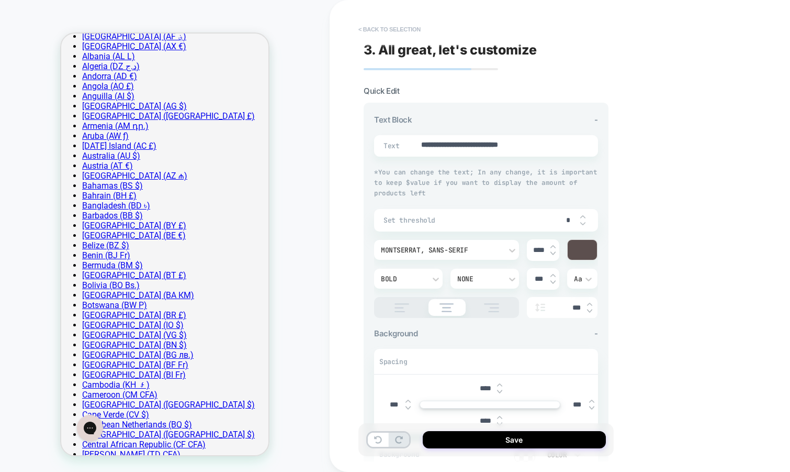
click at [394, 29] on button "< Back to selection" at bounding box center [389, 29] width 73 height 17
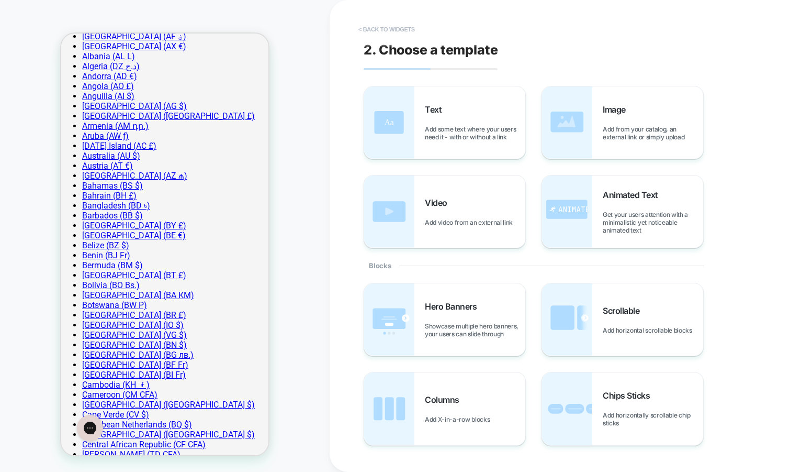
click at [410, 31] on button "< Back to widgets" at bounding box center [386, 29] width 67 height 17
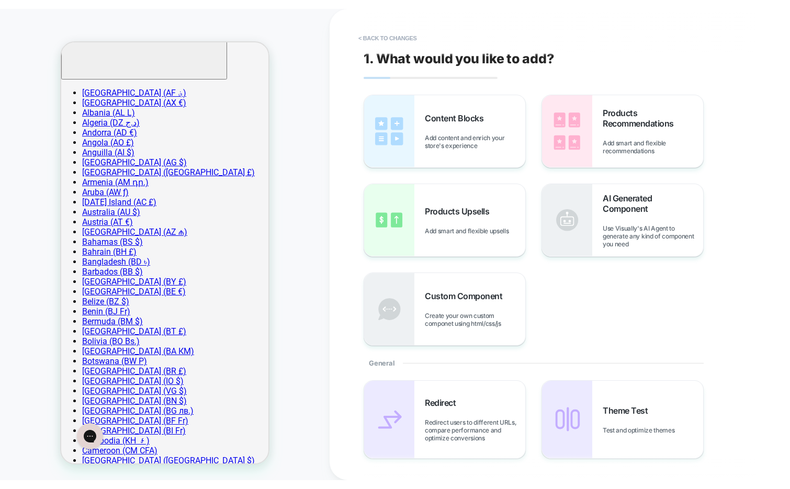
scroll to position [218, 0]
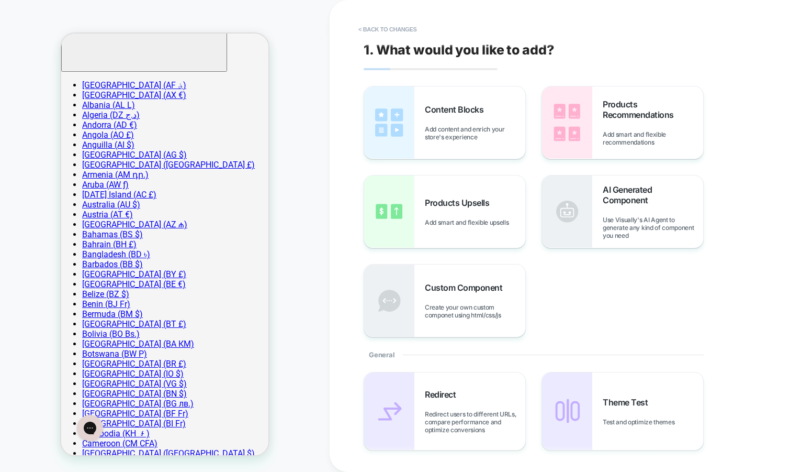
click at [410, 31] on button "< Back to changes" at bounding box center [387, 29] width 69 height 17
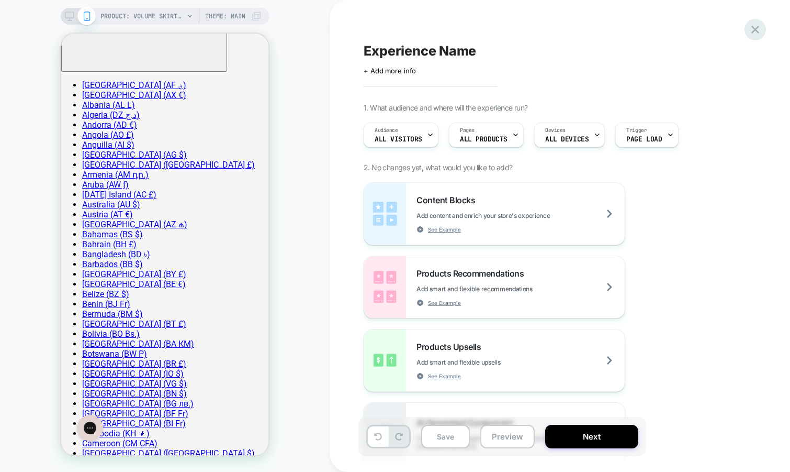
click at [757, 32] on icon at bounding box center [755, 30] width 14 height 14
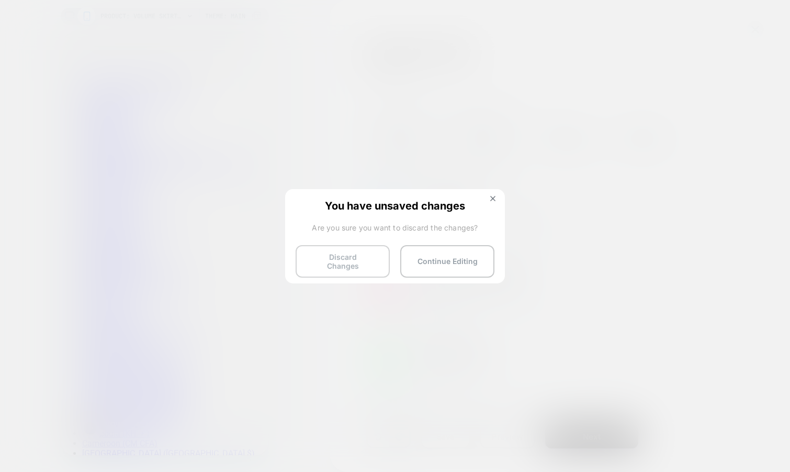
click at [327, 246] on button "Discard Changes" at bounding box center [343, 261] width 94 height 32
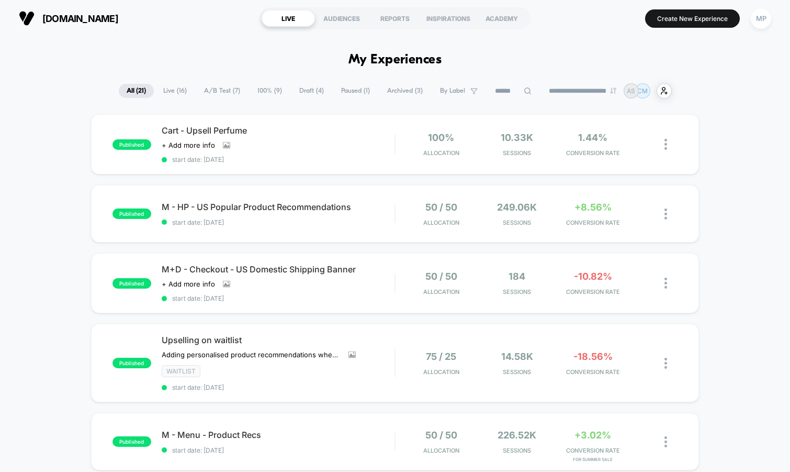
click at [219, 94] on span "A/B Test ( 7 )" at bounding box center [222, 91] width 52 height 14
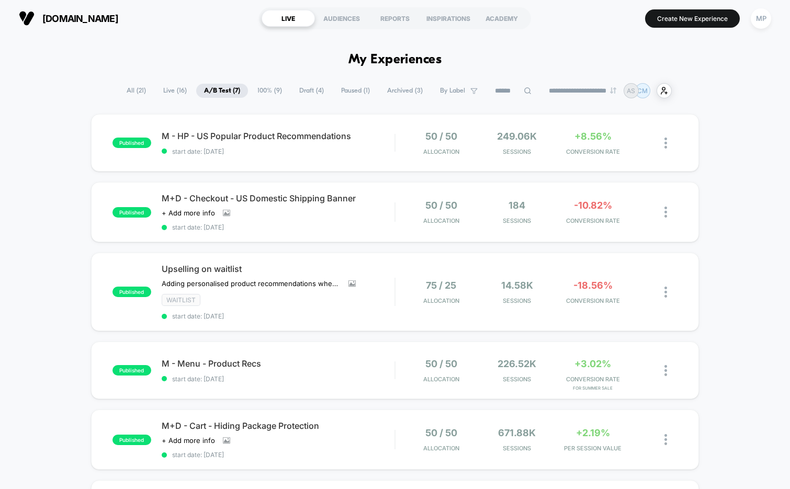
click at [294, 90] on span "Draft ( 4 )" at bounding box center [312, 91] width 40 height 14
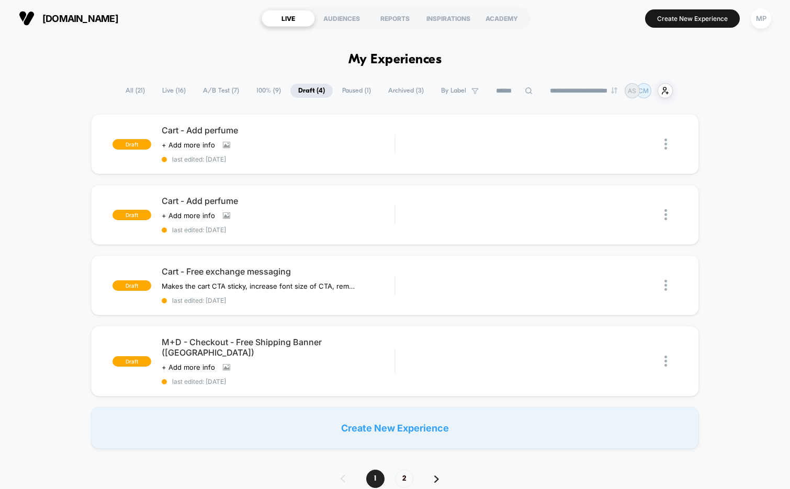
click at [200, 91] on span "A/B Test ( 7 )" at bounding box center [221, 91] width 52 height 14
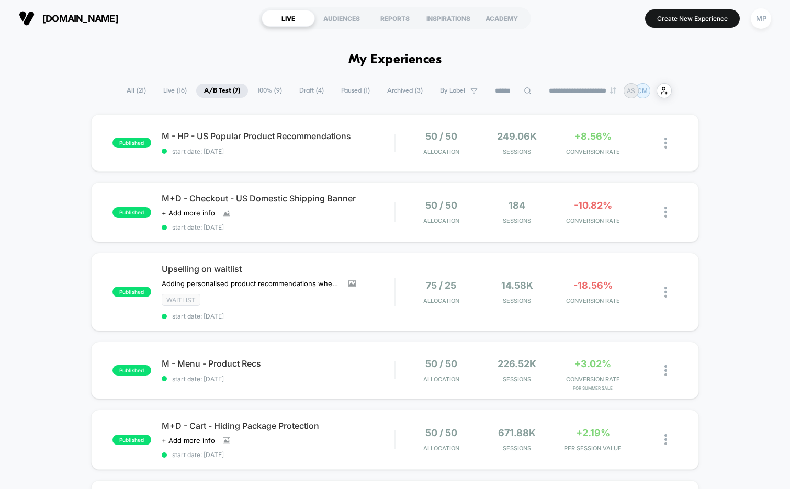
click at [255, 90] on span "100% ( 9 )" at bounding box center [270, 91] width 40 height 14
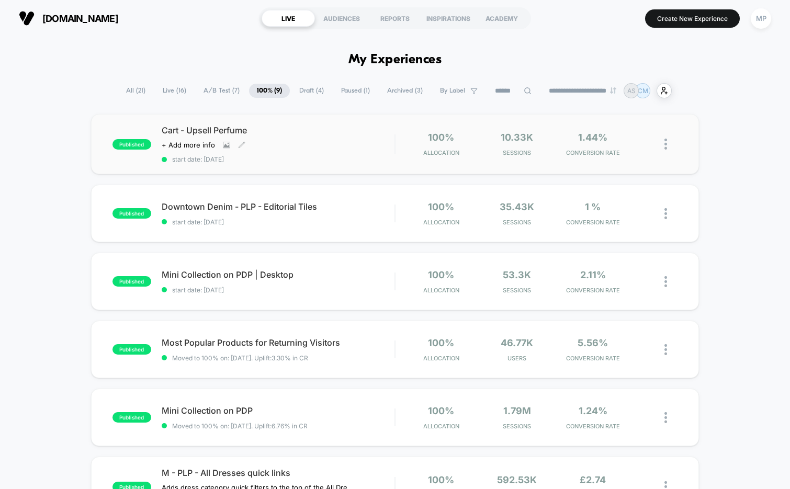
click at [275, 158] on span "start date: [DATE]" at bounding box center [278, 159] width 233 height 8
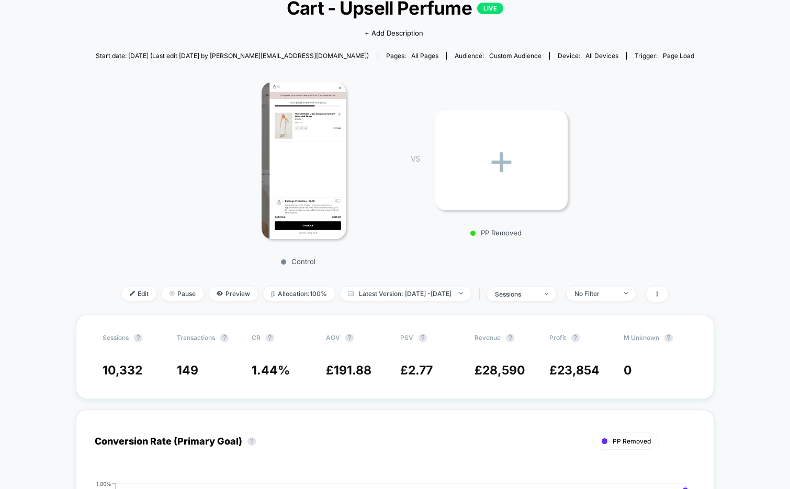
scroll to position [71, 0]
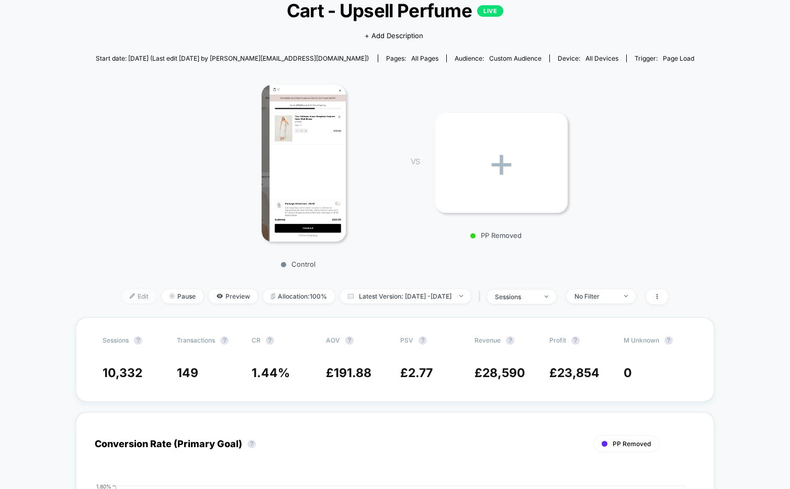
click at [122, 296] on span "Edit" at bounding box center [139, 296] width 35 height 14
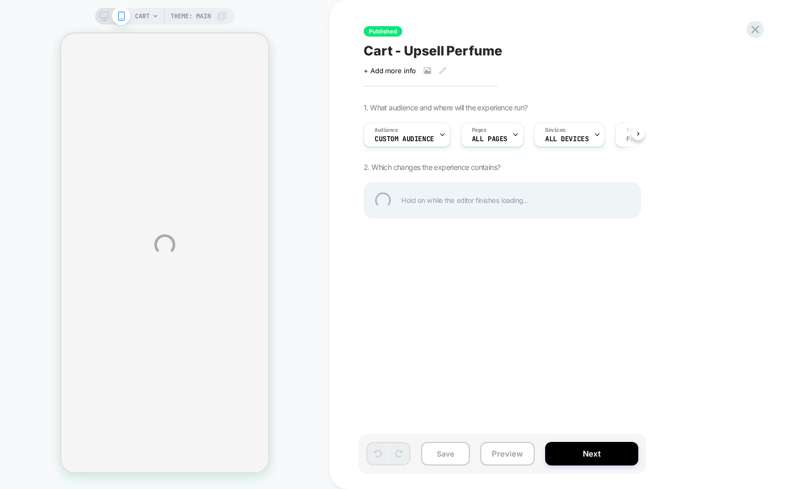
click at [567, 9] on div "CART Theme: MAIN Published Cart - Upsell Perfume Click to view images Click to …" at bounding box center [395, 244] width 790 height 489
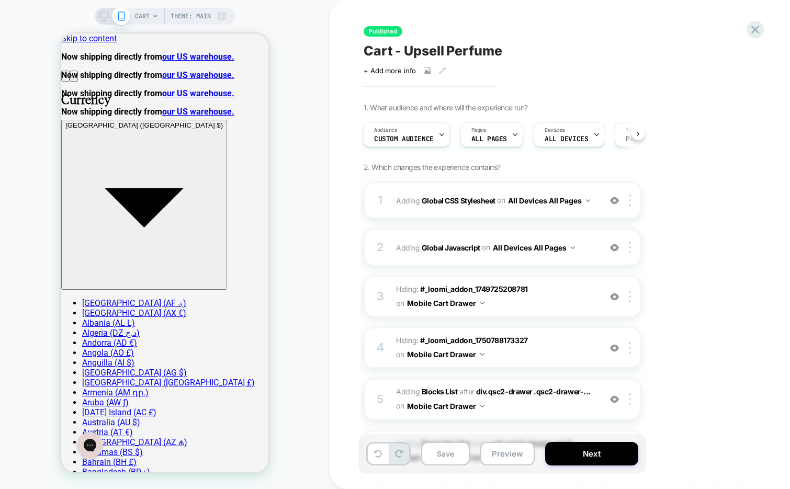
click at [152, 19] on div "CART Theme: MAIN" at bounding box center [181, 16] width 92 height 17
click at [151, 14] on div "CART Theme: MAIN" at bounding box center [181, 16] width 92 height 17
click at [146, 17] on span "CART" at bounding box center [142, 16] width 15 height 17
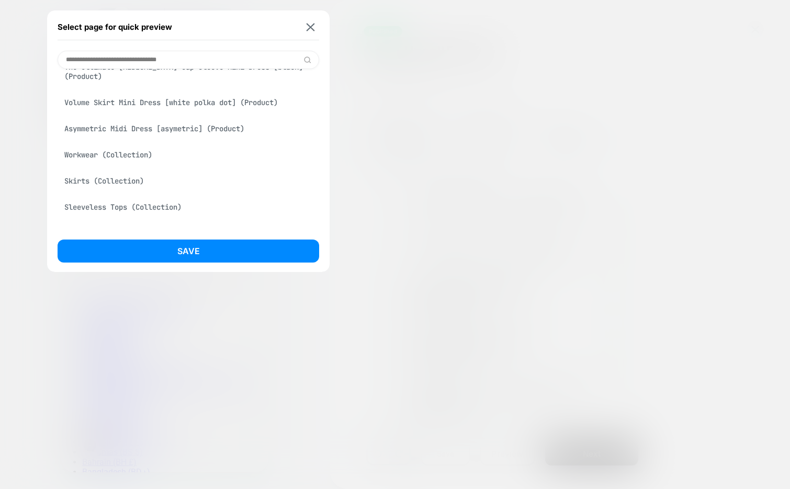
scroll to position [125, 0]
click at [141, 133] on div "Asymmetric Midi Dress [asymetric] (Product)" at bounding box center [189, 131] width 262 height 20
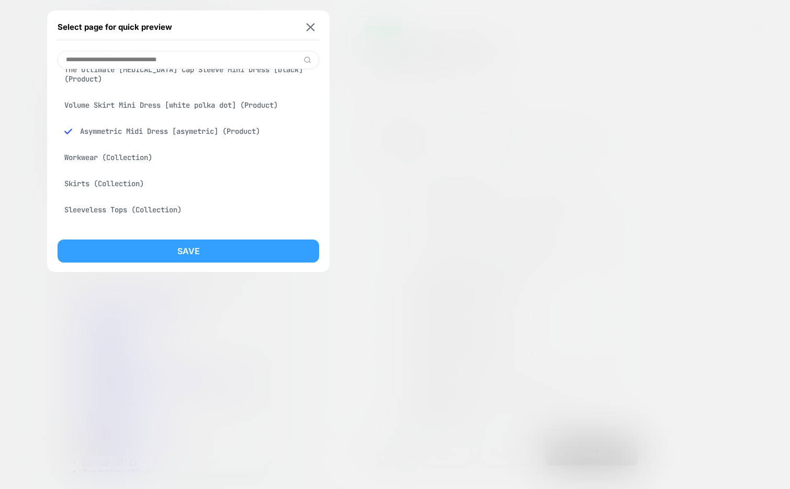
click at [128, 246] on button "Save" at bounding box center [189, 251] width 262 height 23
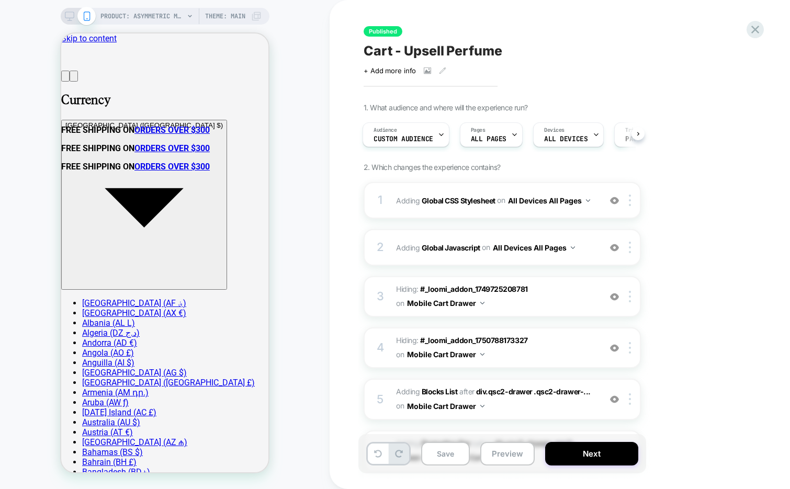
scroll to position [0, 0]
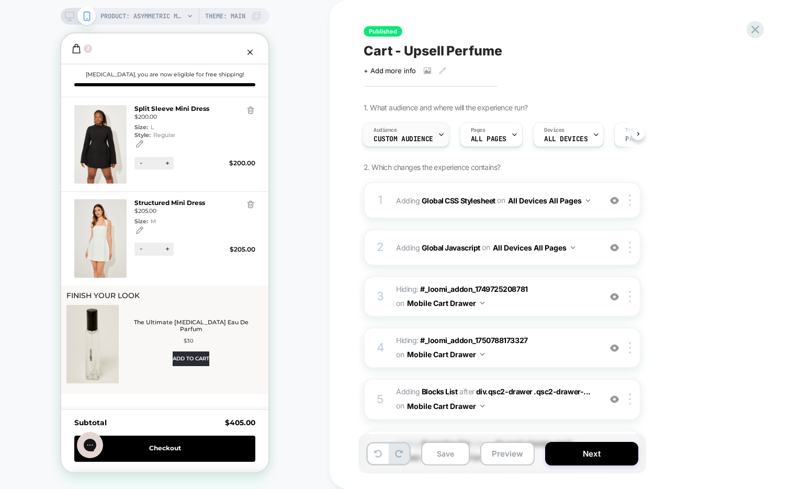
click at [434, 138] on div "Audience Custom Audience" at bounding box center [403, 135] width 81 height 24
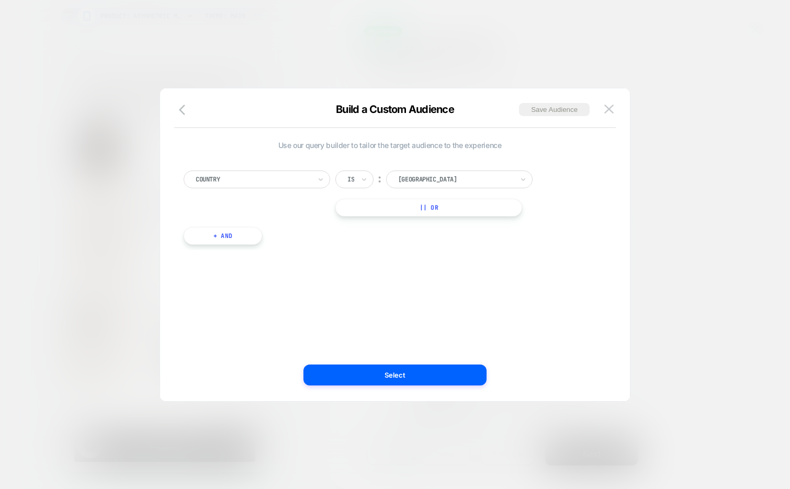
click at [218, 238] on button "+ And" at bounding box center [223, 236] width 79 height 18
click at [288, 244] on div at bounding box center [279, 246] width 115 height 9
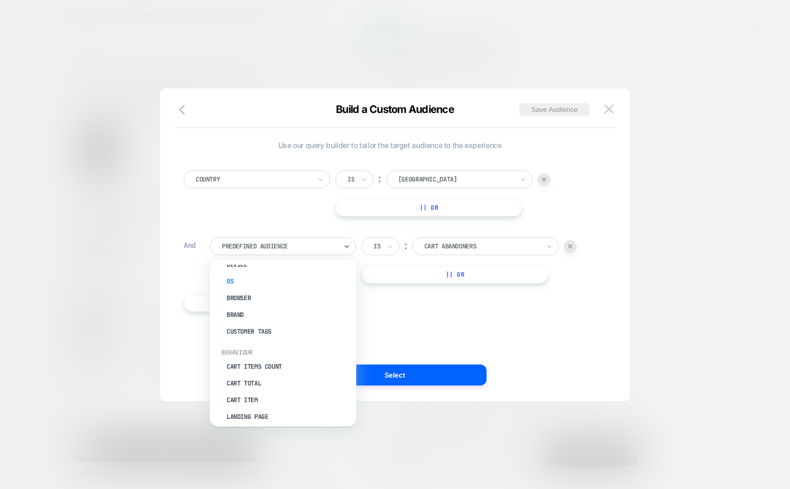
scroll to position [49, 0]
click at [272, 352] on div "Cart Items Count" at bounding box center [288, 359] width 136 height 17
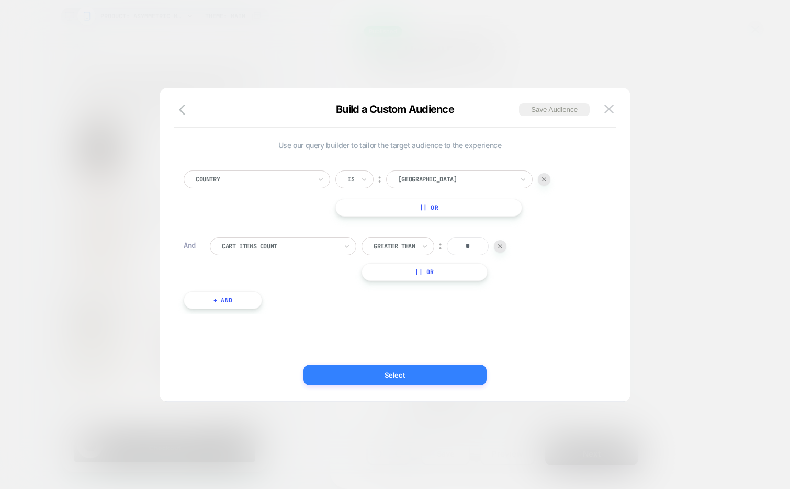
click at [403, 378] on button "Select" at bounding box center [395, 375] width 183 height 21
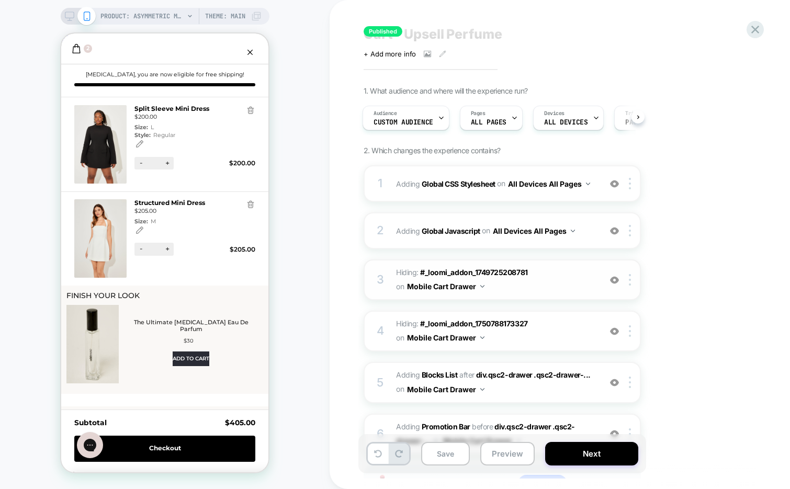
scroll to position [0, 0]
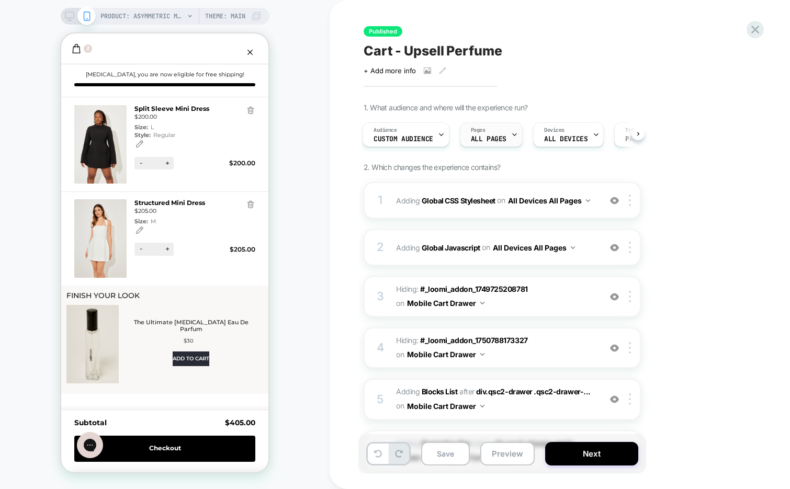
click at [513, 129] on div at bounding box center [514, 135] width 7 height 24
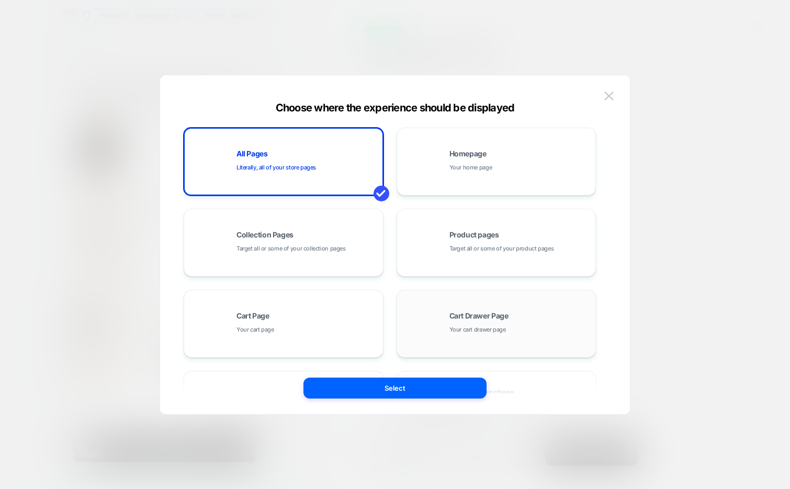
click at [507, 321] on div "Cart Drawer Page Your cart drawer page" at bounding box center [520, 323] width 141 height 23
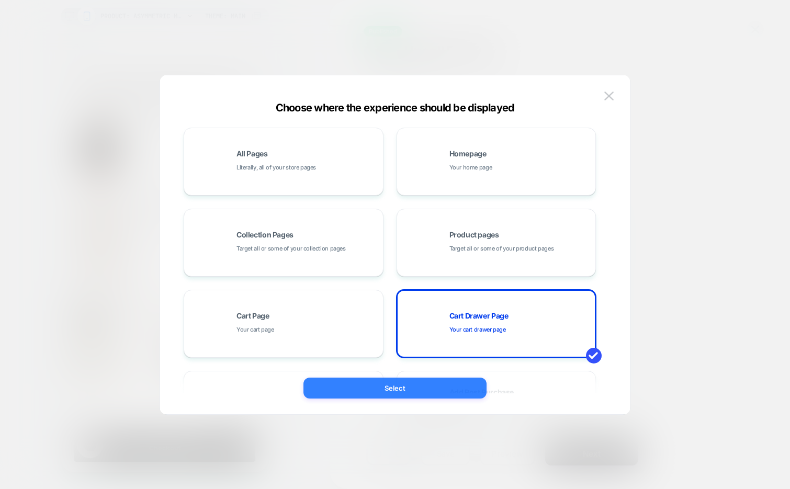
click at [418, 389] on button "Select" at bounding box center [395, 388] width 183 height 21
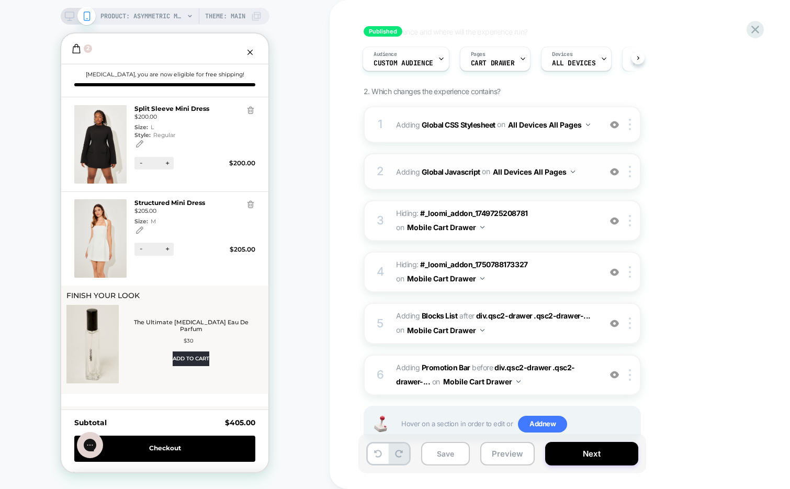
scroll to position [52, 0]
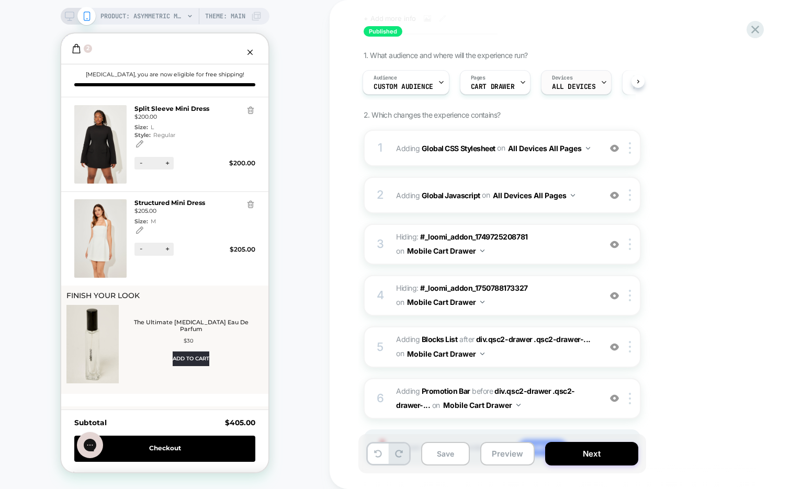
click at [574, 80] on div "Devices ALL DEVICES" at bounding box center [574, 83] width 64 height 24
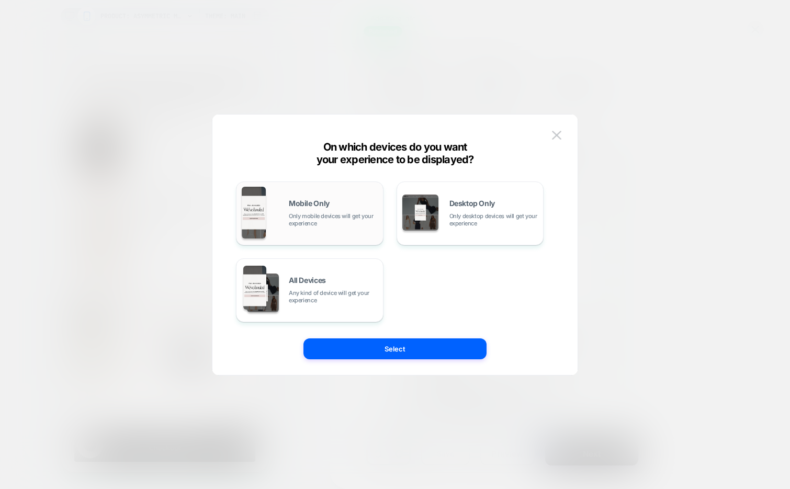
click at [295, 227] on div "Mobile Only Only mobile devices will get your experience" at bounding box center [310, 213] width 136 height 53
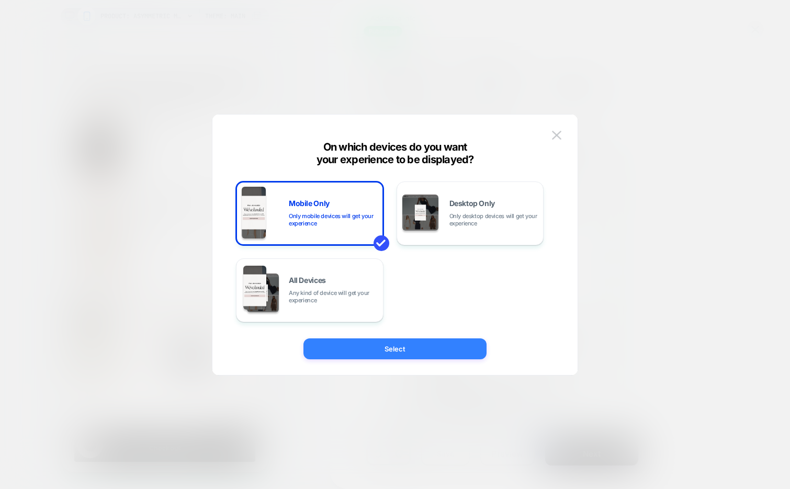
click at [361, 348] on button "Select" at bounding box center [395, 349] width 183 height 21
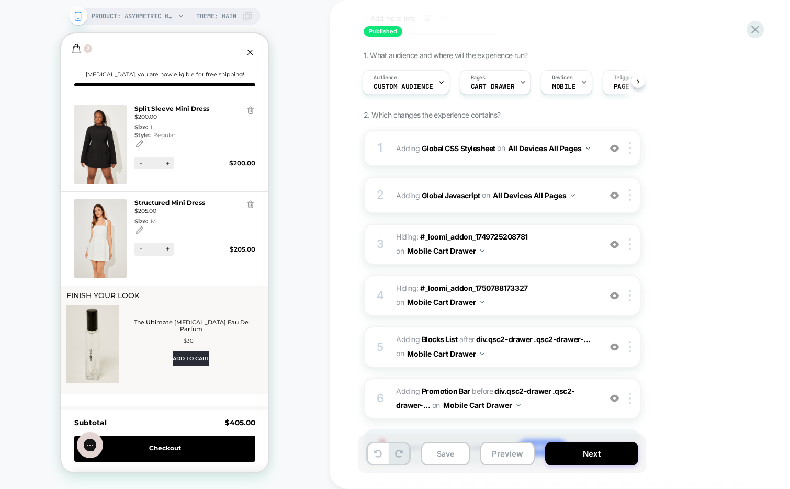
scroll to position [85, 0]
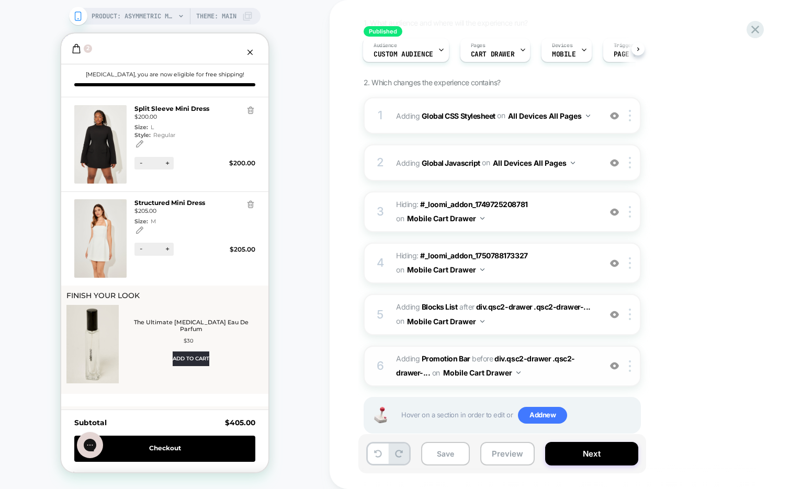
click at [612, 366] on img at bounding box center [614, 366] width 9 height 9
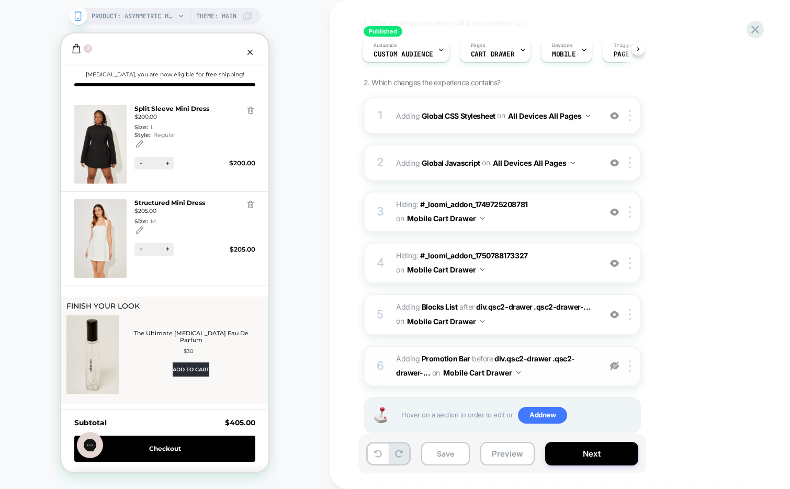
click at [612, 366] on img at bounding box center [614, 366] width 9 height 9
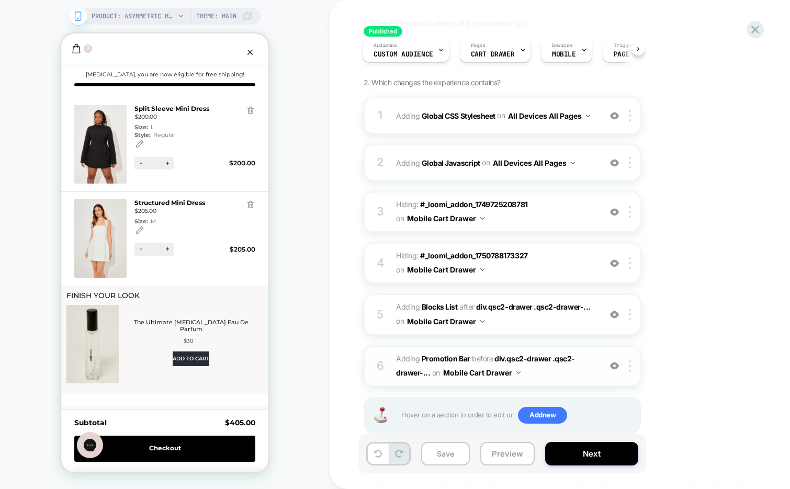
click at [614, 364] on img at bounding box center [614, 366] width 9 height 9
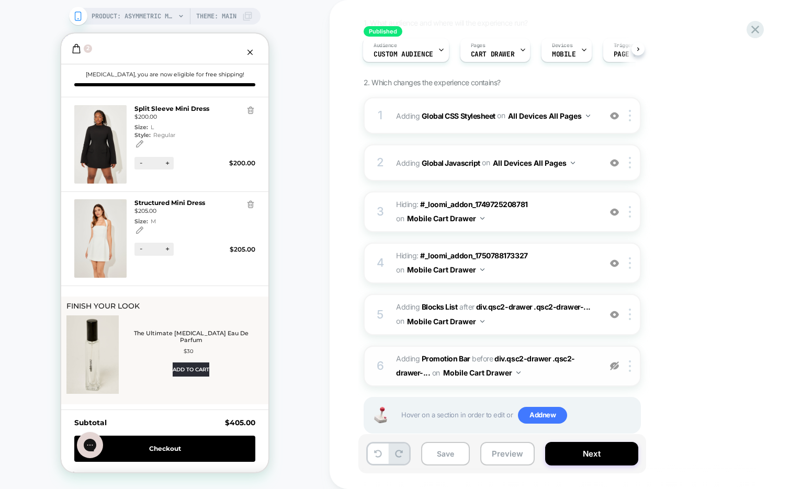
click at [614, 364] on img at bounding box center [614, 366] width 9 height 9
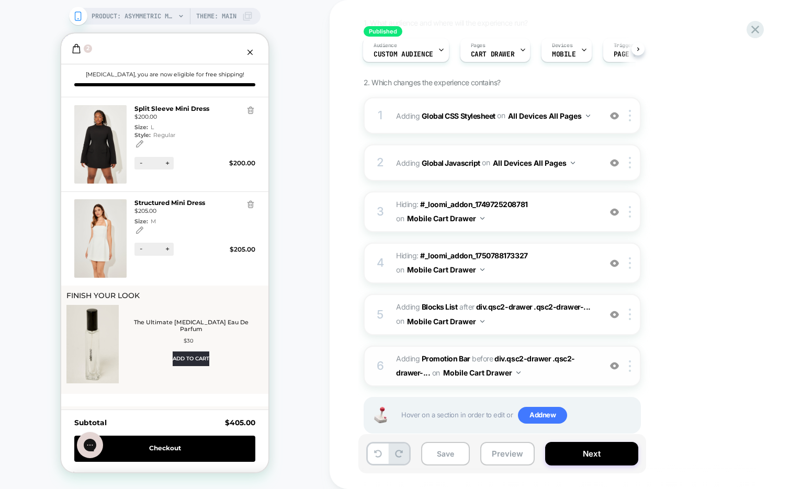
click at [614, 367] on img at bounding box center [614, 366] width 9 height 9
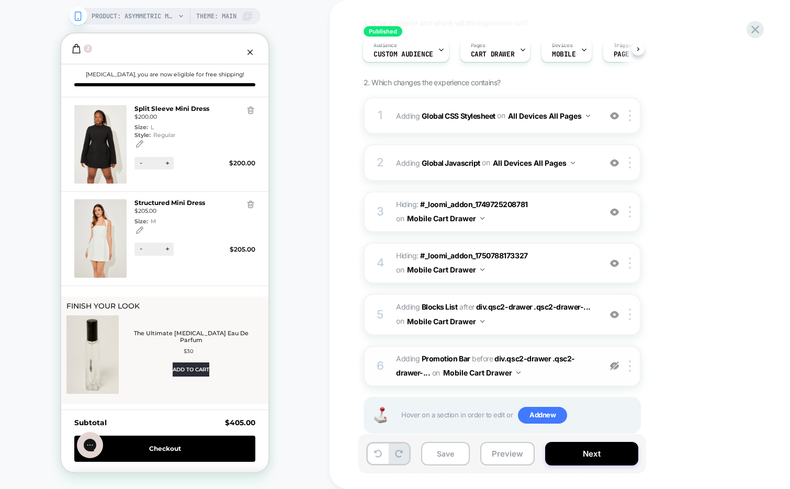
click at [614, 367] on img at bounding box center [614, 366] width 9 height 9
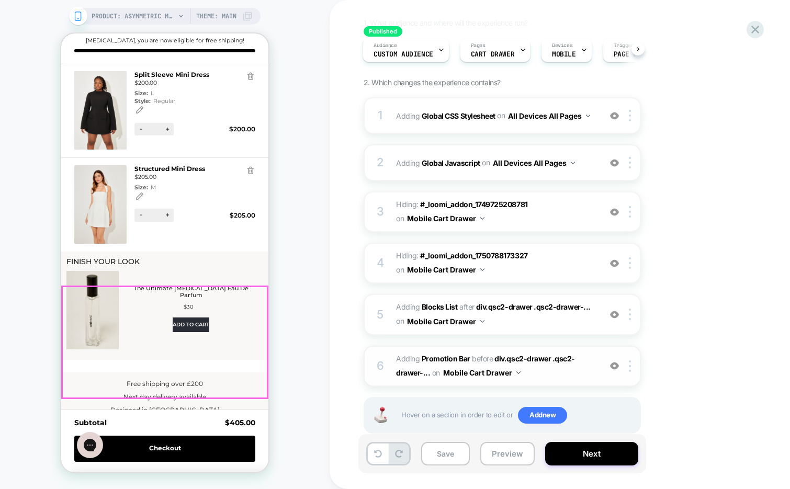
scroll to position [44, 0]
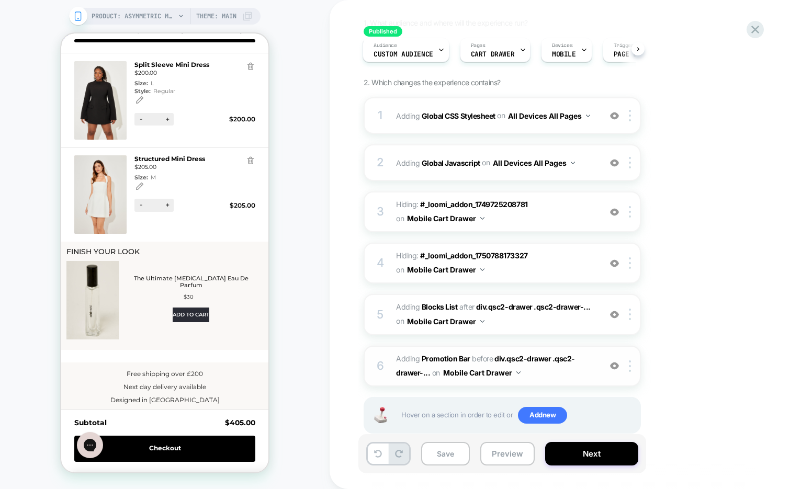
click at [610, 365] on img at bounding box center [614, 366] width 9 height 9
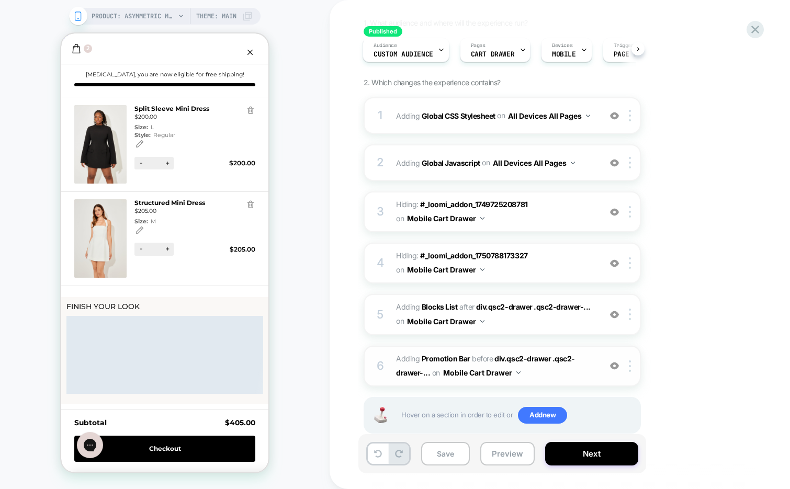
scroll to position [0, 0]
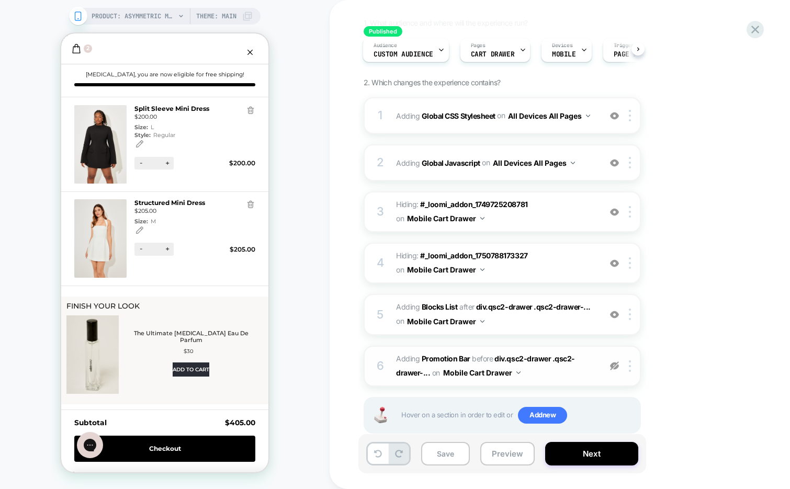
click at [610, 365] on img at bounding box center [614, 366] width 9 height 9
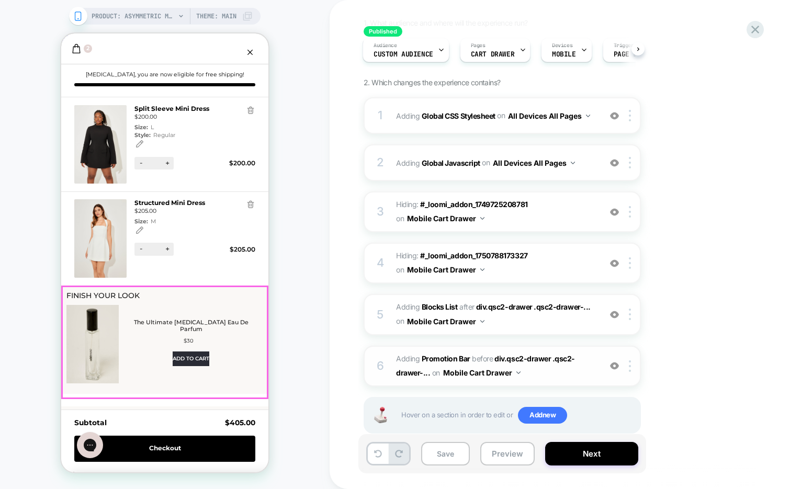
scroll to position [44, 0]
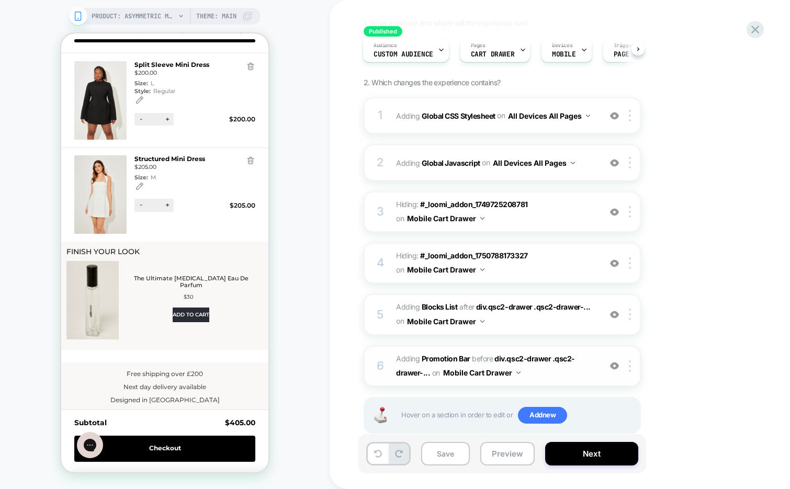
click at [612, 367] on img at bounding box center [614, 366] width 9 height 9
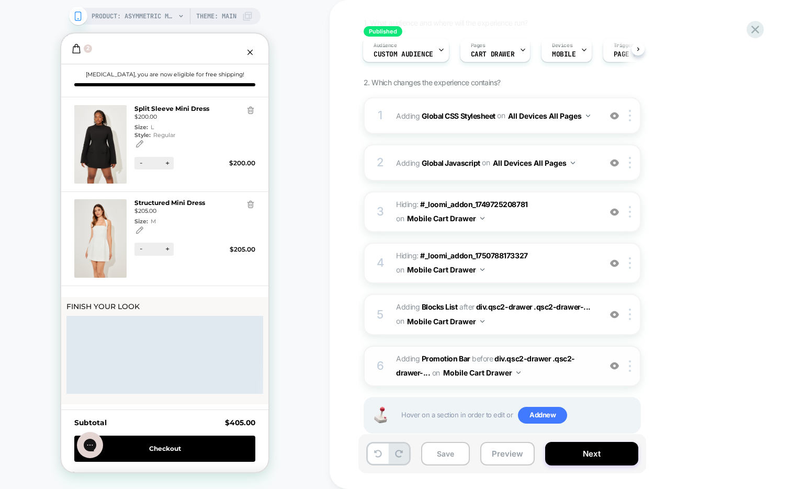
scroll to position [0, 0]
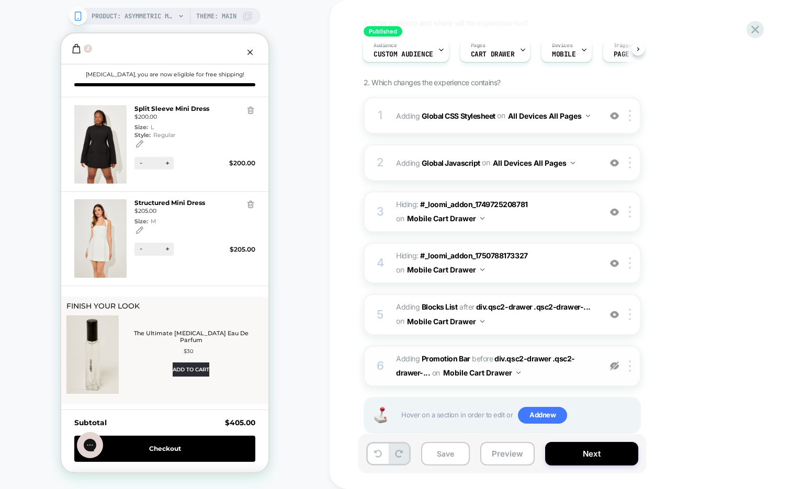
click at [616, 369] on img at bounding box center [614, 366] width 9 height 9
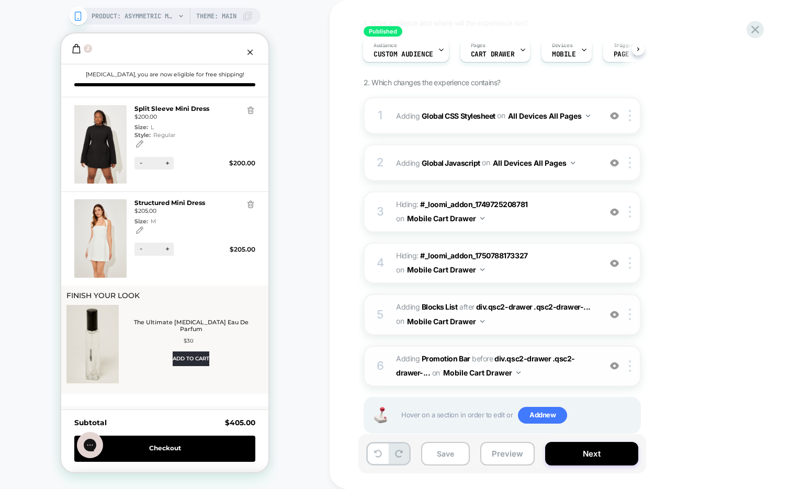
click at [614, 314] on img at bounding box center [614, 314] width 9 height 9
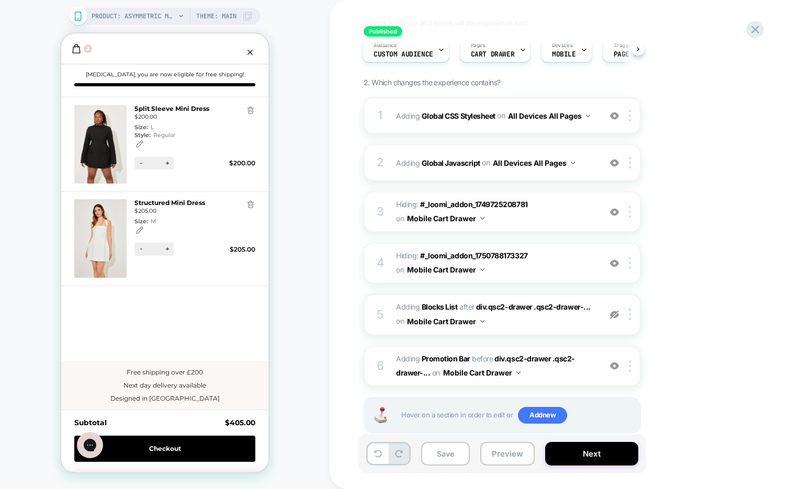
click at [614, 314] on img at bounding box center [614, 314] width 9 height 9
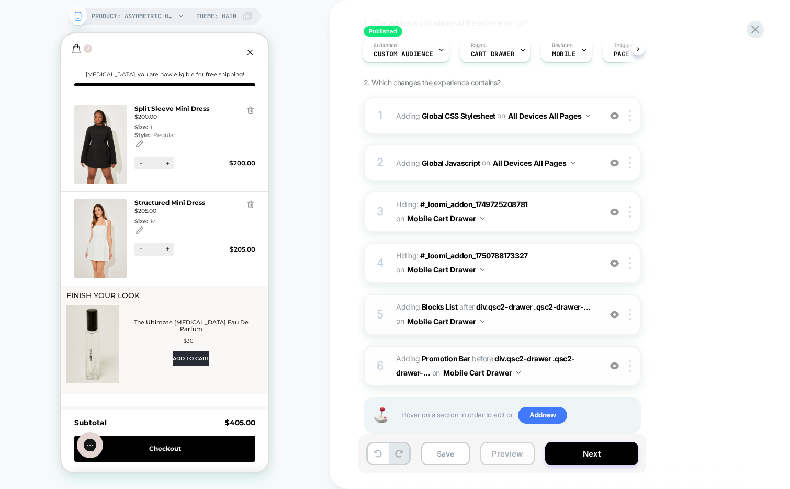
click at [495, 457] on button "Preview" at bounding box center [507, 454] width 54 height 24
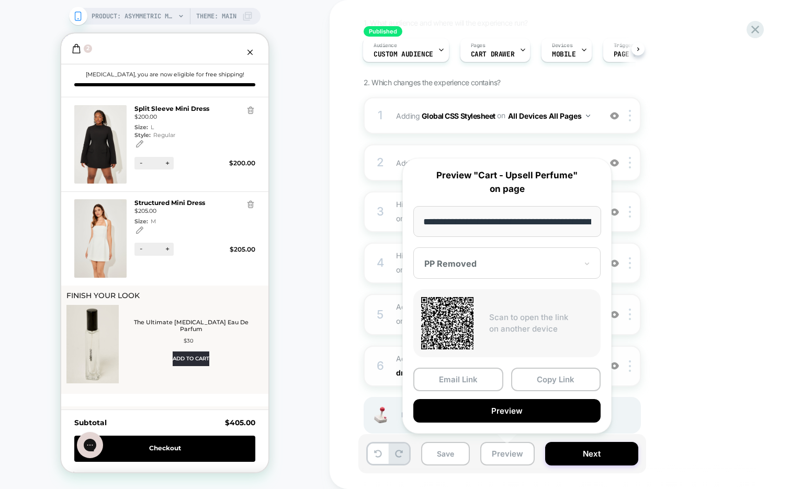
click at [556, 253] on div "PP Removed" at bounding box center [506, 263] width 187 height 31
click at [563, 261] on div at bounding box center [500, 264] width 153 height 10
click at [719, 153] on div "1. What audience and where will the experience run? Audience Custom Audience Pa…" at bounding box center [555, 239] width 382 height 442
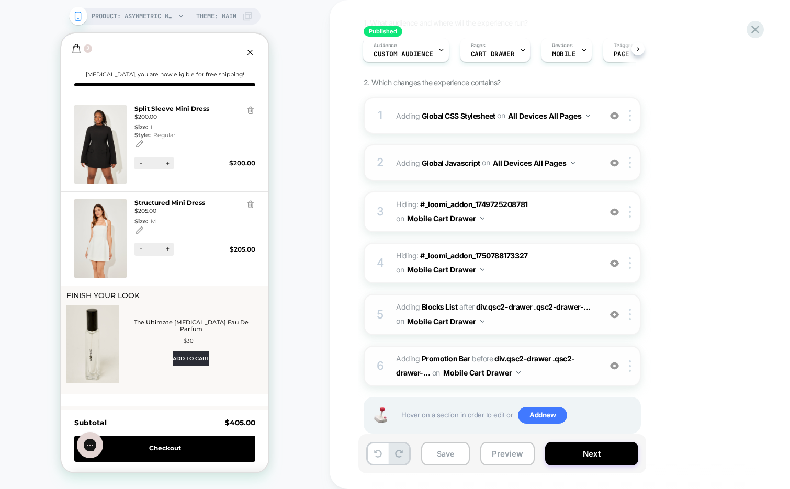
click at [612, 160] on img at bounding box center [614, 163] width 9 height 9
click at [534, 173] on div "2 Adding Global Javascript on All Devices All Pages Add Before Add After Target…" at bounding box center [502, 162] width 277 height 37
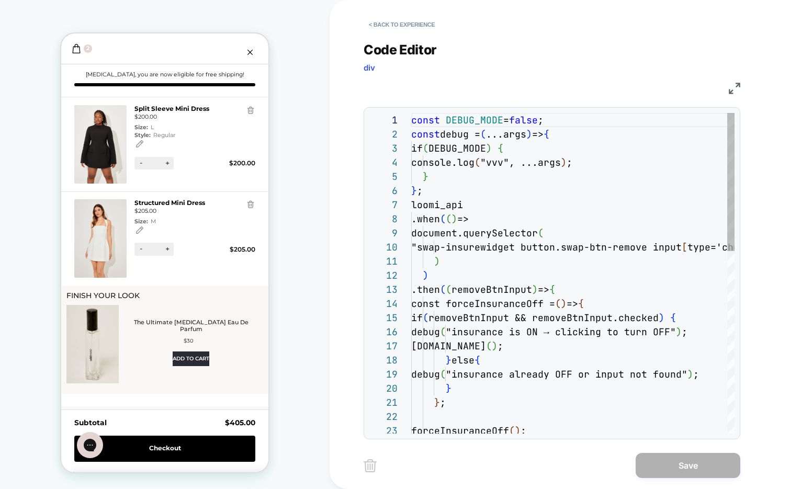
scroll to position [141, 0]
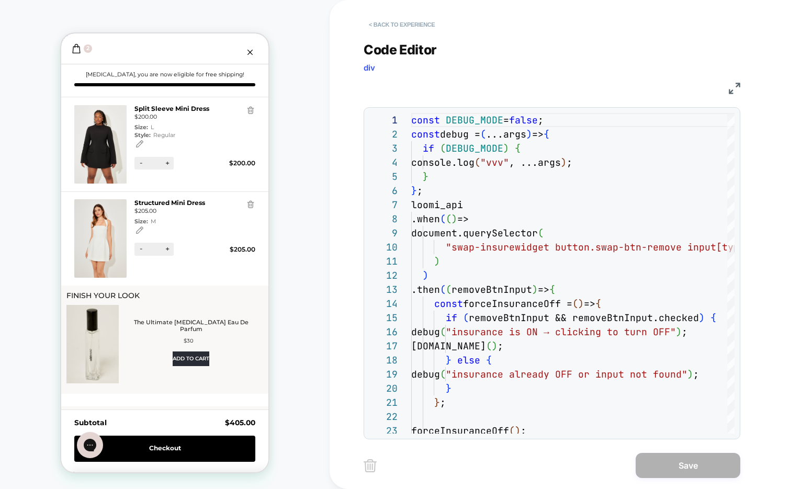
click at [406, 30] on button "< Back to experience" at bounding box center [402, 24] width 76 height 17
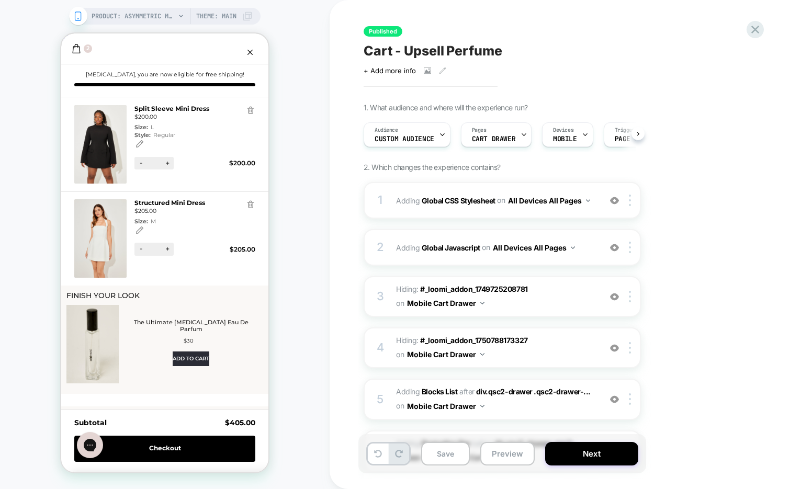
scroll to position [0, 1]
click at [500, 459] on button "Preview" at bounding box center [507, 454] width 54 height 24
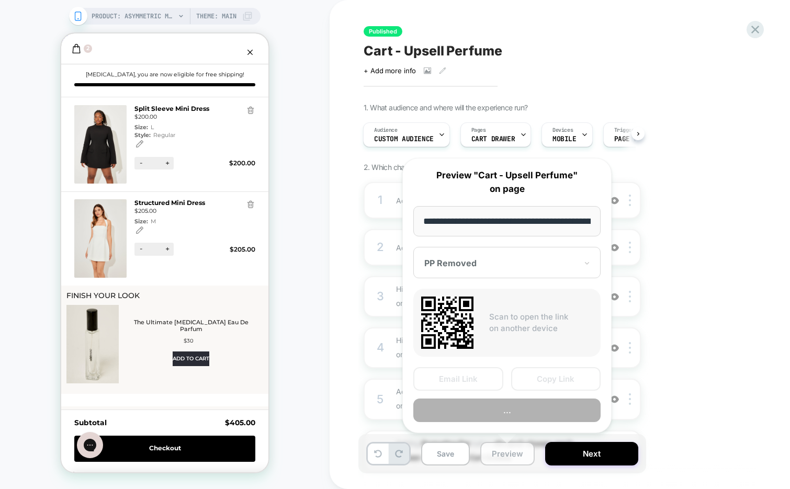
scroll to position [0, 140]
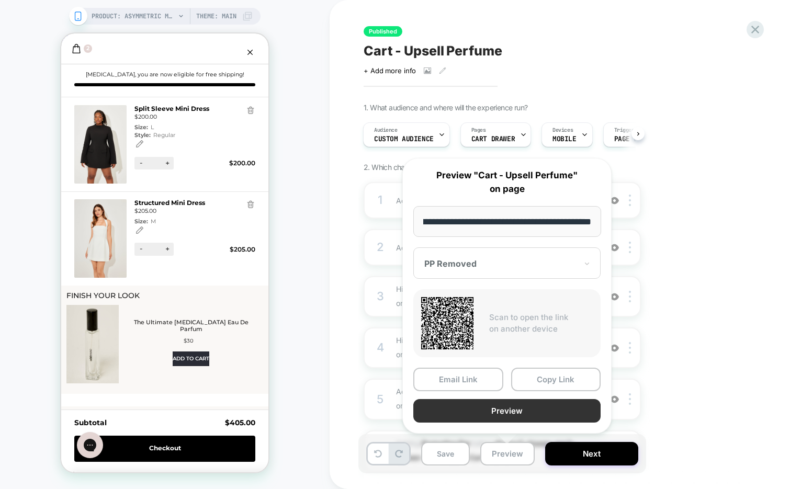
click at [518, 405] on button "Preview" at bounding box center [506, 411] width 187 height 24
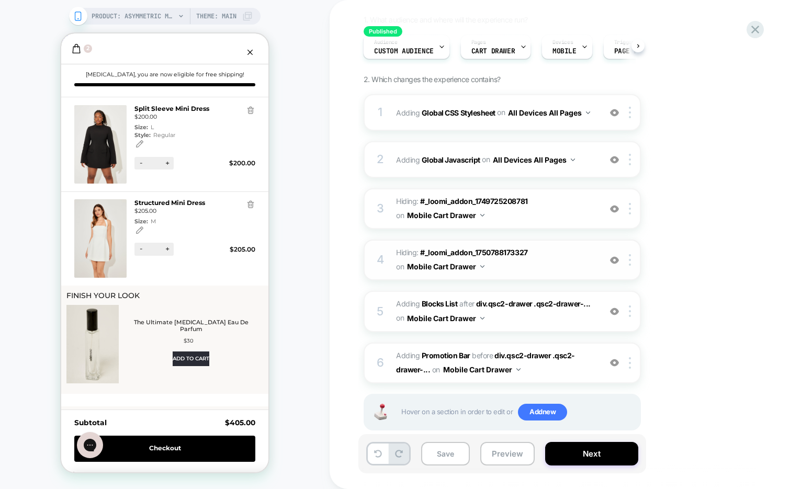
scroll to position [88, 0]
click at [533, 322] on span "#_loomi_addon_1758102442460 Adding Blocks List AFTER div.qsc2-drawer .qsc2-draw…" at bounding box center [495, 311] width 199 height 28
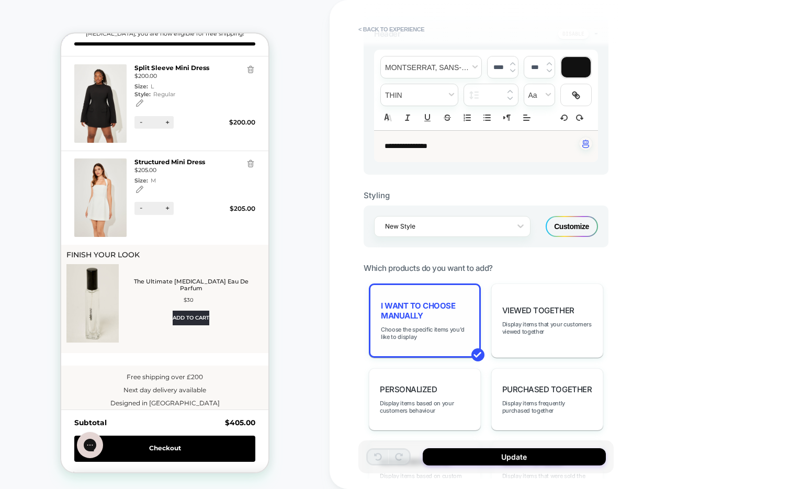
scroll to position [44, 0]
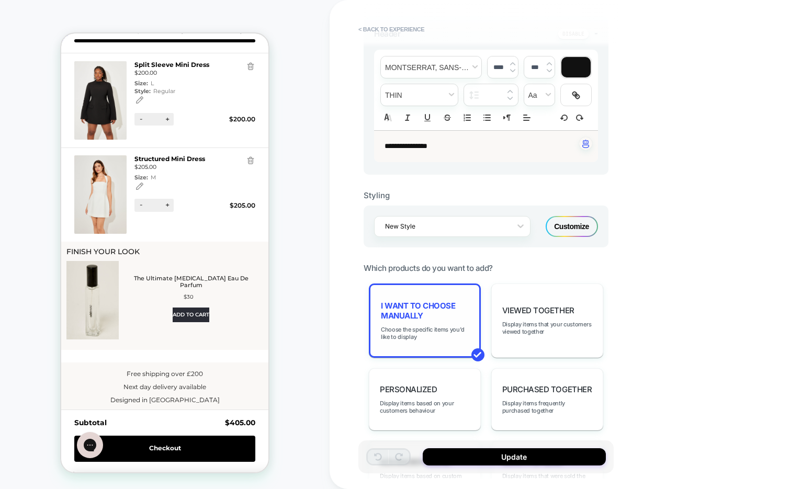
click at [412, 318] on div "I want to choose manually Choose the specific items you'd like to display" at bounding box center [425, 321] width 112 height 74
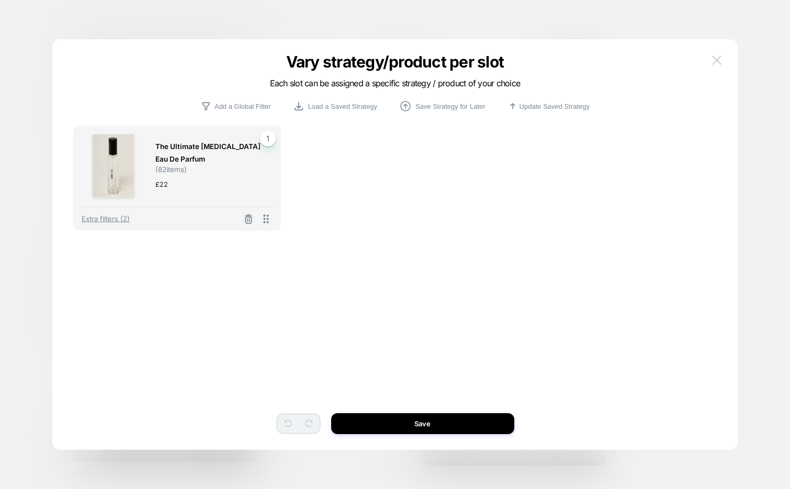
click at [712, 59] on button at bounding box center [717, 60] width 16 height 16
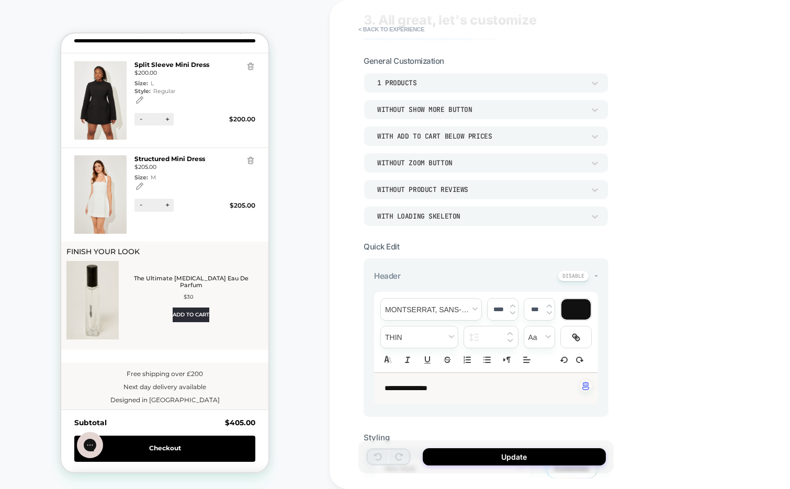
scroll to position [0, 0]
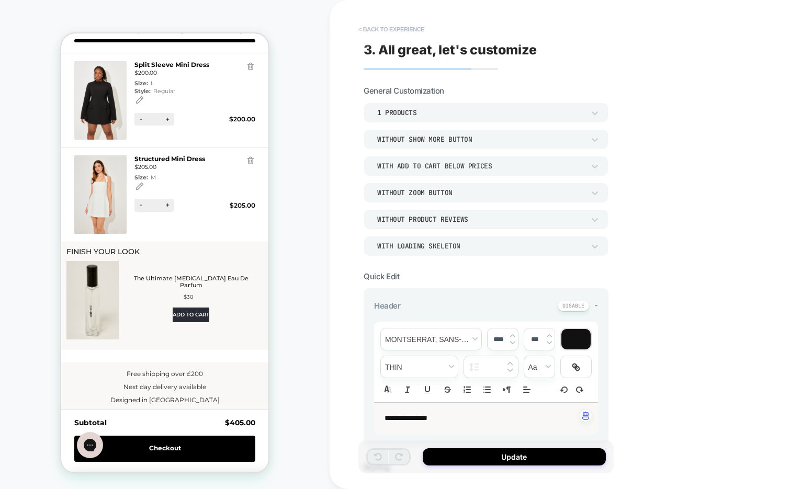
click at [410, 28] on button "< Back to experience" at bounding box center [391, 29] width 76 height 17
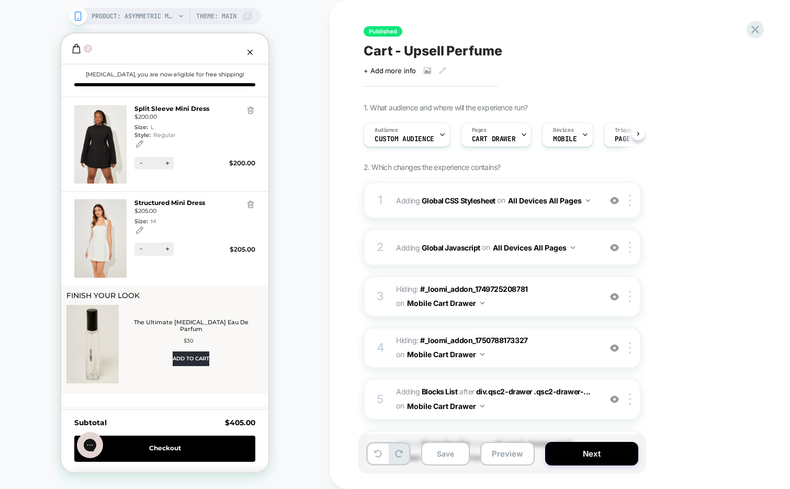
scroll to position [0, 1]
click at [615, 203] on img at bounding box center [614, 200] width 9 height 9
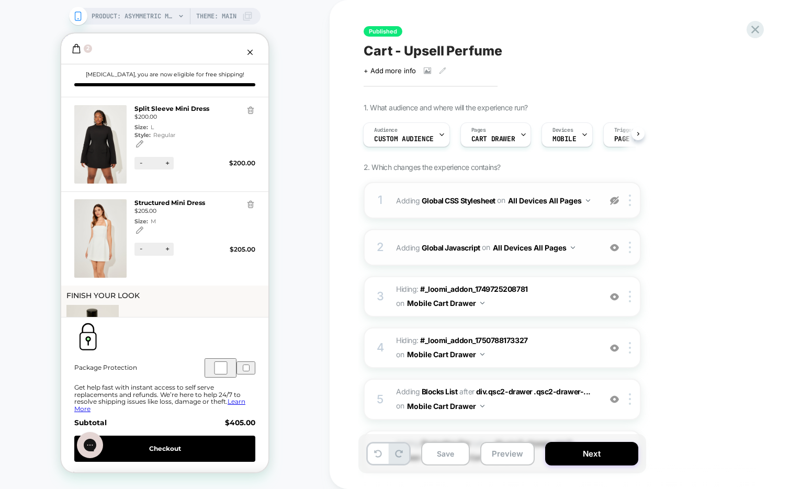
click at [617, 246] on img at bounding box center [614, 247] width 9 height 9
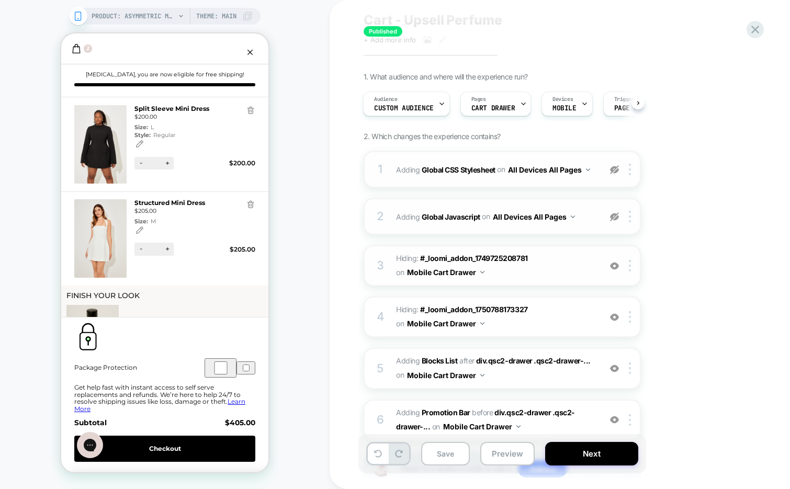
scroll to position [32, 0]
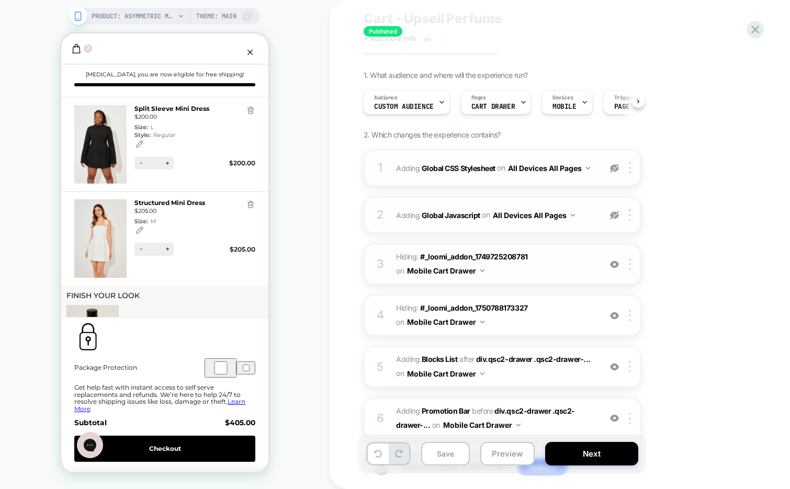
click at [615, 264] on img at bounding box center [614, 264] width 9 height 9
click at [613, 317] on img at bounding box center [614, 315] width 9 height 9
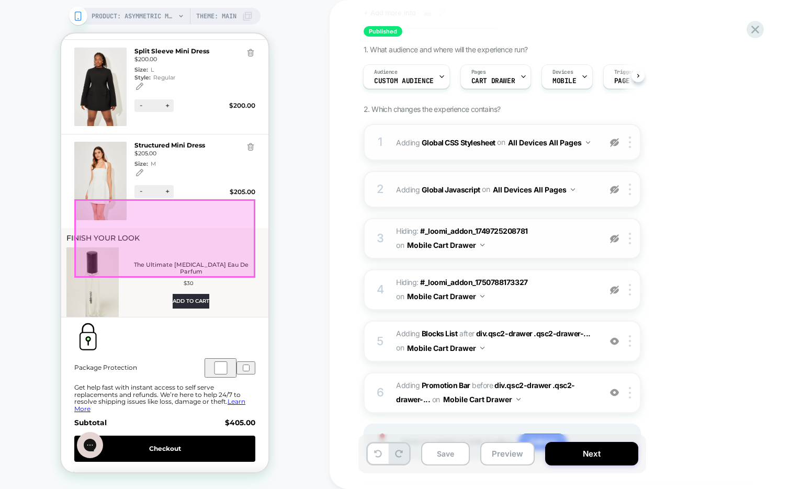
scroll to position [0, 0]
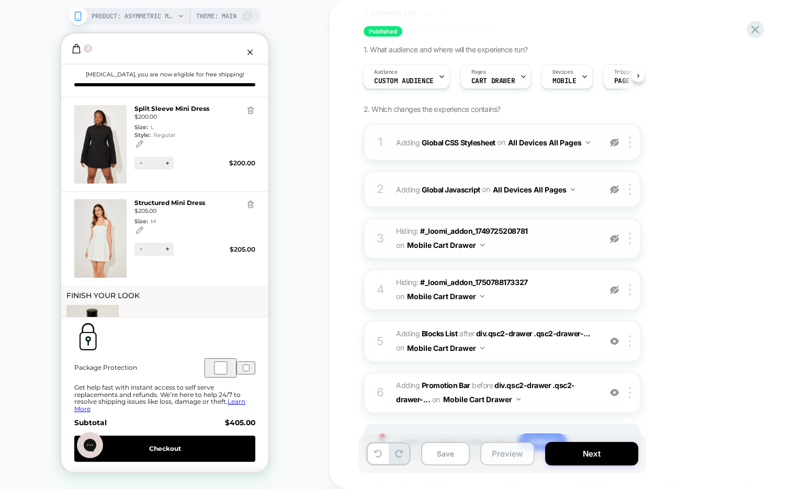
click at [500, 461] on button "Preview" at bounding box center [507, 454] width 54 height 24
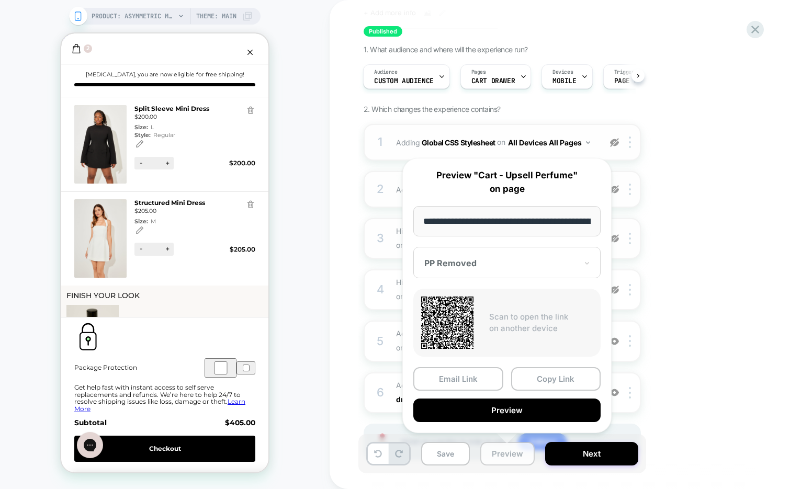
scroll to position [0, 140]
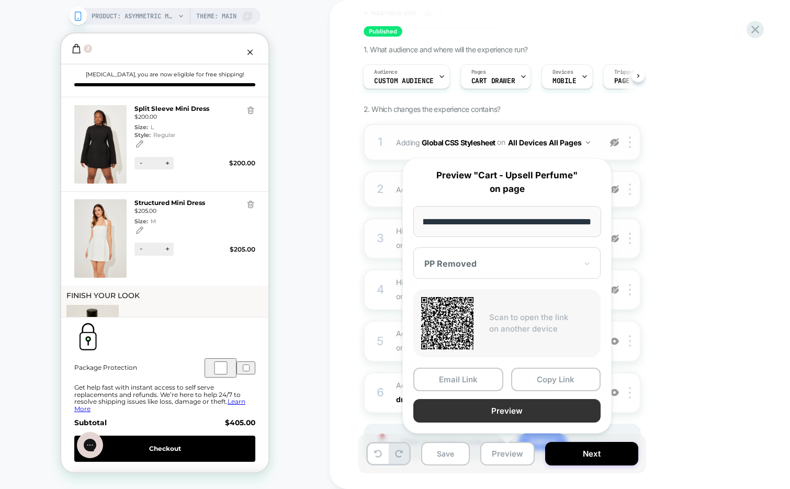
click at [487, 409] on button "Preview" at bounding box center [506, 411] width 187 height 24
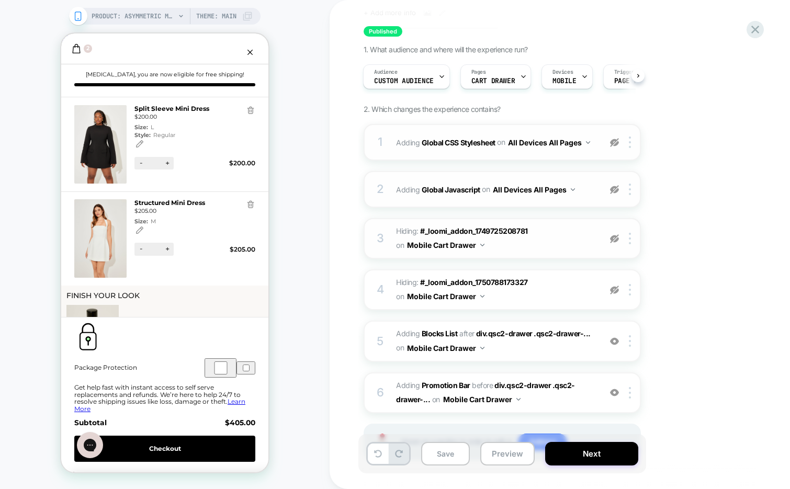
scroll to position [107, 0]
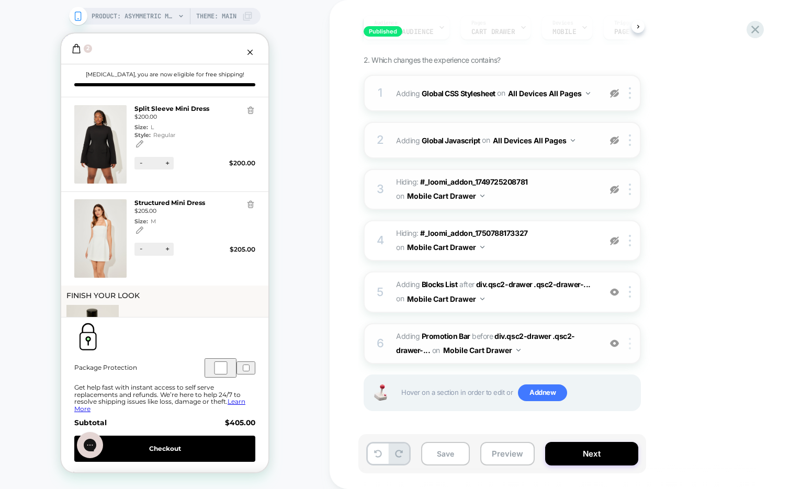
click at [630, 345] on img at bounding box center [630, 344] width 2 height 12
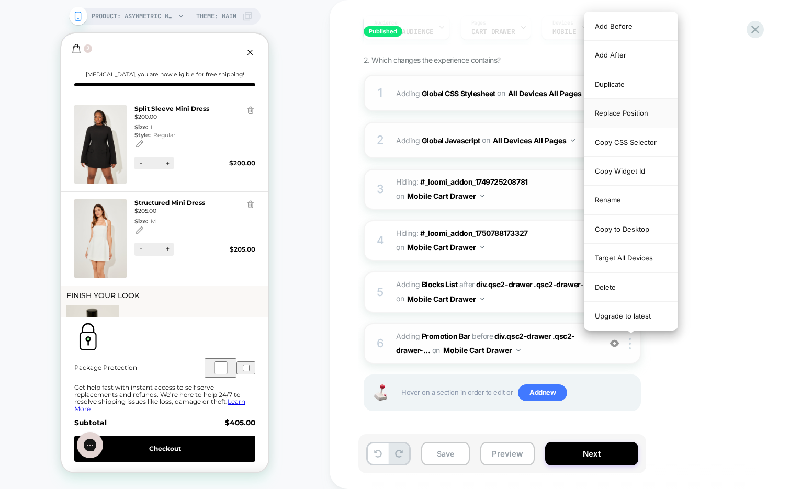
click at [618, 112] on div "Replace Position" at bounding box center [631, 113] width 93 height 29
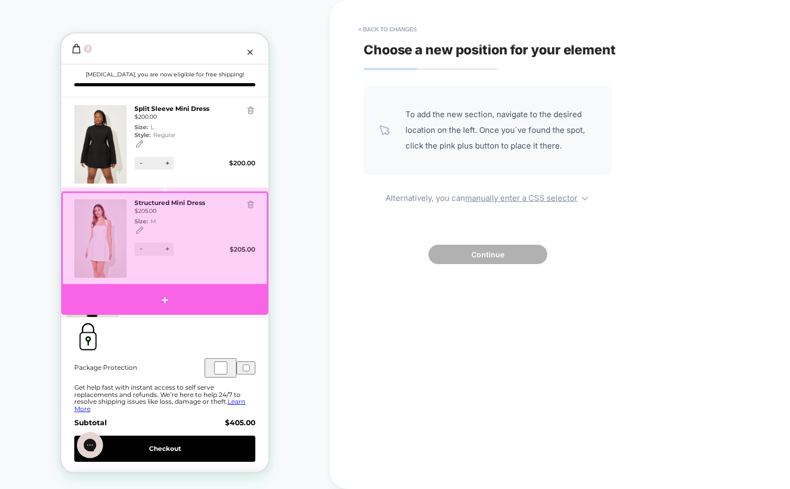
click at [237, 291] on div at bounding box center [164, 300] width 207 height 29
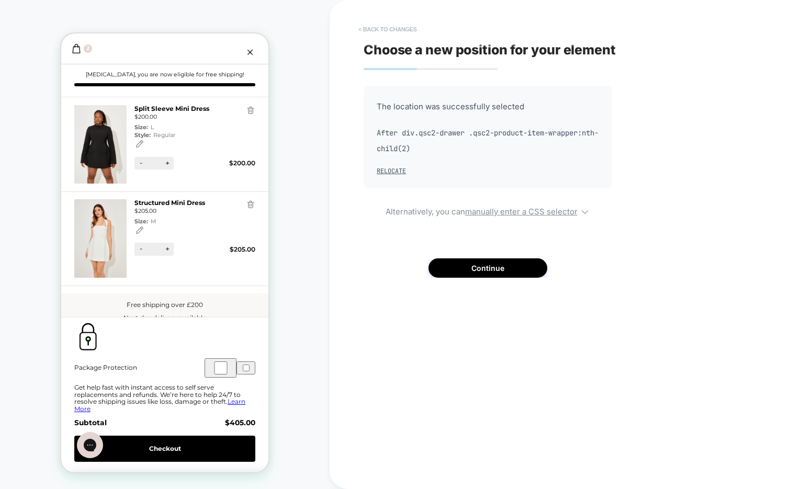
click at [391, 26] on button "< Back to changes" at bounding box center [387, 29] width 69 height 17
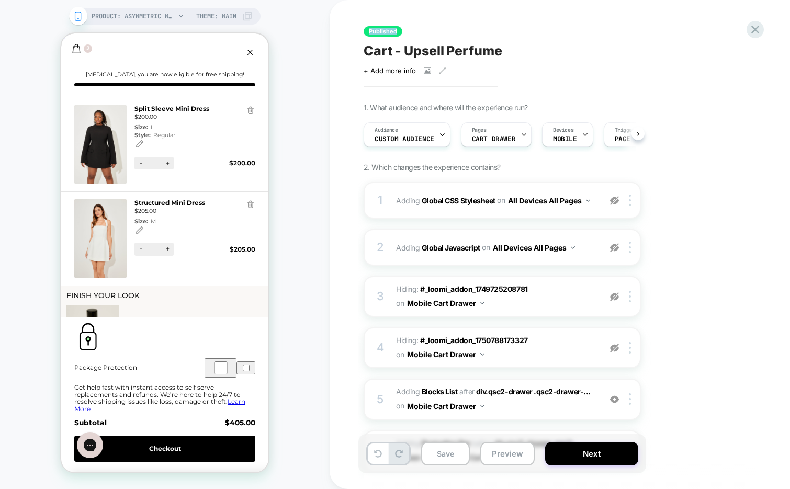
click at [391, 26] on span "Published" at bounding box center [383, 31] width 39 height 10
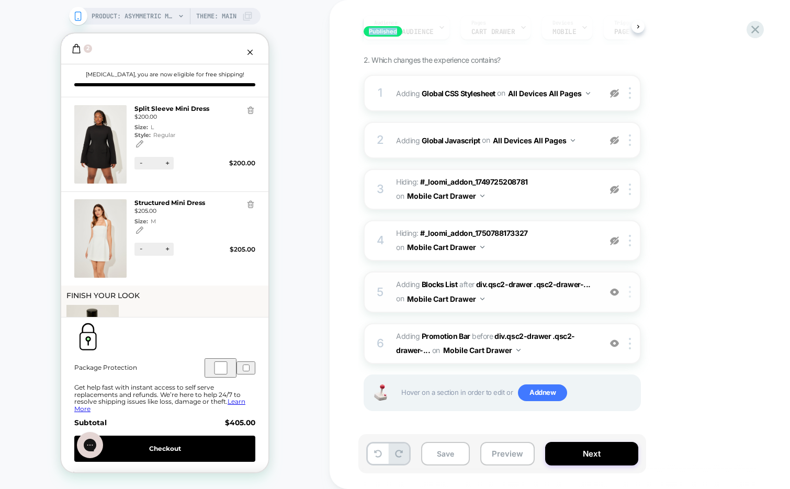
click at [630, 295] on img at bounding box center [630, 292] width 2 height 12
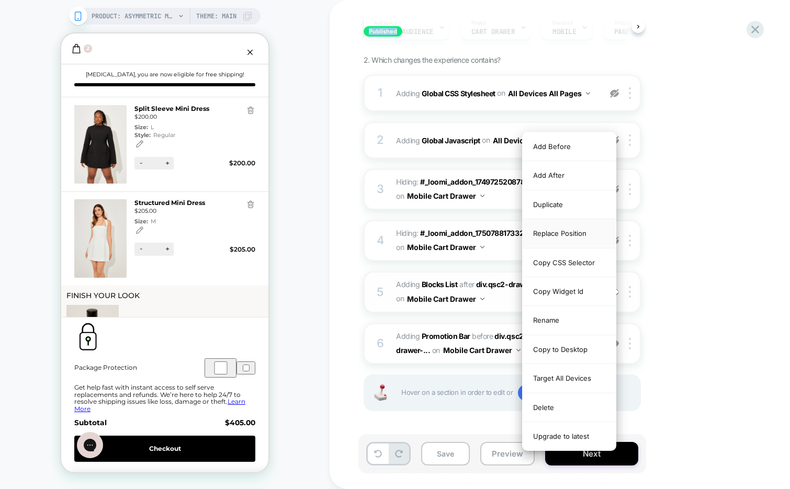
click at [571, 238] on div "Replace Position" at bounding box center [569, 233] width 93 height 29
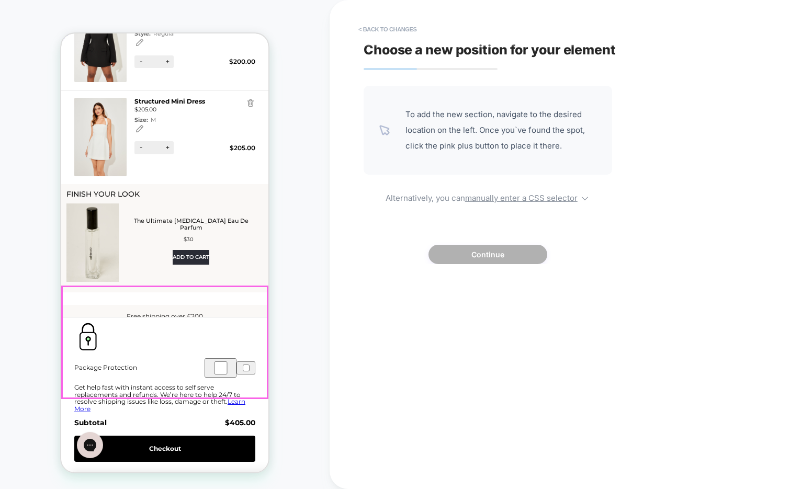
scroll to position [104, 0]
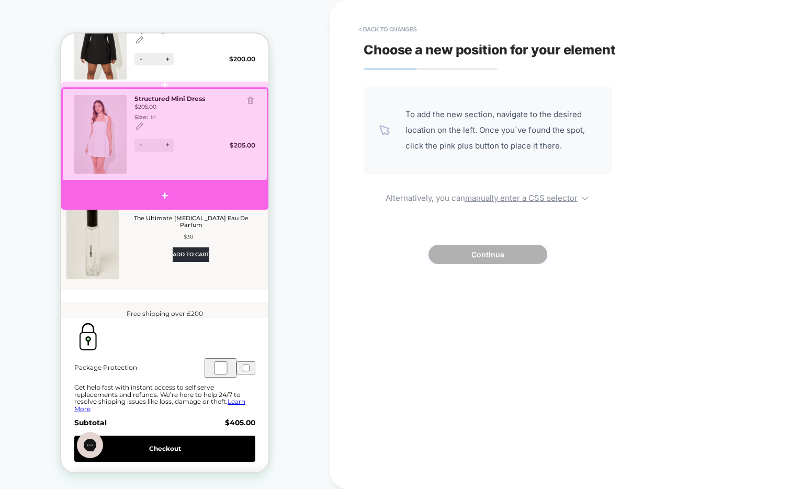
click at [246, 189] on div at bounding box center [164, 196] width 207 height 29
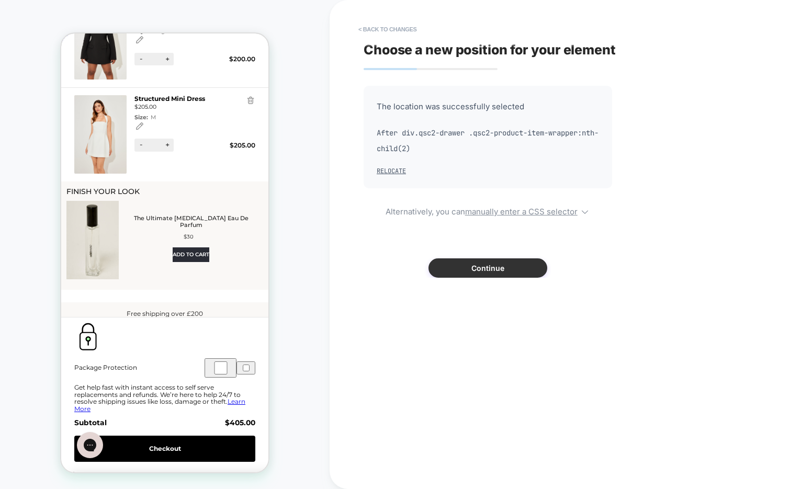
click at [460, 271] on button "Continue" at bounding box center [488, 268] width 119 height 19
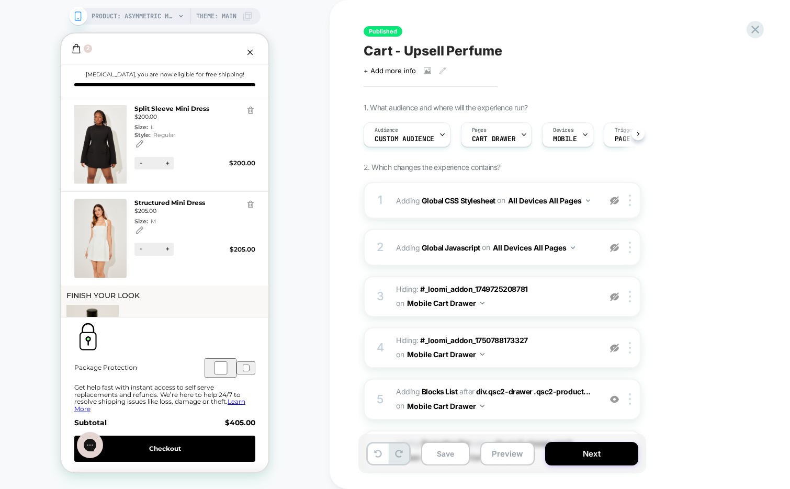
scroll to position [0, 1]
click at [439, 138] on div at bounding box center [442, 135] width 7 height 24
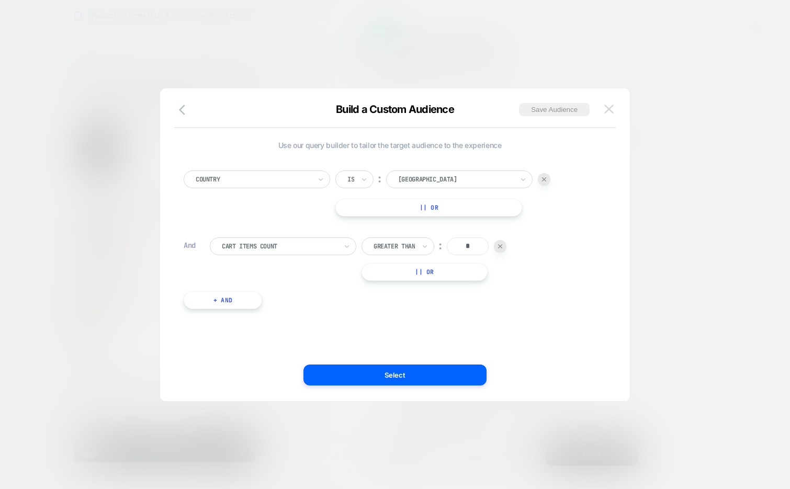
click at [615, 111] on button at bounding box center [609, 110] width 16 height 16
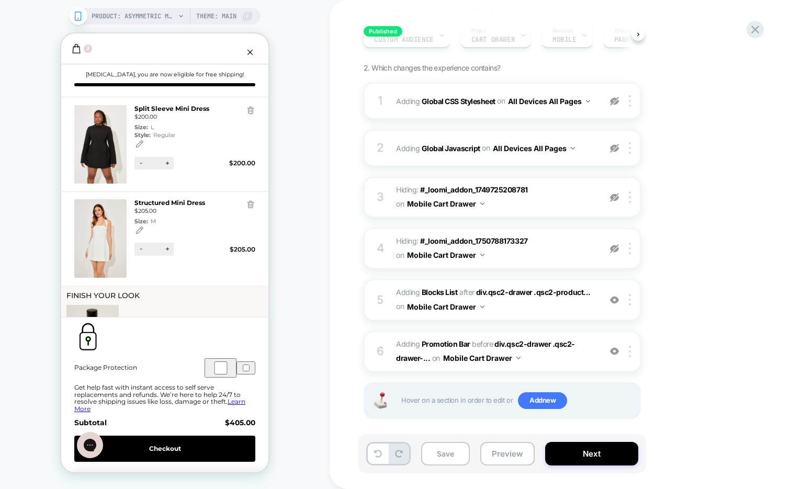
scroll to position [103, 0]
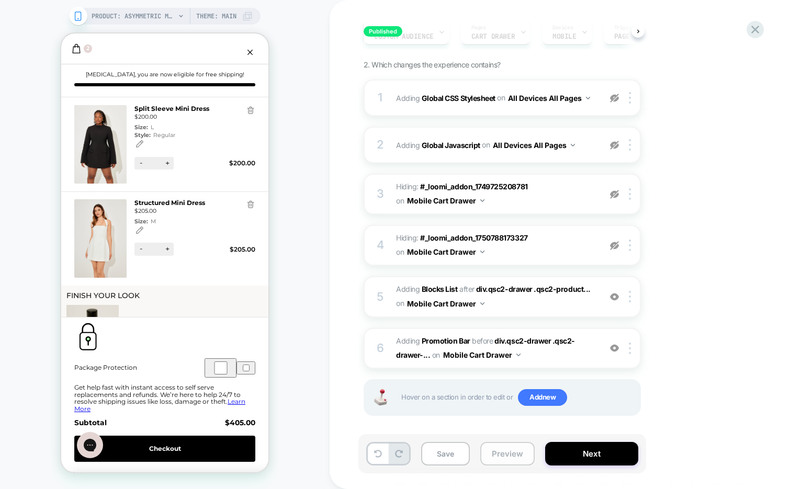
click at [517, 451] on button "Preview" at bounding box center [507, 454] width 54 height 24
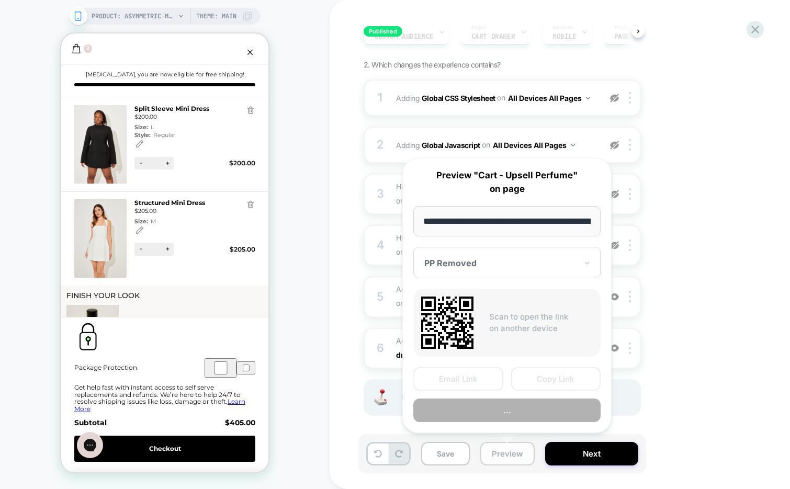
scroll to position [0, 140]
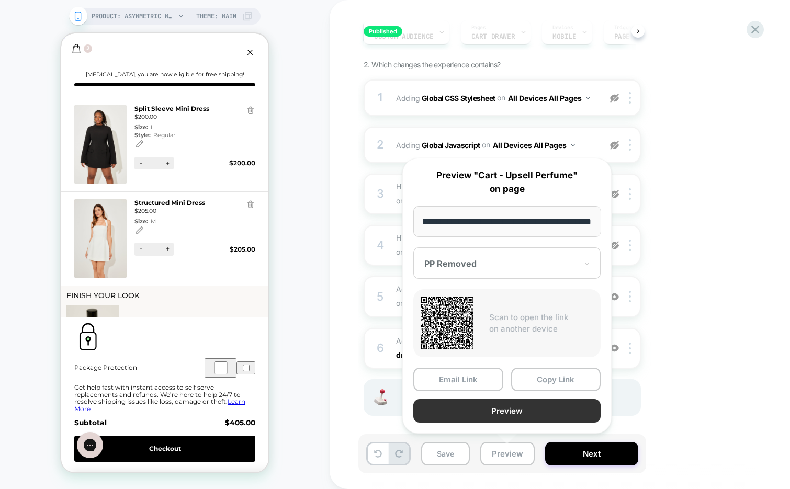
click at [542, 414] on button "Preview" at bounding box center [506, 411] width 187 height 24
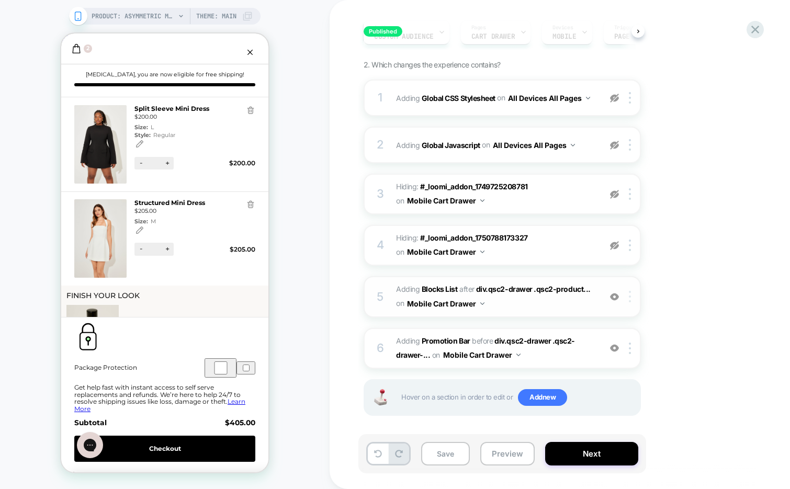
click at [629, 299] on img at bounding box center [630, 297] width 2 height 12
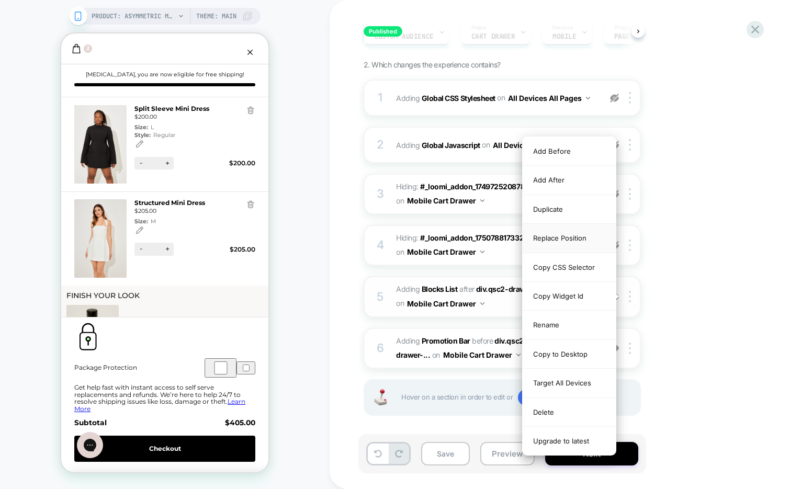
click at [575, 245] on div "Replace Position" at bounding box center [569, 238] width 93 height 29
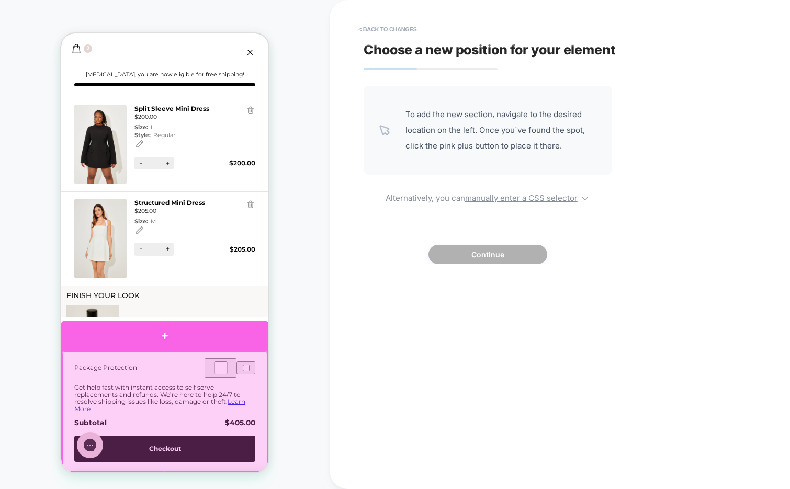
click at [238, 340] on div at bounding box center [164, 336] width 207 height 30
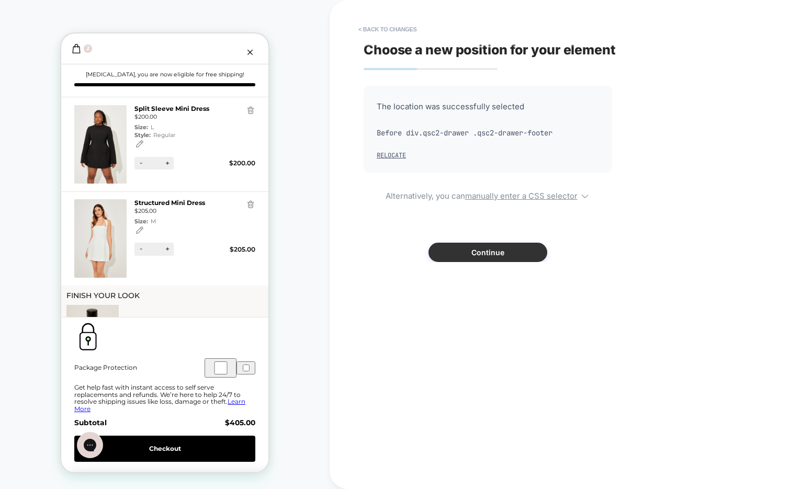
click at [480, 259] on button "Continue" at bounding box center [488, 252] width 119 height 19
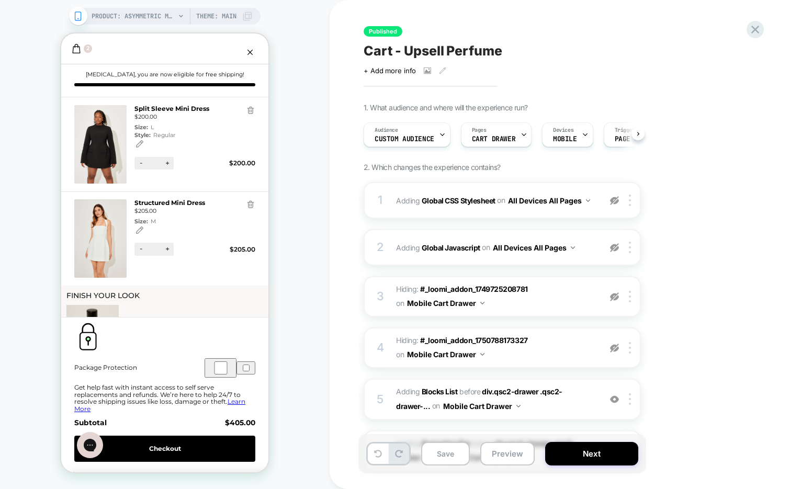
scroll to position [0, 1]
click at [515, 451] on button "Preview" at bounding box center [507, 454] width 54 height 24
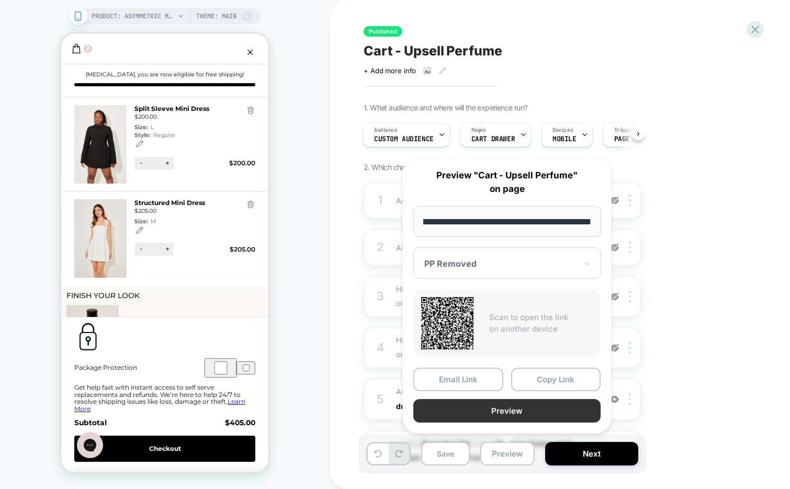
scroll to position [0, 0]
click at [519, 410] on button "Preview" at bounding box center [506, 411] width 187 height 24
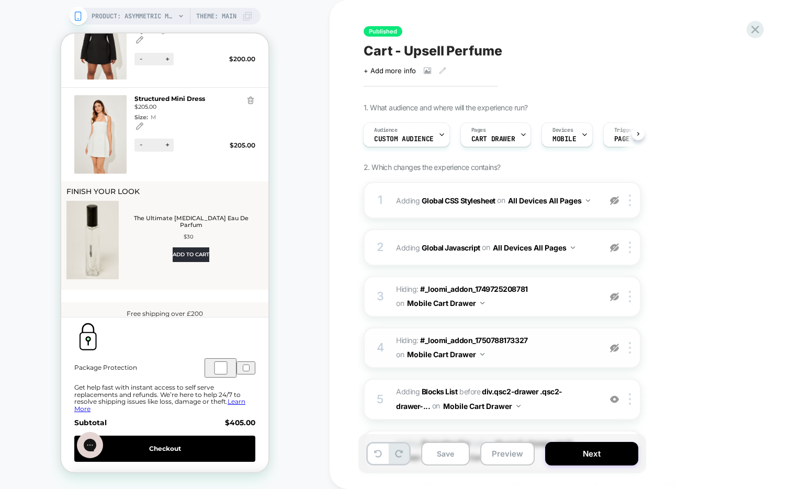
scroll to position [107, 0]
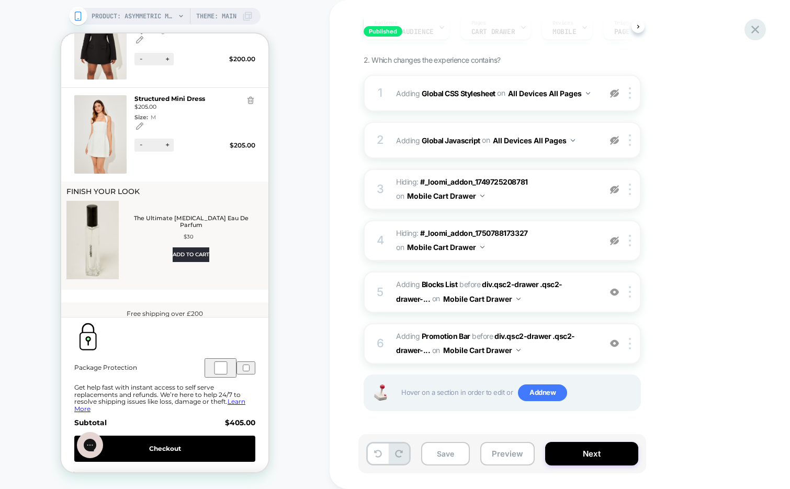
click at [748, 30] on div at bounding box center [755, 29] width 21 height 21
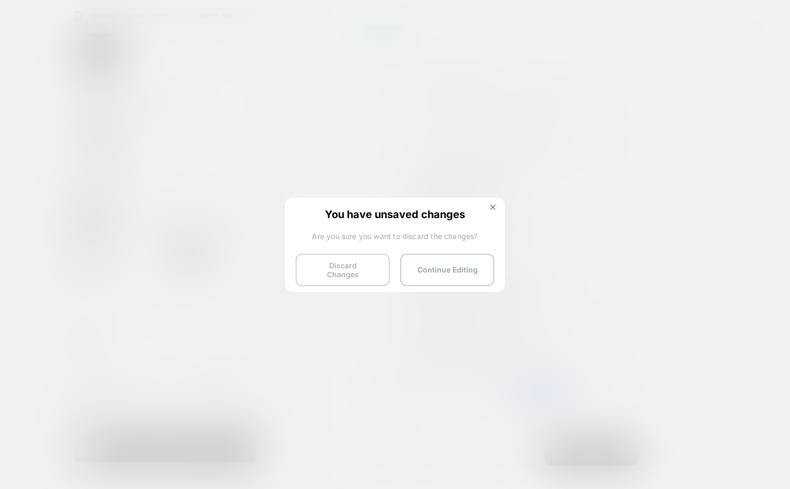
click at [341, 267] on button "Discard Changes" at bounding box center [343, 270] width 94 height 32
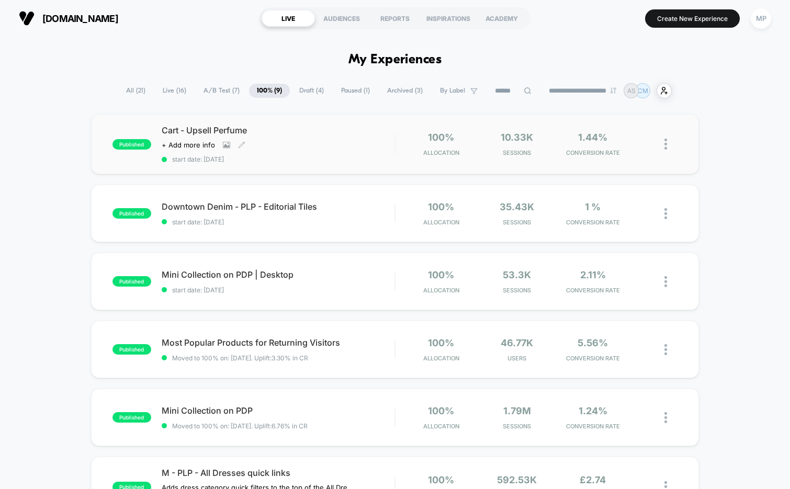
click at [284, 139] on div "Cart - Upsell Perfume Click to view images Click to edit experience details + A…" at bounding box center [278, 144] width 233 height 38
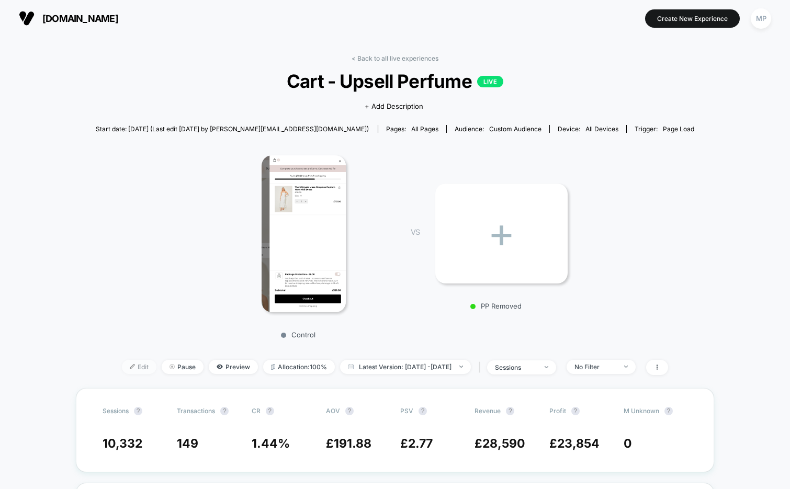
click at [122, 364] on span "Edit" at bounding box center [139, 367] width 35 height 14
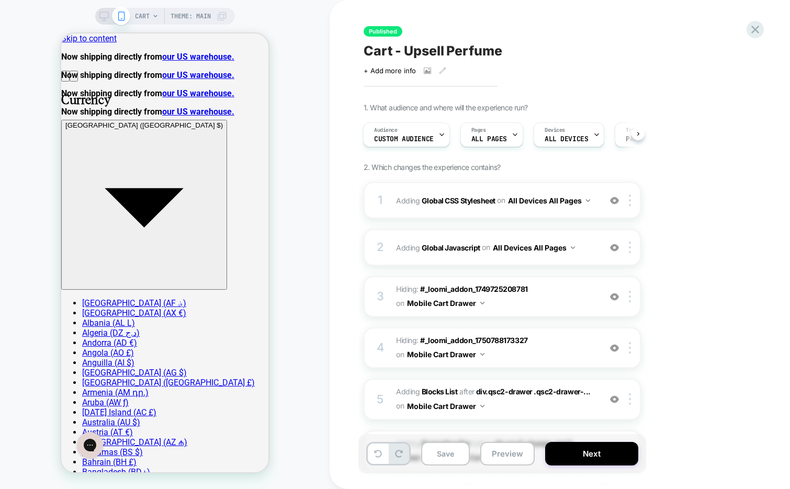
click at [150, 14] on div "CART Theme: MAIN" at bounding box center [181, 16] width 92 height 17
click at [433, 132] on div "Audience Custom Audience" at bounding box center [404, 135] width 81 height 24
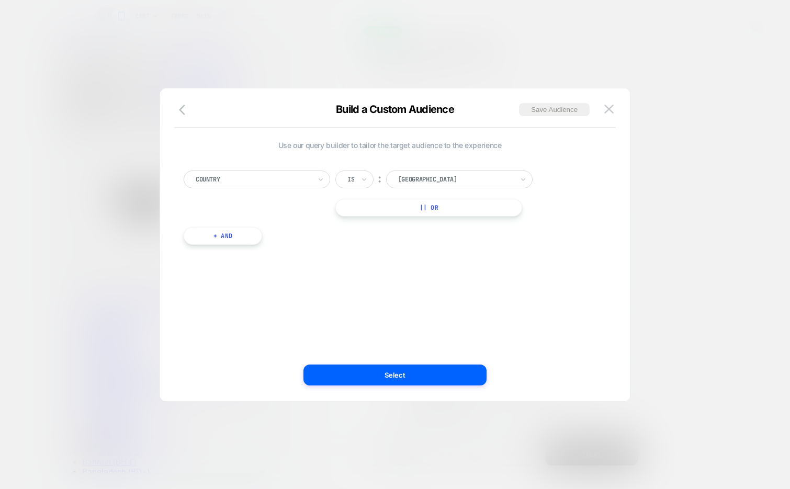
click at [234, 237] on button "+ And" at bounding box center [223, 236] width 79 height 18
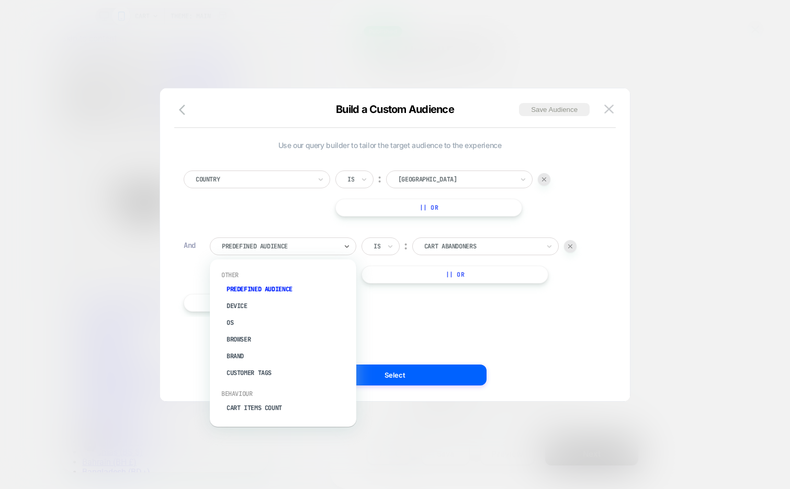
click at [286, 238] on div "Predefined Audience" at bounding box center [283, 247] width 147 height 18
click at [273, 349] on div "Cart Items Count" at bounding box center [288, 350] width 136 height 17
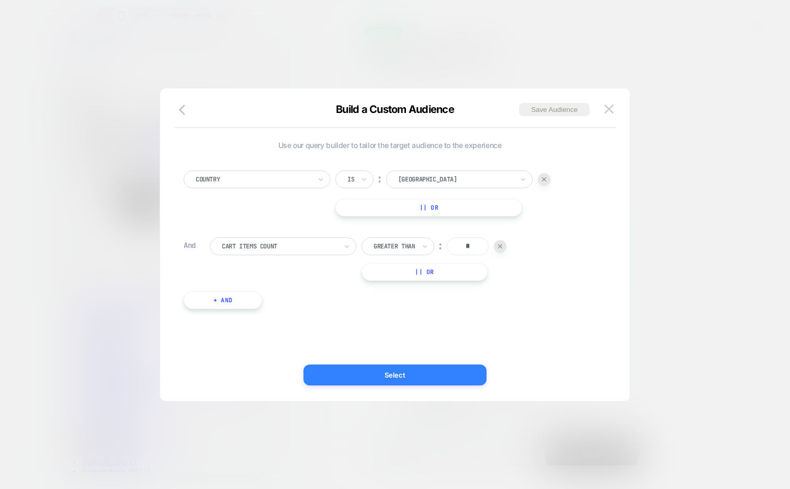
click at [405, 367] on button "Select" at bounding box center [395, 375] width 183 height 21
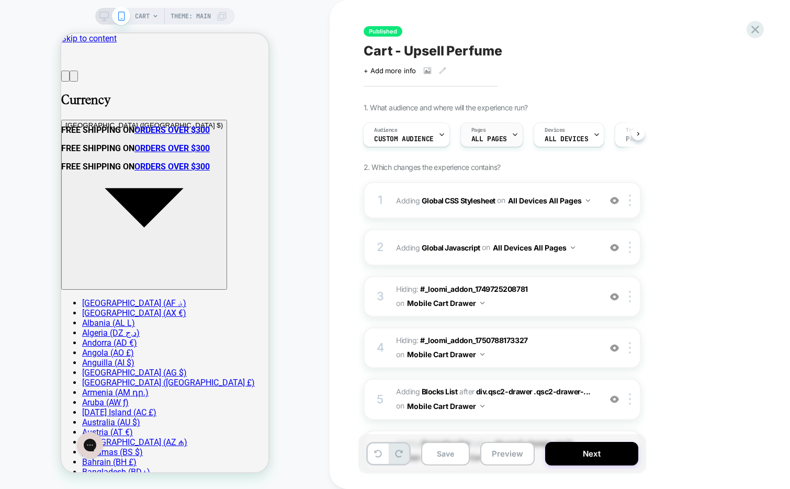
click at [495, 132] on div "Pages ALL PAGES" at bounding box center [489, 135] width 57 height 24
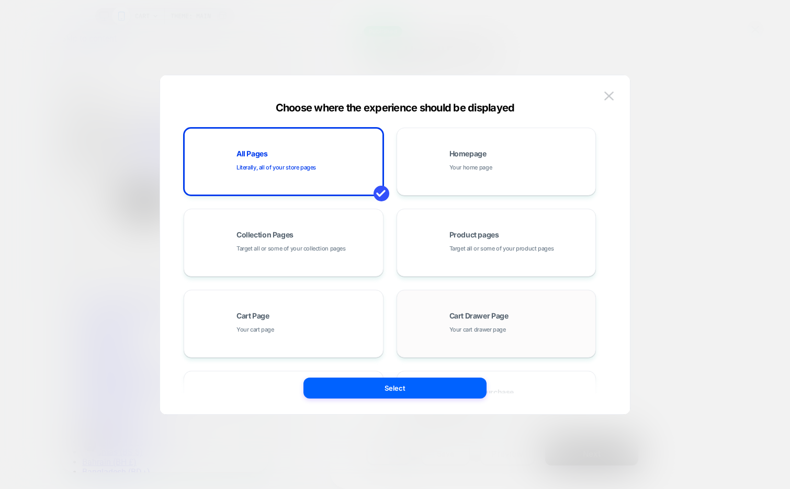
click at [470, 318] on span "Cart Drawer Page" at bounding box center [479, 315] width 59 height 7
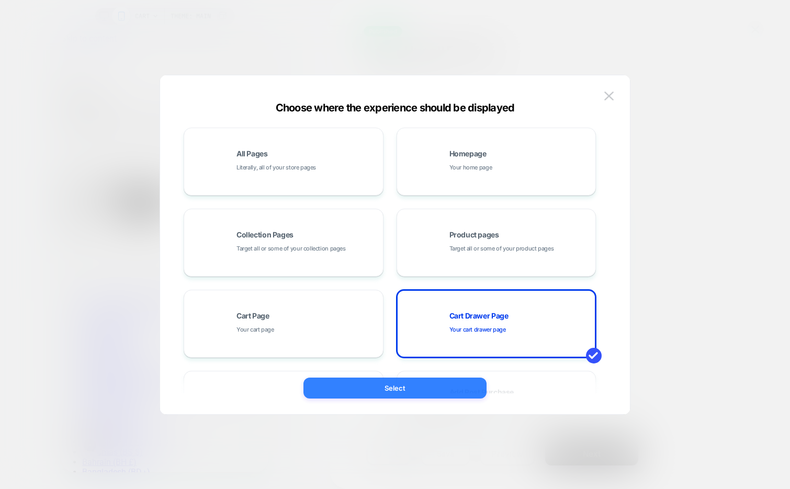
click at [397, 398] on button "Select" at bounding box center [395, 388] width 183 height 21
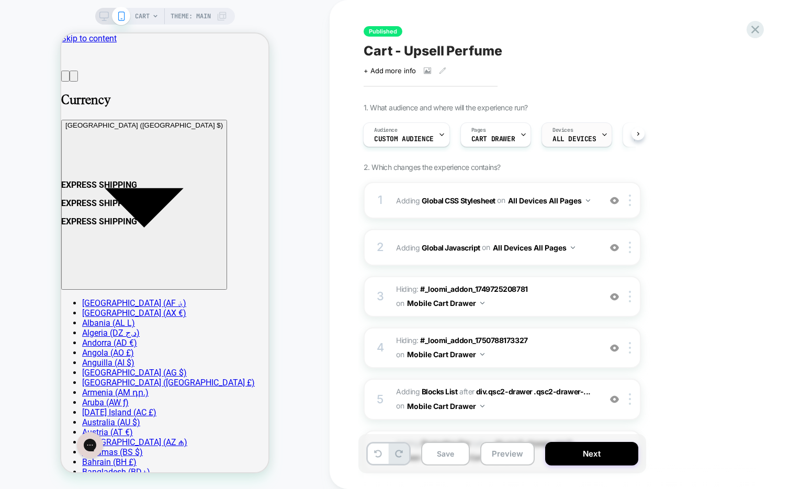
click at [580, 136] on span "ALL DEVICES" at bounding box center [574, 139] width 43 height 7
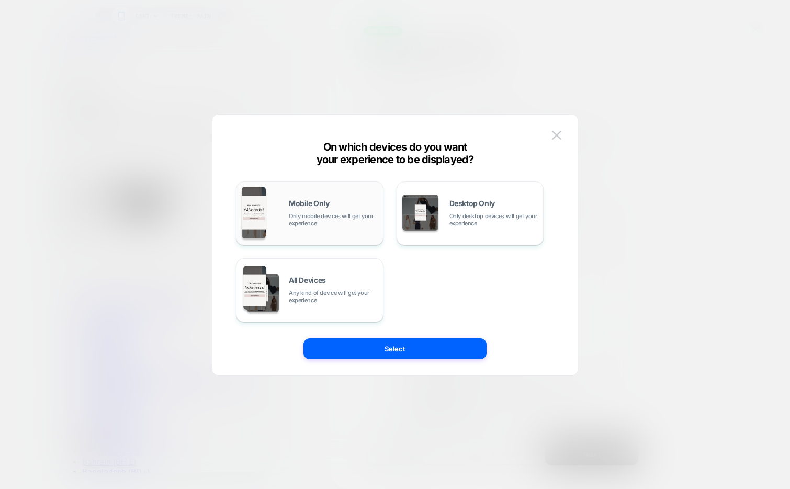
click at [335, 229] on div "Mobile Only Only mobile devices will get your experience" at bounding box center [310, 213] width 136 height 53
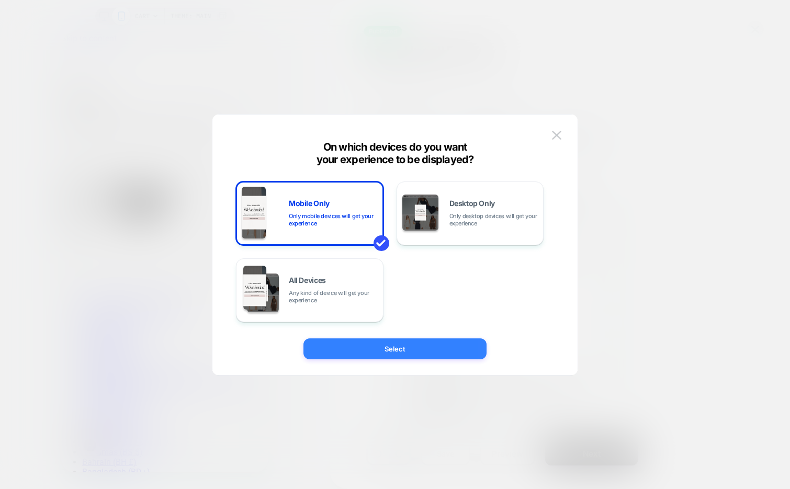
click at [349, 342] on button "Select" at bounding box center [395, 349] width 183 height 21
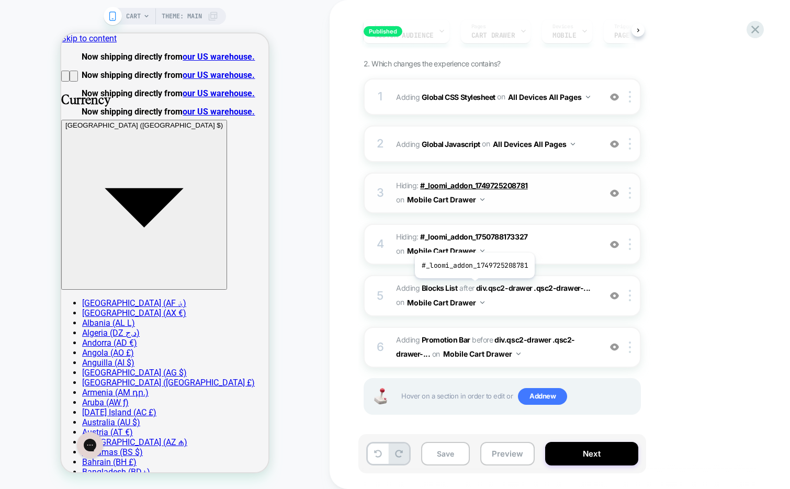
scroll to position [107, 0]
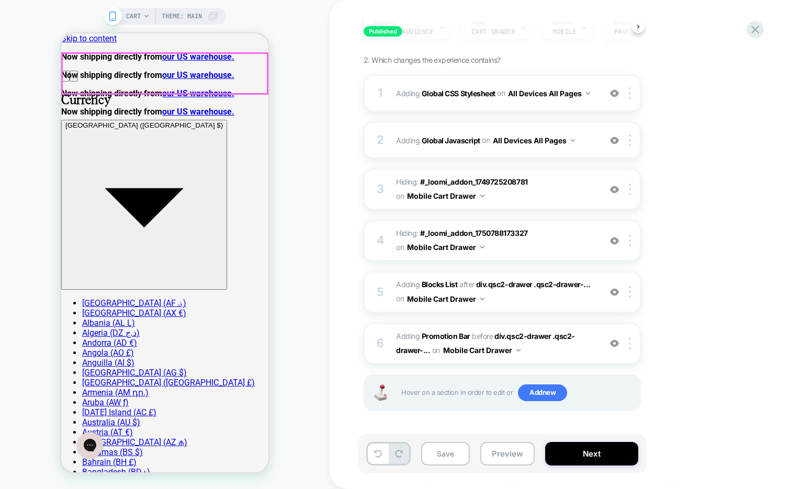
click at [448, 452] on button "Save" at bounding box center [445, 454] width 49 height 24
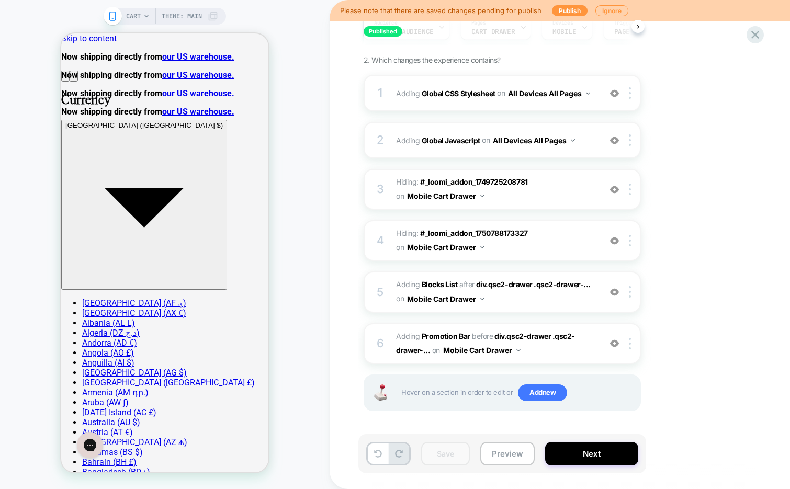
click at [131, 16] on span "CART" at bounding box center [133, 16] width 15 height 17
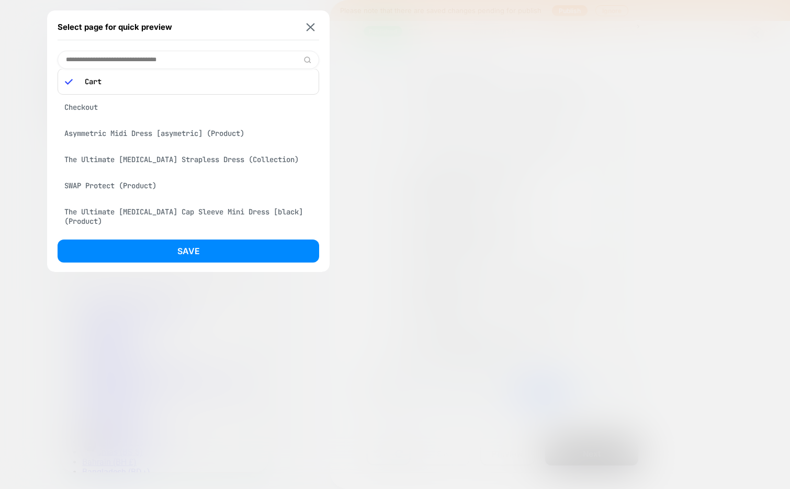
scroll to position [10, 0]
click at [152, 139] on div "Asymmetric Midi Dress [asymetric] (Product)" at bounding box center [189, 132] width 262 height 20
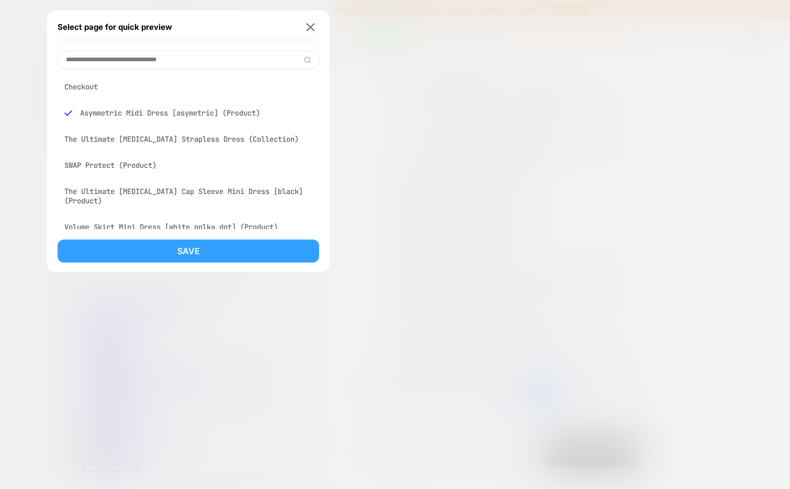
click at [131, 244] on button "Save" at bounding box center [189, 251] width 262 height 23
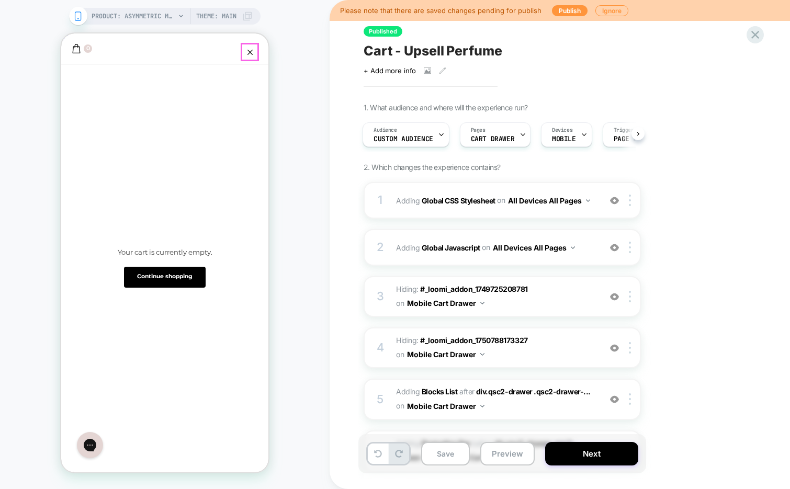
click at [249, 57] on button "Close cart" at bounding box center [250, 52] width 18 height 18
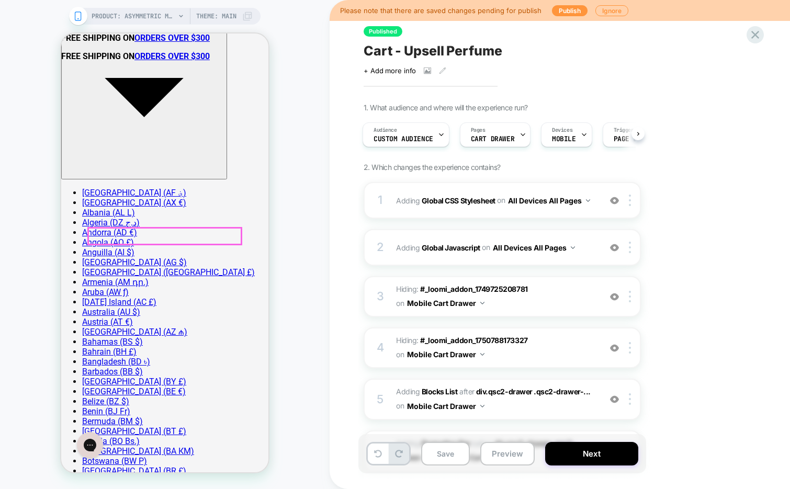
scroll to position [121, 0]
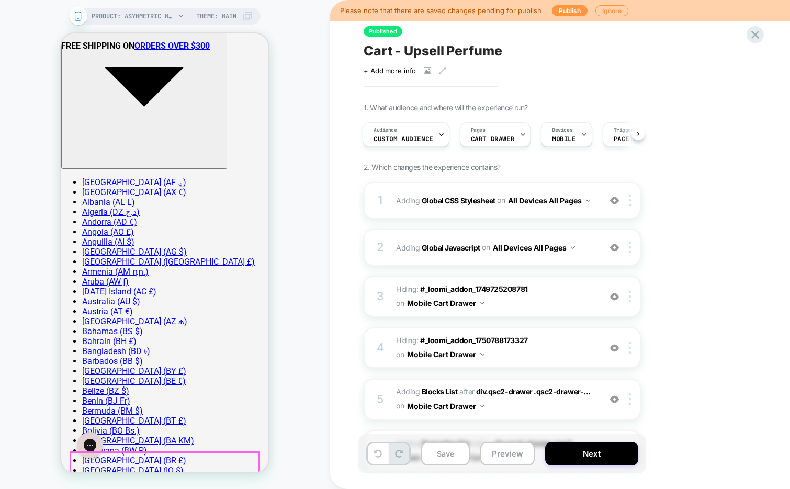
click at [512, 452] on button "Preview" at bounding box center [507, 454] width 54 height 24
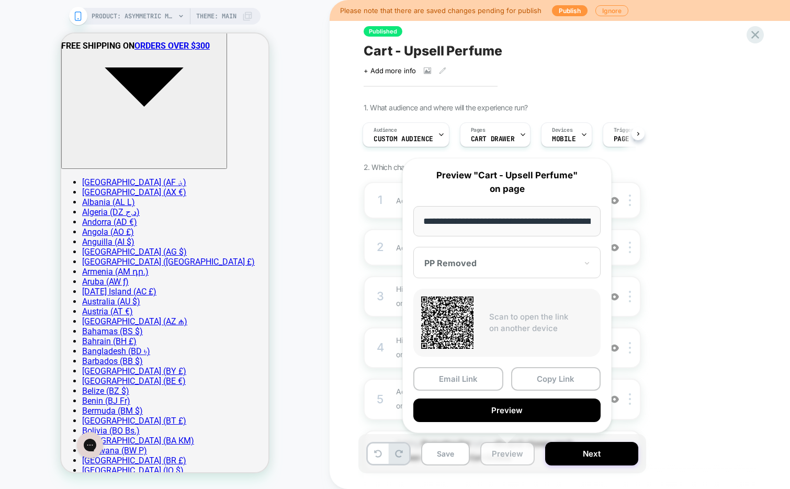
scroll to position [0, 140]
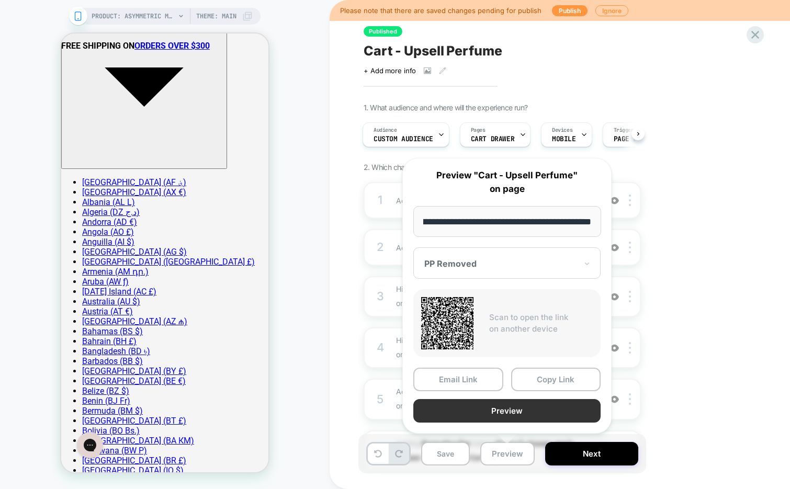
click at [476, 412] on button "Preview" at bounding box center [506, 411] width 187 height 24
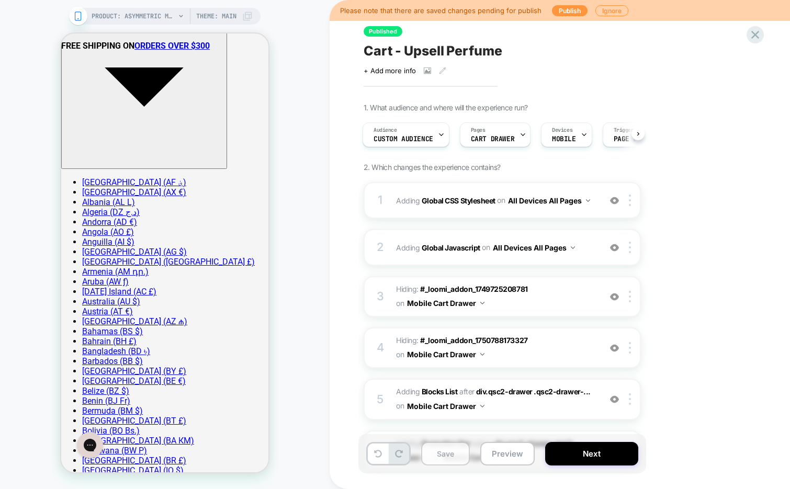
click at [449, 461] on button "Save" at bounding box center [445, 454] width 49 height 24
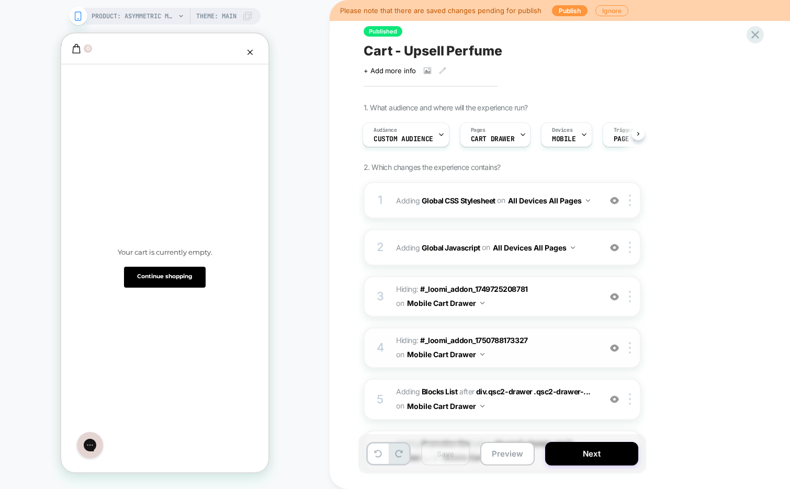
click at [620, 351] on div at bounding box center [614, 348] width 17 height 12
click at [617, 299] on img at bounding box center [614, 297] width 9 height 9
click at [250, 53] on icon "Close cart" at bounding box center [250, 52] width 5 height 5
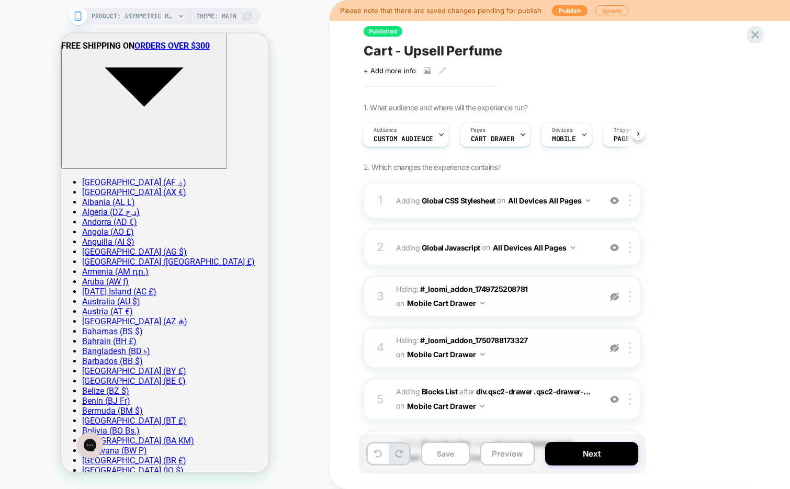
click at [616, 352] on img at bounding box center [614, 348] width 9 height 9
click at [618, 291] on div at bounding box center [614, 297] width 17 height 12
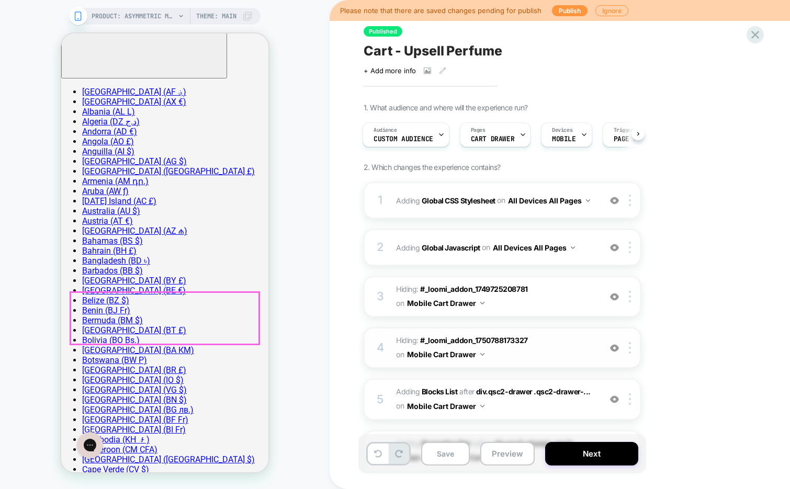
scroll to position [215, 0]
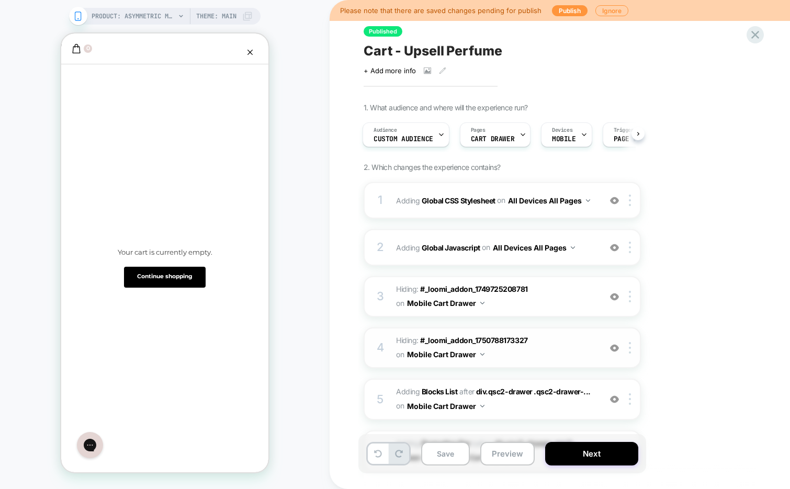
click at [613, 353] on div at bounding box center [614, 348] width 17 height 12
click at [251, 47] on button "Close cart" at bounding box center [250, 52] width 18 height 18
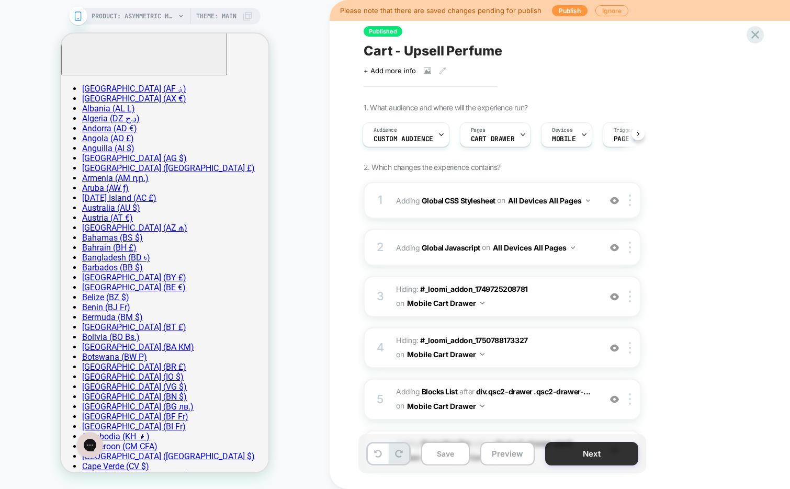
click at [597, 453] on button "Next" at bounding box center [591, 454] width 93 height 24
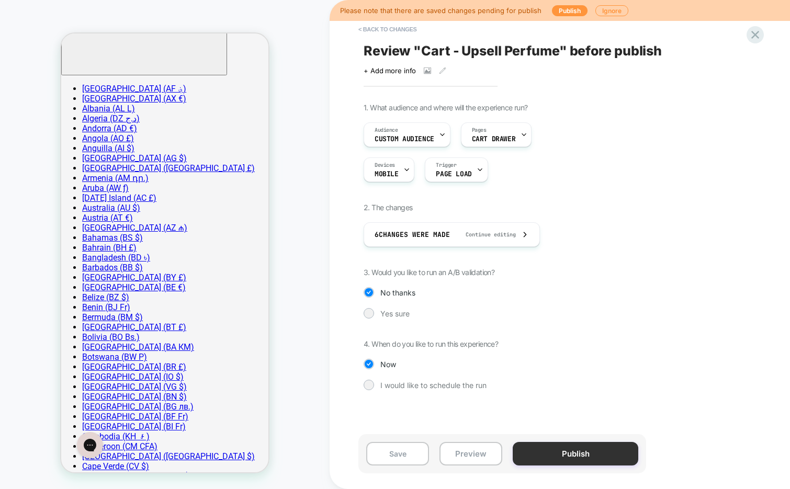
click at [553, 454] on button "Publish" at bounding box center [576, 454] width 126 height 24
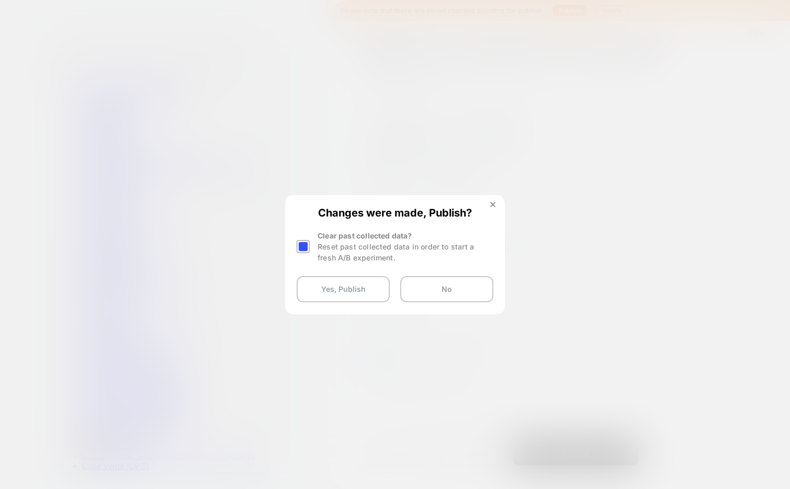
click at [302, 245] on div at bounding box center [303, 246] width 13 height 13
click at [363, 289] on button "Yes, Publish" at bounding box center [343, 289] width 93 height 26
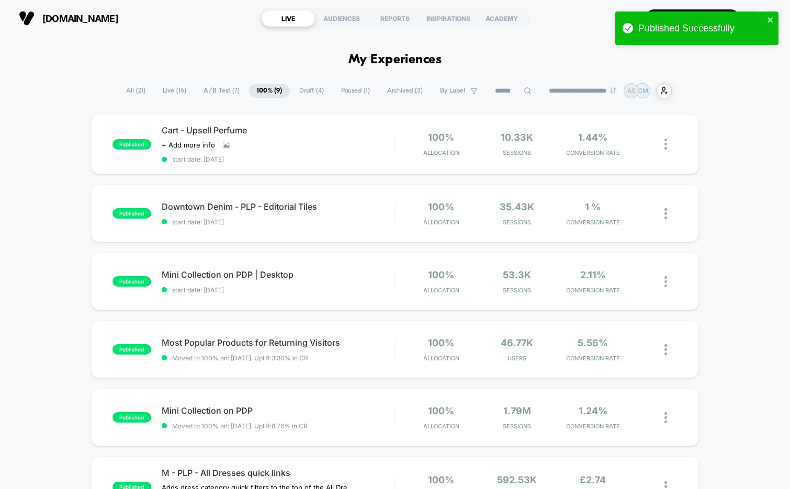
click at [215, 92] on span "A/B Test ( 7 )" at bounding box center [222, 91] width 52 height 14
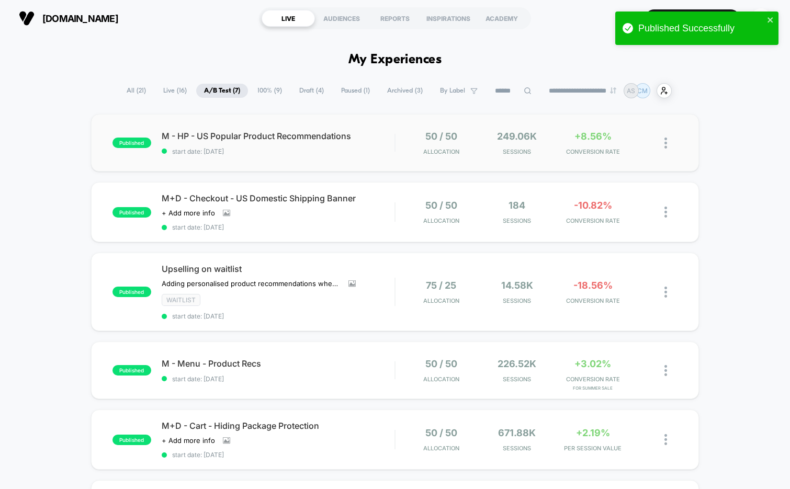
click at [283, 163] on div "published M - HP - US Popular Product Recommendations start date: 8/21/2025 50 …" at bounding box center [395, 143] width 609 height 58
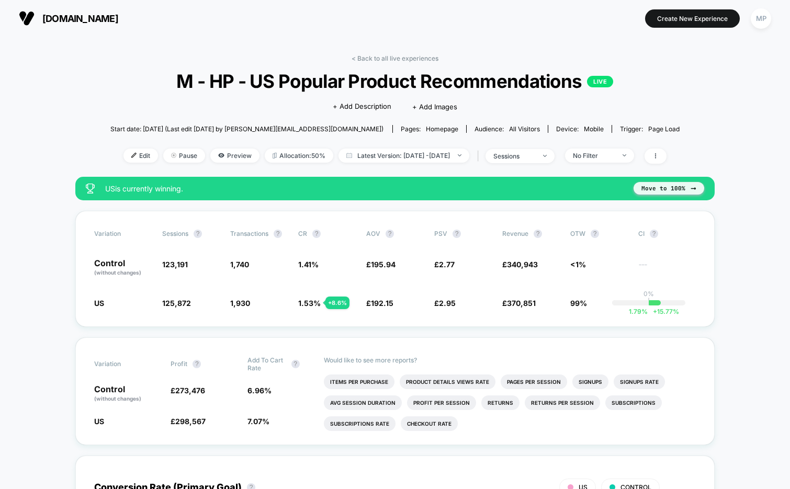
click at [659, 186] on button "Move to 100%" at bounding box center [669, 188] width 71 height 13
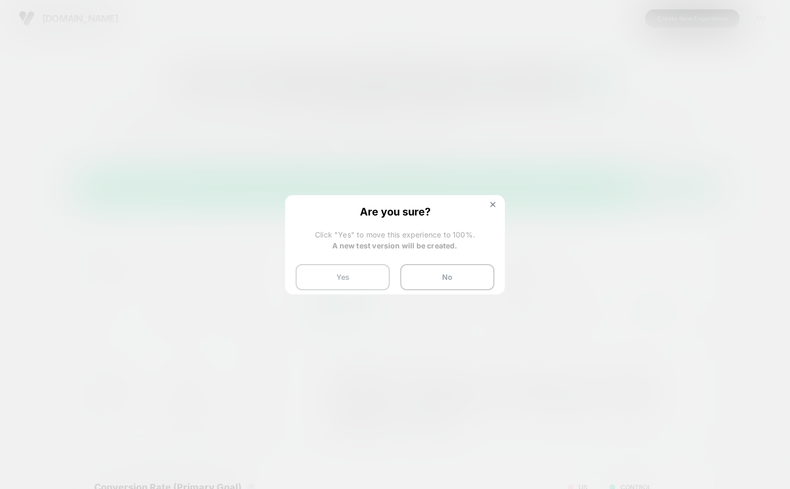
click at [332, 277] on button "Yes" at bounding box center [343, 277] width 94 height 26
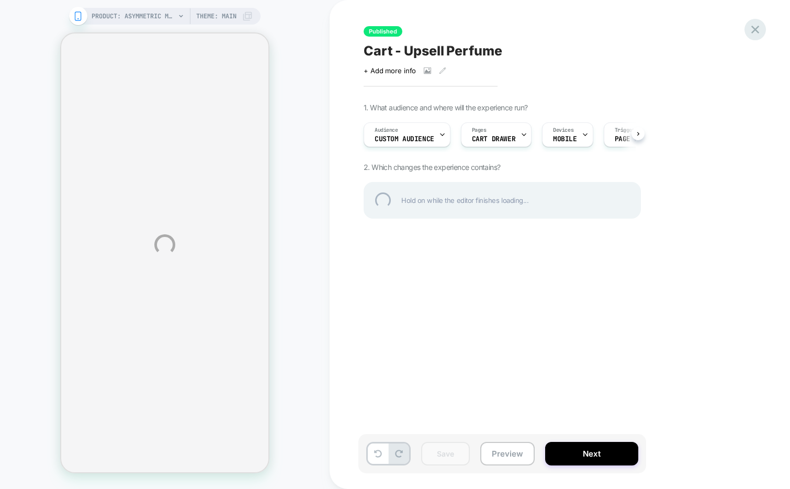
click at [747, 28] on div at bounding box center [755, 29] width 21 height 21
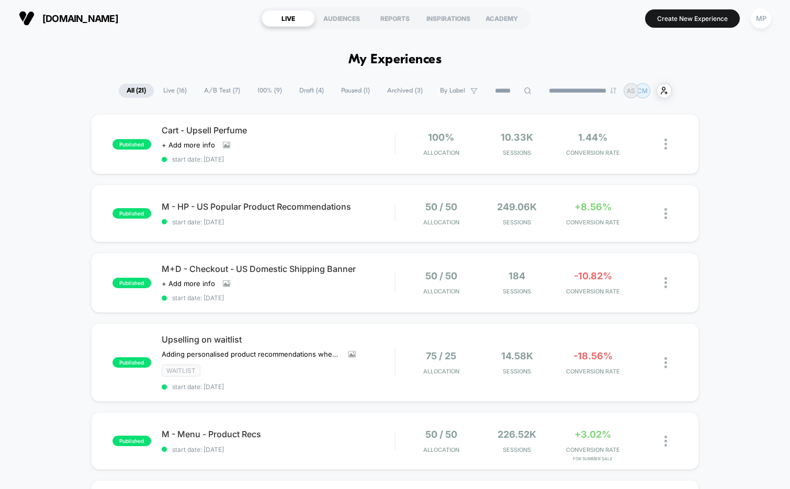
click at [261, 90] on span "100% ( 9 )" at bounding box center [270, 91] width 40 height 14
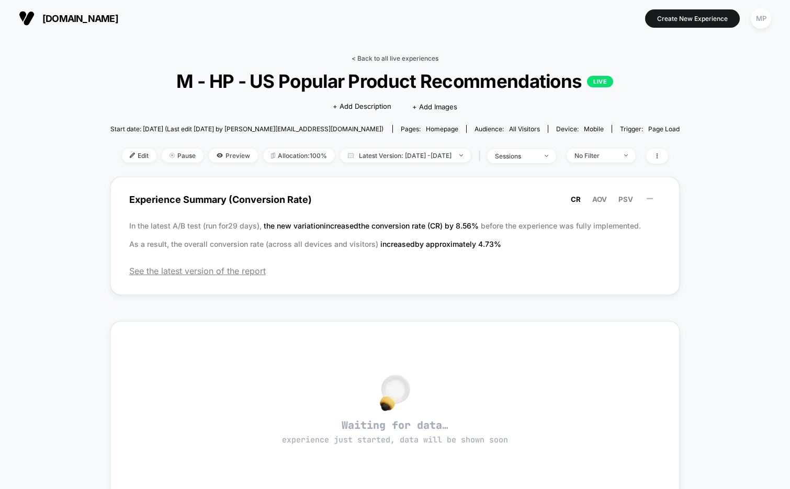
click at [386, 55] on link "< Back to all live experiences" at bounding box center [395, 58] width 87 height 8
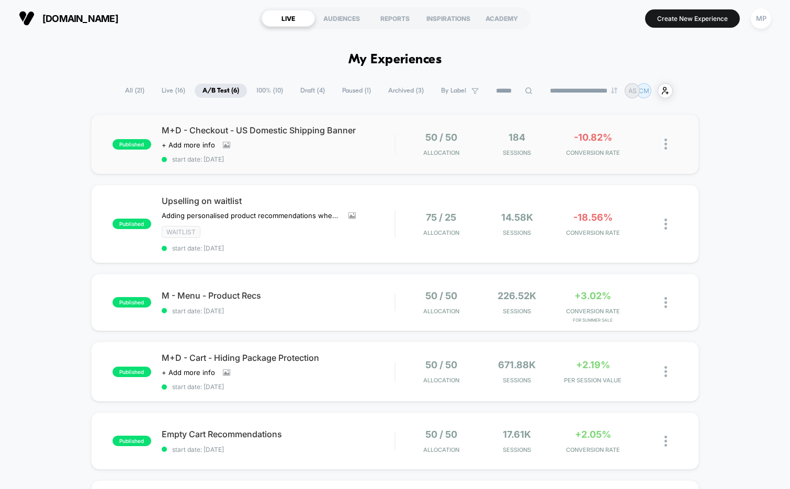
click at [292, 160] on span "start date: 9/15/2025" at bounding box center [278, 159] width 233 height 8
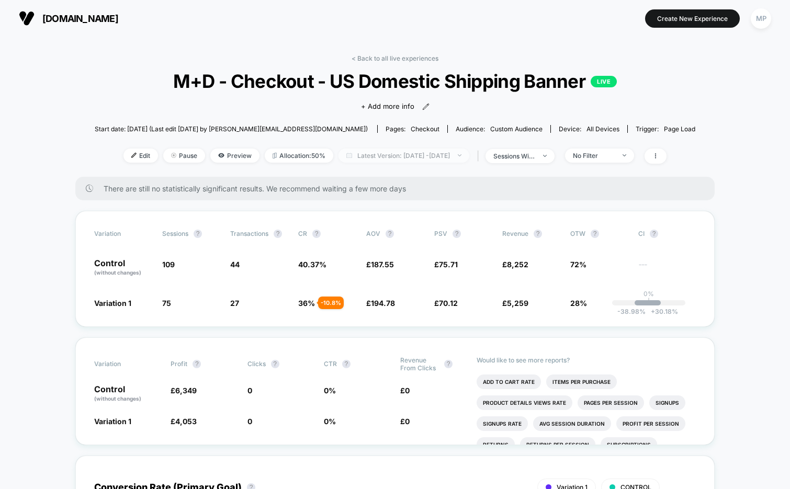
click at [405, 156] on span "Latest Version: Sep 15, 2025 - Sep 18, 2025" at bounding box center [404, 156] width 131 height 14
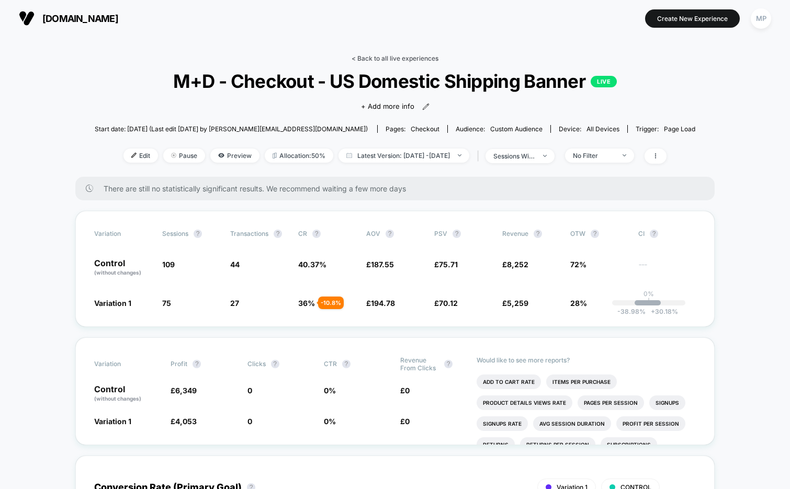
click at [388, 57] on link "< Back to all live experiences" at bounding box center [395, 58] width 87 height 8
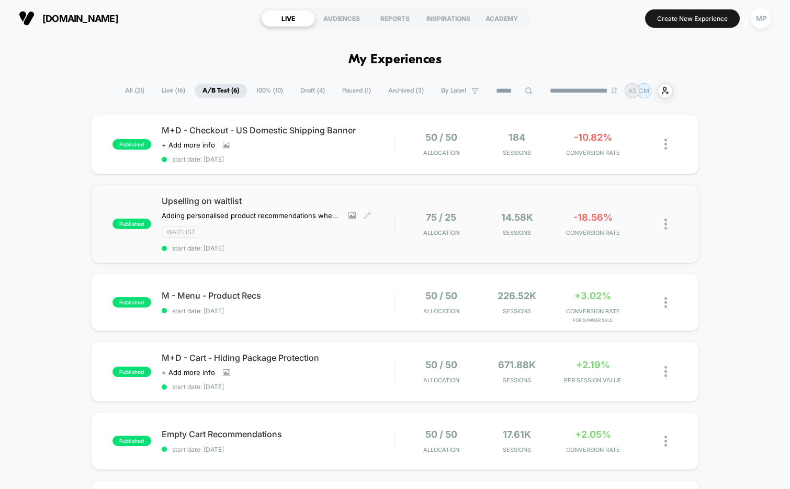
click at [288, 249] on span "start date: 9/8/2025" at bounding box center [278, 248] width 233 height 8
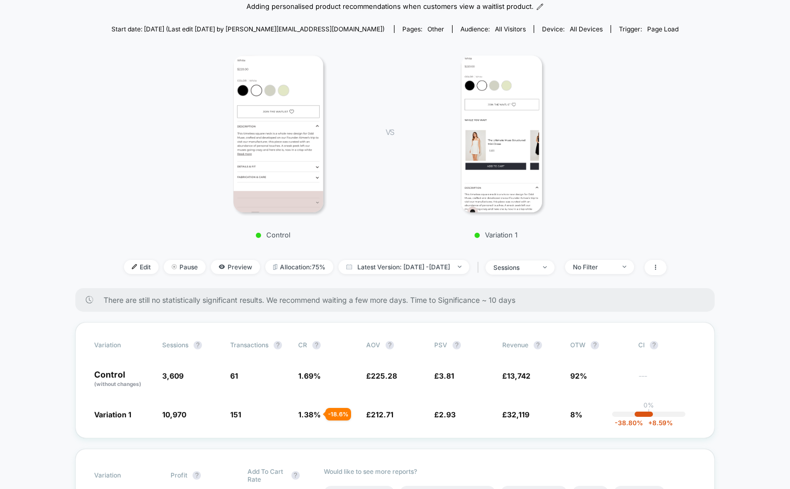
scroll to position [119, 0]
click at [124, 266] on span "Edit" at bounding box center [141, 268] width 35 height 14
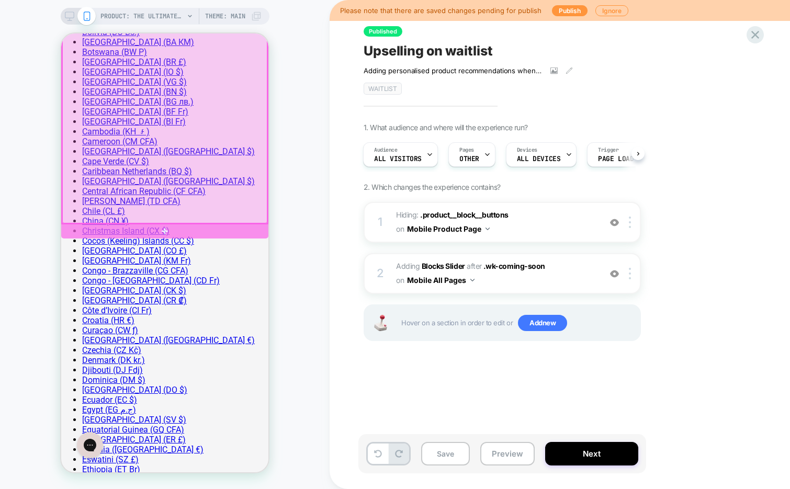
scroll to position [531, 0]
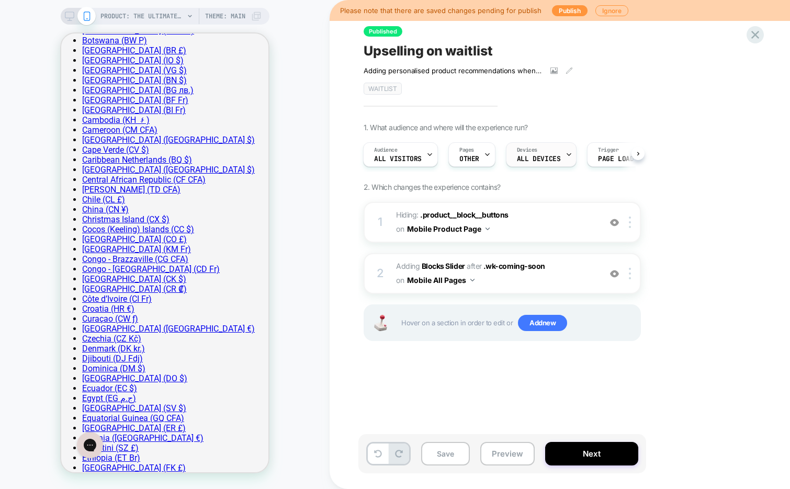
click at [562, 156] on div "Devices ALL DEVICES" at bounding box center [541, 154] width 71 height 25
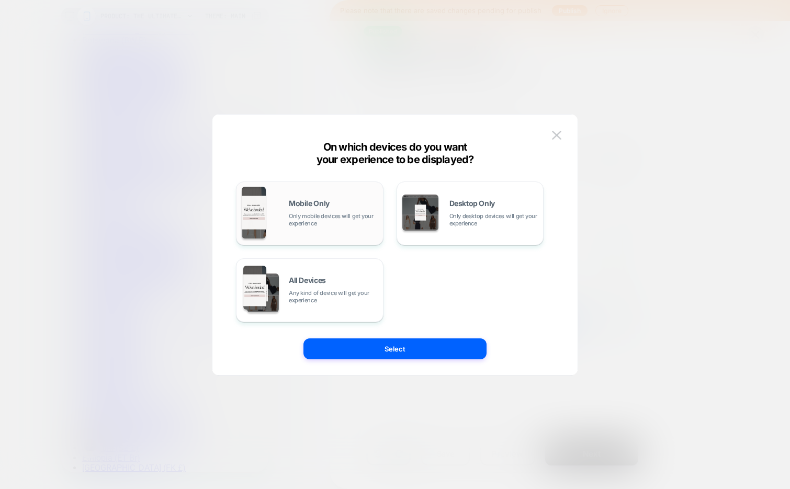
click at [318, 198] on div "Mobile Only Only mobile devices will get your experience" at bounding box center [310, 213] width 136 height 53
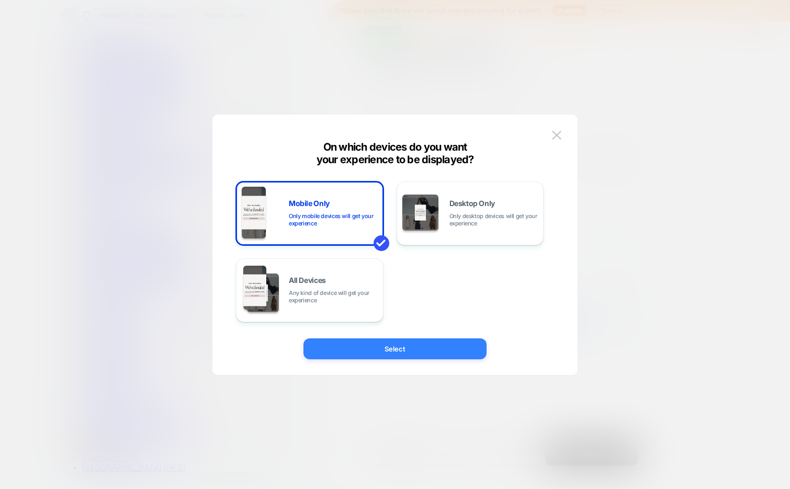
click at [363, 352] on button "Select" at bounding box center [395, 349] width 183 height 21
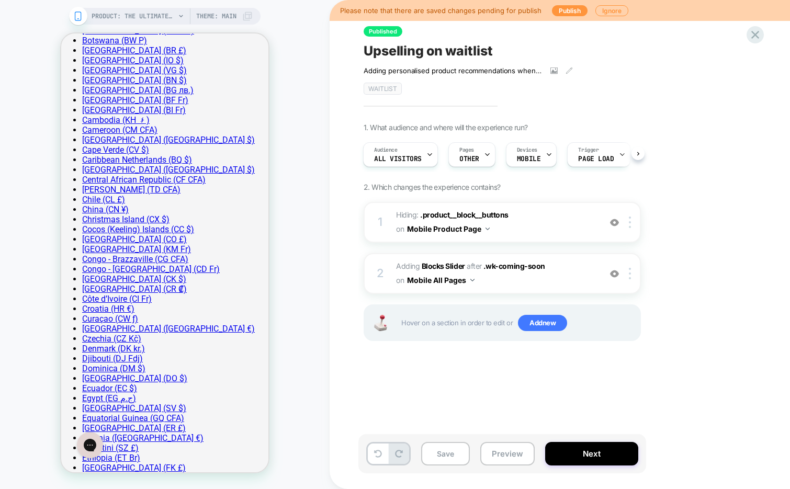
scroll to position [0, 2]
click at [653, 120] on div "Published Upselling on waitlist Adding personalised product recommendations whe…" at bounding box center [555, 244] width 393 height 468
click at [477, 158] on div "Pages OTHER" at bounding box center [468, 155] width 41 height 24
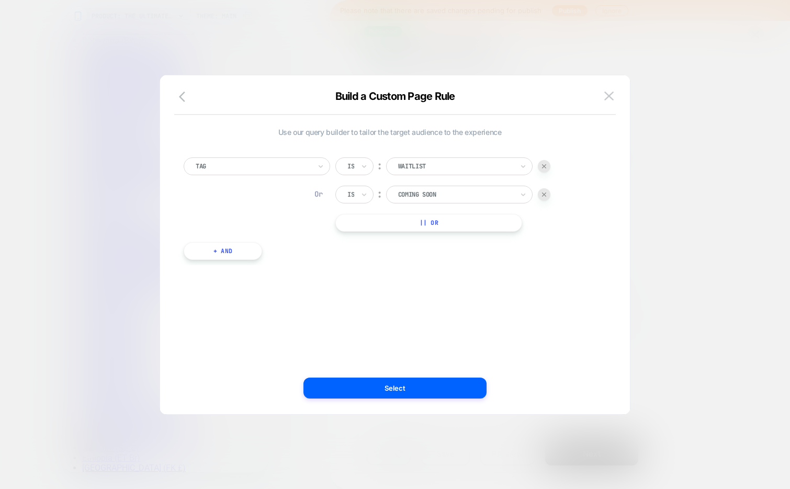
click at [242, 248] on button "+ And" at bounding box center [223, 251] width 79 height 18
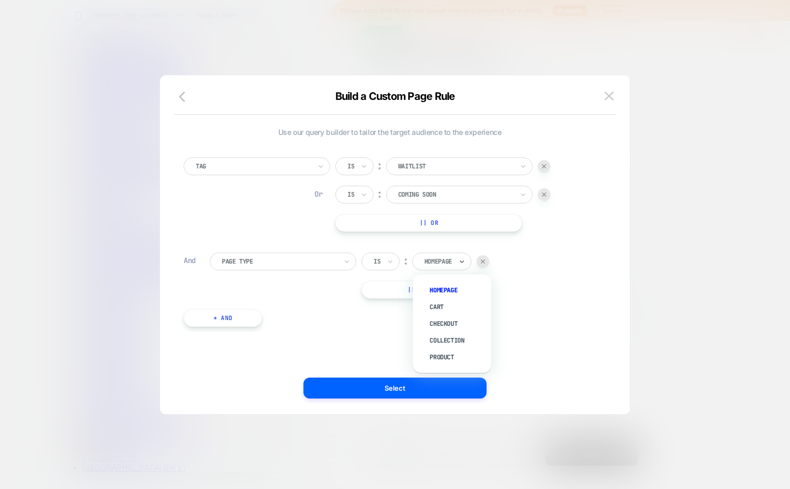
click at [438, 259] on div at bounding box center [438, 261] width 28 height 9
click at [451, 351] on div "Product" at bounding box center [457, 357] width 68 height 17
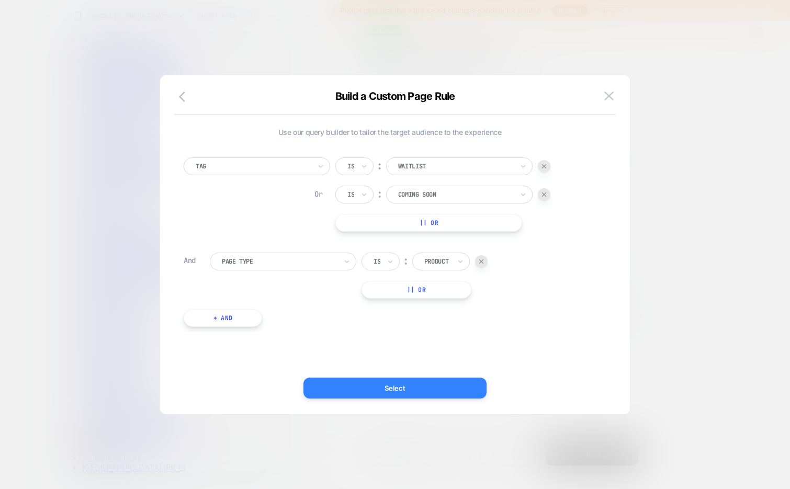
click at [416, 386] on button "Select" at bounding box center [395, 388] width 183 height 21
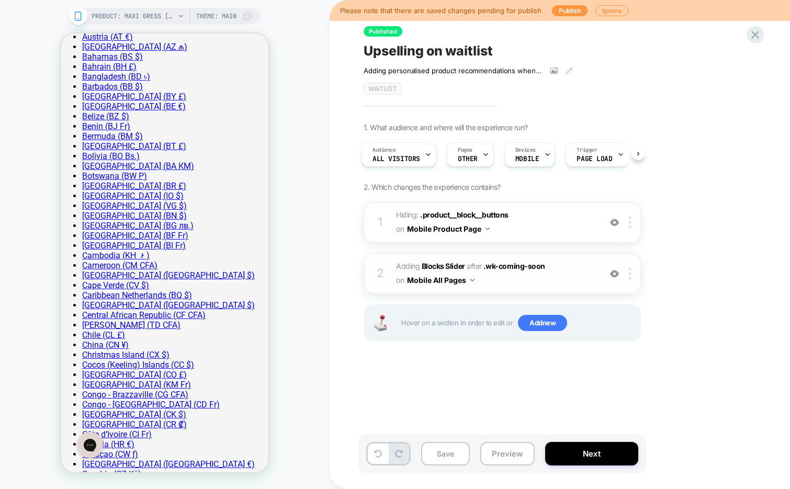
scroll to position [0, 0]
click at [538, 279] on span "#_loomi_addon_1756734873472 Adding Blocks Slider AFTER .wk-coming-soon .wk-comi…" at bounding box center [495, 274] width 199 height 28
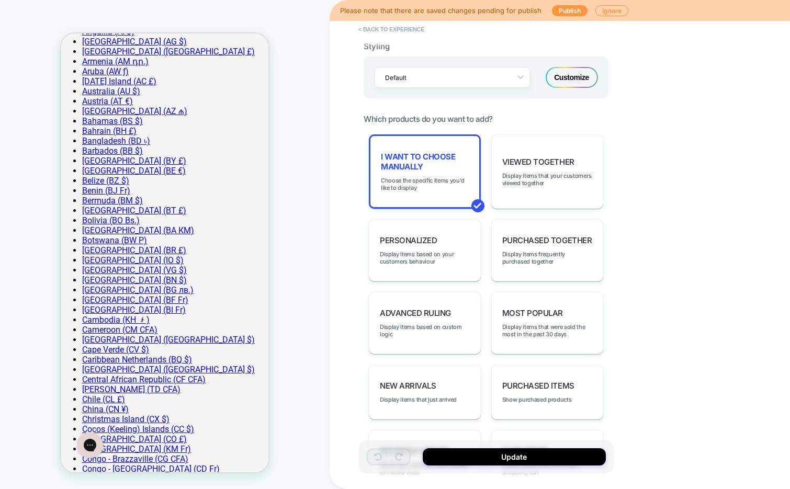
scroll to position [419, 0]
click at [441, 165] on span "I want to choose manually" at bounding box center [425, 163] width 88 height 20
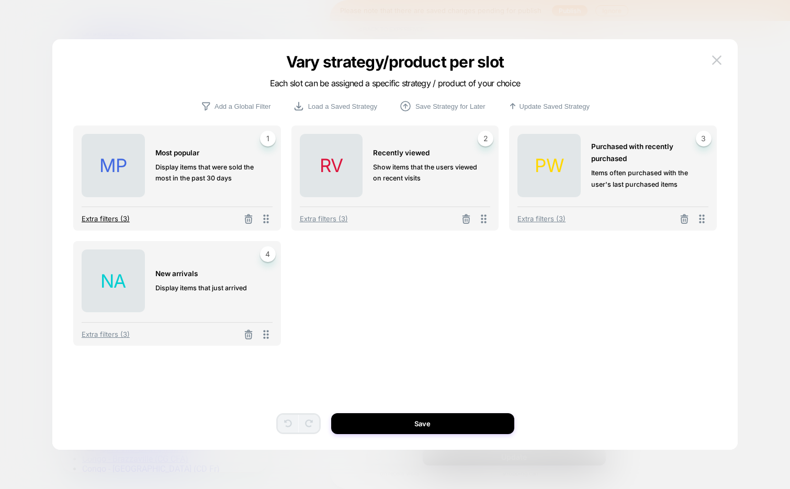
click at [117, 221] on span "Extra filters (3)" at bounding box center [106, 219] width 48 height 8
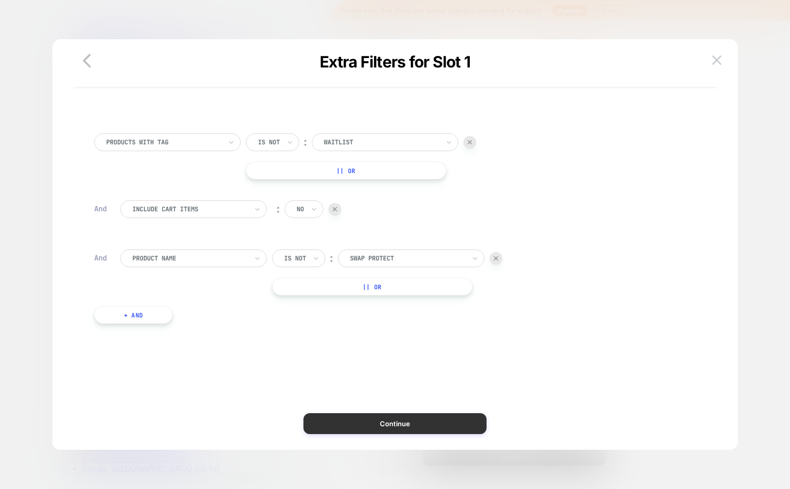
click at [433, 423] on button "Continue" at bounding box center [395, 423] width 183 height 21
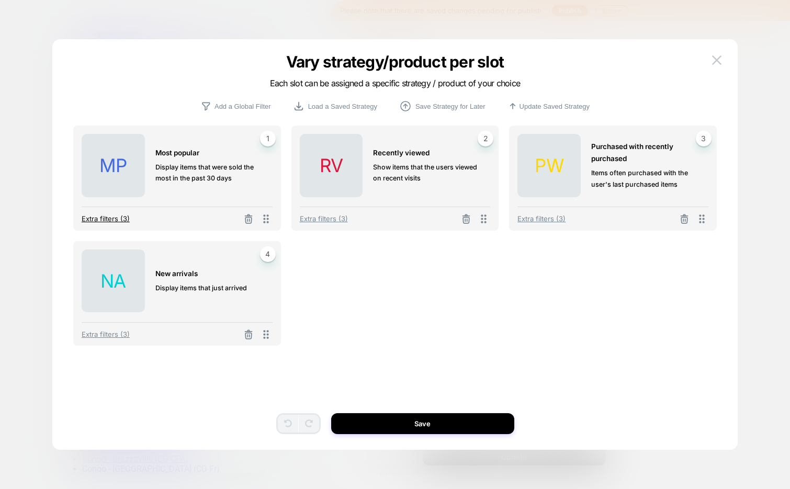
click at [104, 222] on span "Extra filters (3)" at bounding box center [106, 219] width 48 height 8
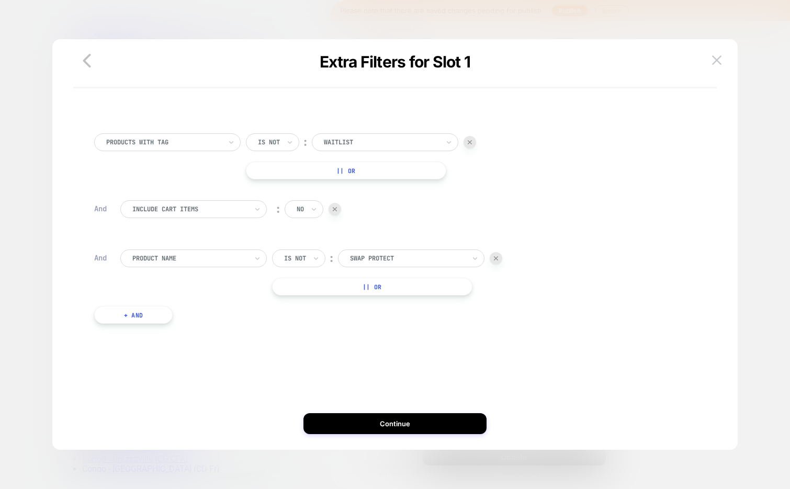
click at [130, 317] on button "+ And" at bounding box center [133, 315] width 79 height 18
click at [192, 329] on div at bounding box center [189, 325] width 115 height 9
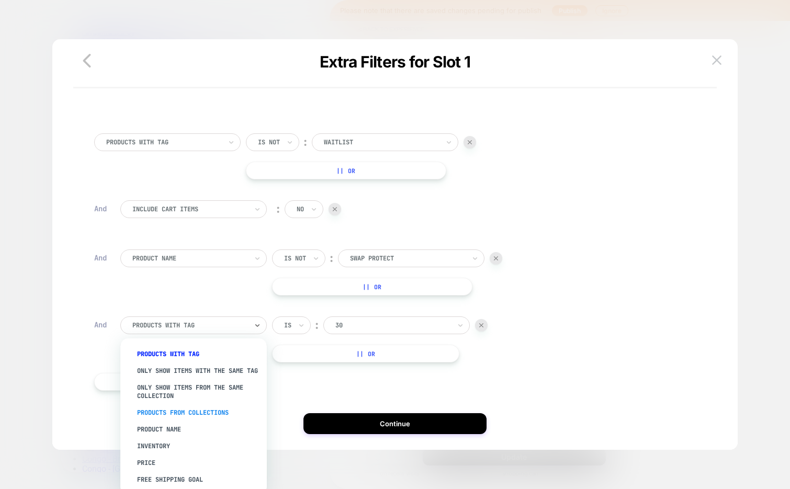
click at [206, 413] on div "PRODUCTS FROM COLLECTIONS" at bounding box center [199, 413] width 136 height 17
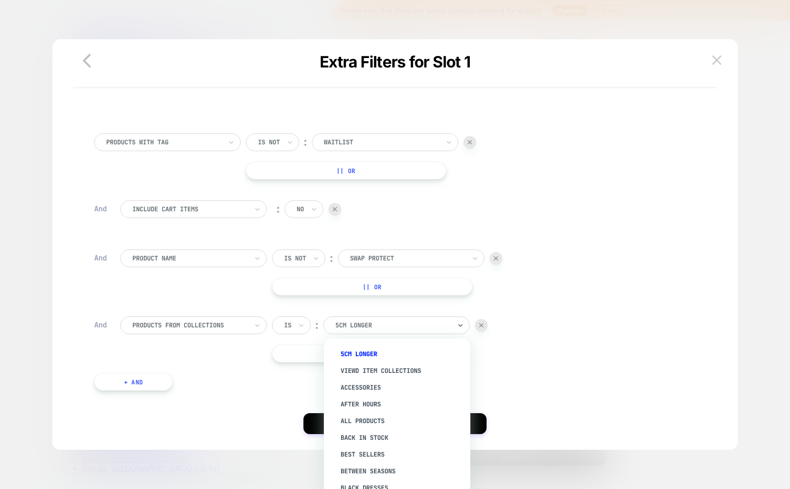
click at [388, 324] on div at bounding box center [393, 325] width 115 height 9
type input "***"
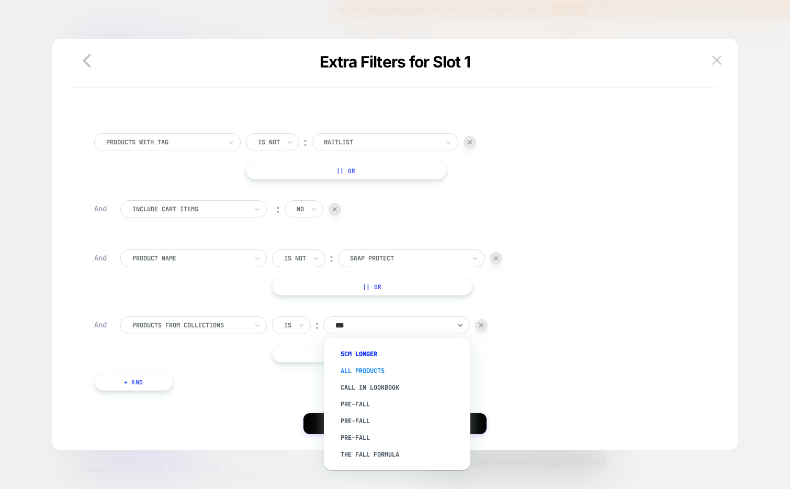
click at [379, 372] on div "All Products" at bounding box center [402, 371] width 136 height 17
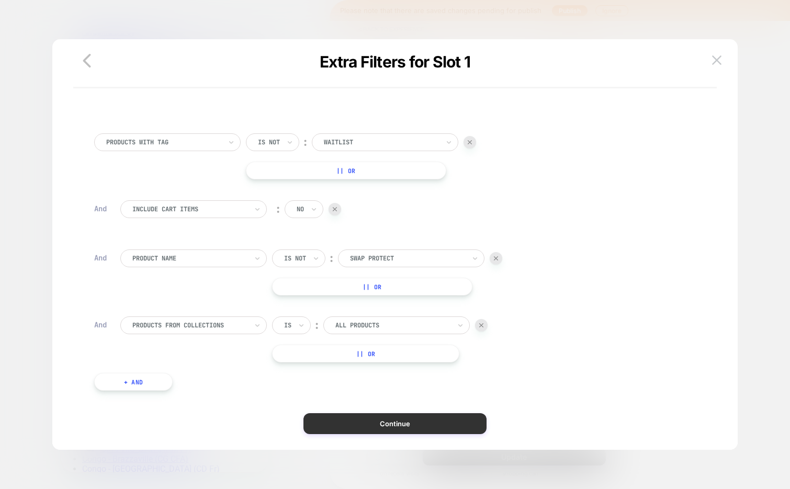
click at [393, 424] on button "Continue" at bounding box center [395, 423] width 183 height 21
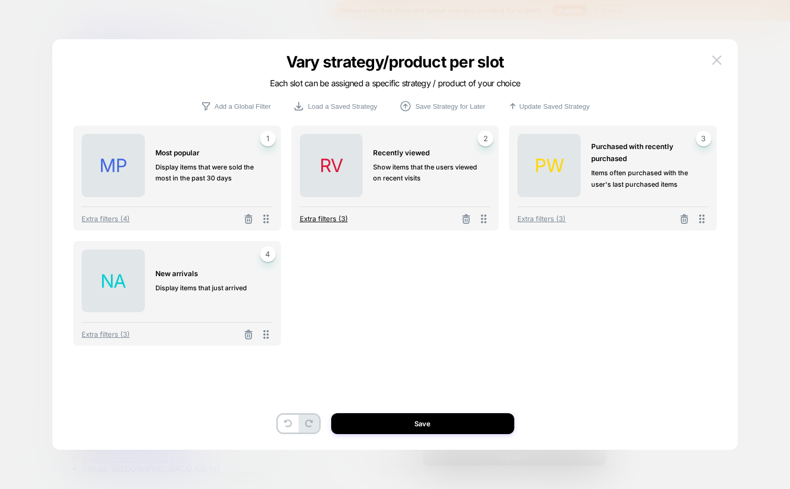
click at [322, 218] on span "Extra filters (3)" at bounding box center [324, 219] width 48 height 8
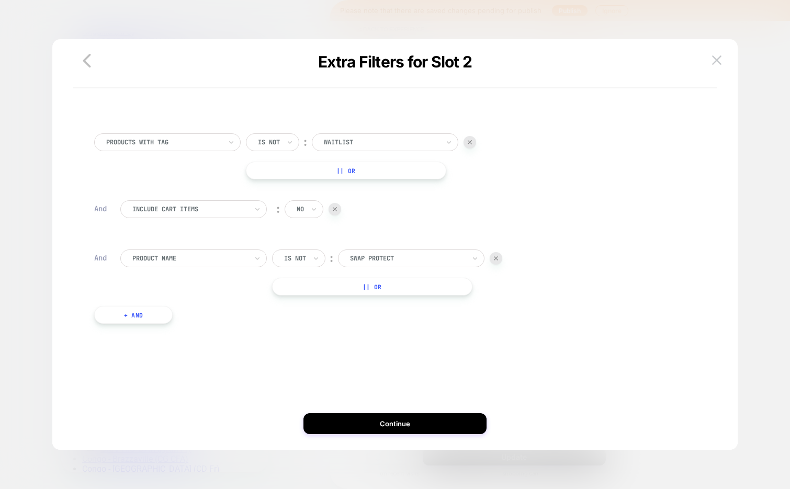
click at [136, 308] on button "+ And" at bounding box center [133, 315] width 79 height 18
click at [152, 331] on div "PRODUCTS WITH TAG" at bounding box center [193, 326] width 147 height 18
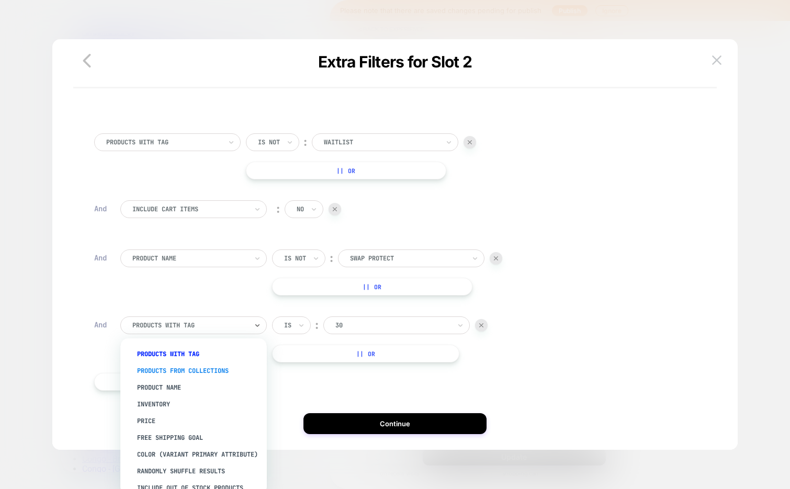
click at [173, 365] on div "PRODUCTS FROM COLLECTIONS" at bounding box center [199, 371] width 136 height 17
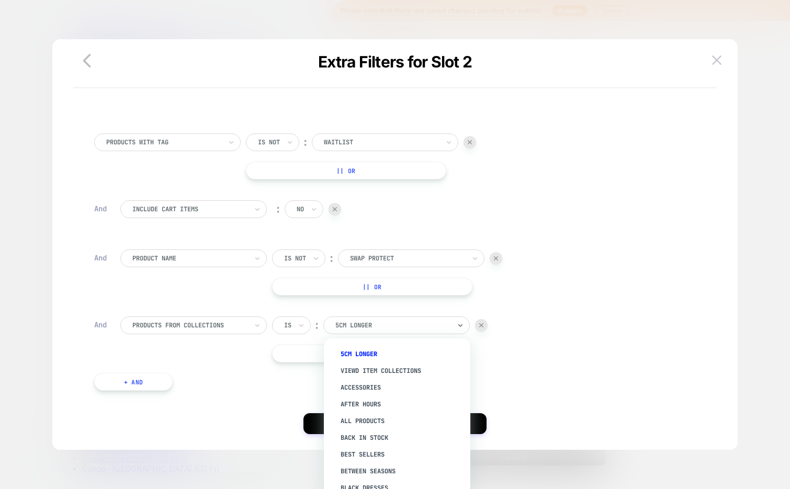
click at [354, 331] on div "5cm Longer" at bounding box center [396, 326] width 147 height 18
type input "*****"
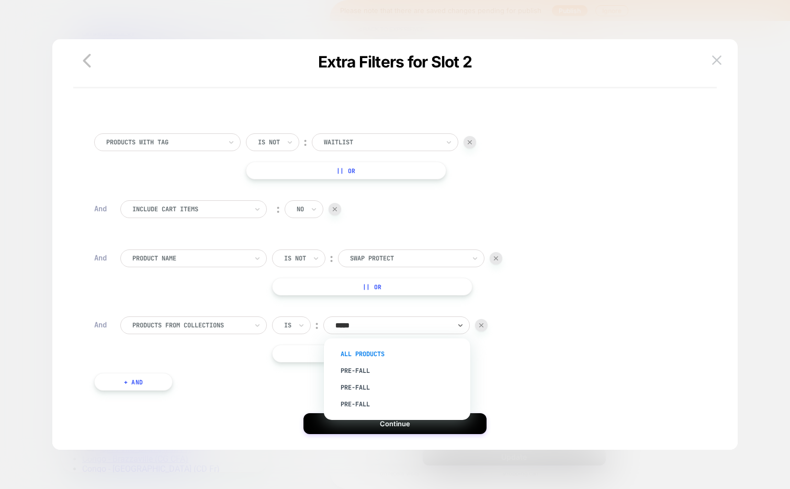
click at [378, 350] on div "All Products" at bounding box center [402, 354] width 136 height 17
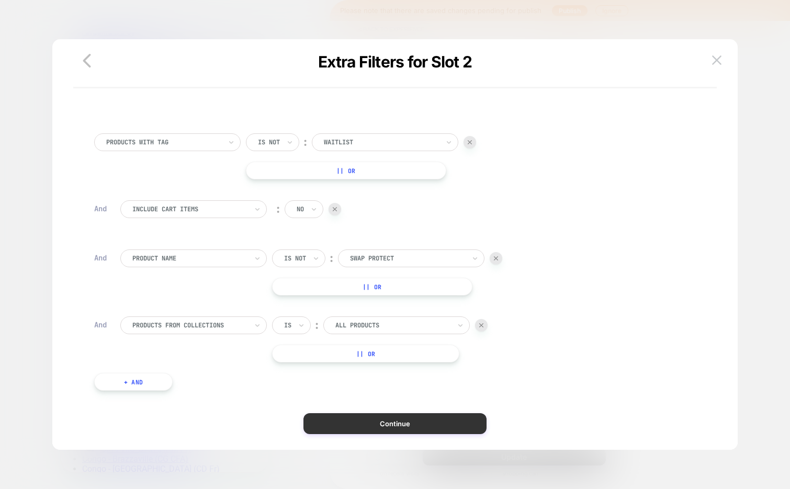
click at [365, 429] on button "Continue" at bounding box center [395, 423] width 183 height 21
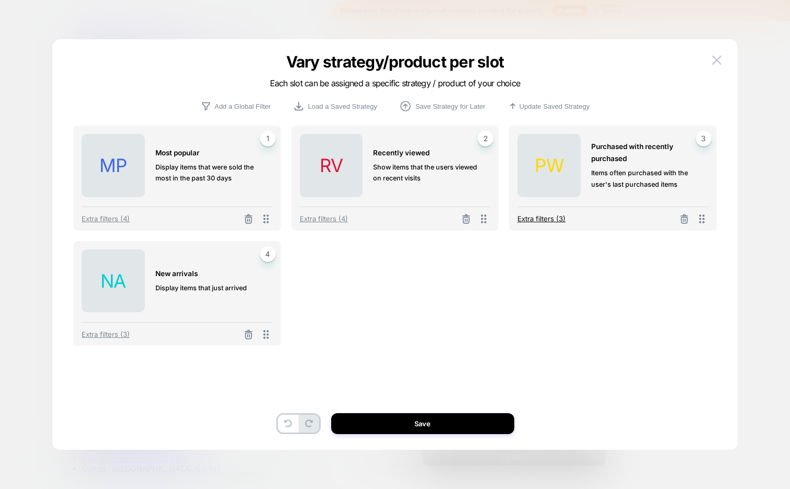
click at [554, 218] on span "Extra filters (3)" at bounding box center [542, 219] width 48 height 8
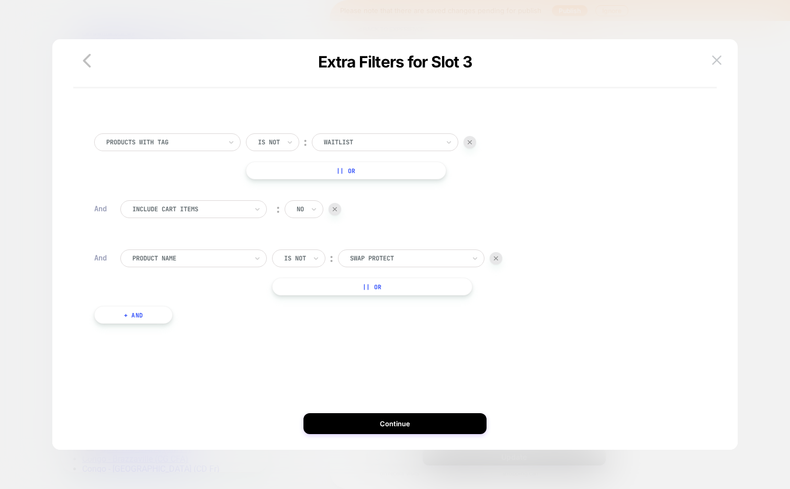
click at [148, 318] on button "+ And" at bounding box center [133, 315] width 79 height 18
click at [173, 327] on div at bounding box center [189, 325] width 115 height 9
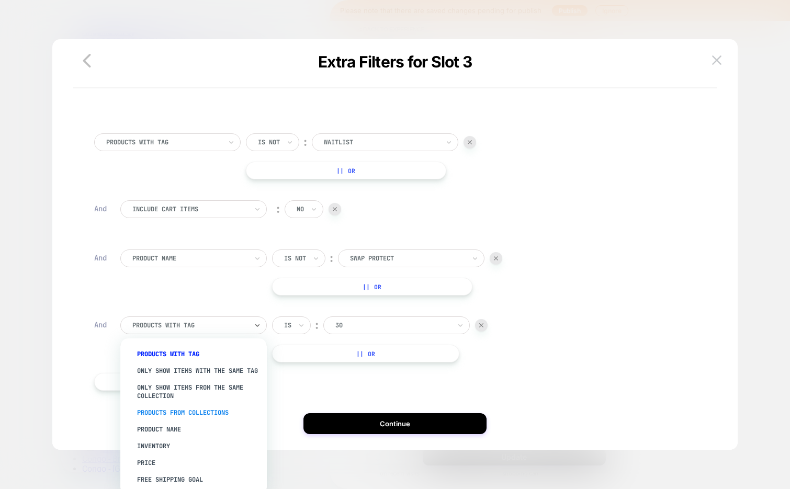
click at [189, 416] on div "PRODUCTS FROM COLLECTIONS" at bounding box center [199, 413] width 136 height 17
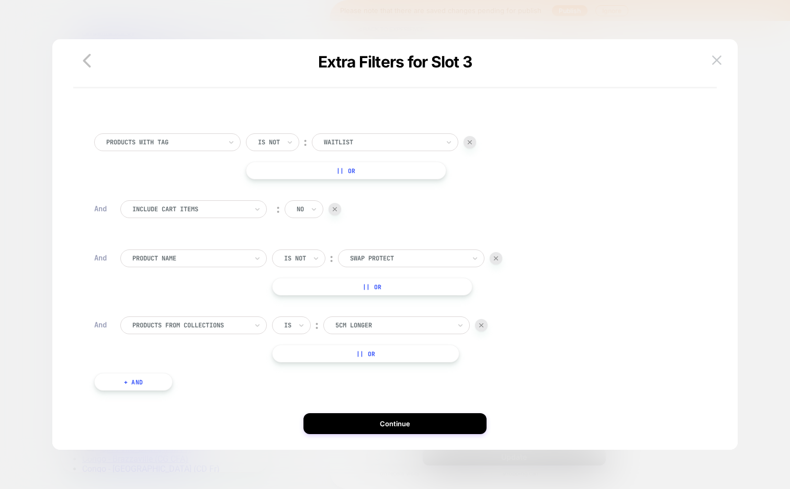
click at [376, 327] on div at bounding box center [393, 325] width 115 height 9
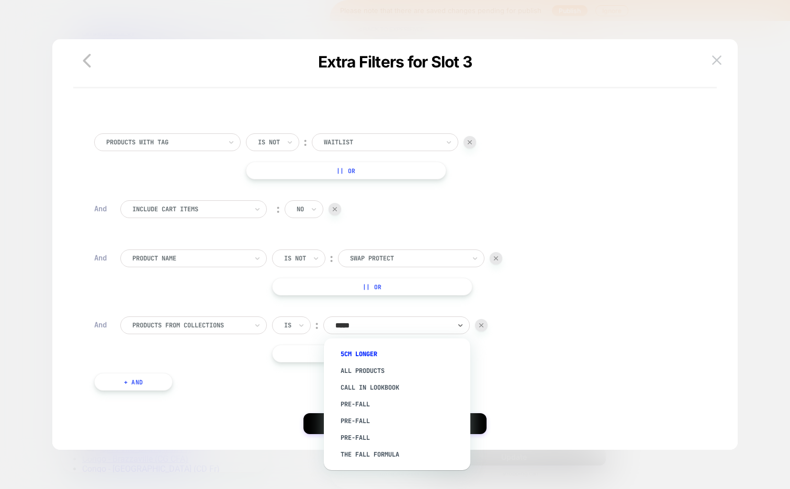
type input "******"
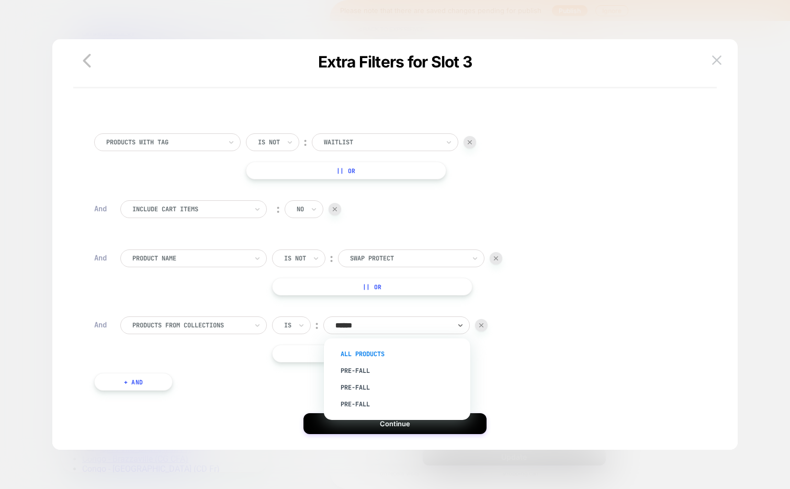
click at [379, 351] on div "All Products" at bounding box center [402, 354] width 136 height 17
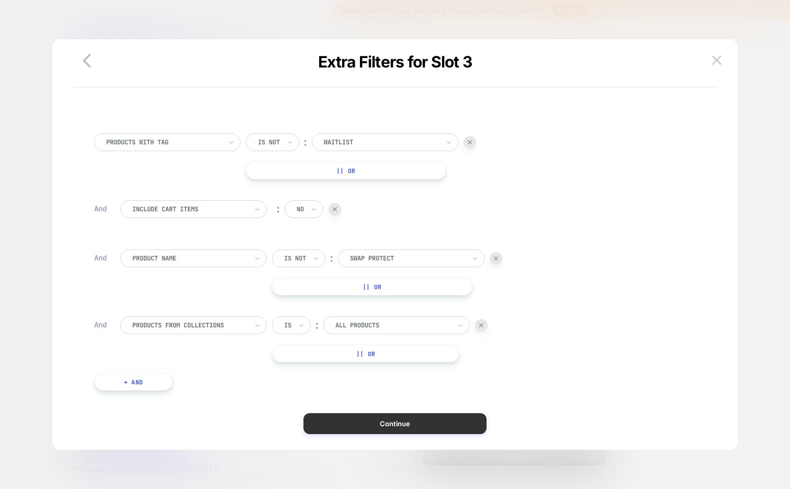
click at [354, 423] on button "Continue" at bounding box center [395, 423] width 183 height 21
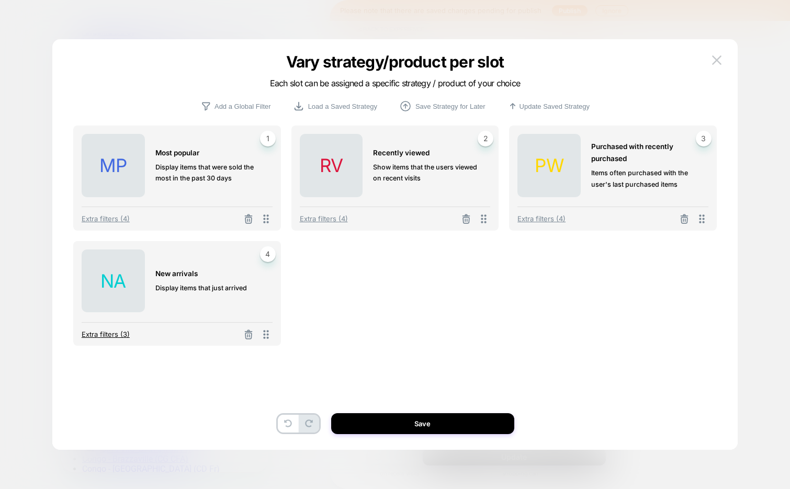
click at [92, 337] on span "Extra filters (3)" at bounding box center [106, 334] width 48 height 8
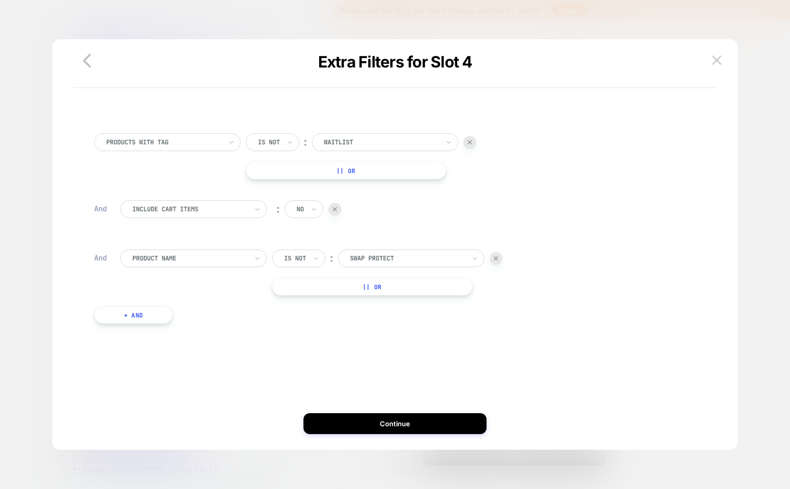
click at [142, 309] on button "+ And" at bounding box center [133, 315] width 79 height 18
click at [162, 323] on div at bounding box center [189, 325] width 115 height 9
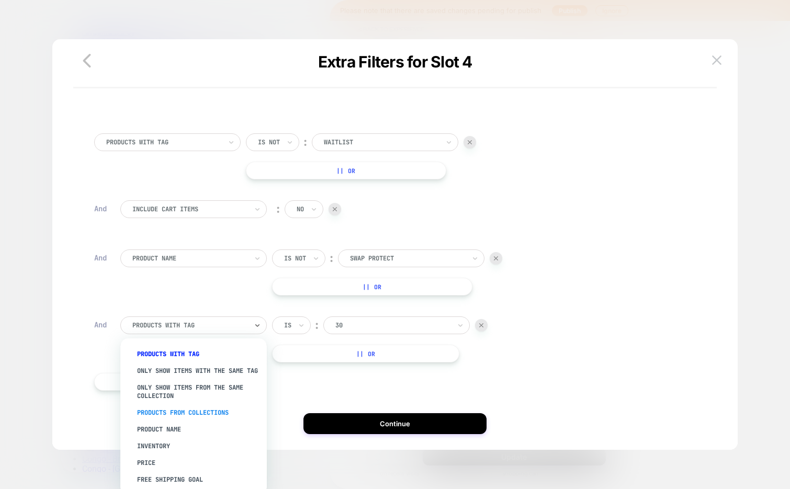
click at [202, 418] on div "PRODUCTS FROM COLLECTIONS" at bounding box center [199, 413] width 136 height 17
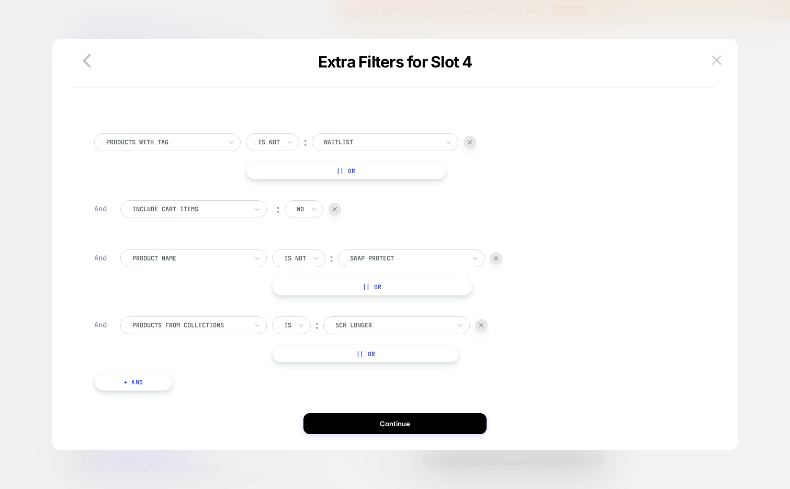
click at [370, 328] on div at bounding box center [393, 325] width 115 height 9
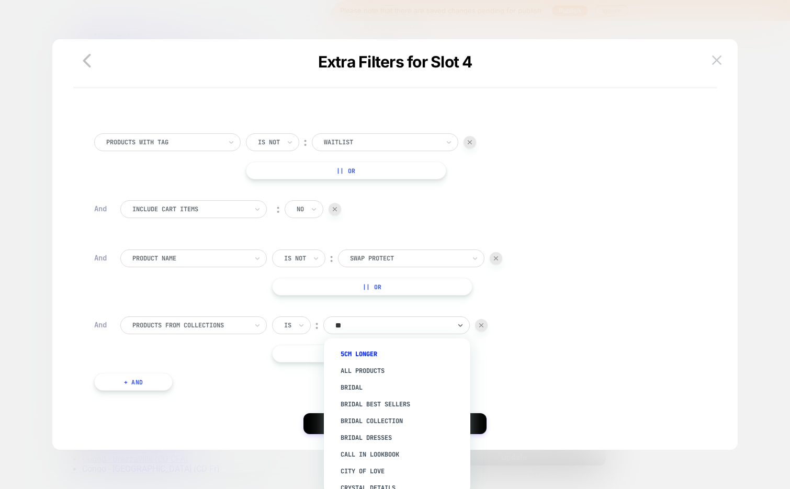
type input "***"
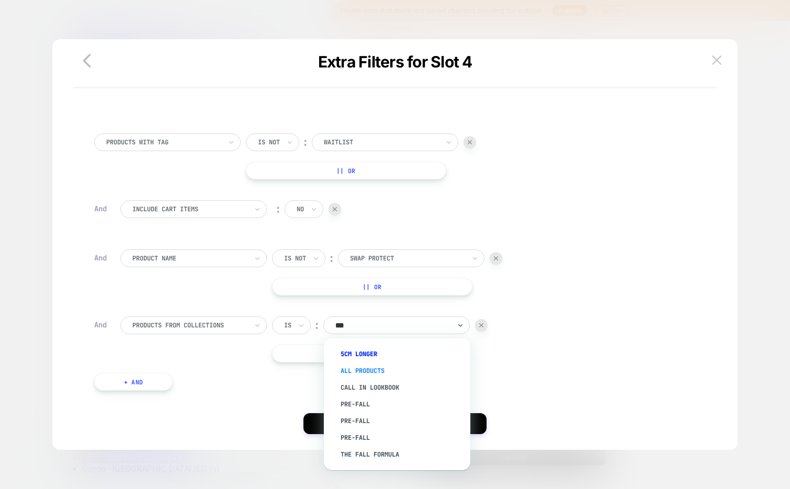
click at [397, 365] on div "All Products" at bounding box center [402, 371] width 136 height 17
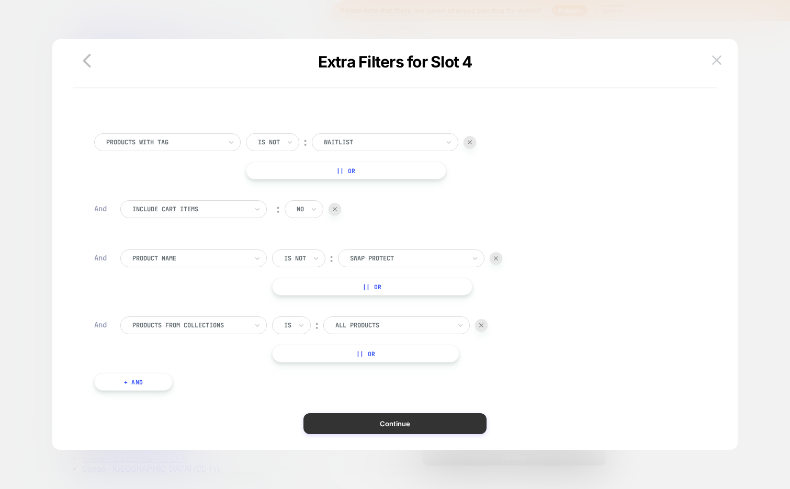
click at [422, 420] on button "Continue" at bounding box center [395, 423] width 183 height 21
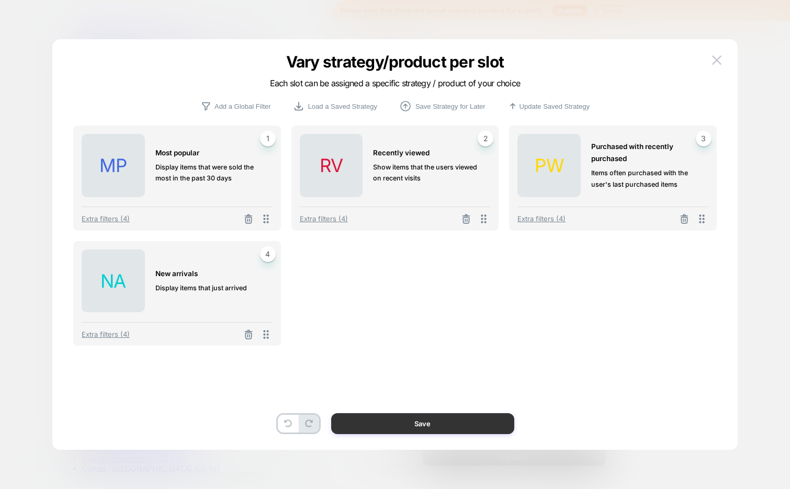
click at [417, 419] on button "Save" at bounding box center [422, 423] width 183 height 21
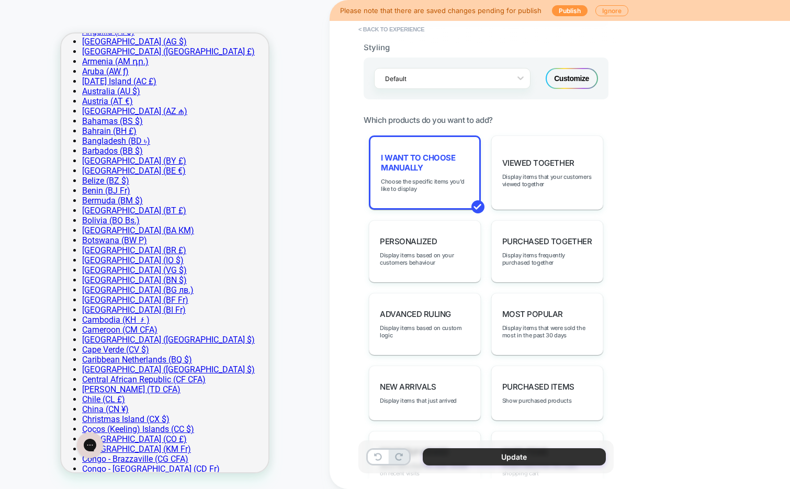
click at [490, 460] on button "Update" at bounding box center [514, 457] width 183 height 17
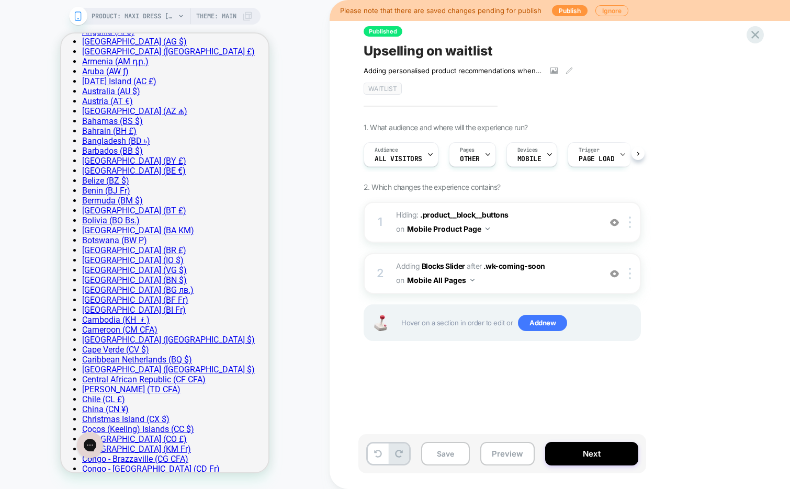
scroll to position [0, 1]
click at [449, 459] on button "Save" at bounding box center [445, 454] width 49 height 24
click at [472, 280] on img at bounding box center [473, 280] width 4 height 3
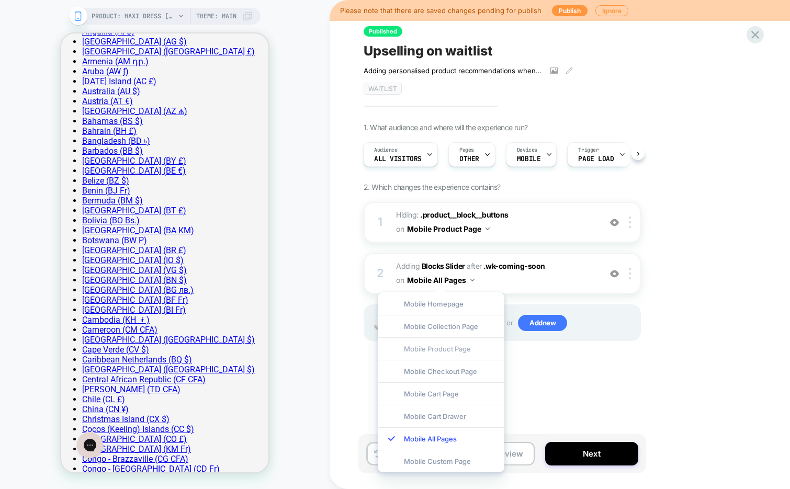
click at [457, 348] on div "Mobile Product Page" at bounding box center [441, 349] width 127 height 23
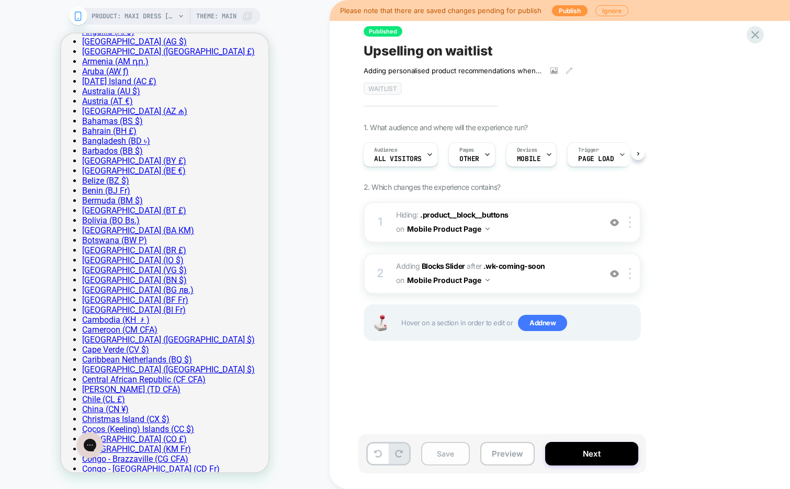
click at [446, 454] on button "Save" at bounding box center [445, 454] width 49 height 24
click at [566, 456] on button "Next" at bounding box center [591, 454] width 93 height 24
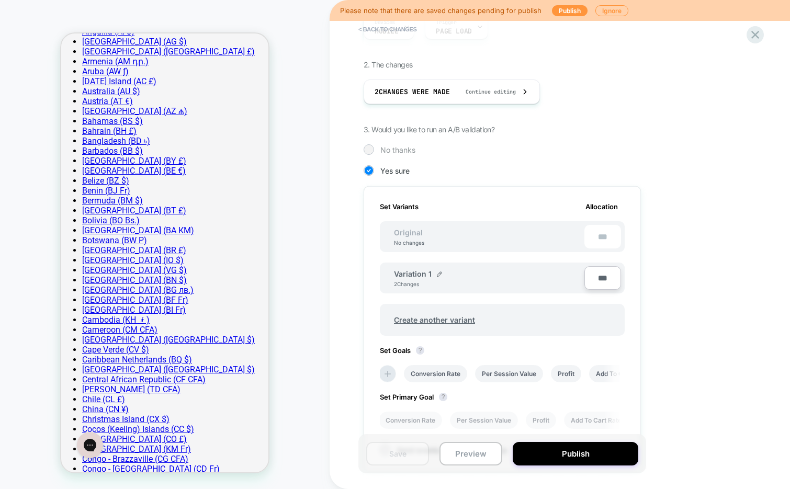
scroll to position [166, 0]
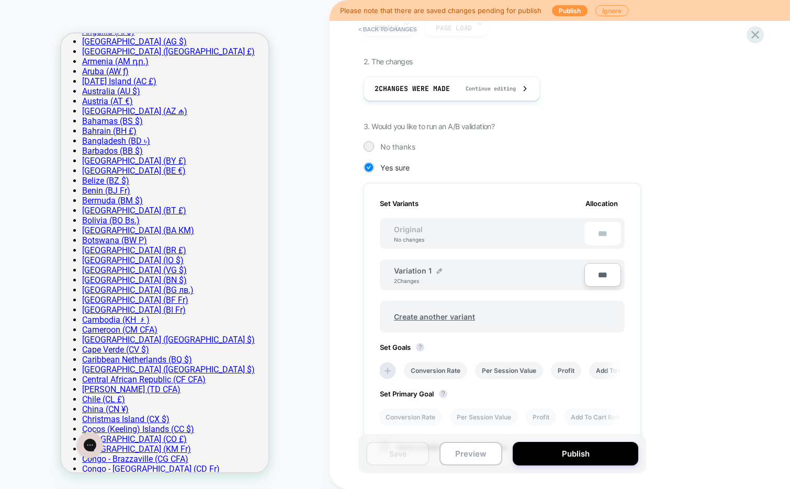
click at [602, 272] on input "***" at bounding box center [603, 275] width 37 height 24
type input "**"
type input "***"
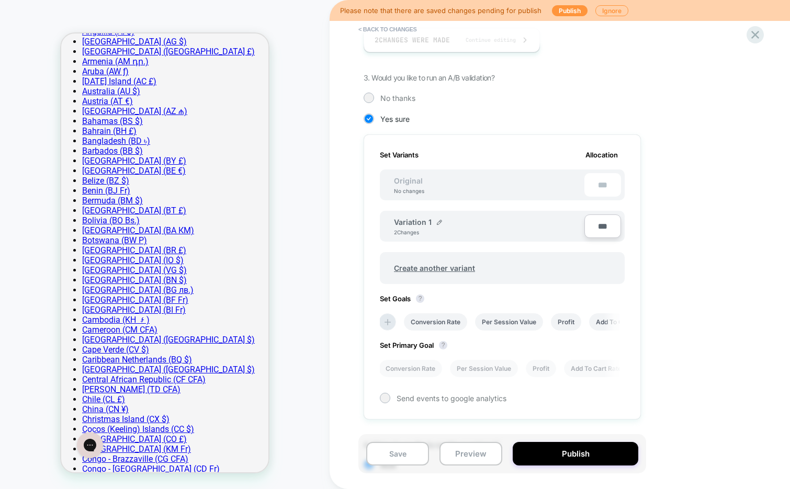
scroll to position [216, 0]
type input "***"
click at [399, 459] on button "Save" at bounding box center [397, 454] width 63 height 24
click at [542, 454] on button "Publish" at bounding box center [576, 454] width 126 height 24
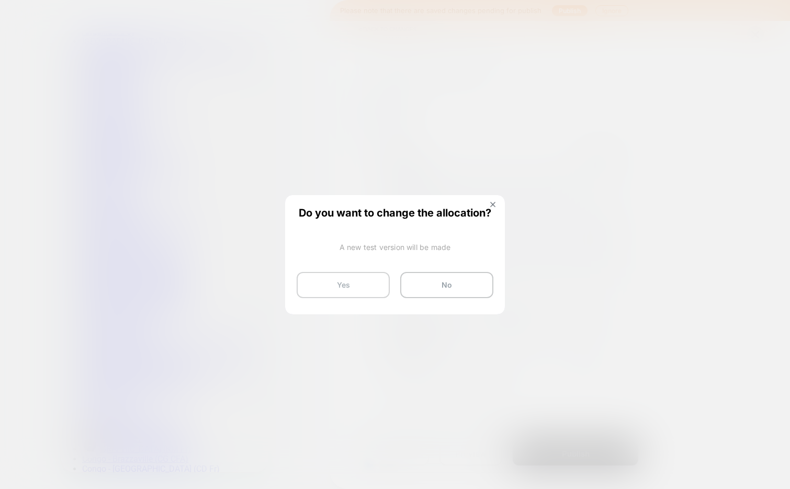
click at [333, 287] on button "Yes" at bounding box center [343, 285] width 93 height 26
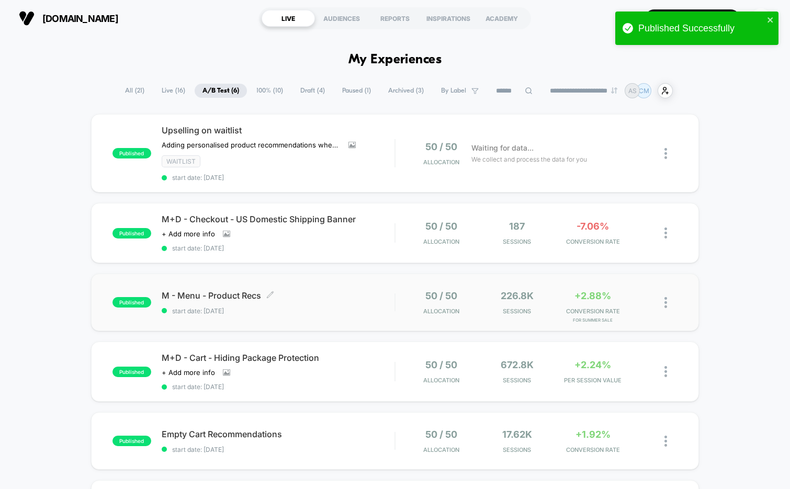
click at [312, 304] on div "M - Menu - Product Recs Click to edit experience details Click to edit experien…" at bounding box center [278, 302] width 233 height 25
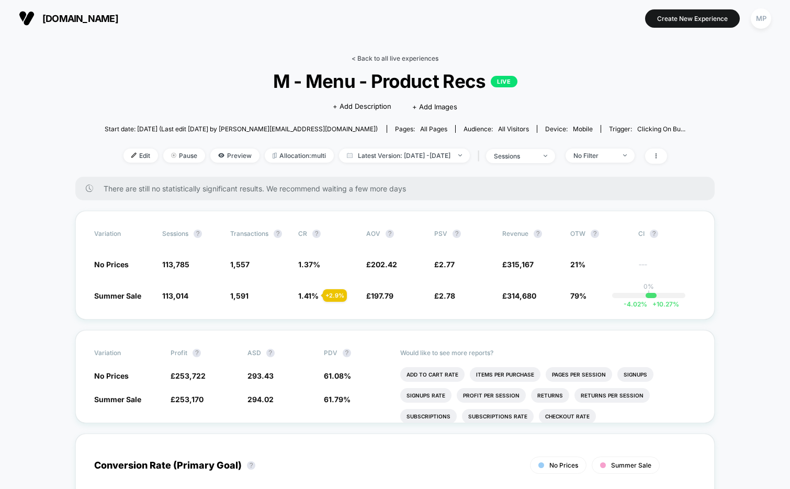
click at [397, 58] on link "< Back to all live experiences" at bounding box center [395, 58] width 87 height 8
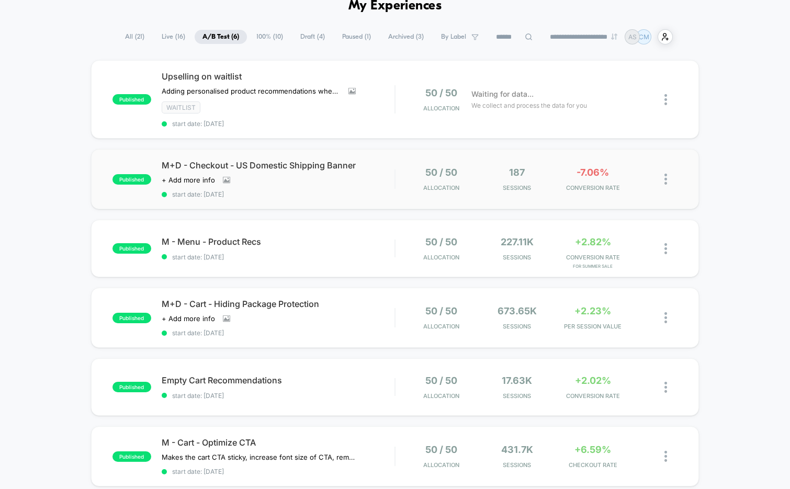
scroll to position [74, 0]
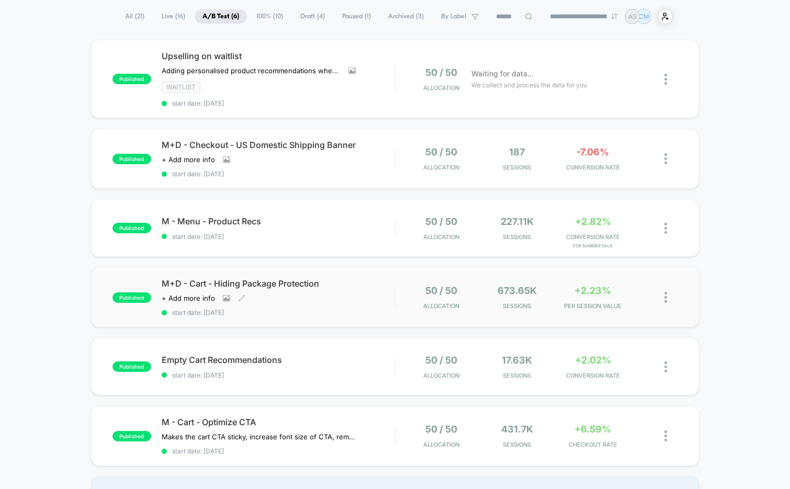
click at [298, 318] on div "published M+D - Cart - Hiding Package Protection Click to view images Click to …" at bounding box center [395, 297] width 609 height 60
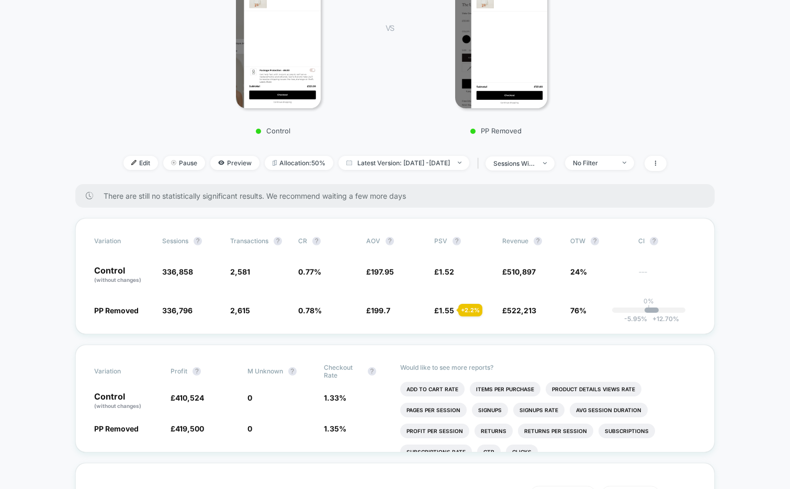
scroll to position [203, 0]
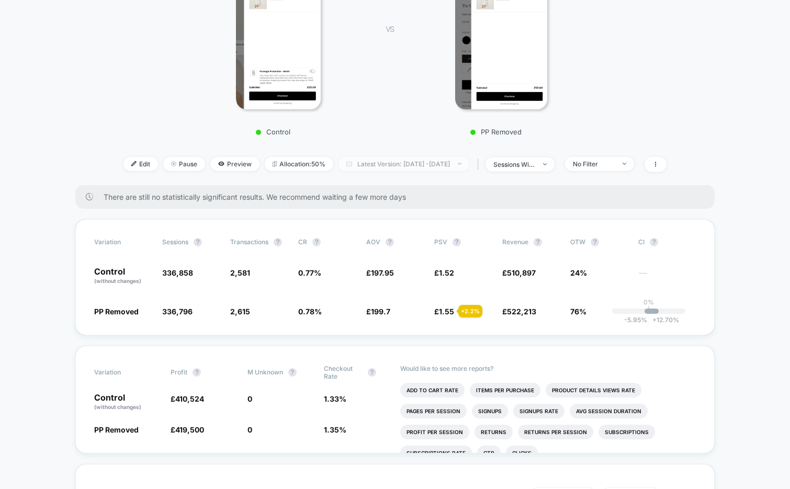
click at [433, 164] on span "Latest Version: Aug 26, 2025 - Sep 18, 2025" at bounding box center [404, 164] width 131 height 14
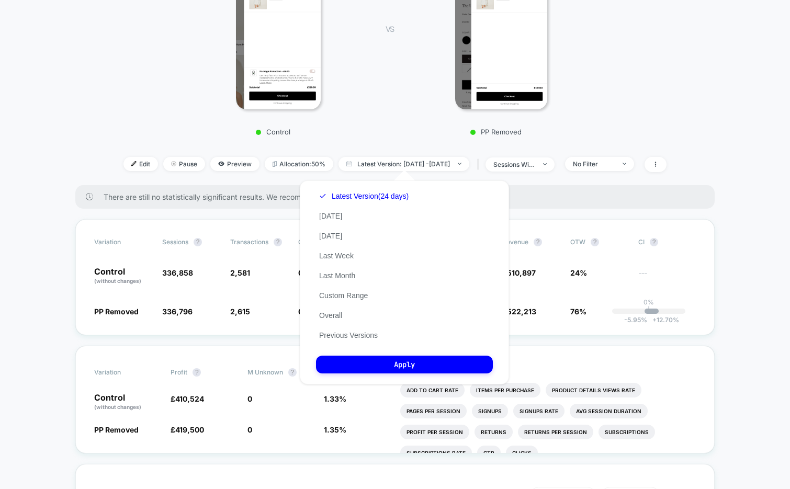
click at [668, 102] on div "Control VS PP Removed" at bounding box center [390, 40] width 578 height 201
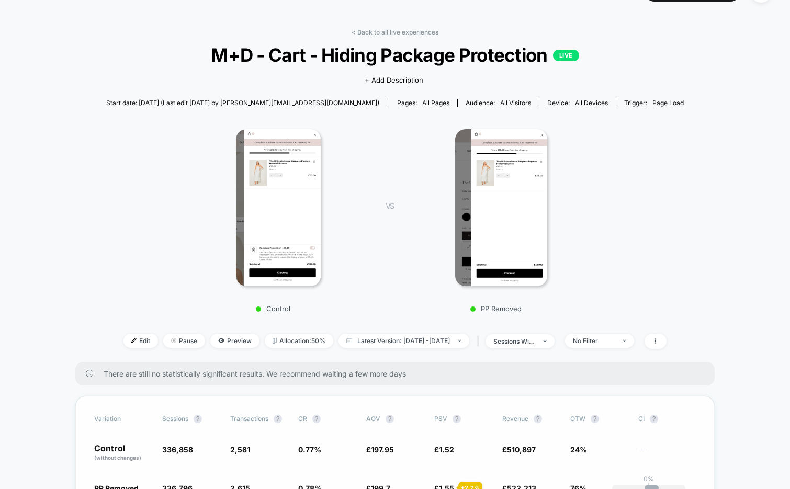
scroll to position [0, 0]
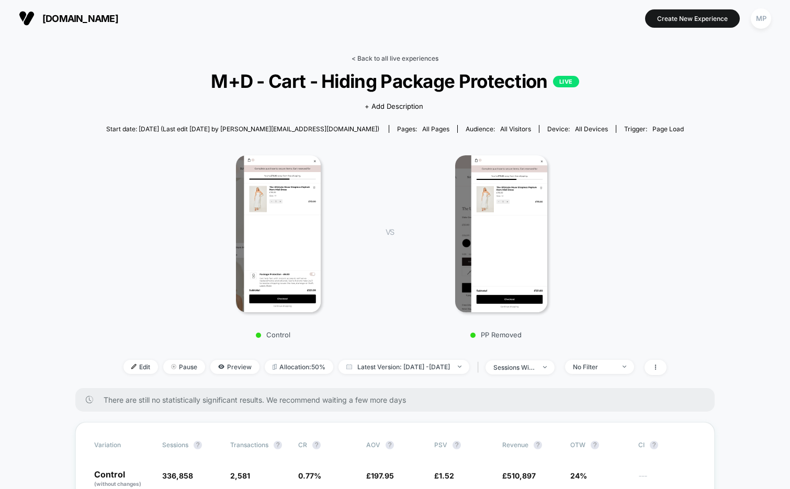
click at [400, 59] on link "< Back to all live experiences" at bounding box center [395, 58] width 87 height 8
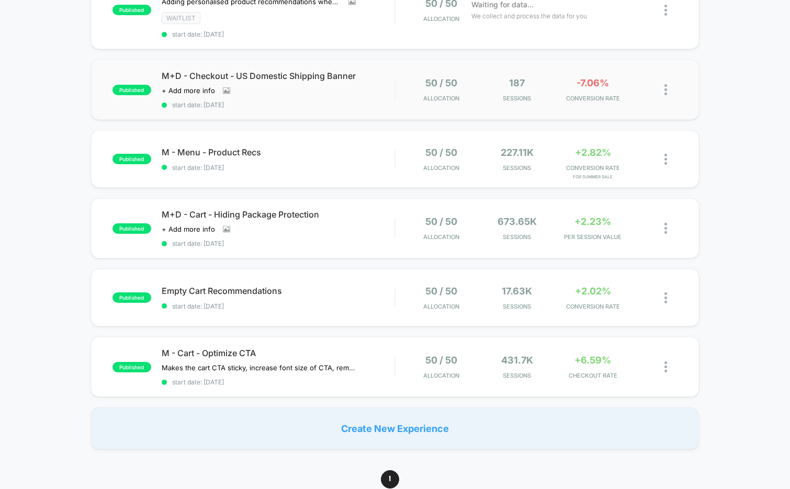
scroll to position [153, 0]
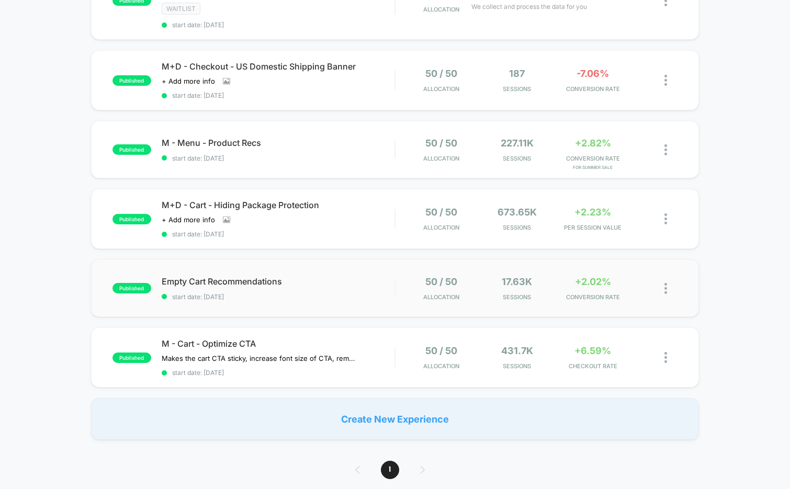
click at [285, 299] on div "published Empty Cart Recommendations start date: 6/26/2025 50 / 50 Allocation 1…" at bounding box center [395, 289] width 609 height 58
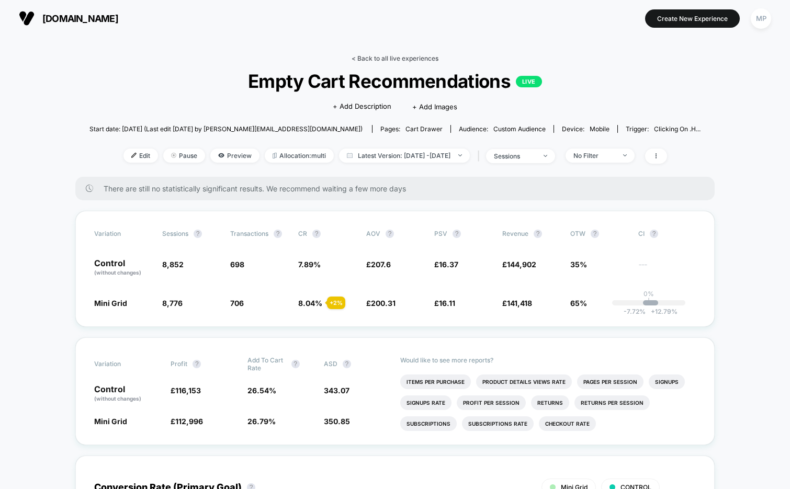
click at [385, 55] on link "< Back to all live experiences" at bounding box center [395, 58] width 87 height 8
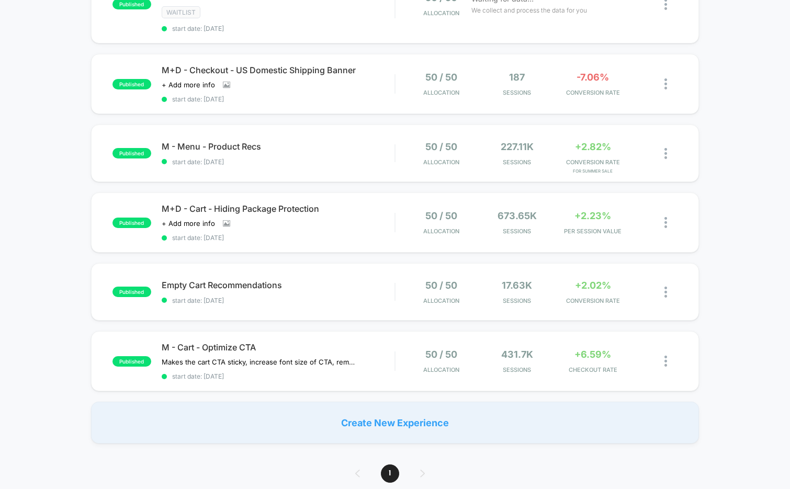
scroll to position [152, 0]
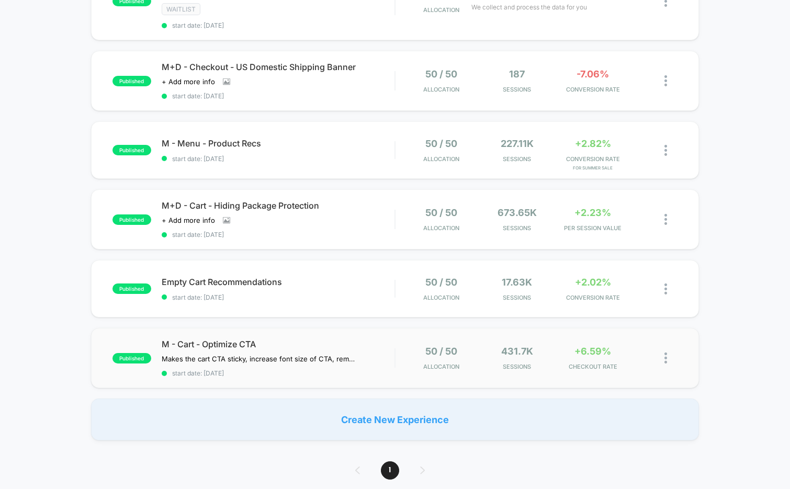
click at [314, 377] on div "published M - Cart - Optimize CTA Makes the cart CTA sticky, increase font size…" at bounding box center [395, 358] width 609 height 60
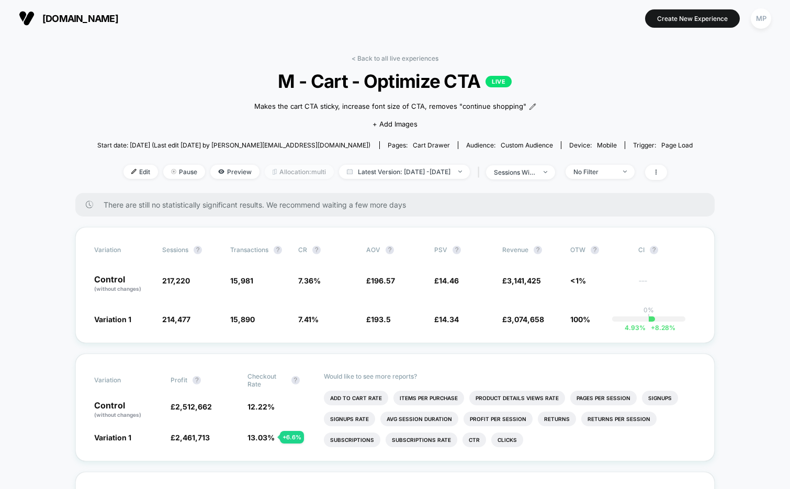
click at [272, 173] on span "Allocation: multi" at bounding box center [299, 172] width 69 height 14
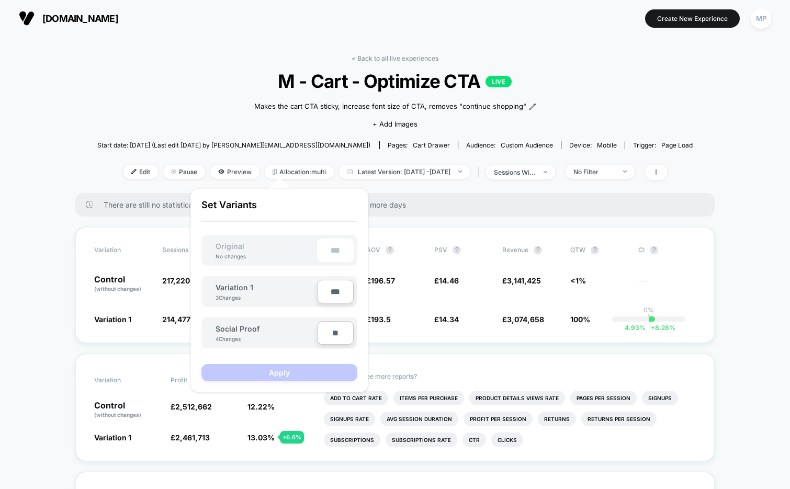
click at [330, 294] on input "***" at bounding box center [335, 292] width 37 height 24
type input "***"
type input "**"
type input "****"
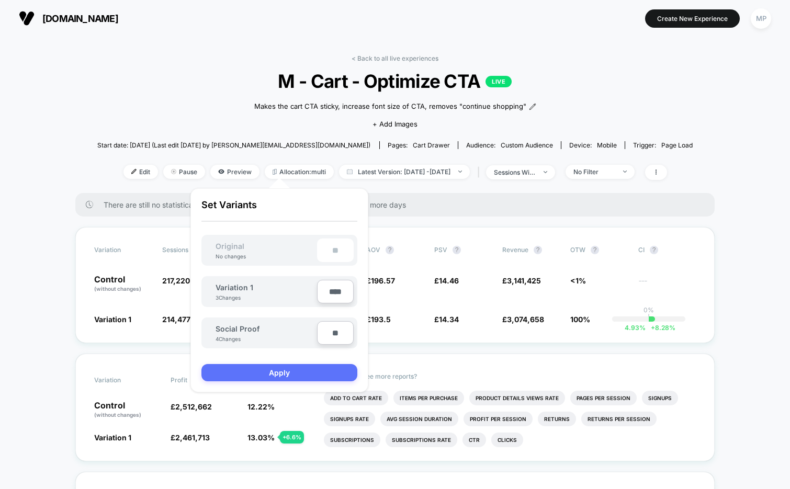
click at [322, 374] on button "Apply" at bounding box center [280, 372] width 156 height 17
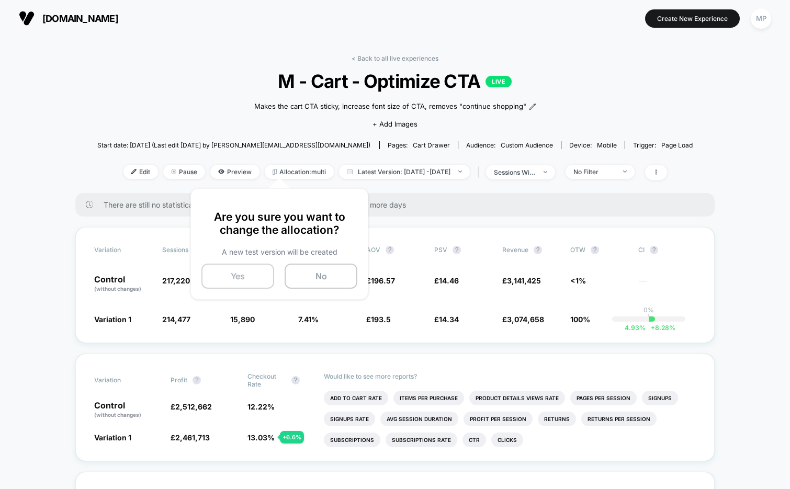
click at [244, 273] on button "Yes" at bounding box center [238, 276] width 73 height 25
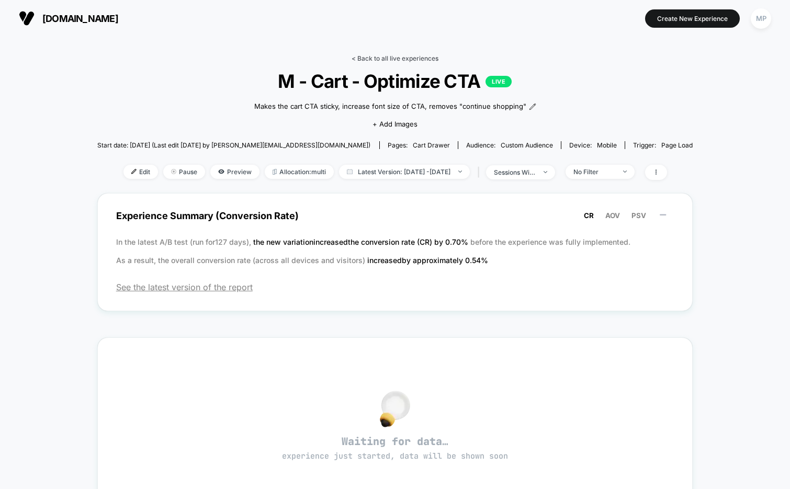
click at [379, 54] on link "< Back to all live experiences" at bounding box center [395, 58] width 87 height 8
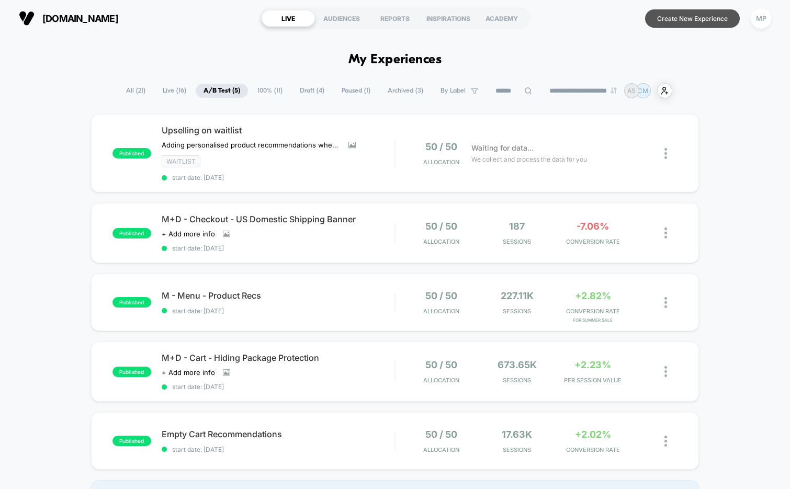
click at [678, 18] on button "Create New Experience" at bounding box center [692, 18] width 95 height 18
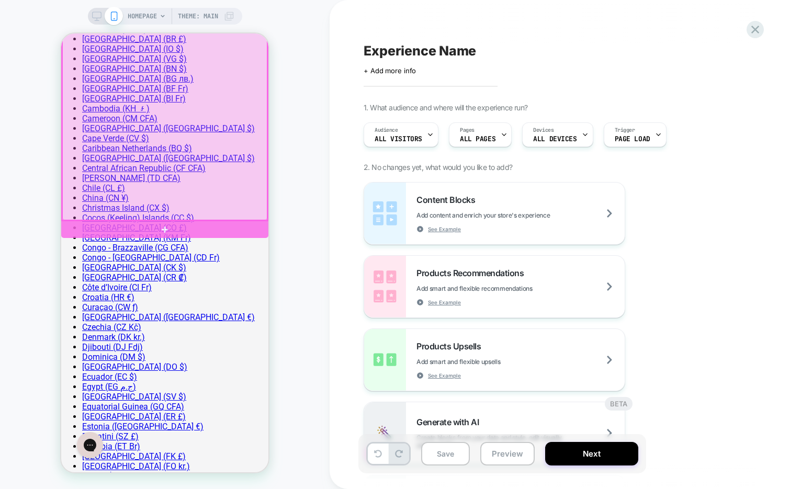
scroll to position [571, 0]
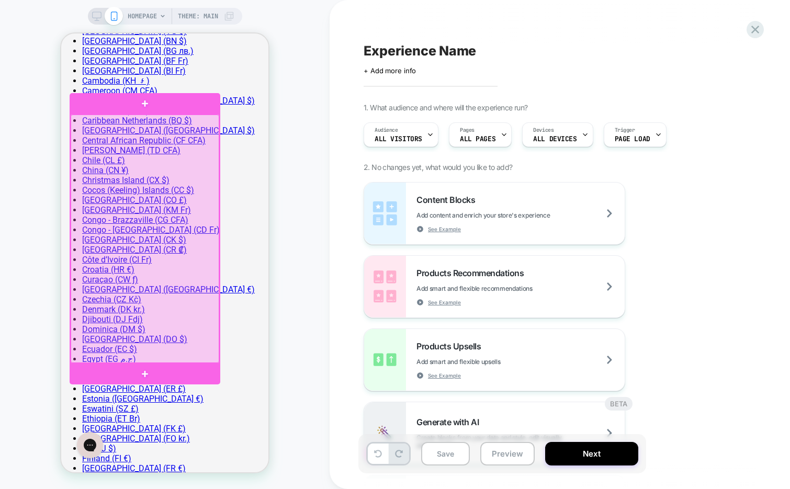
click at [161, 293] on div at bounding box center [145, 239] width 149 height 249
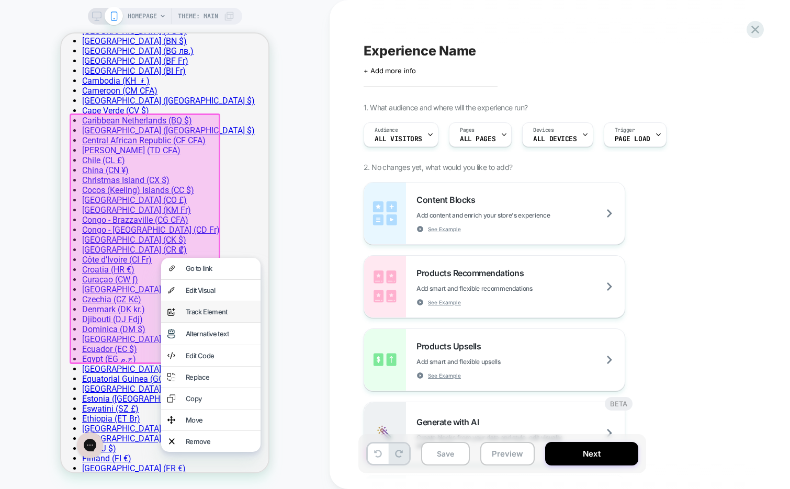
click at [200, 322] on div "analytics-plus-line-svgrepo-com Track Element" at bounding box center [210, 311] width 99 height 21
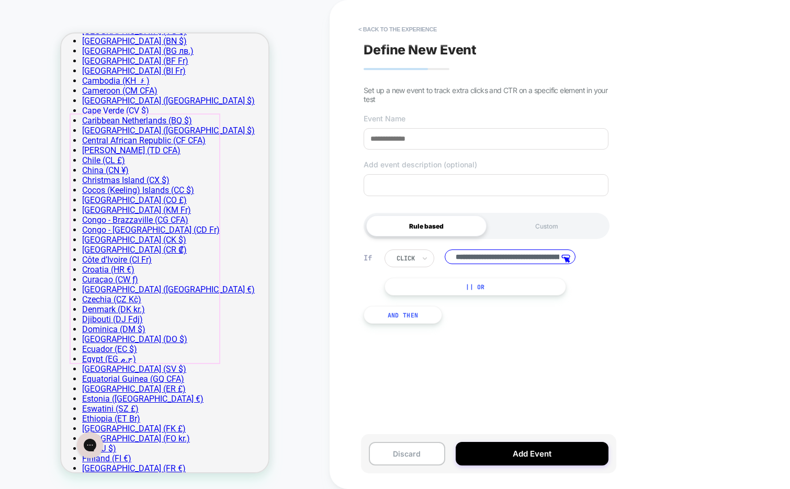
scroll to position [0, 126]
click at [422, 260] on icon at bounding box center [424, 258] width 7 height 10
click at [359, 277] on div "**********" at bounding box center [486, 287] width 255 height 106
click at [422, 286] on button "|| Or" at bounding box center [476, 287] width 182 height 18
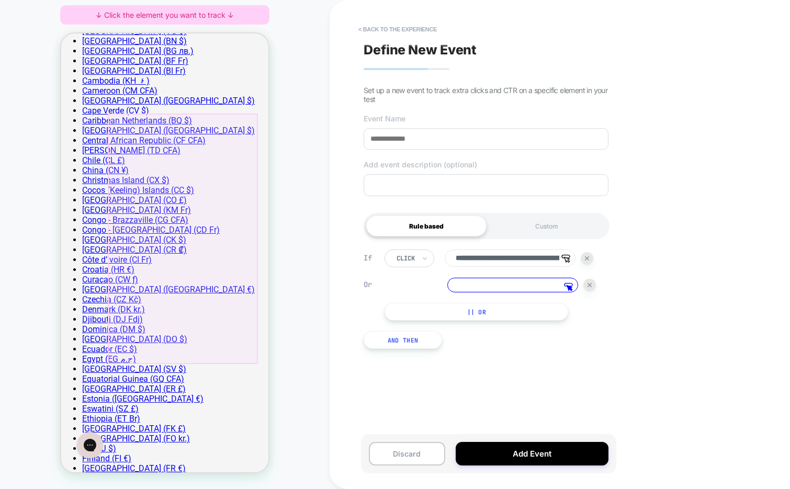
scroll to position [0, 159]
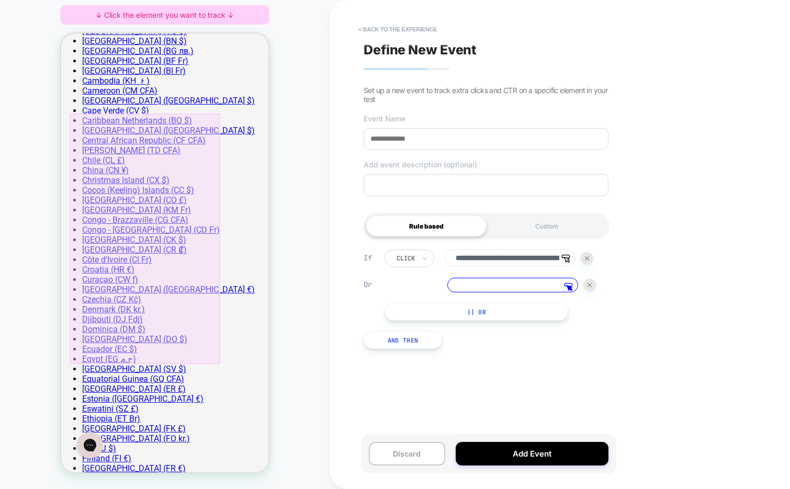
click at [182, 299] on div at bounding box center [145, 239] width 151 height 251
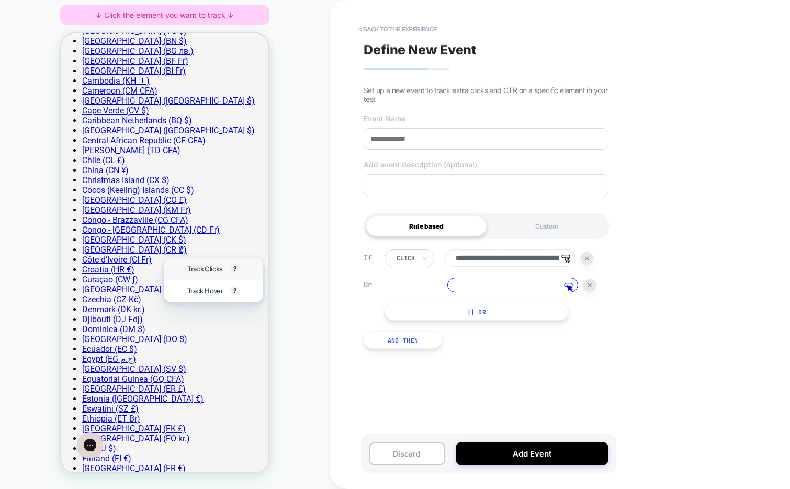
click at [214, 271] on span "Track Clicks" at bounding box center [204, 269] width 35 height 8
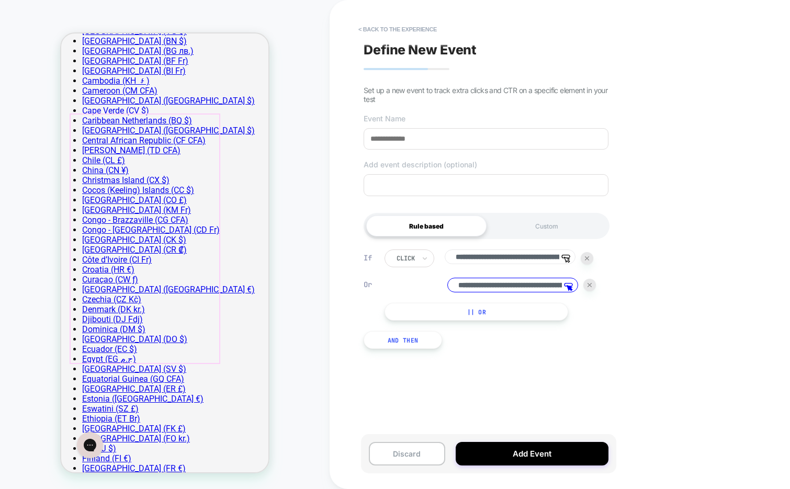
scroll to position [0, 126]
click at [594, 289] on div at bounding box center [590, 286] width 13 height 13
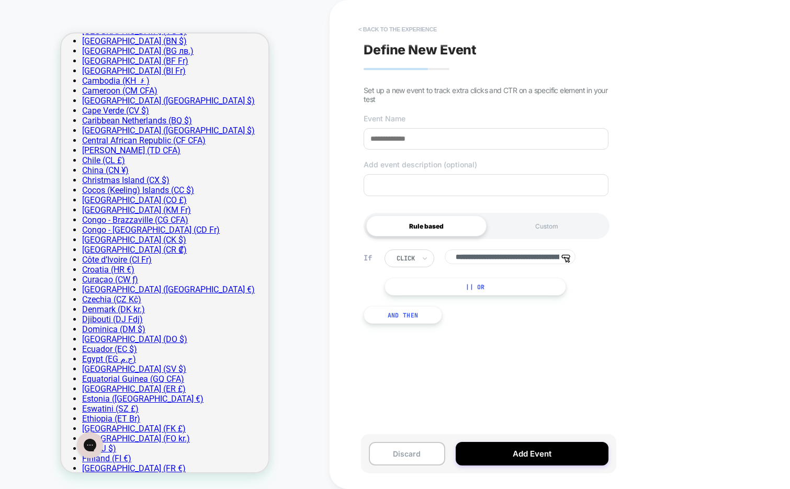
click at [411, 23] on button "< back to the experience" at bounding box center [397, 29] width 89 height 17
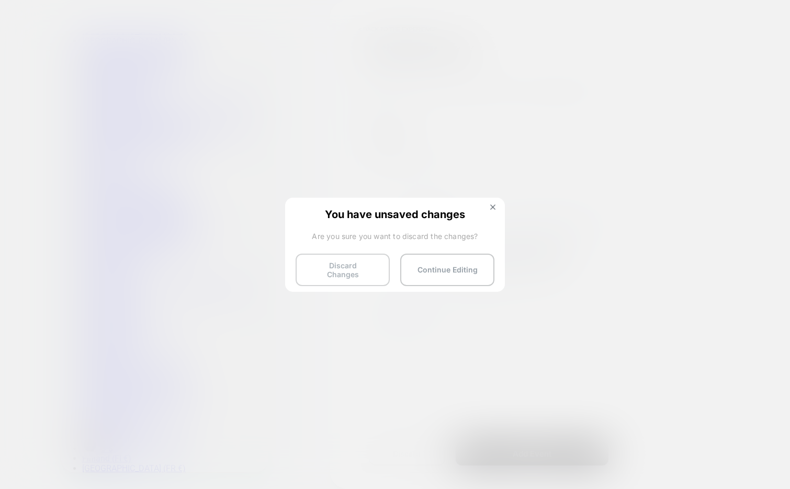
click at [343, 278] on button "Discard Changes" at bounding box center [343, 270] width 94 height 32
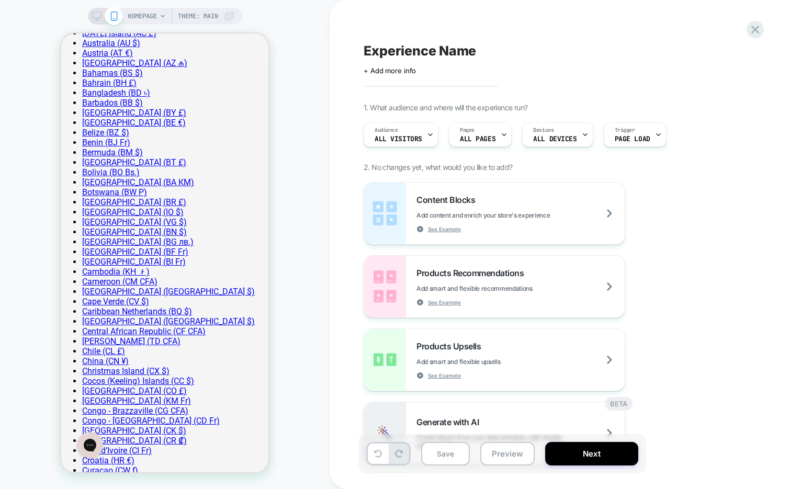
scroll to position [362, 0]
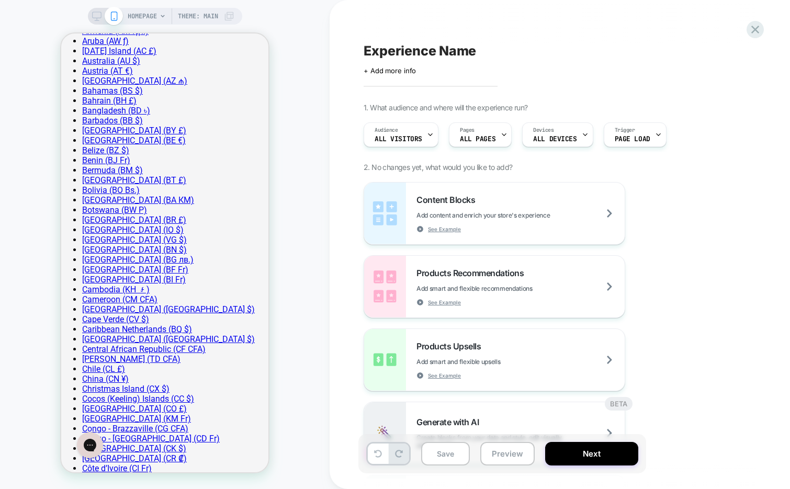
click at [148, 18] on span "HOMEPAGE" at bounding box center [142, 16] width 29 height 17
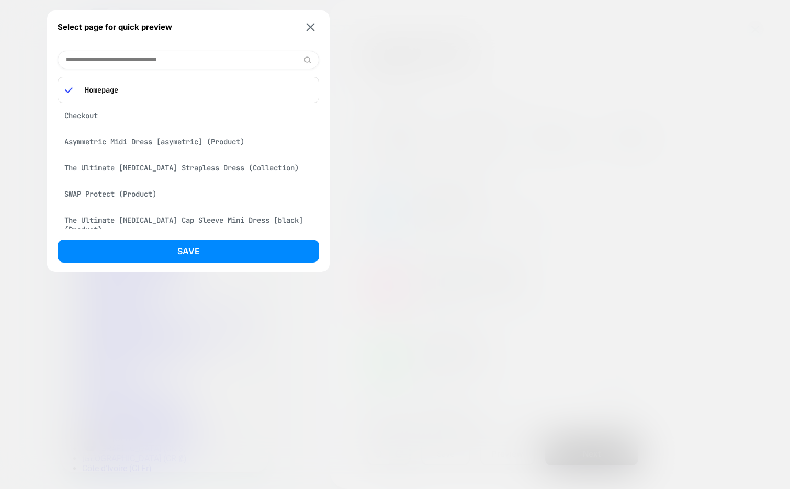
click at [122, 143] on div "Asymmetric Midi Dress [asymetric] (Product)" at bounding box center [189, 142] width 262 height 20
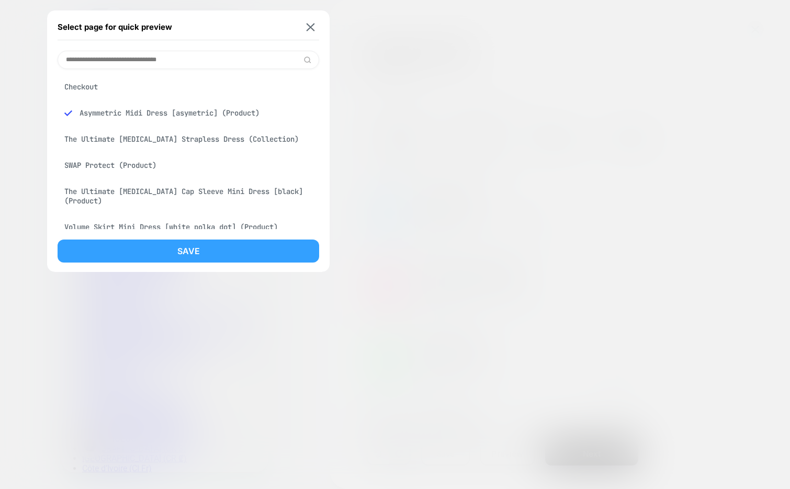
click at [137, 248] on button "Save" at bounding box center [189, 251] width 262 height 23
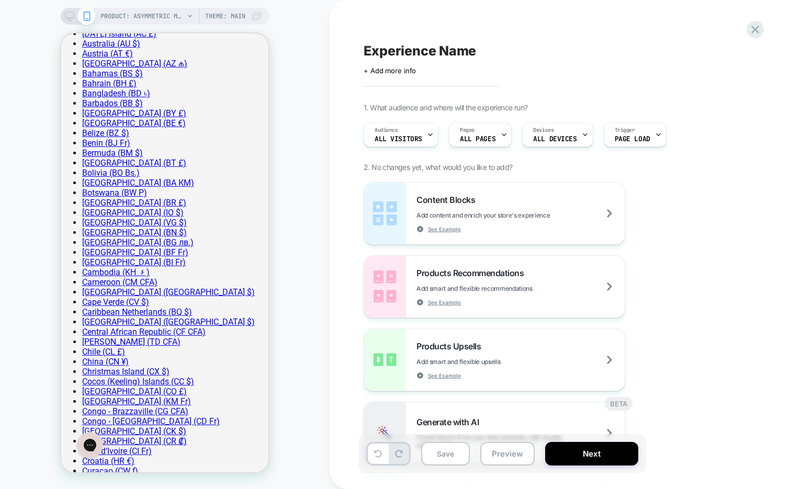
scroll to position [384, 0]
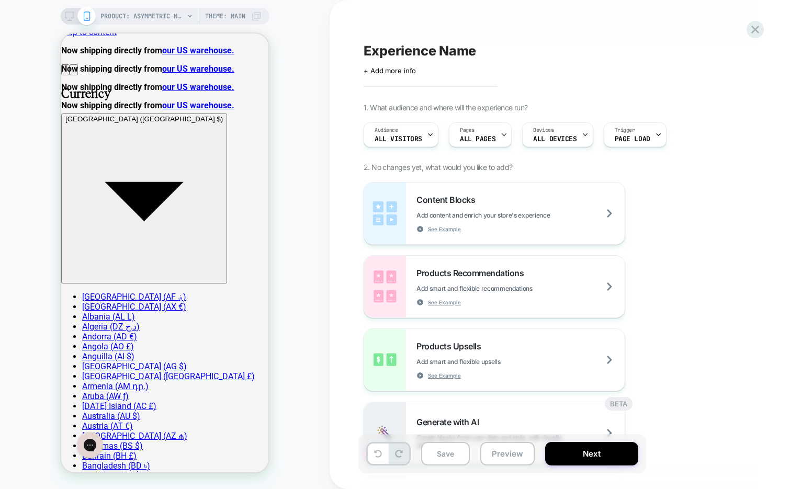
scroll to position [0, 0]
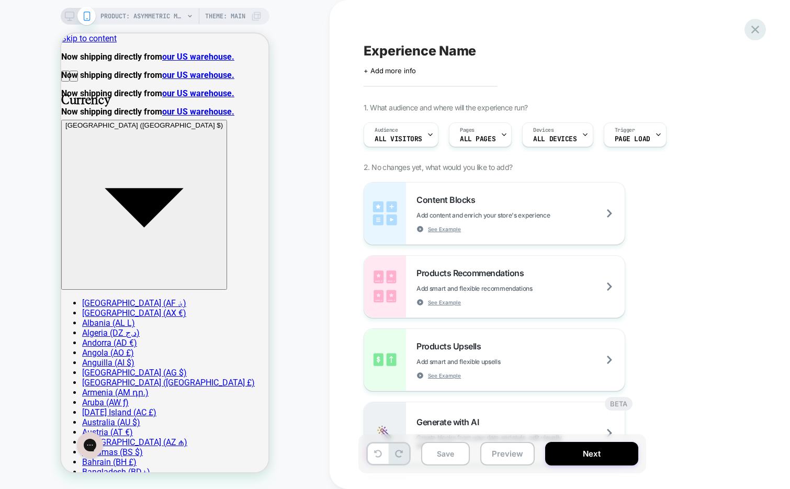
click at [756, 29] on icon at bounding box center [755, 30] width 14 height 14
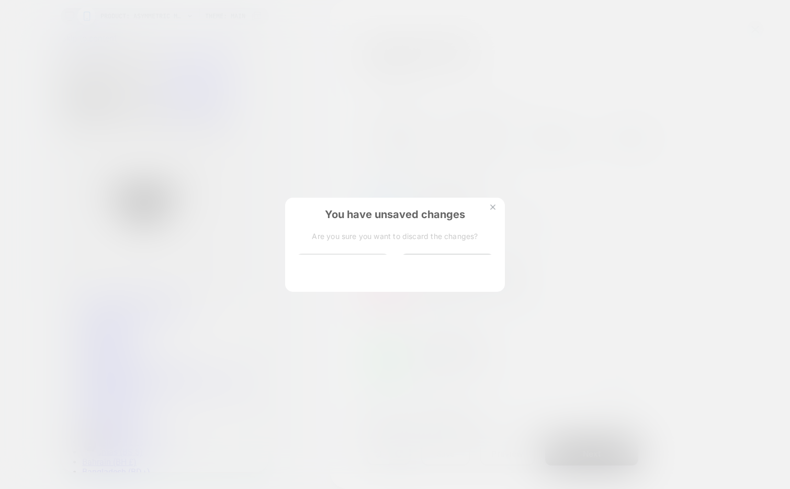
click at [344, 265] on button "Discard Changes" at bounding box center [343, 270] width 94 height 32
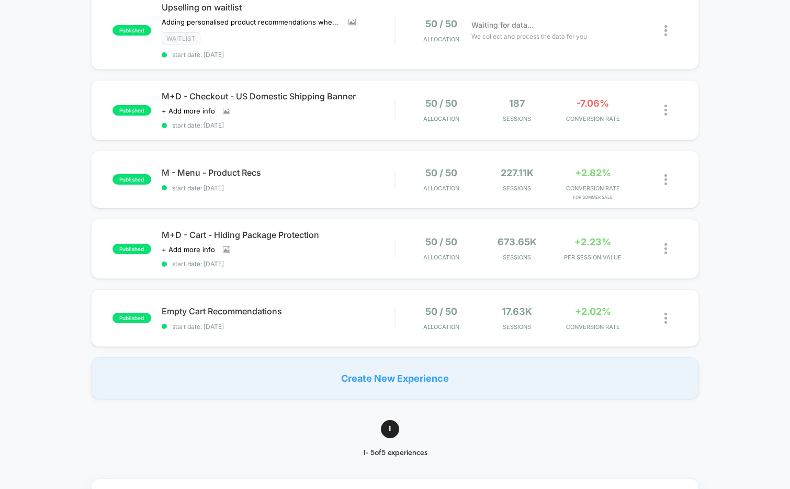
scroll to position [131, 0]
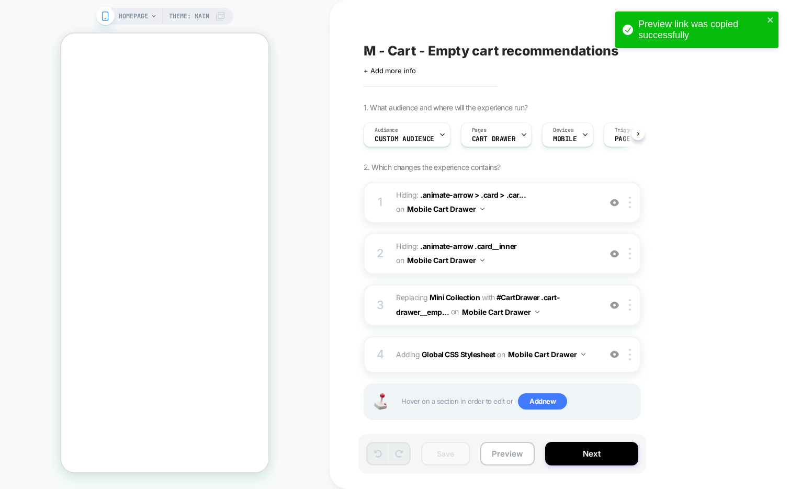
scroll to position [0, 1]
click at [362, 19] on div "M - Cart - Empty cart recommendations Click to edit experience details + Add mo…" at bounding box center [555, 244] width 393 height 468
click at [586, 137] on span "Page Load" at bounding box center [578, 139] width 36 height 7
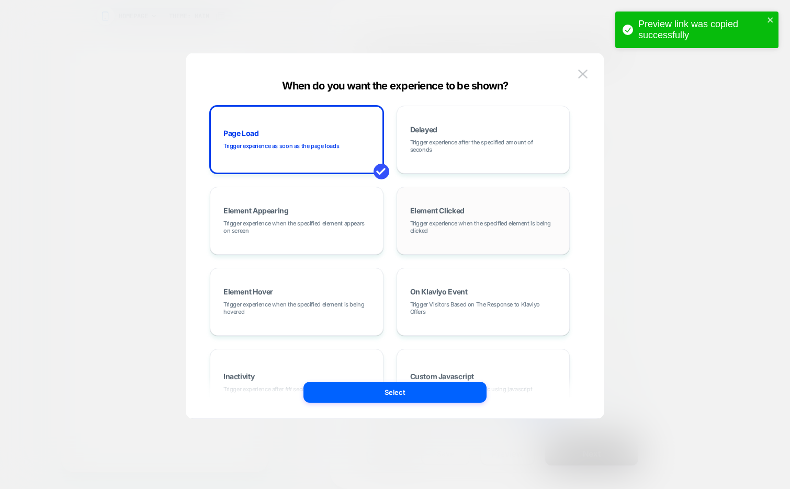
click at [506, 227] on span "Trigger experience when the specified element is being clicked" at bounding box center [483, 227] width 147 height 15
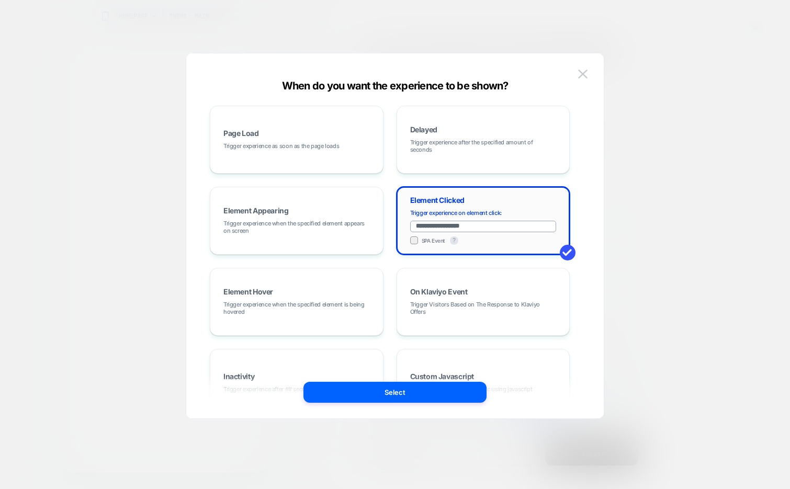
click at [485, 227] on input "**********" at bounding box center [483, 227] width 147 height 12
paste input "**********"
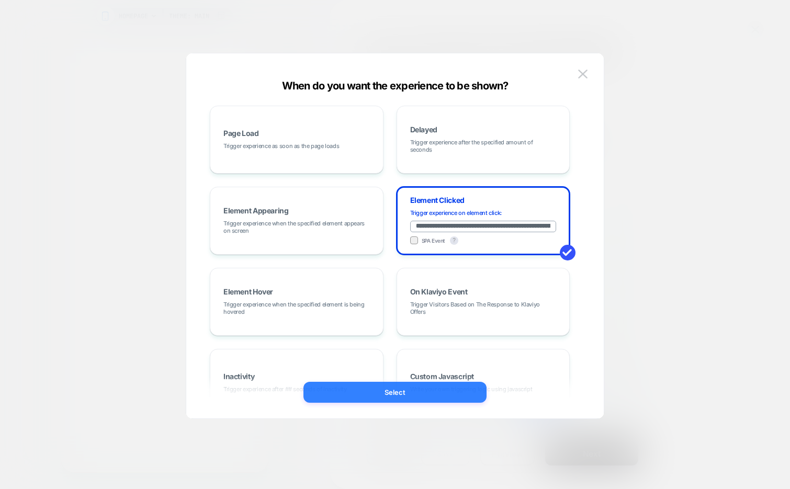
type input "**********"
click at [431, 394] on button "Select" at bounding box center [395, 392] width 183 height 21
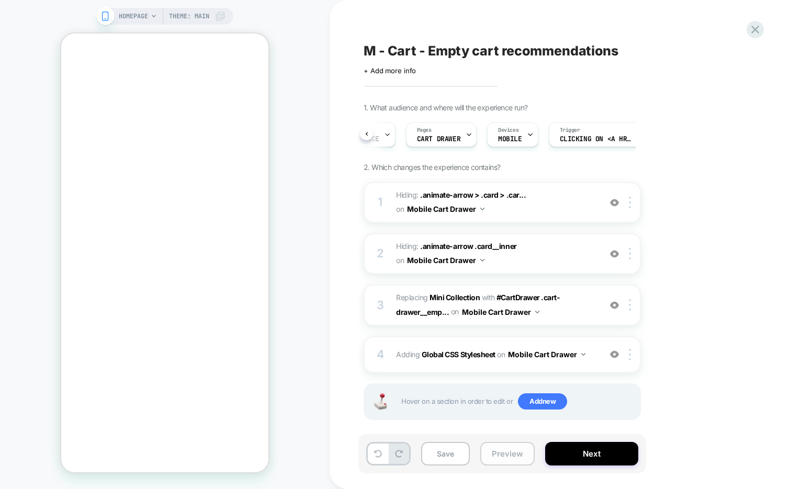
click at [499, 457] on button "Preview" at bounding box center [507, 454] width 54 height 24
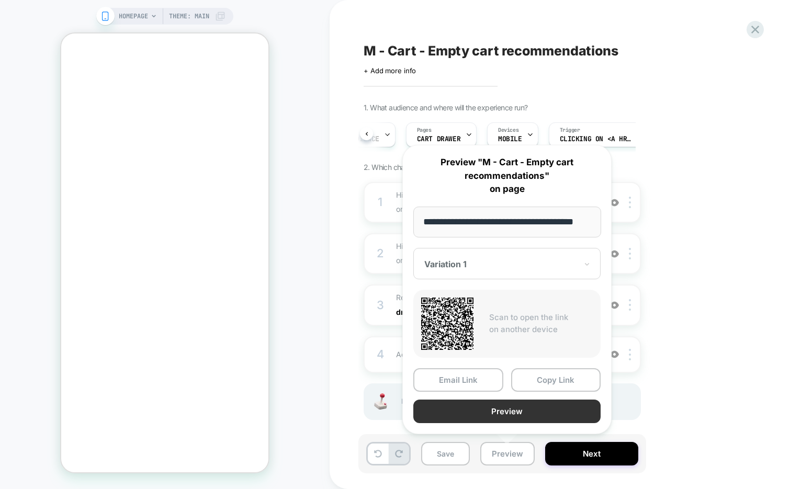
click at [532, 408] on button "Preview" at bounding box center [506, 412] width 187 height 24
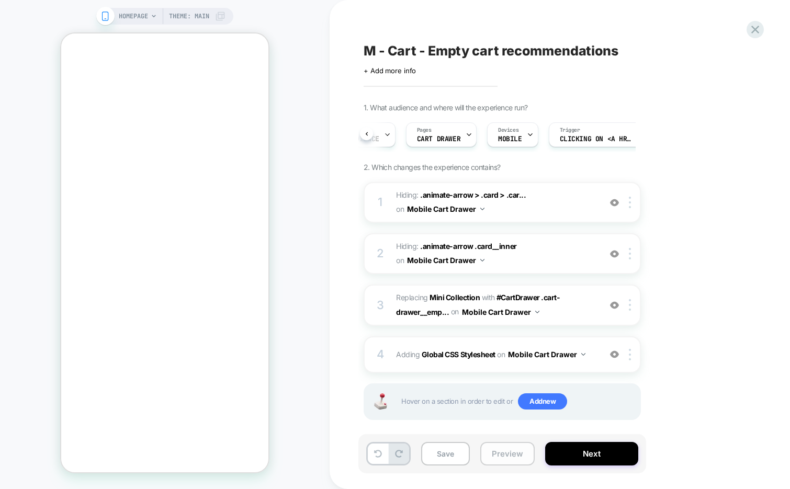
click at [513, 450] on button "Preview" at bounding box center [507, 454] width 54 height 24
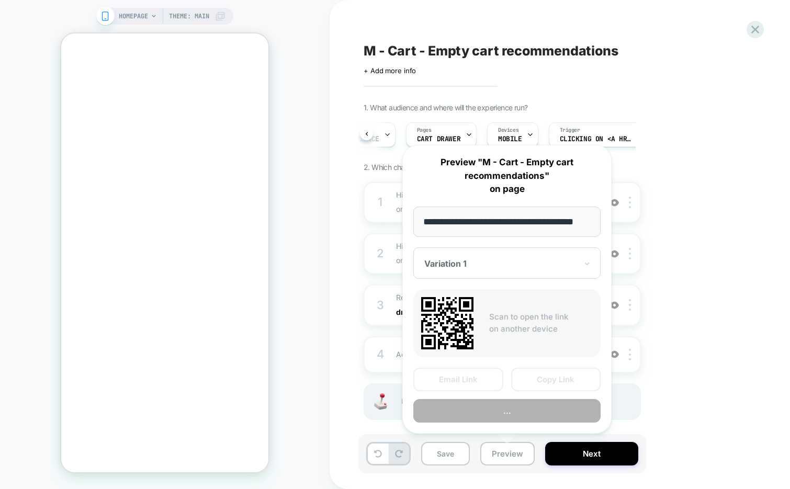
scroll to position [0, 23]
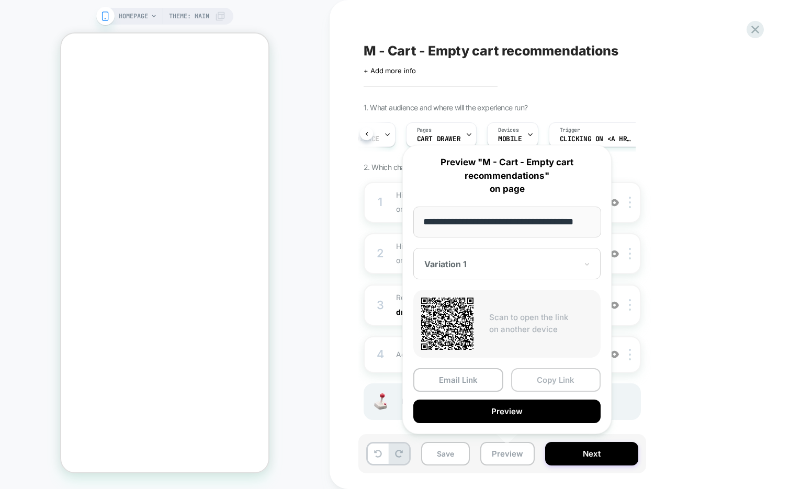
click at [542, 377] on button "Copy Link" at bounding box center [556, 380] width 90 height 24
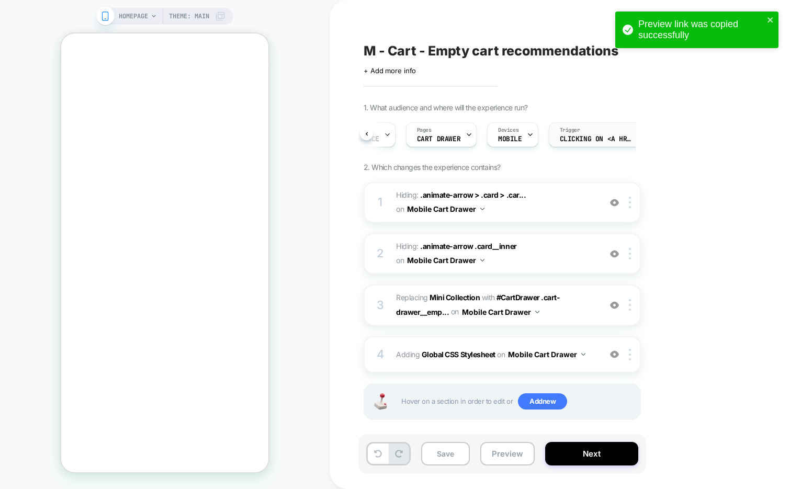
click at [603, 137] on span "Clicking on <a href="/cart" class="header__icon header__icon-..." at bounding box center [596, 139] width 73 height 7
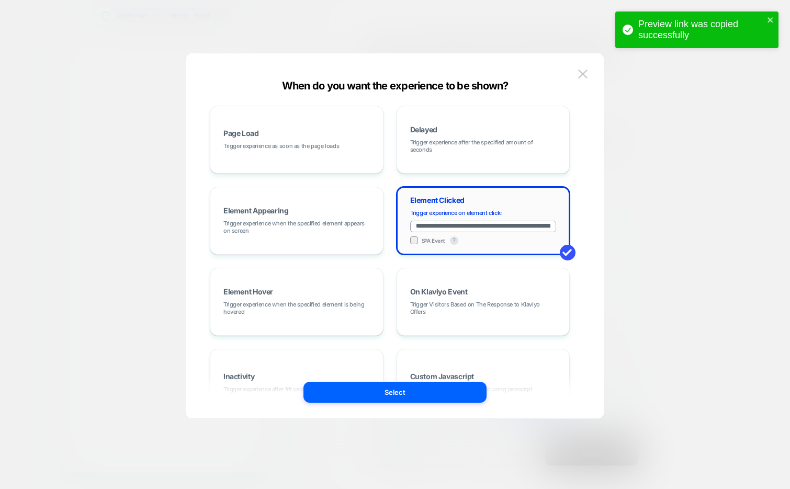
click at [477, 224] on input "**********" at bounding box center [483, 227] width 147 height 12
paste input
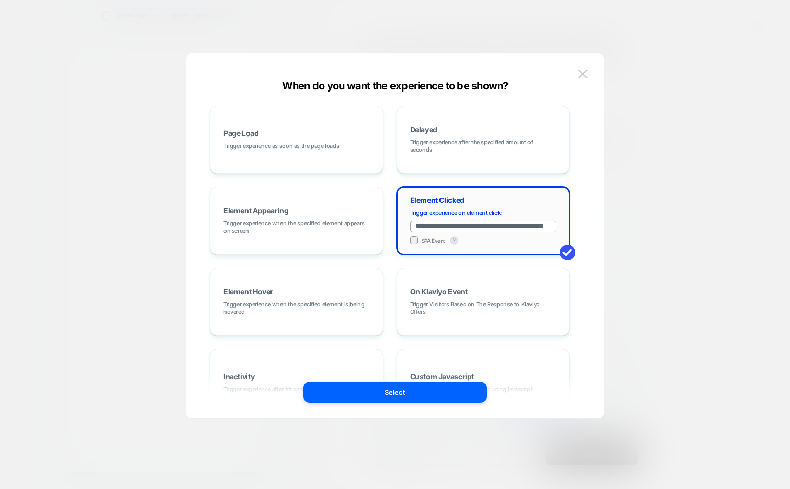
scroll to position [0, 17]
click at [517, 227] on input "**********" at bounding box center [483, 227] width 147 height 12
type input "**********"
click at [432, 388] on button "Select" at bounding box center [395, 392] width 183 height 21
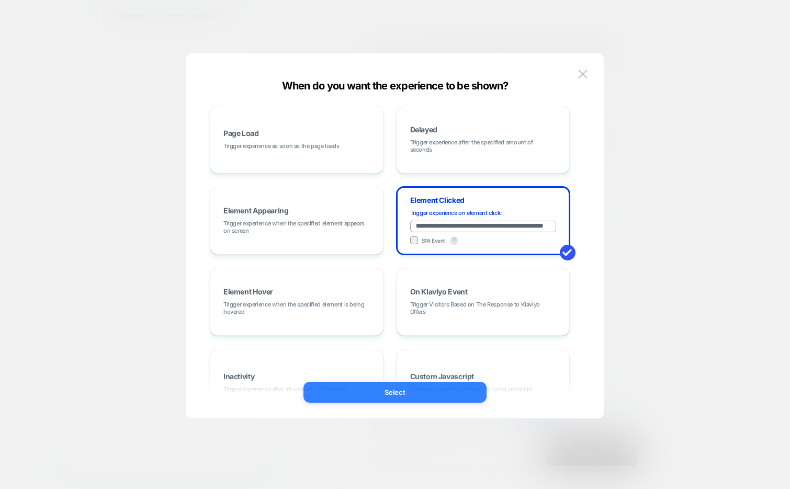
scroll to position [0, 0]
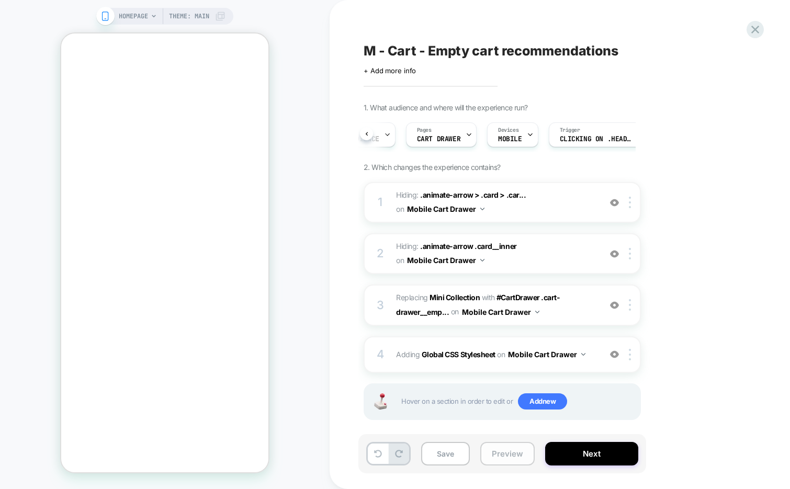
click at [518, 450] on button "Preview" at bounding box center [507, 454] width 54 height 24
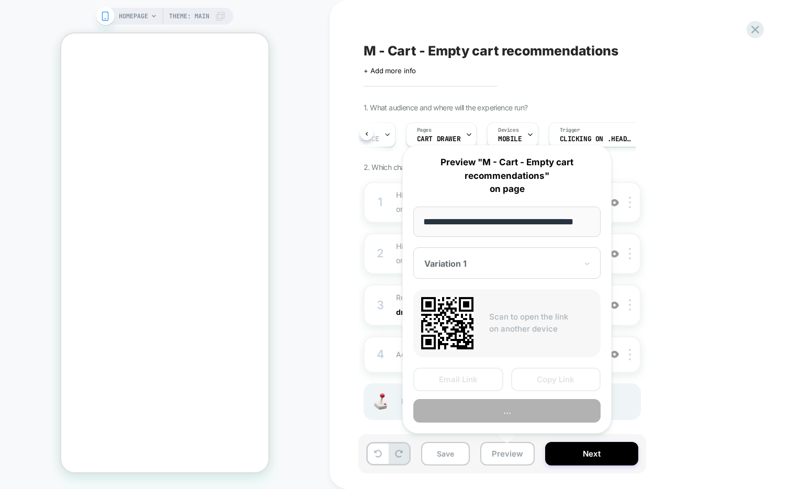
scroll to position [0, 23]
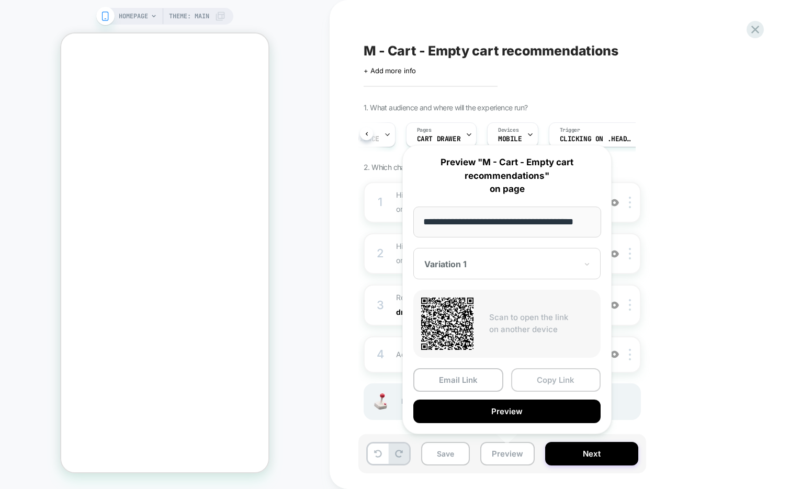
click at [552, 377] on button "Copy Link" at bounding box center [556, 380] width 90 height 24
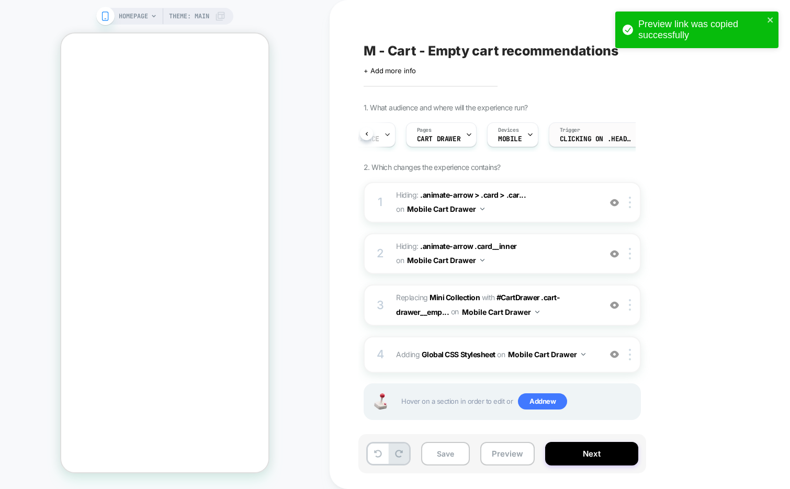
click at [582, 132] on div "Trigger Clicking on .header__icon.header__icon--cart link.focus-inset" at bounding box center [597, 135] width 94 height 24
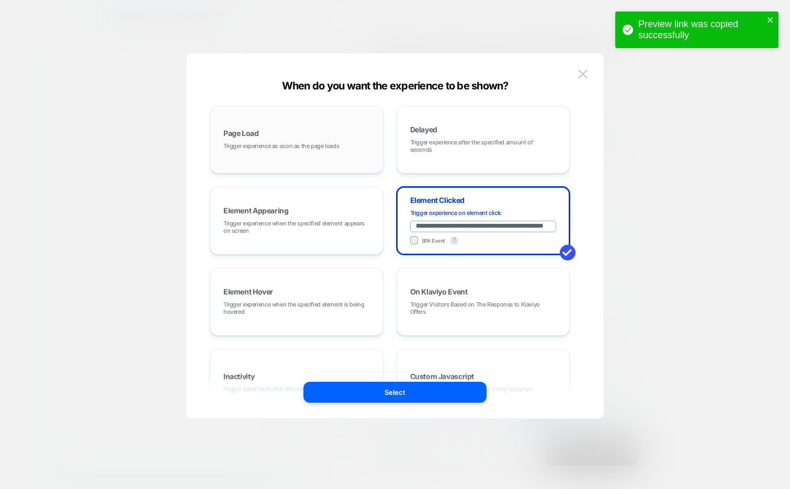
click at [301, 142] on span "Trigger experience as soon as the page loads" at bounding box center [281, 145] width 116 height 7
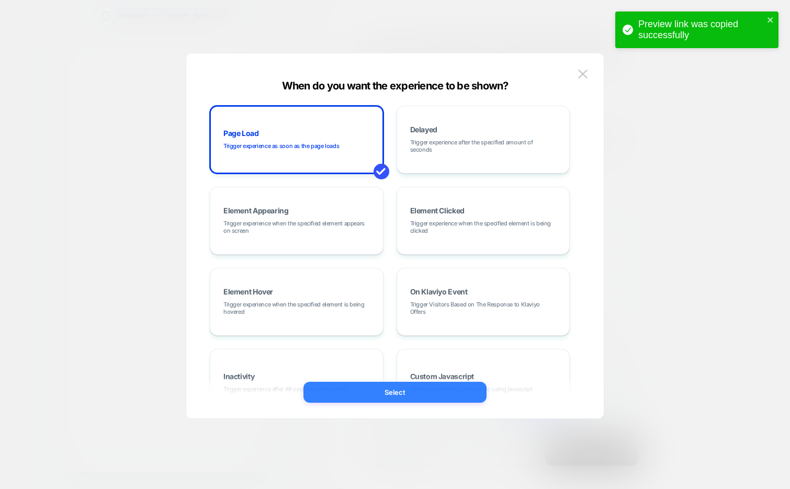
click at [344, 383] on button "Select" at bounding box center [395, 392] width 183 height 21
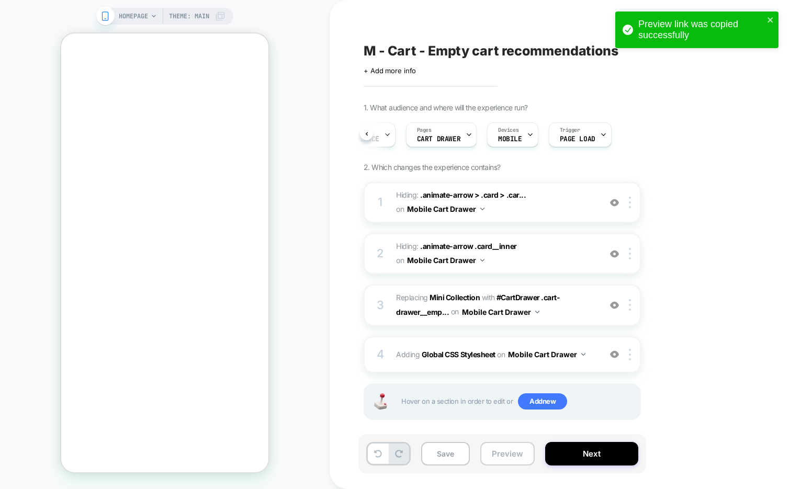
click at [512, 462] on button "Preview" at bounding box center [507, 454] width 54 height 24
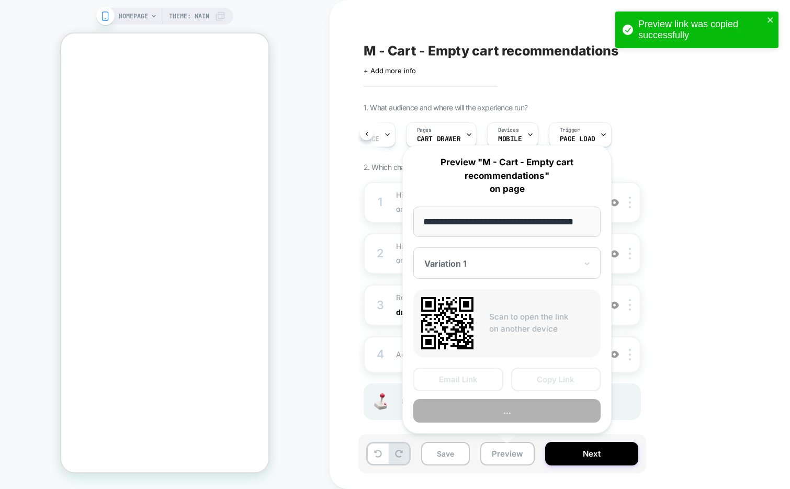
scroll to position [0, 23]
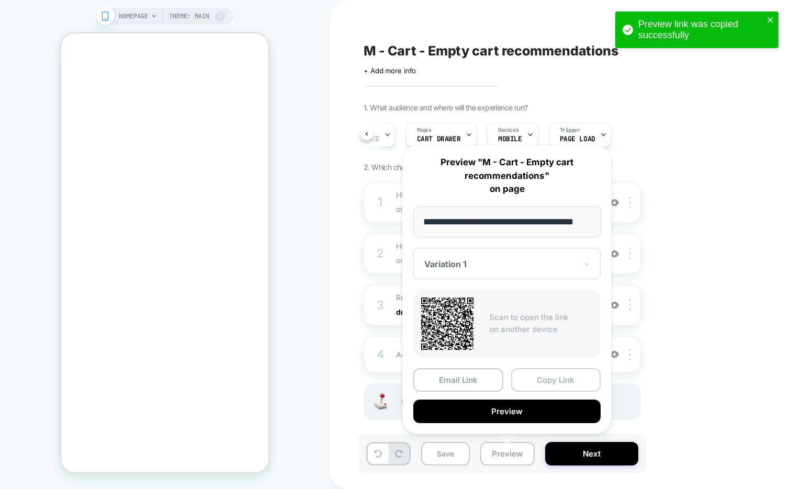
click at [553, 381] on button "Copy Link" at bounding box center [556, 380] width 90 height 24
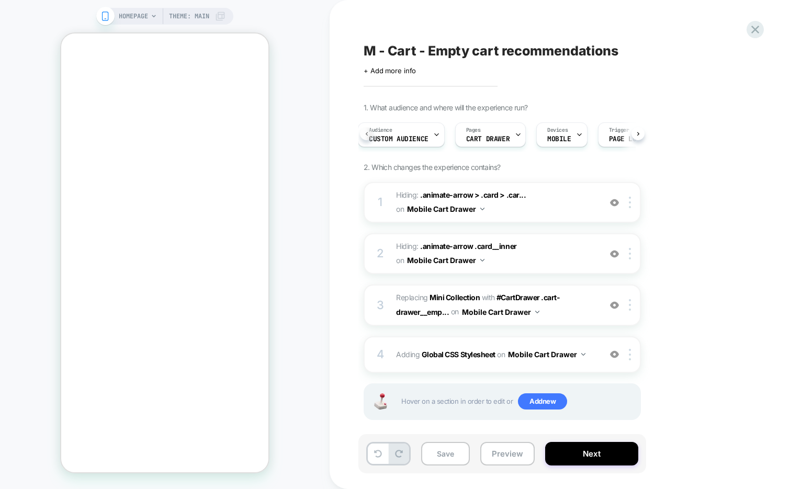
scroll to position [0, 3]
click at [431, 134] on div "Audience Custom Audience" at bounding box center [402, 135] width 81 height 24
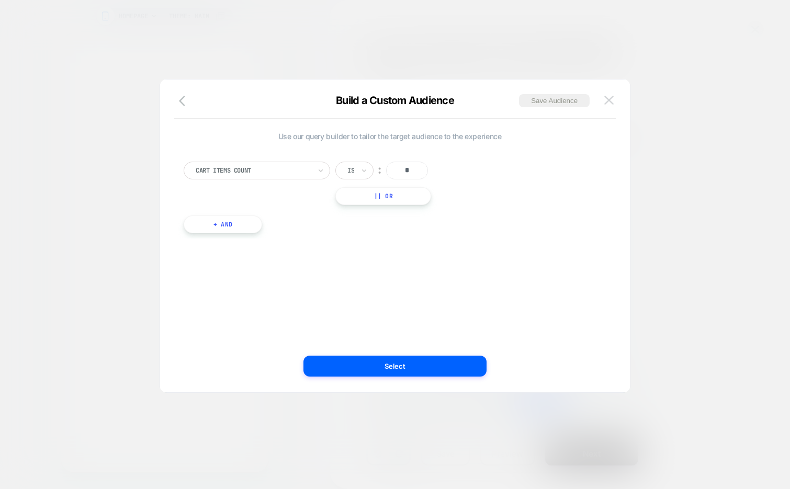
click at [610, 95] on button at bounding box center [609, 101] width 16 height 16
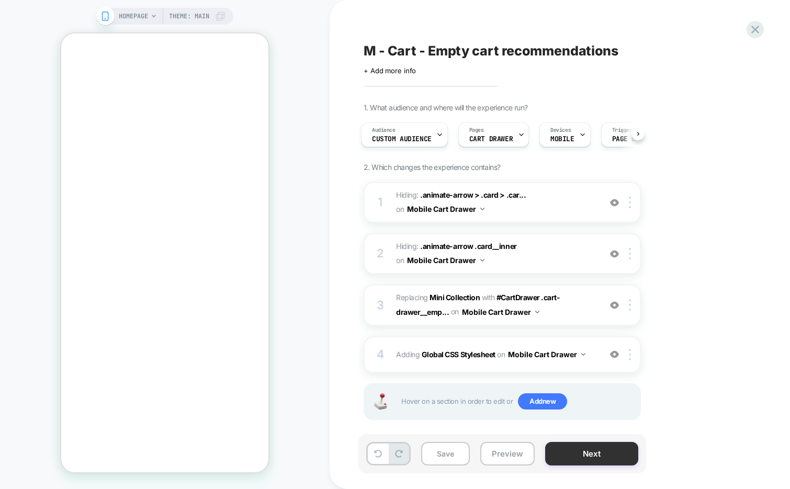
click at [586, 459] on button "Next" at bounding box center [591, 454] width 93 height 24
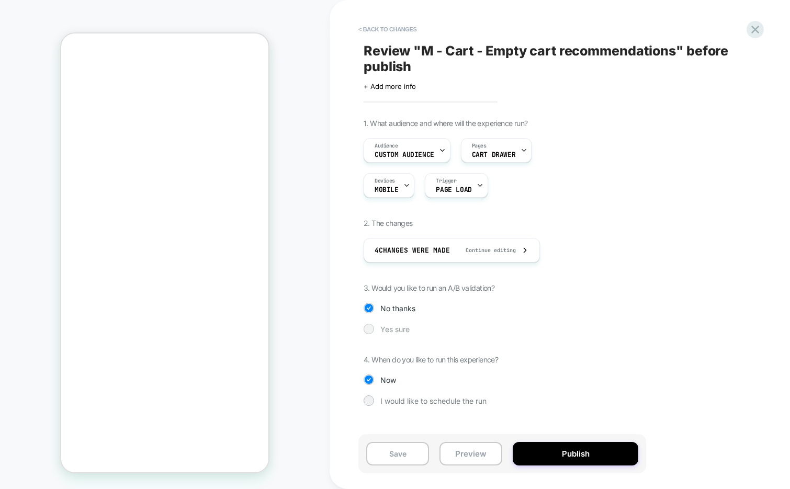
click at [386, 329] on span "Yes sure" at bounding box center [395, 329] width 29 height 9
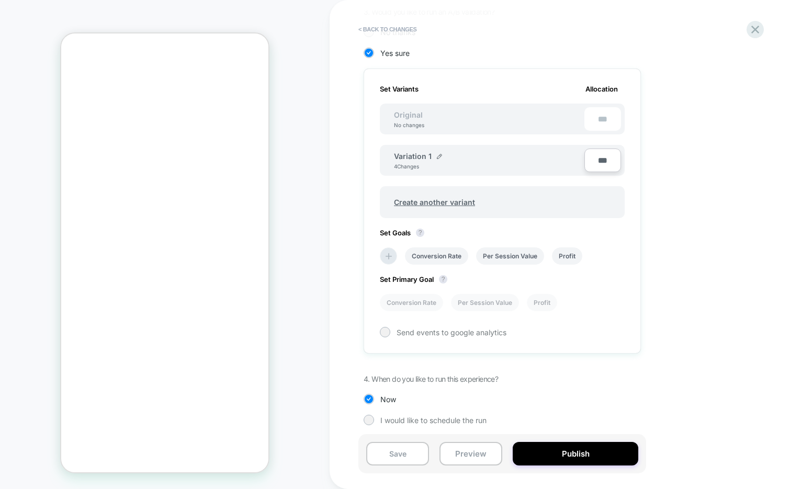
scroll to position [281, 0]
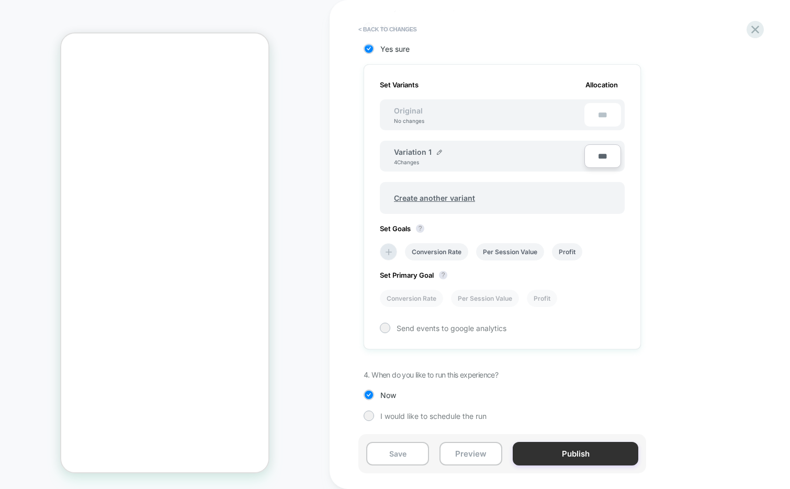
click at [584, 460] on button "Publish" at bounding box center [576, 454] width 126 height 24
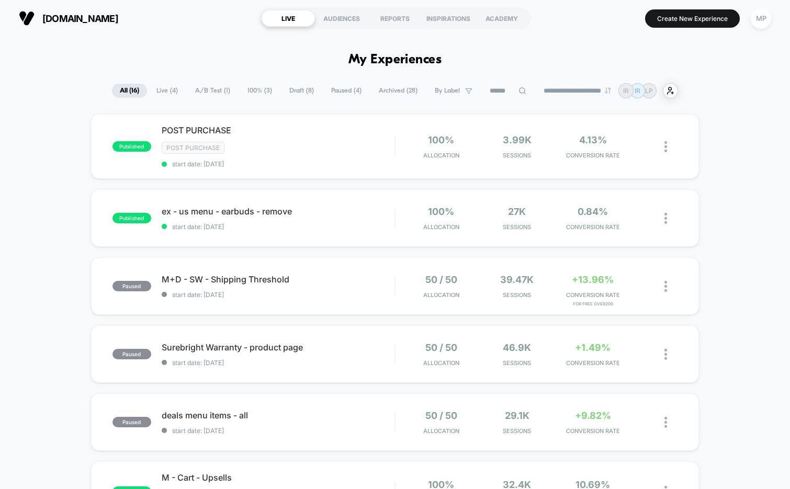
click at [207, 95] on span "A/B Test ( 1 )" at bounding box center [212, 91] width 51 height 14
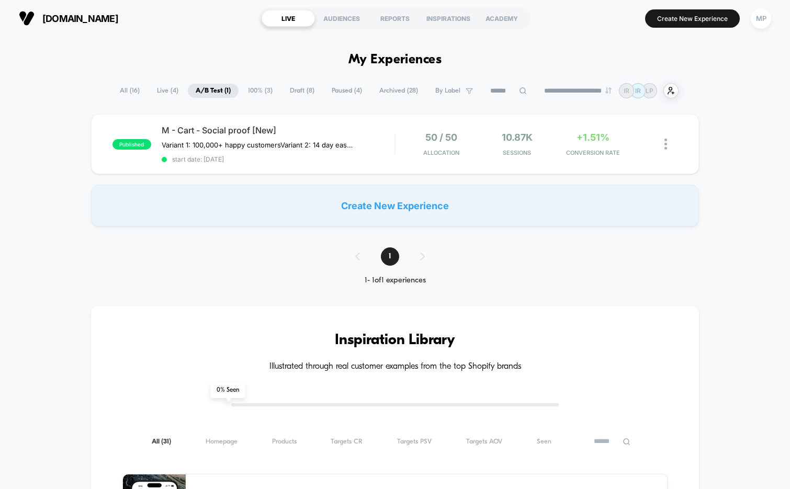
click at [130, 93] on span "All ( 16 )" at bounding box center [130, 91] width 36 height 14
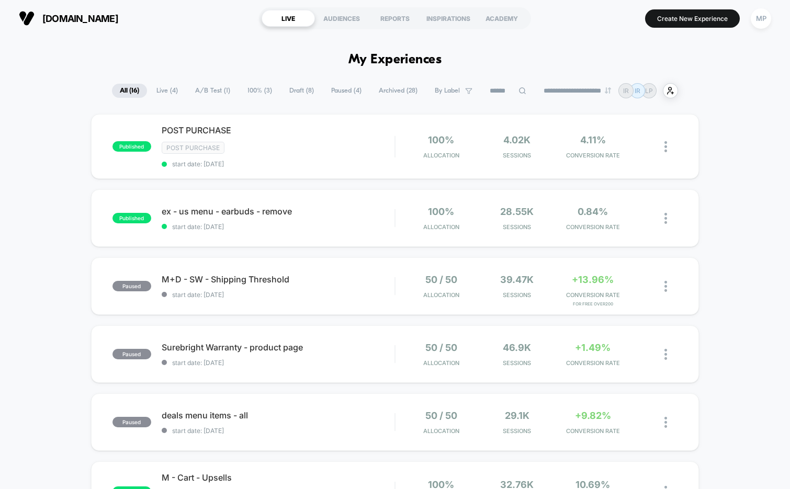
click at [338, 92] on span "Paused ( 4 )" at bounding box center [346, 91] width 46 height 14
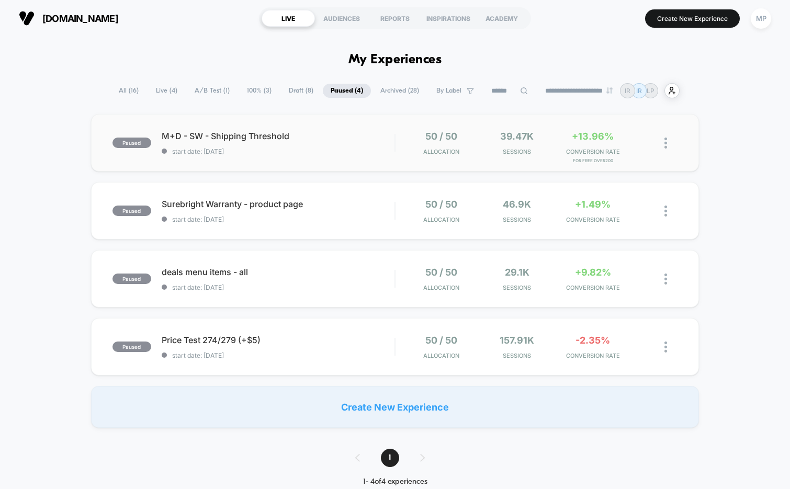
click at [316, 161] on div "paused M+D - SW - Shipping Threshold start date: [DATE] 50 / 50 Allocation 39.4…" at bounding box center [395, 143] width 609 height 58
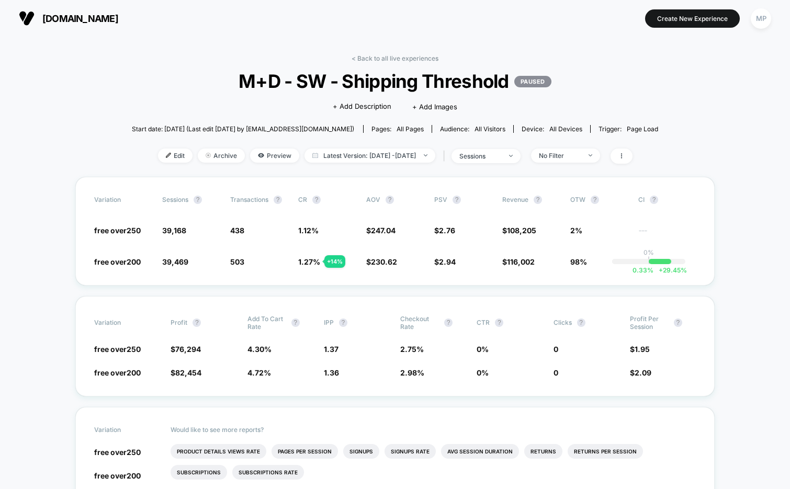
click at [398, 85] on span "M+D - SW - Shipping Threshold PAUSED" at bounding box center [395, 81] width 474 height 22
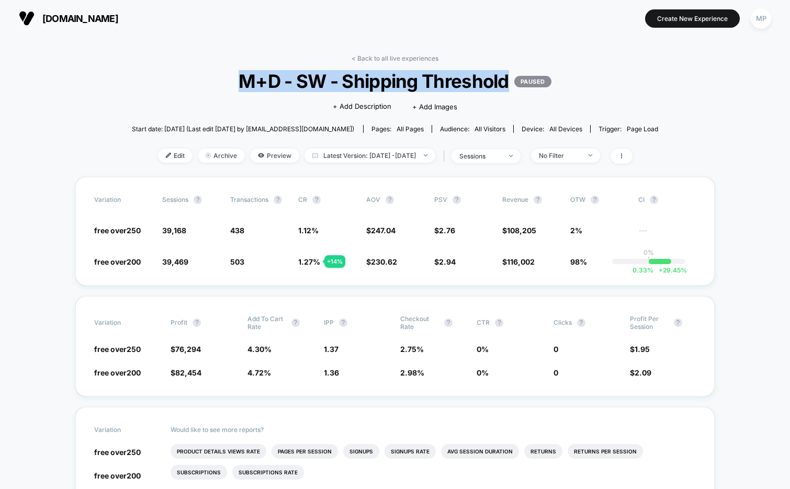
copy span "M+D - SW - Shipping Threshold"
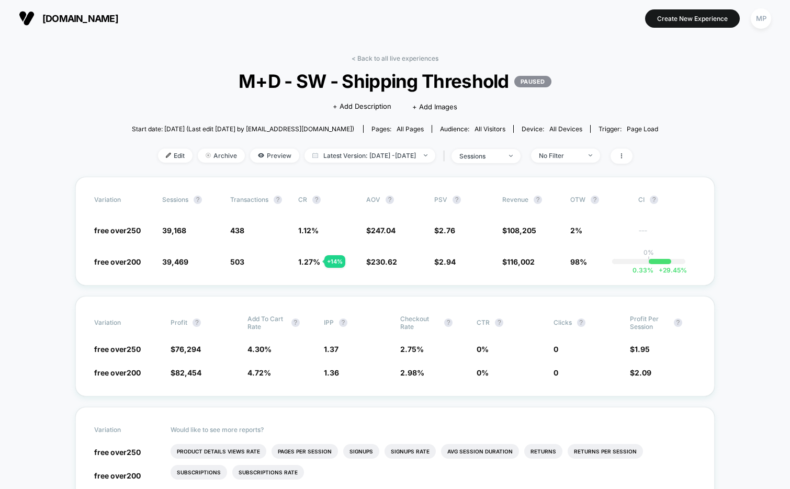
click at [377, 57] on link "< Back to all live experiences" at bounding box center [395, 58] width 87 height 8
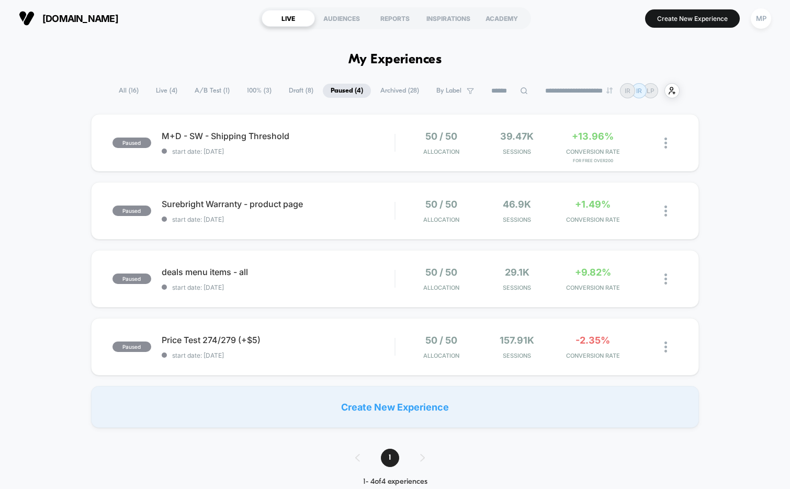
click at [189, 94] on span "A/B Test ( 1 )" at bounding box center [212, 91] width 51 height 14
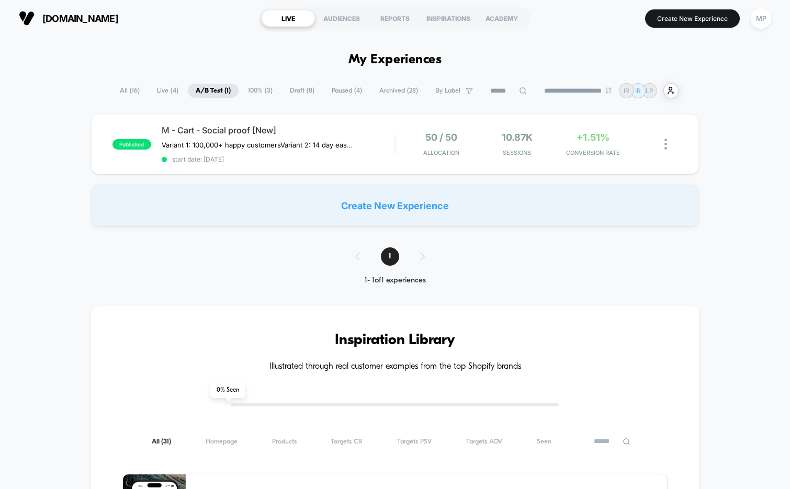
click at [241, 96] on span "100% ( 3 )" at bounding box center [260, 91] width 40 height 14
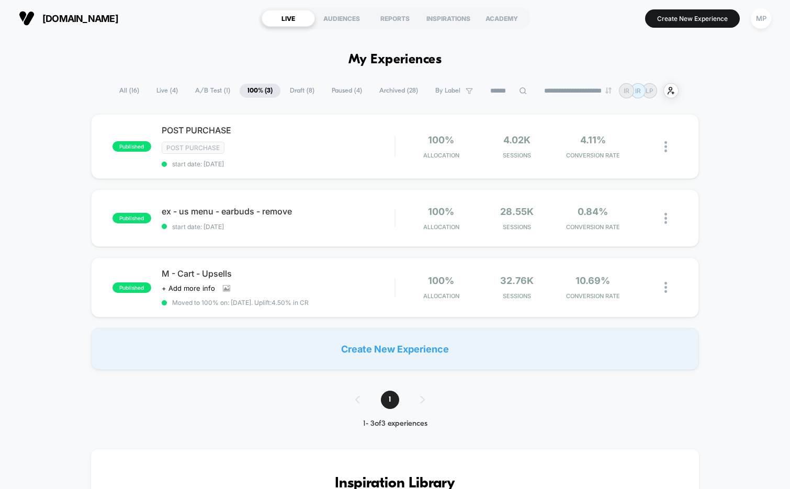
click at [207, 92] on span "A/B Test ( 1 )" at bounding box center [212, 91] width 51 height 14
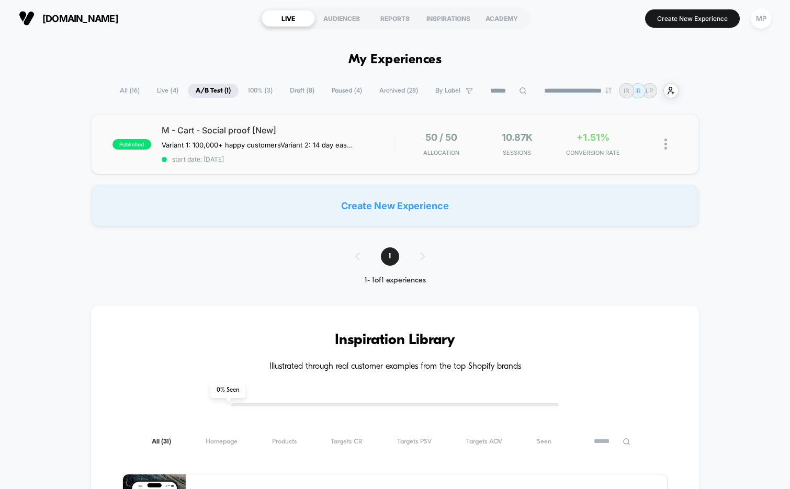
click at [320, 171] on div "published M - Cart - Social proof [New] Variant 1: 100,000+ happy customers Var…" at bounding box center [395, 144] width 609 height 60
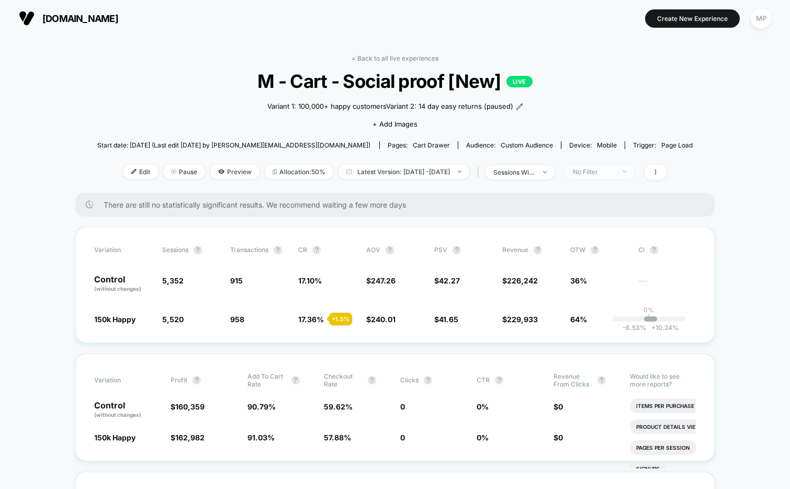
click at [614, 176] on span "No Filter" at bounding box center [599, 172] width 69 height 14
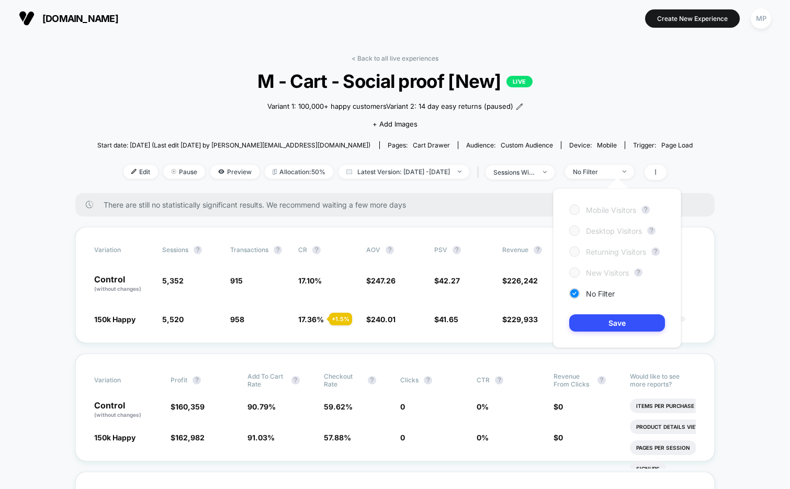
click at [595, 94] on div "< Back to all live experiences M - Cart - Social proof [New] LIVE Variant 1: 10…" at bounding box center [395, 123] width 596 height 139
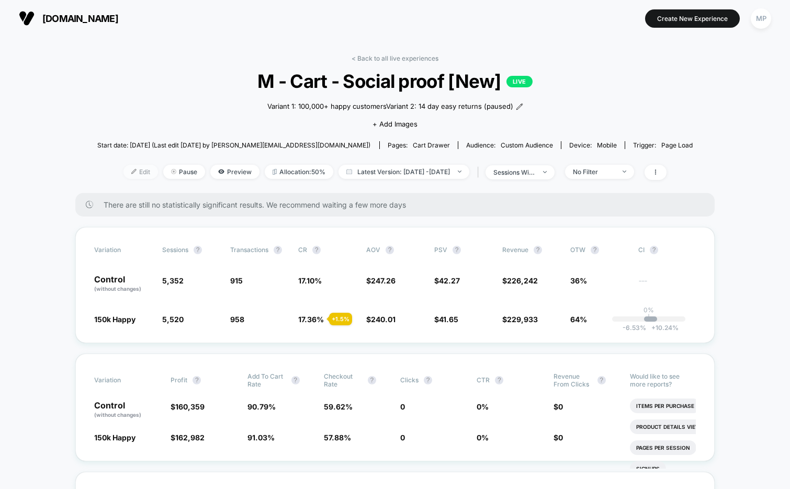
click at [125, 169] on span "Edit" at bounding box center [141, 172] width 35 height 14
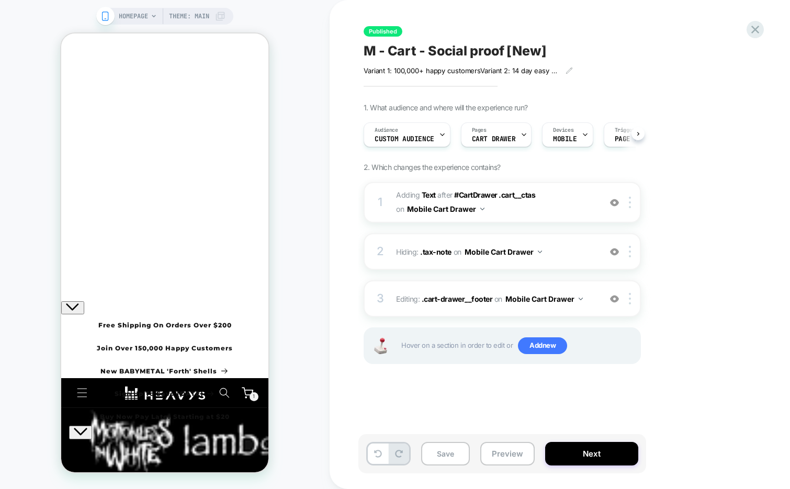
scroll to position [0, 1]
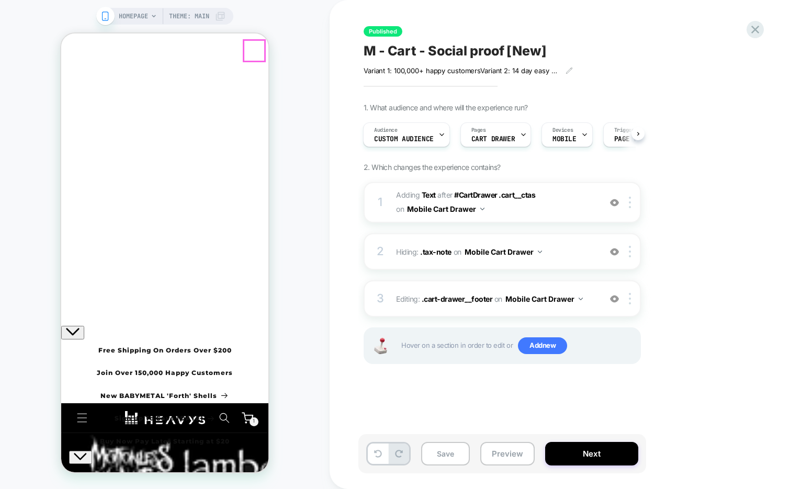
click at [65, 74] on icon "Close" at bounding box center [65, 74] width 0 height 0
click at [251, 418] on div "1 1 item" at bounding box center [254, 422] width 9 height 9
click at [427, 138] on span "Custom Audience" at bounding box center [404, 139] width 60 height 7
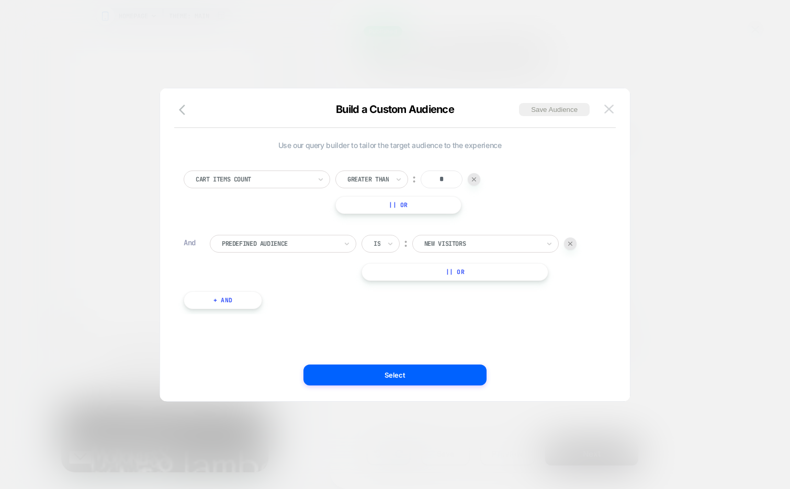
click at [606, 107] on img at bounding box center [609, 109] width 9 height 9
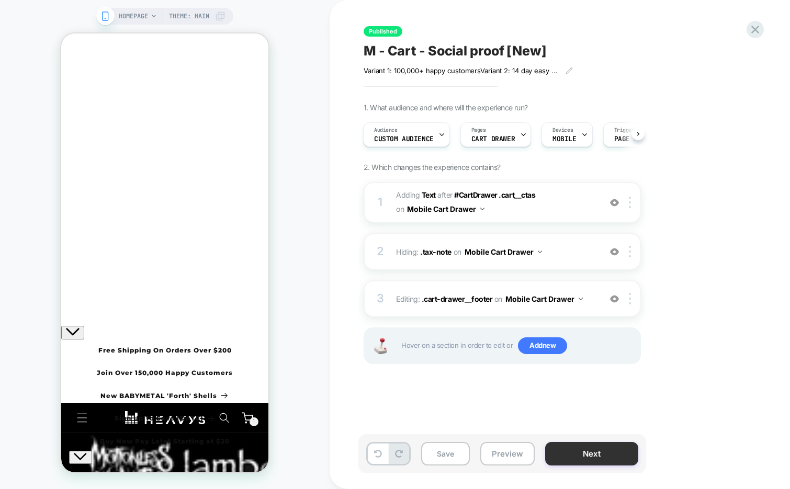
click at [588, 453] on button "Next" at bounding box center [591, 454] width 93 height 24
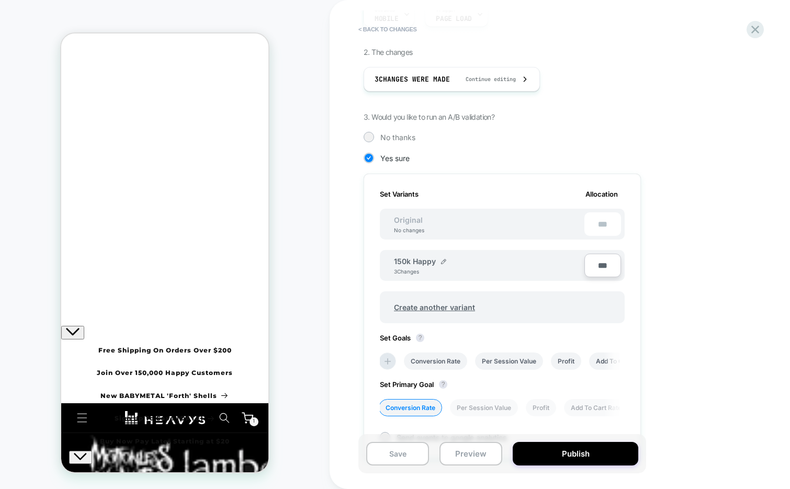
scroll to position [164, 0]
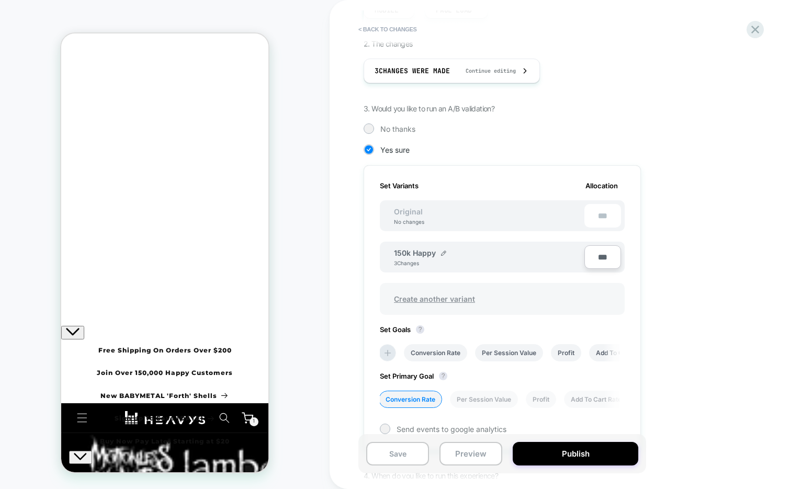
click at [455, 301] on span "Create another variant" at bounding box center [435, 299] width 102 height 25
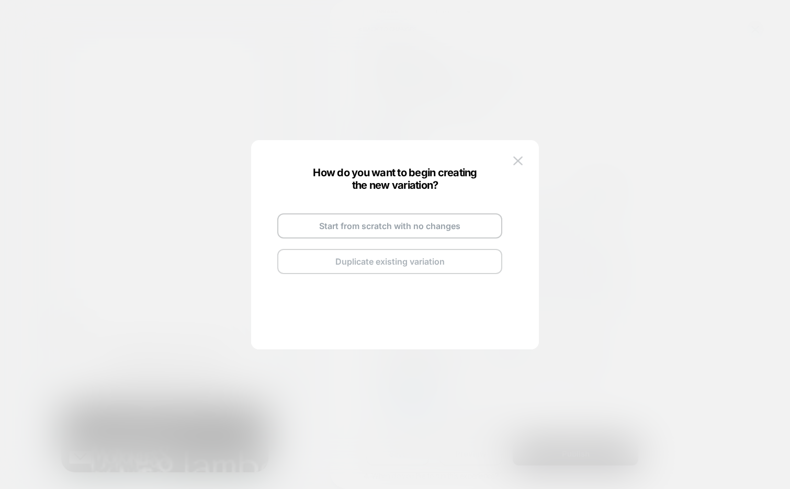
click at [442, 264] on button "Duplicate existing variation" at bounding box center [389, 261] width 225 height 25
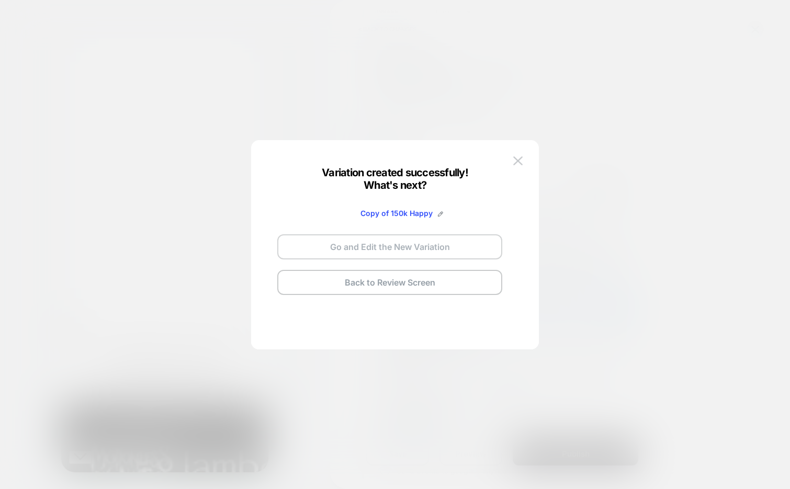
click at [422, 257] on button "Go and Edit the New Variation" at bounding box center [389, 246] width 225 height 25
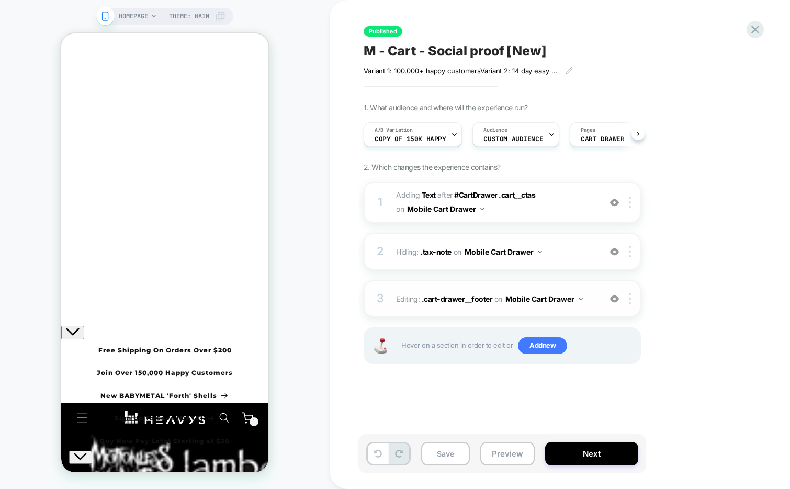
scroll to position [0, 1]
click at [560, 214] on span "#_loomi_addon_1754562206388 Adding Text AFTER #CartDrawer .cart__ctas #CartDraw…" at bounding box center [495, 202] width 199 height 28
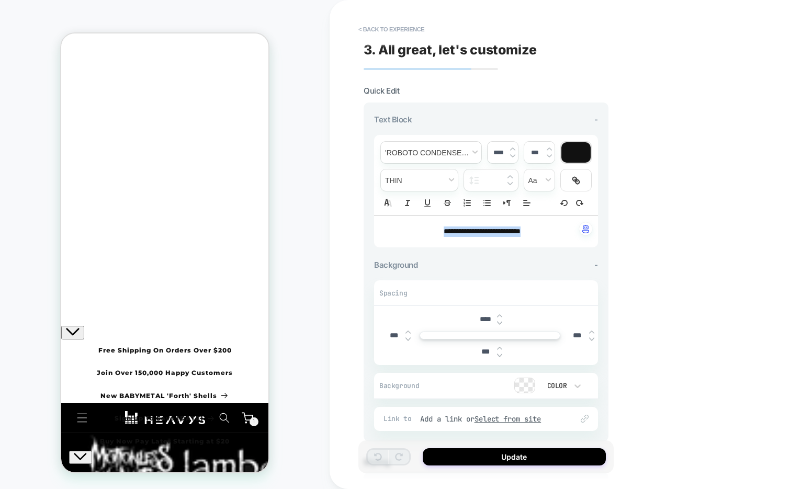
drag, startPoint x: 521, startPoint y: 230, endPoint x: 414, endPoint y: 230, distance: 107.3
click at [414, 230] on p "**********" at bounding box center [482, 232] width 195 height 10
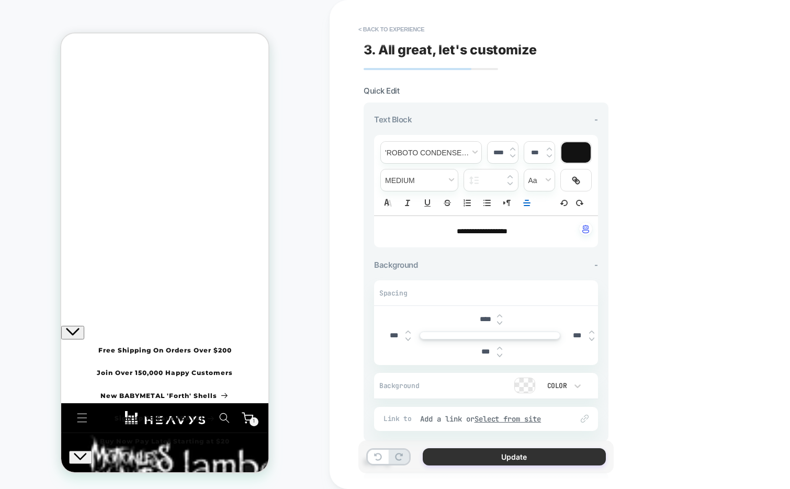
click at [524, 453] on button "Update" at bounding box center [514, 457] width 183 height 17
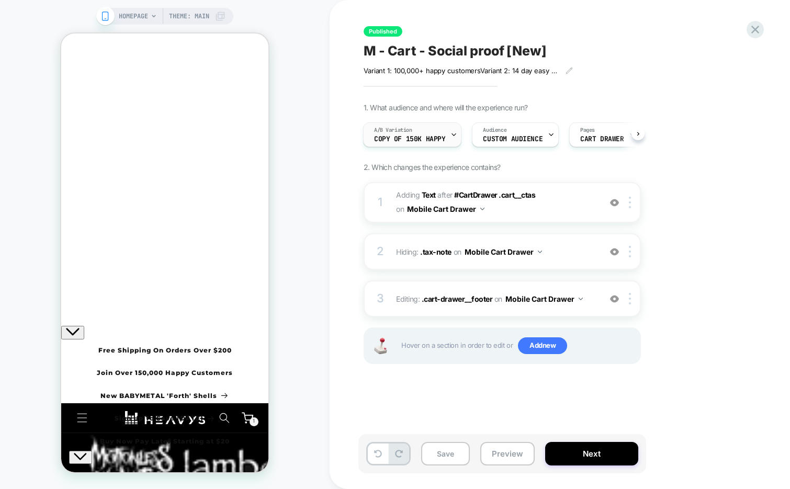
click at [453, 134] on icon at bounding box center [454, 135] width 4 height 2
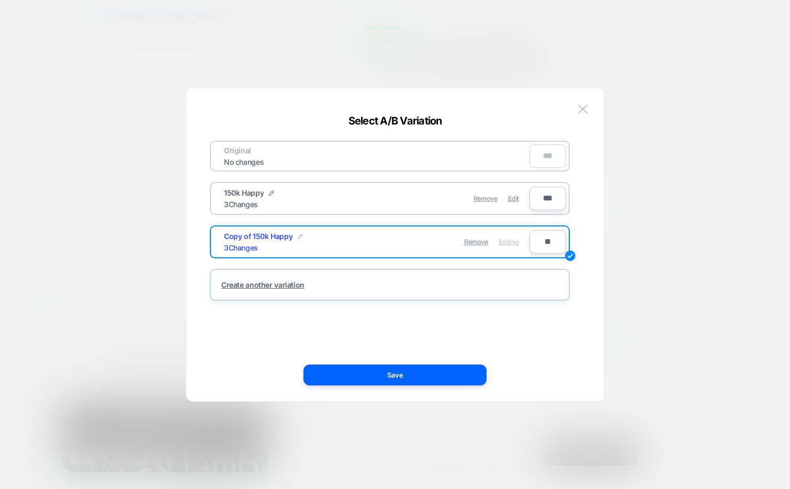
click at [299, 235] on img at bounding box center [300, 236] width 5 height 5
click at [266, 245] on input "**********" at bounding box center [262, 242] width 76 height 20
type input "**********"
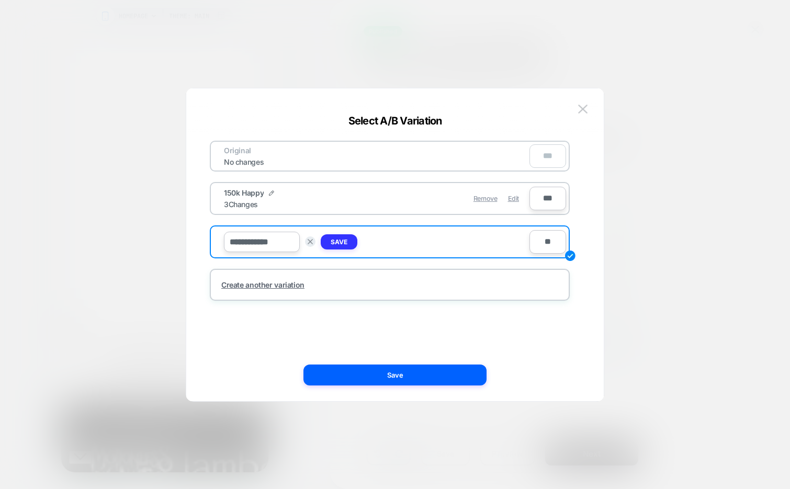
click at [341, 238] on button "Save" at bounding box center [339, 241] width 37 height 15
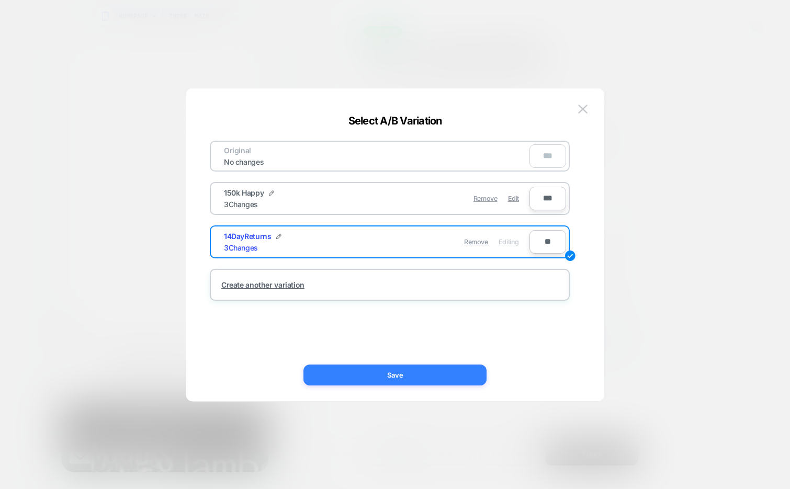
click at [363, 380] on button "Save" at bounding box center [395, 375] width 183 height 21
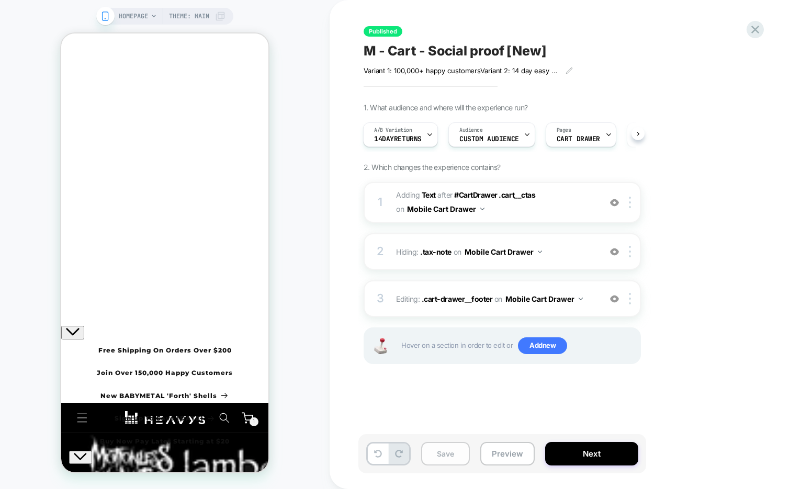
click at [453, 456] on button "Save" at bounding box center [445, 454] width 49 height 24
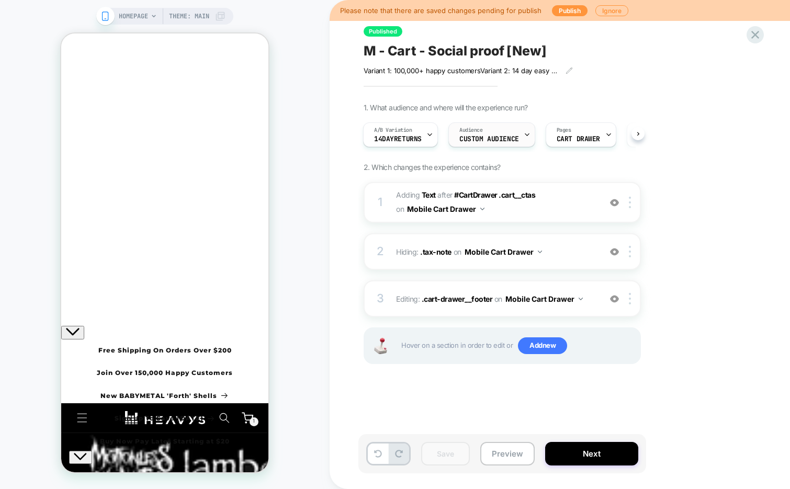
click at [524, 134] on icon at bounding box center [527, 134] width 7 height 7
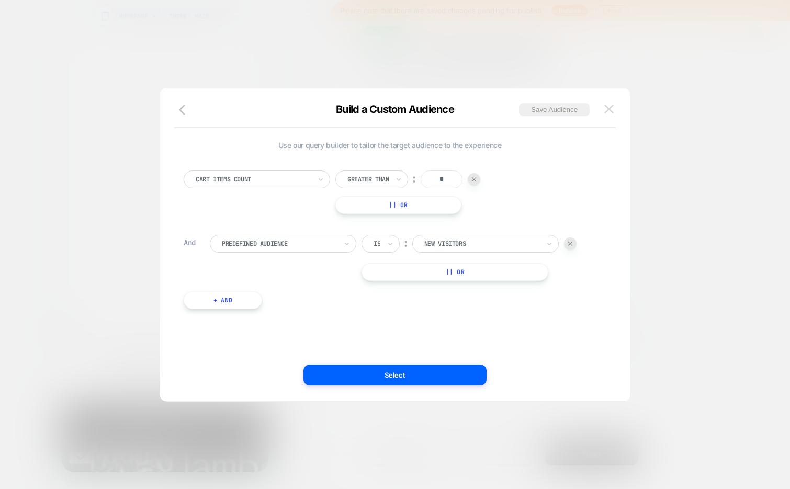
click at [610, 109] on img at bounding box center [609, 109] width 9 height 9
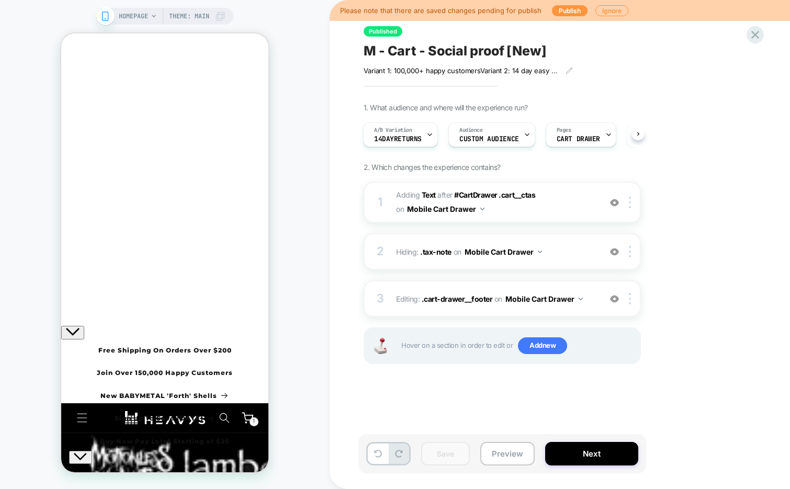
scroll to position [0, 2]
click at [563, 456] on button "Next" at bounding box center [591, 454] width 93 height 24
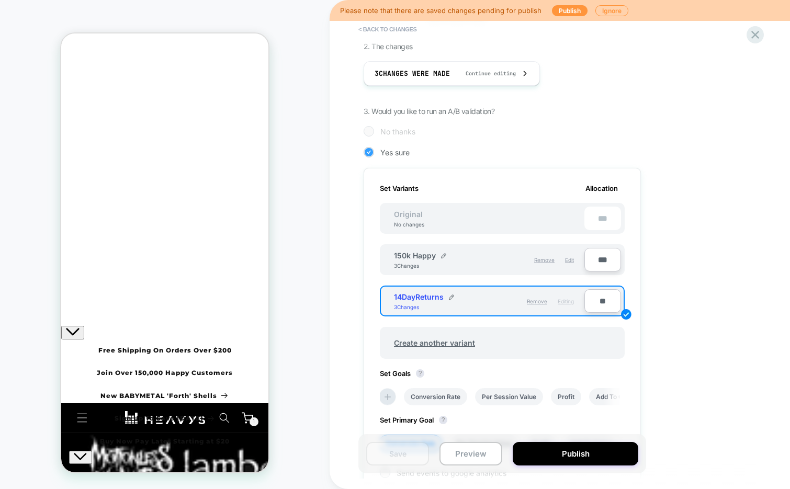
scroll to position [171, 0]
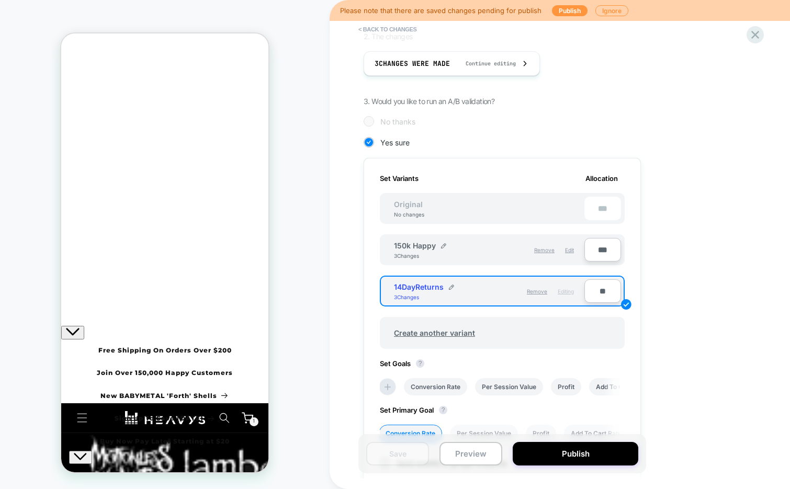
click at [595, 291] on input "**" at bounding box center [603, 292] width 37 height 24
type input "***"
type input "**"
type input "***"
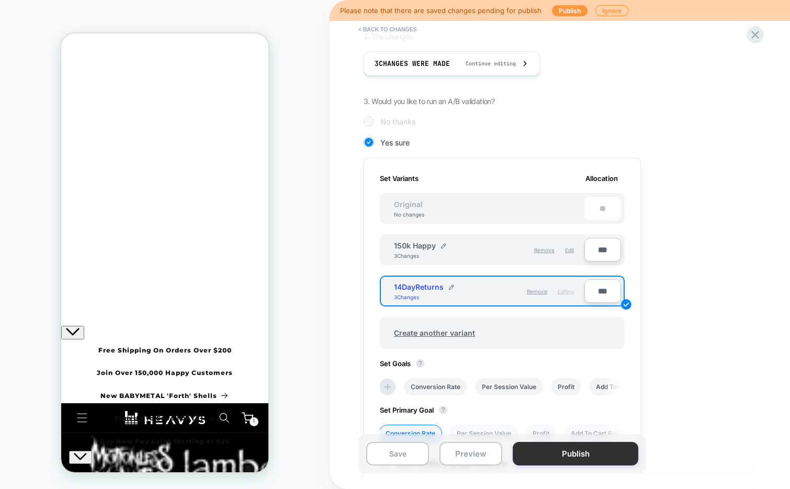
click at [572, 455] on button "Publish" at bounding box center [576, 454] width 126 height 24
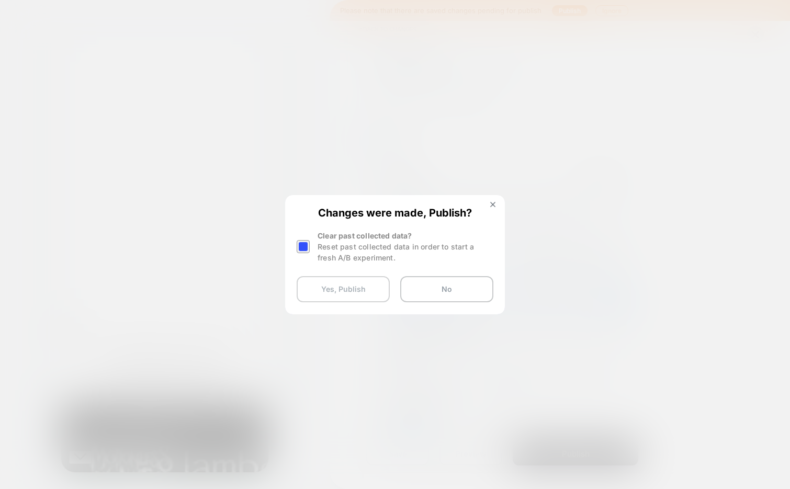
click at [339, 294] on button "Yes, Publish" at bounding box center [343, 289] width 93 height 26
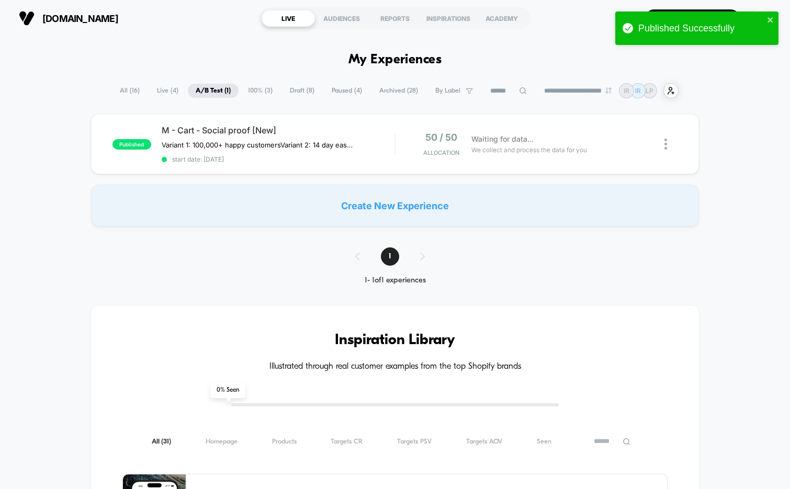
click at [332, 88] on span "Paused ( 4 )" at bounding box center [347, 91] width 46 height 14
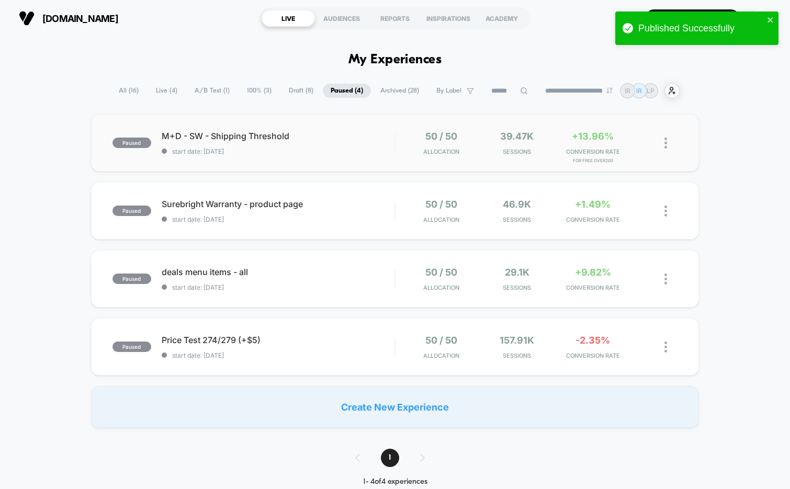
click at [309, 162] on div "paused M+D - SW - Shipping Threshold start date: 9/6/2025 50 / 50 Allocation 39…" at bounding box center [395, 143] width 609 height 58
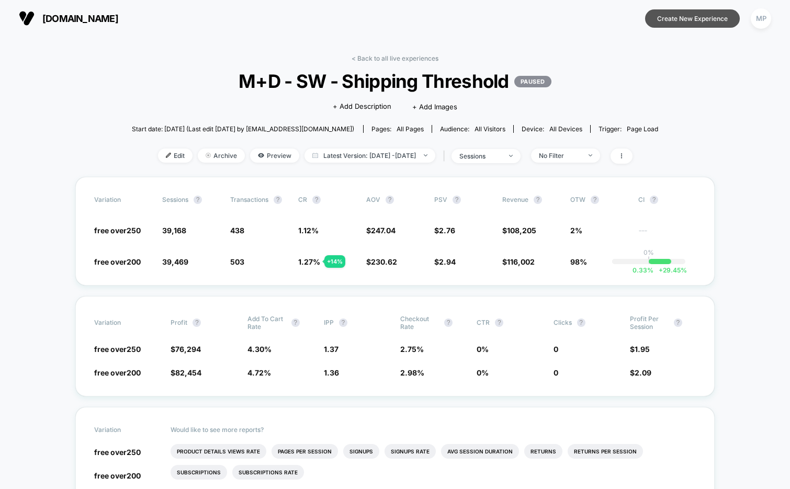
click at [661, 21] on button "Create New Experience" at bounding box center [692, 18] width 95 height 18
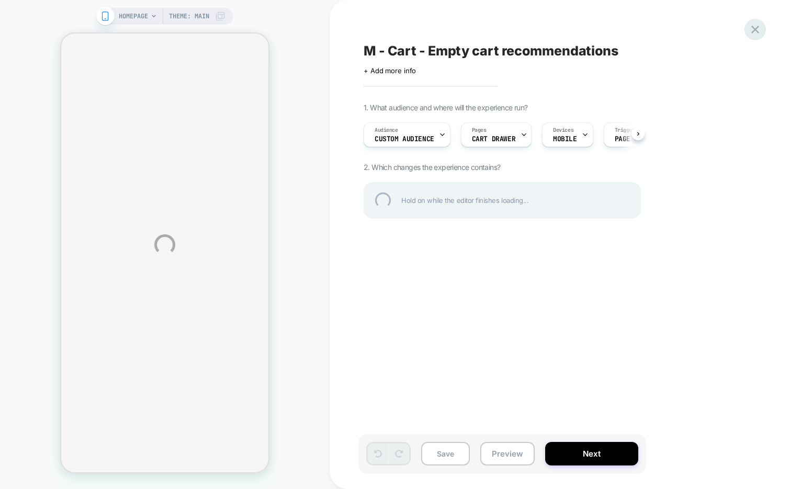
click at [757, 36] on div at bounding box center [755, 29] width 21 height 21
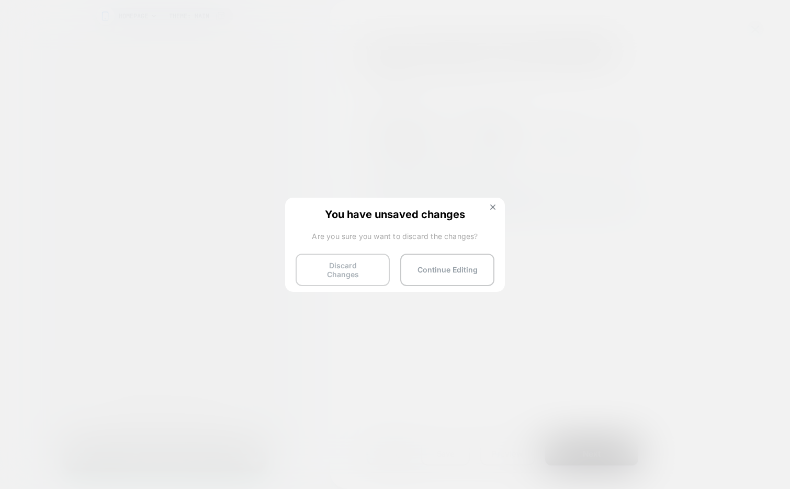
click at [347, 272] on button "Discard Changes" at bounding box center [343, 270] width 94 height 32
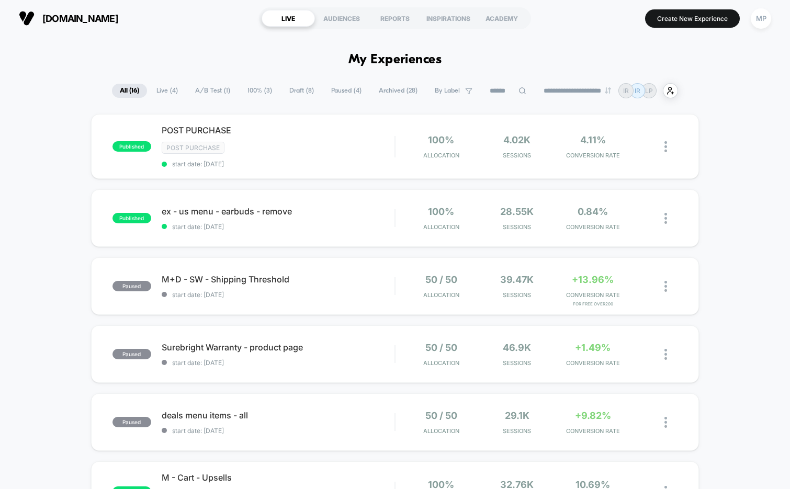
click at [497, 87] on input at bounding box center [508, 91] width 52 height 13
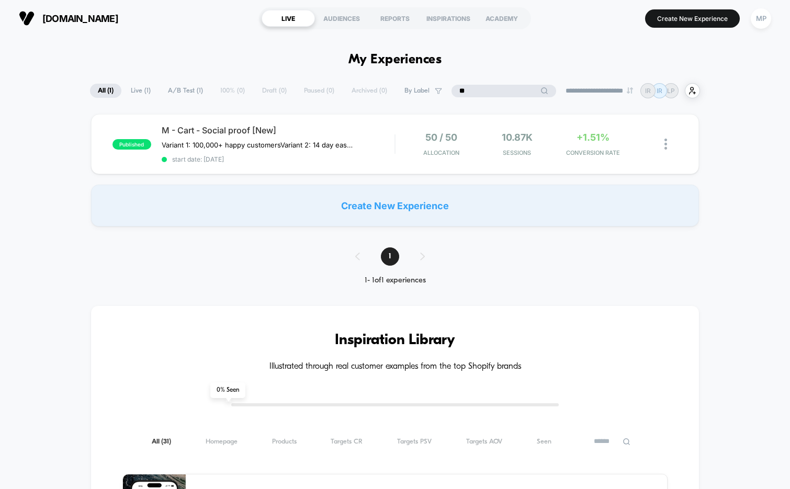
type input "*"
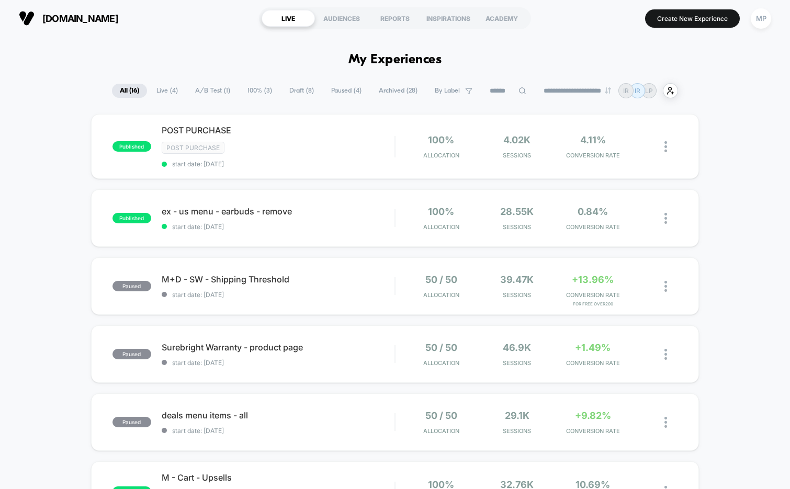
click at [187, 94] on span "A/B Test ( 1 )" at bounding box center [212, 91] width 51 height 14
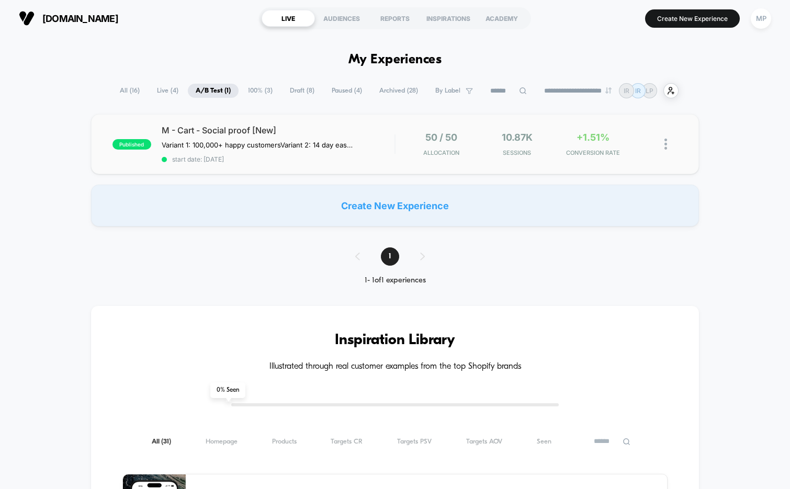
click at [297, 166] on div "published M - Cart - Social proof [New] Variant 1: 100,000+ happy customers Var…" at bounding box center [395, 144] width 609 height 60
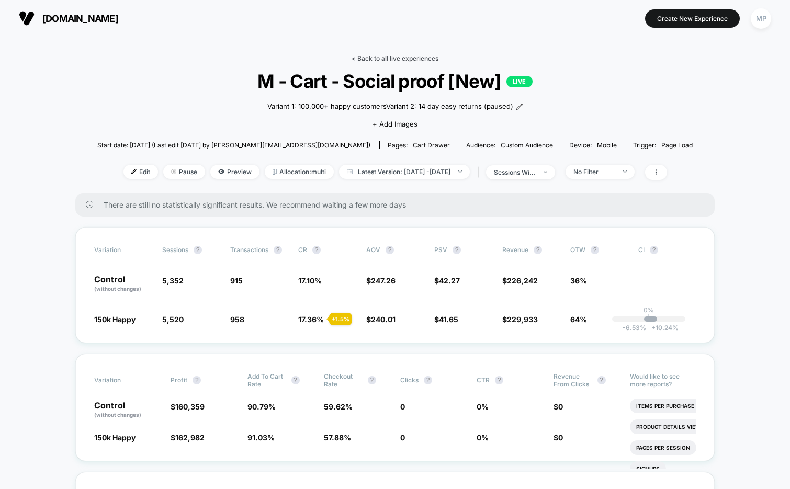
click at [385, 54] on link "< Back to all live experiences" at bounding box center [395, 58] width 87 height 8
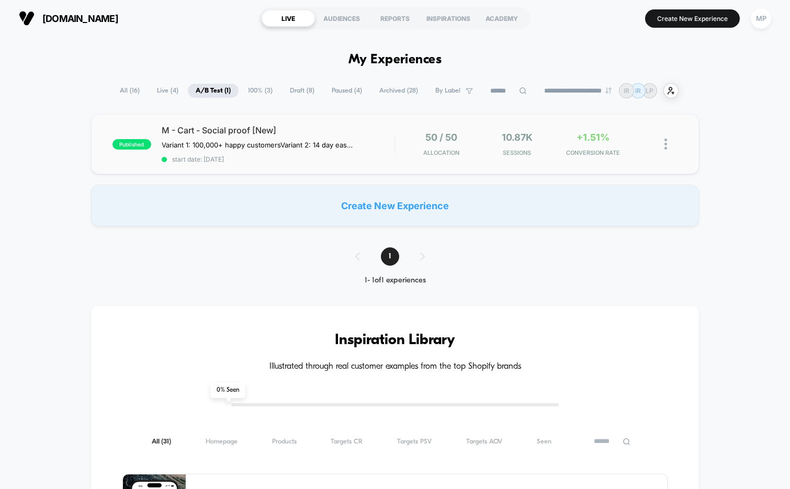
click at [292, 168] on div "published M - Cart - Social proof [New] Variant 1: 100,000+ happy customers Var…" at bounding box center [395, 144] width 609 height 60
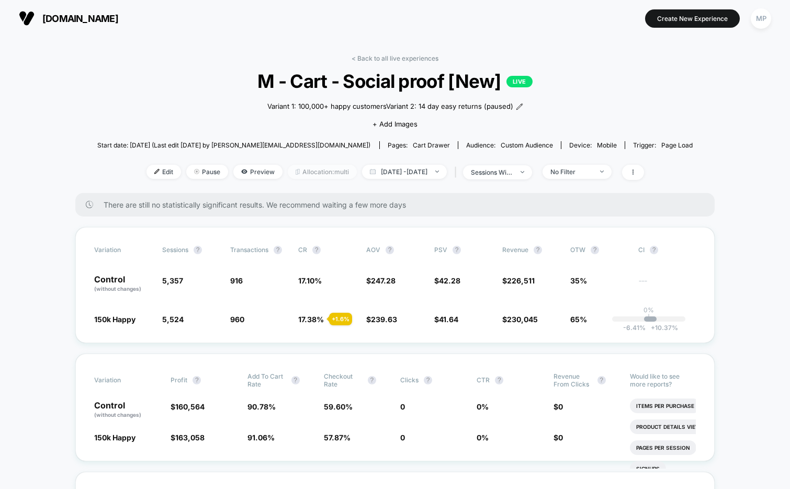
click at [295, 168] on span "Allocation: multi" at bounding box center [322, 172] width 69 height 14
click at [369, 65] on div "< Back to all live experiences M - Cart - Social proof [New] LIVE Variant 1: 10…" at bounding box center [395, 123] width 596 height 139
click at [369, 63] on div "< Back to all live experiences M - Cart - Social proof [New] LIVE Variant 1: 10…" at bounding box center [395, 123] width 596 height 139
click at [386, 59] on link "< Back to all live experiences" at bounding box center [395, 58] width 87 height 8
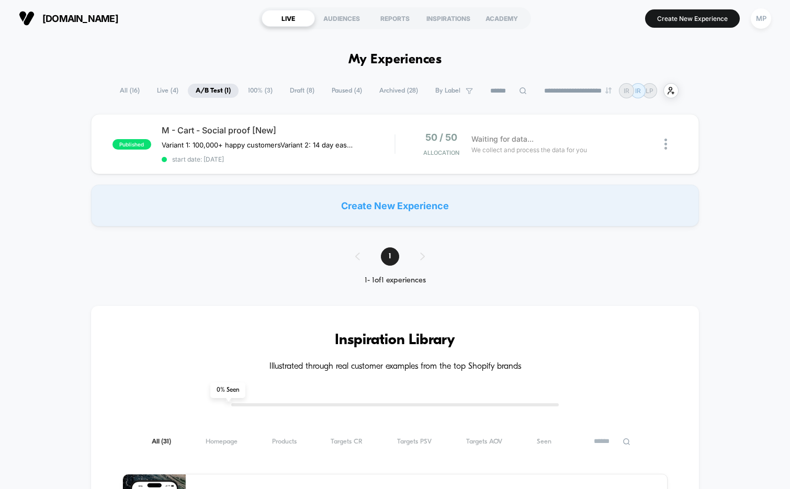
click at [249, 92] on span "100% ( 3 )" at bounding box center [260, 91] width 40 height 14
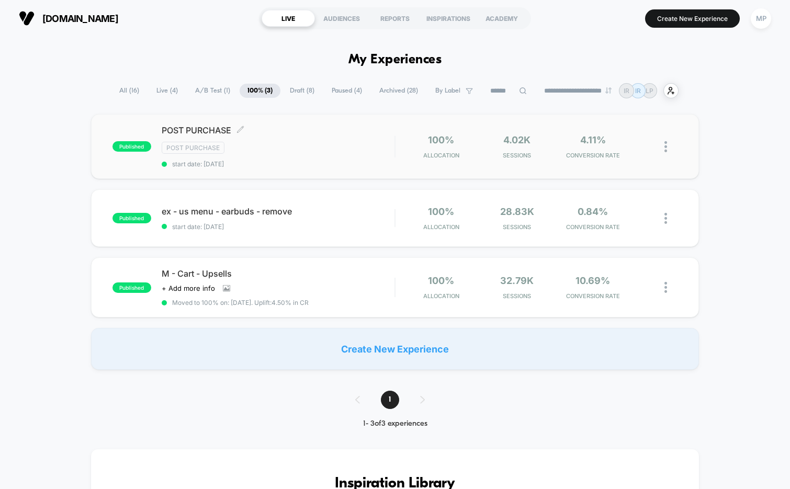
click at [286, 153] on div "POST PURCHASE Click to edit experience details Click to edit experience details…" at bounding box center [278, 146] width 233 height 43
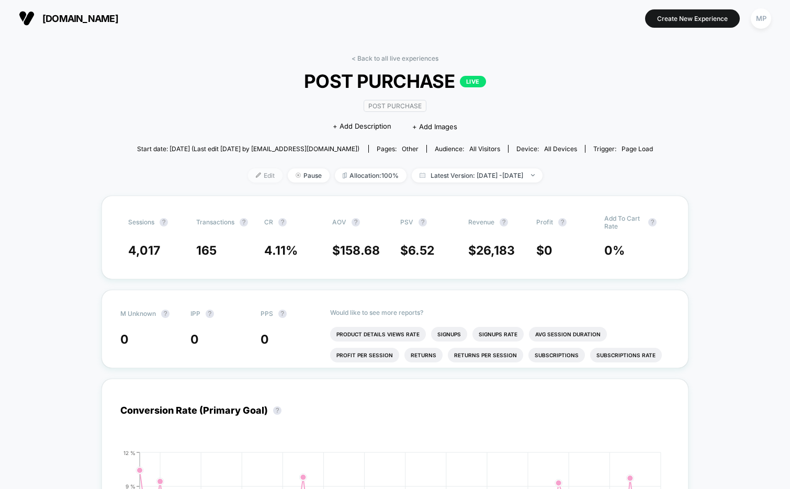
click at [248, 174] on span "Edit" at bounding box center [265, 176] width 35 height 14
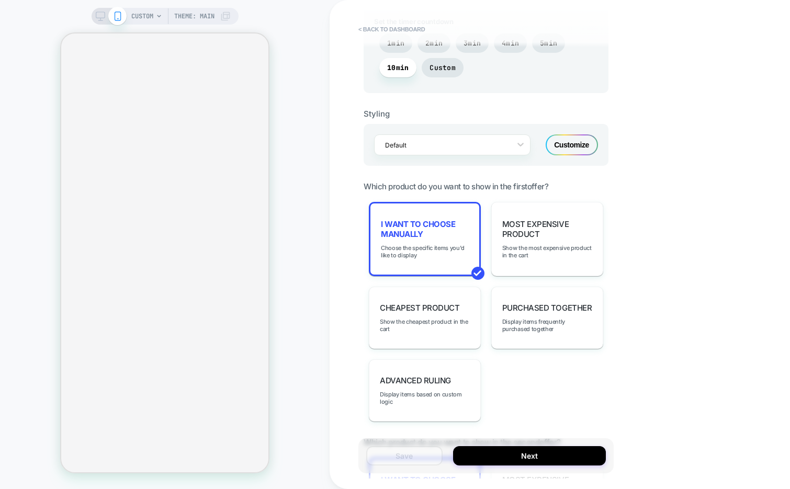
scroll to position [717, 0]
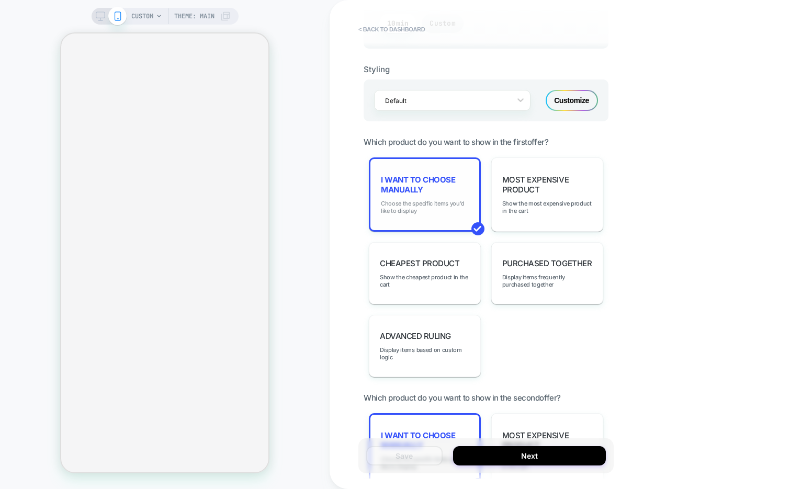
click at [442, 200] on span "Choose the specific items you'd like to display" at bounding box center [425, 207] width 88 height 15
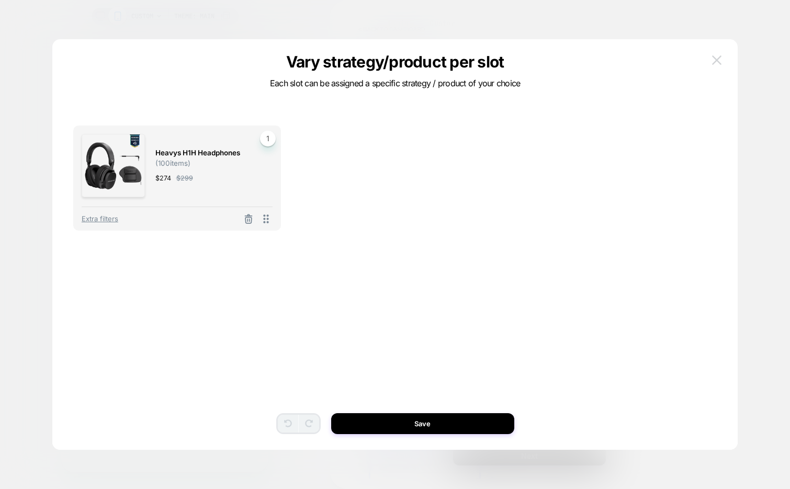
click at [712, 63] on img at bounding box center [716, 59] width 9 height 9
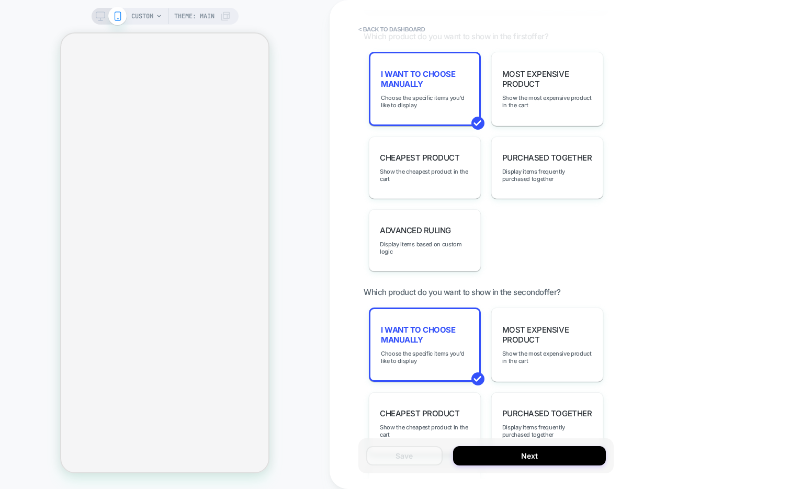
scroll to position [831, 0]
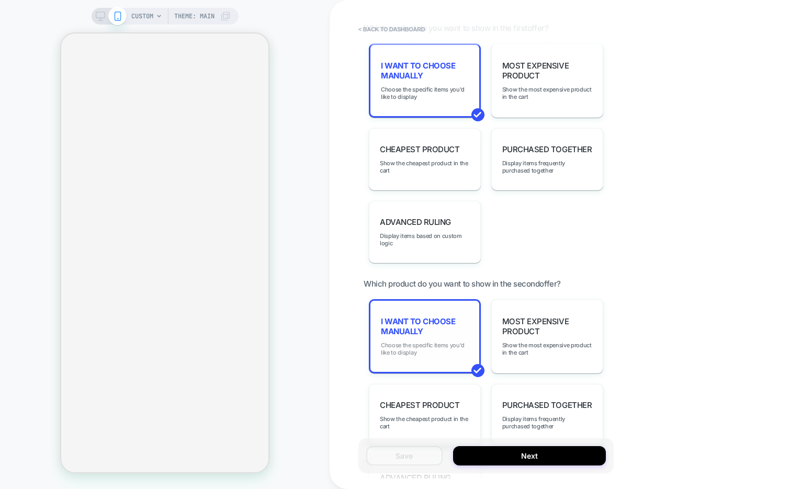
click at [445, 342] on span "Choose the specific items you'd like to display" at bounding box center [425, 349] width 88 height 15
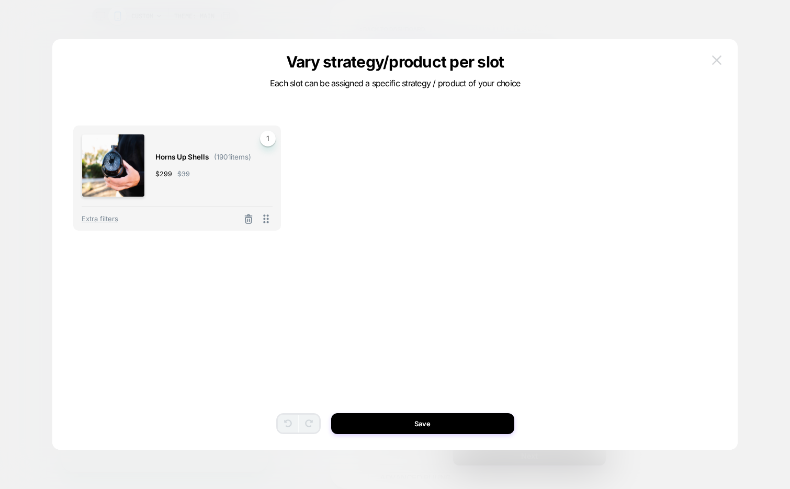
click at [718, 56] on img at bounding box center [716, 59] width 9 height 9
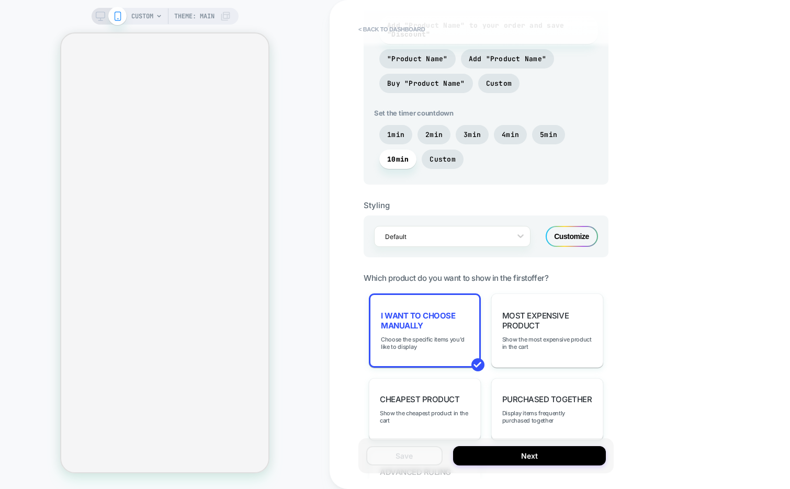
scroll to position [583, 0]
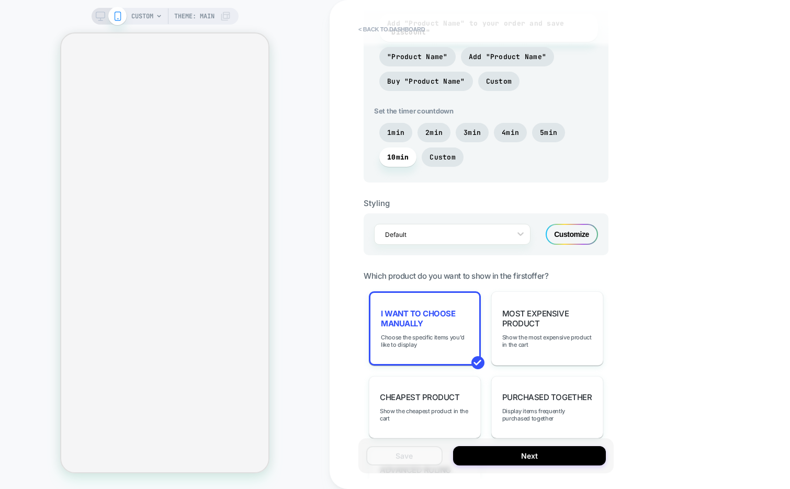
click at [565, 228] on div "Customize" at bounding box center [572, 234] width 52 height 21
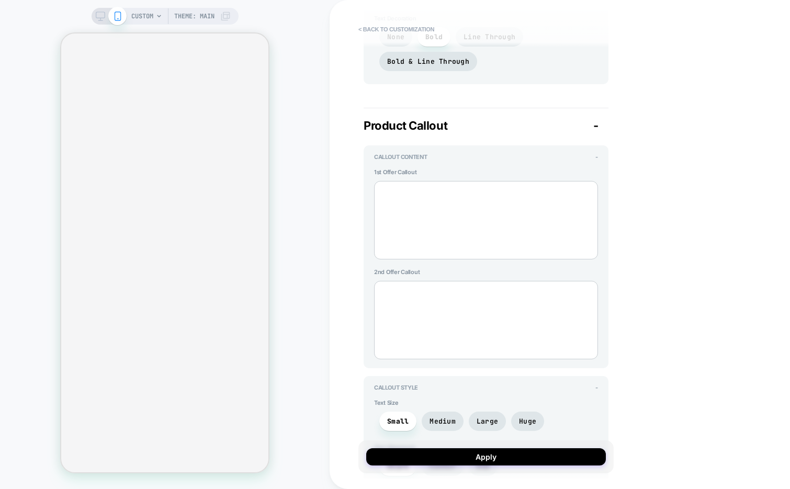
scroll to position [1731, 0]
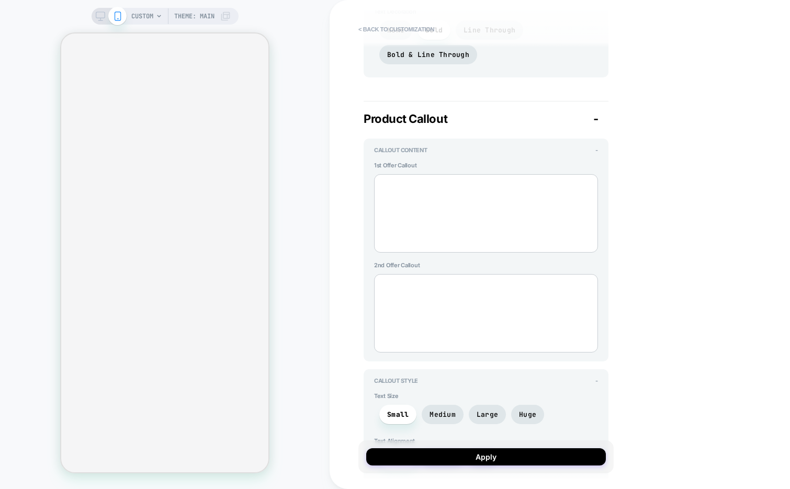
click at [432, 216] on textarea at bounding box center [486, 213] width 224 height 79
type textarea "*"
type textarea "**"
type textarea "*"
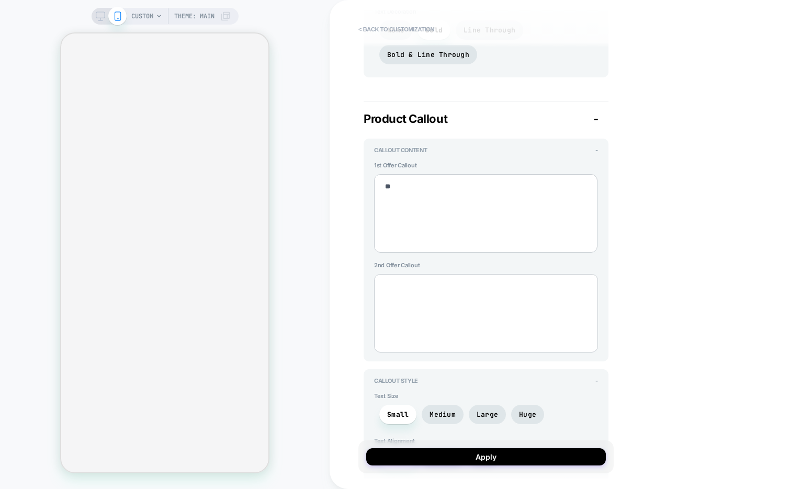
type textarea "***"
type textarea "*"
type textarea "****"
type textarea "*"
type textarea "***"
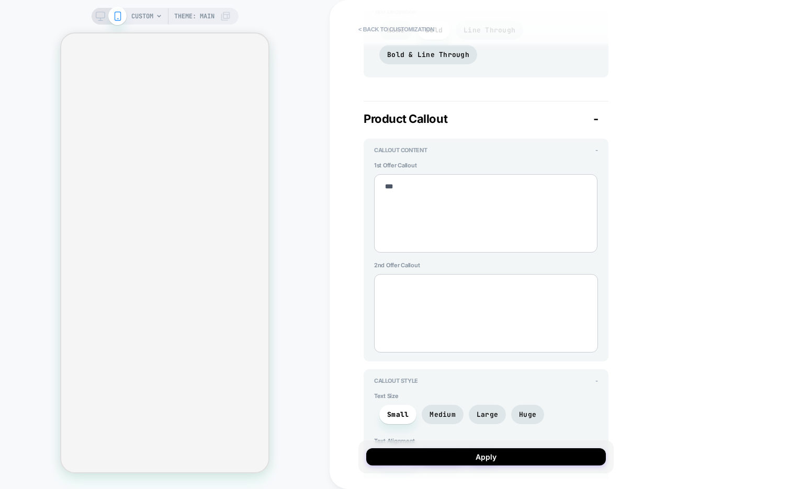
type textarea "*"
type textarea "**"
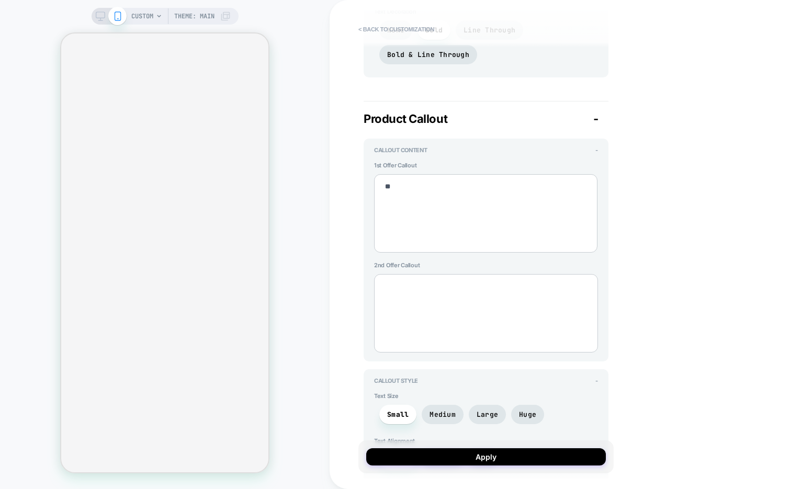
type textarea "*"
type textarea "***"
type textarea "*"
type textarea "****"
type textarea "*"
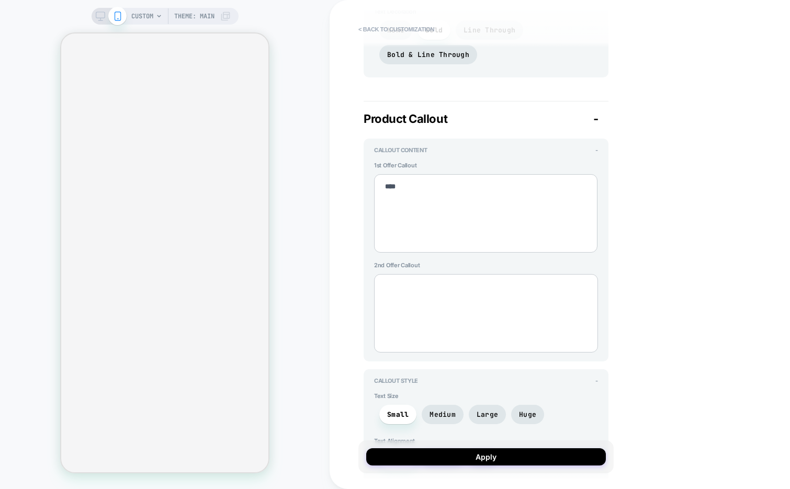
type textarea "***"
type textarea "*"
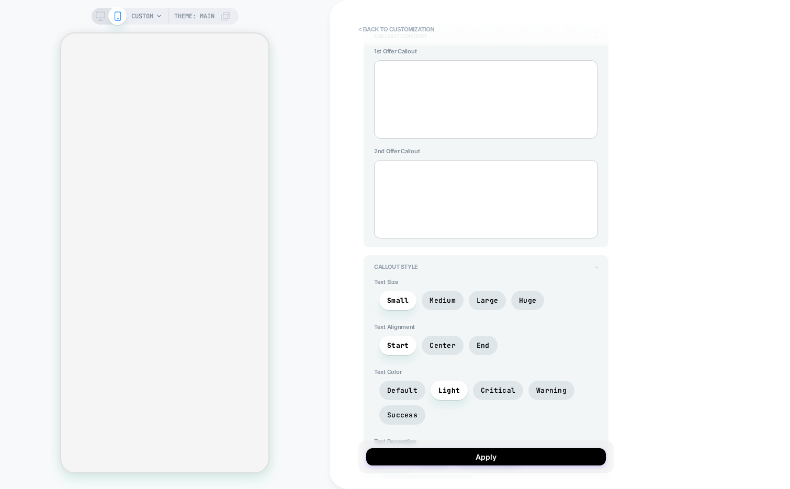
scroll to position [1843, 0]
type textarea "*"
type textarea "**"
type textarea "*"
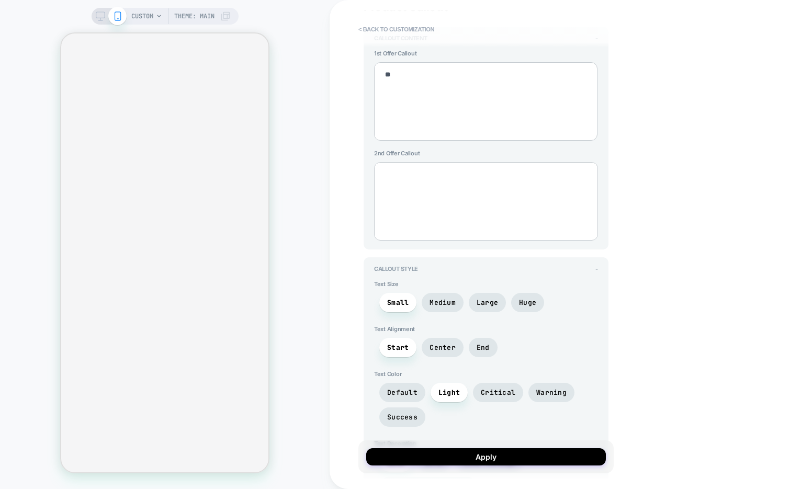
type textarea "***"
type textarea "*"
type textarea "****"
type textarea "*"
type textarea "*****"
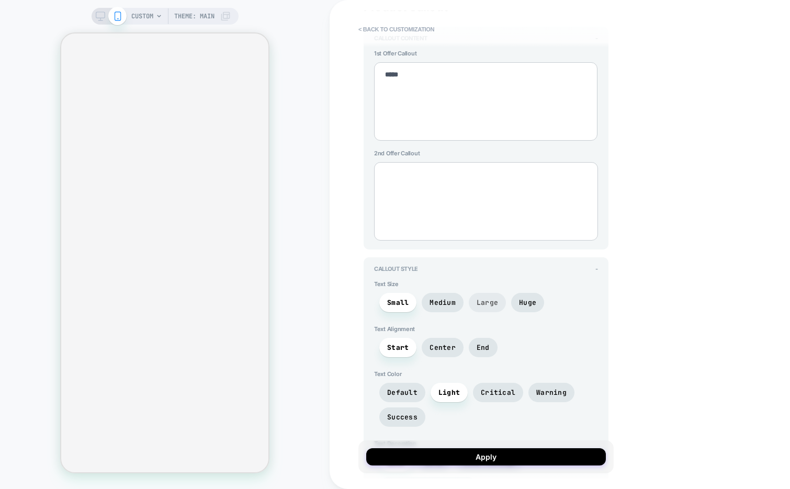
click at [493, 304] on span "Large" at bounding box center [487, 302] width 37 height 19
click at [445, 343] on span "Center" at bounding box center [443, 347] width 26 height 9
click at [393, 298] on span "Small" at bounding box center [397, 302] width 21 height 9
click at [393, 349] on span "Start" at bounding box center [397, 347] width 37 height 19
type textarea "*"
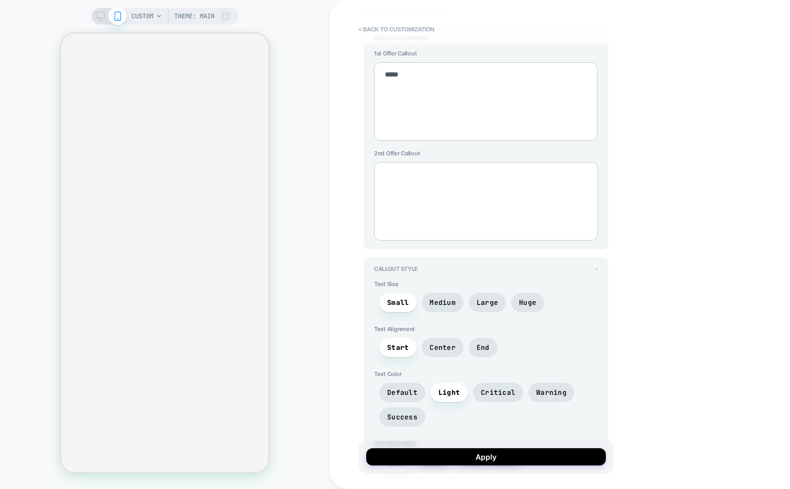
click at [408, 79] on textarea "*****" at bounding box center [485, 101] width 223 height 79
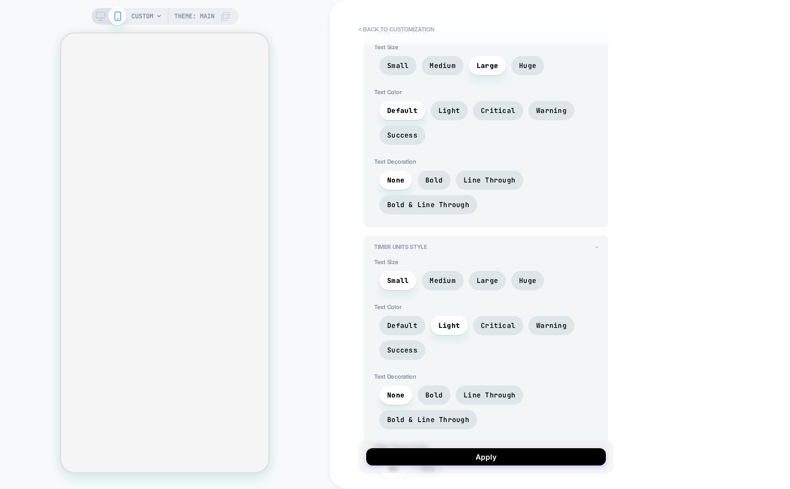
scroll to position [0, 0]
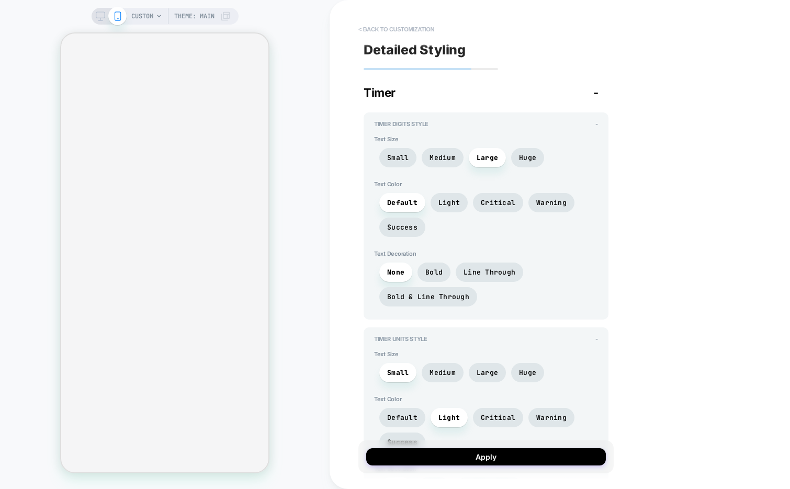
click at [397, 31] on button "< Back to customization" at bounding box center [396, 29] width 86 height 17
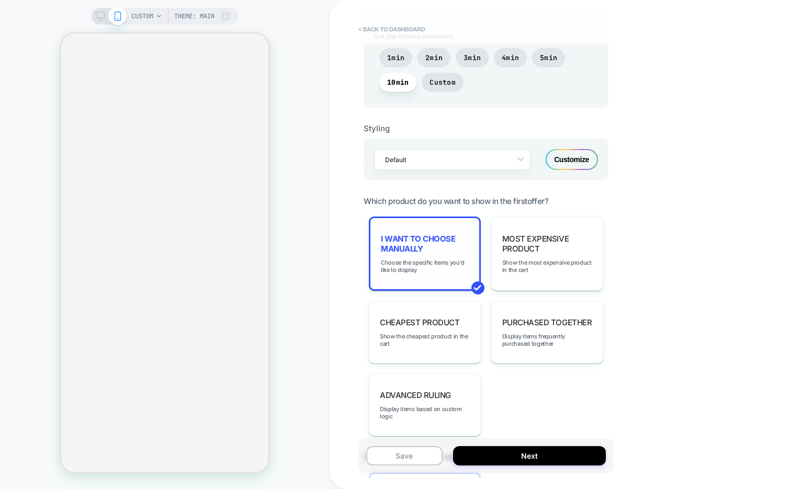
scroll to position [664, 0]
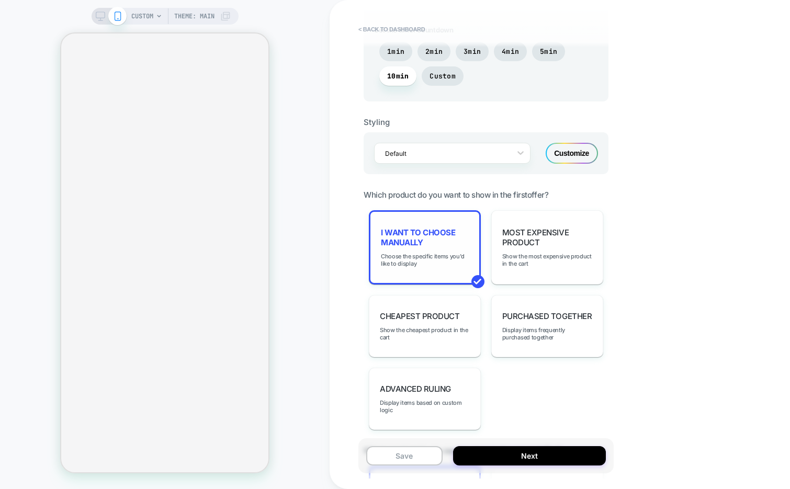
click at [404, 244] on span "I want to choose manually" at bounding box center [425, 238] width 88 height 20
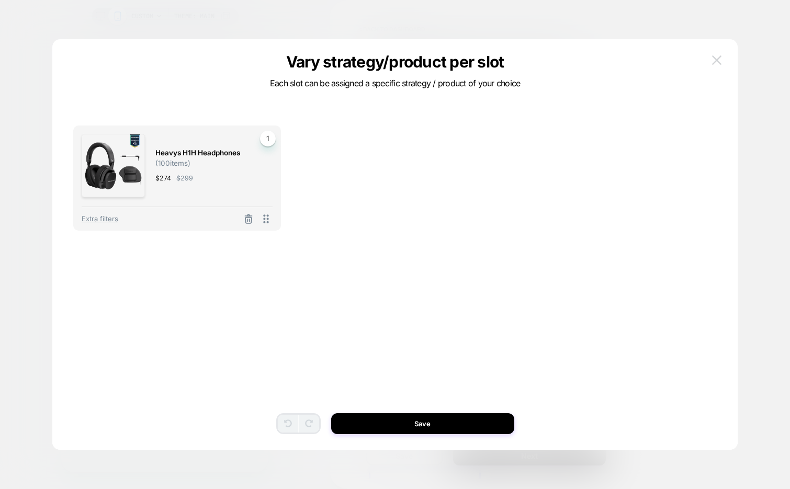
click at [711, 62] on button at bounding box center [717, 60] width 16 height 16
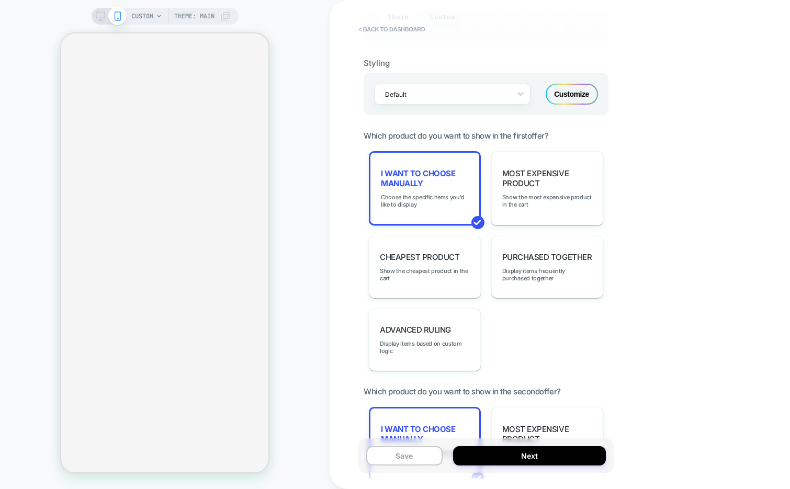
scroll to position [733, 0]
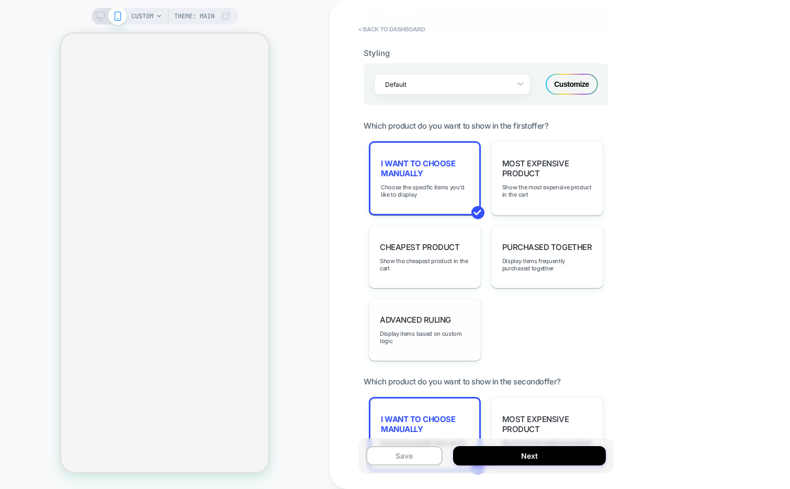
click at [438, 316] on span "Advanced Ruling" at bounding box center [415, 320] width 71 height 10
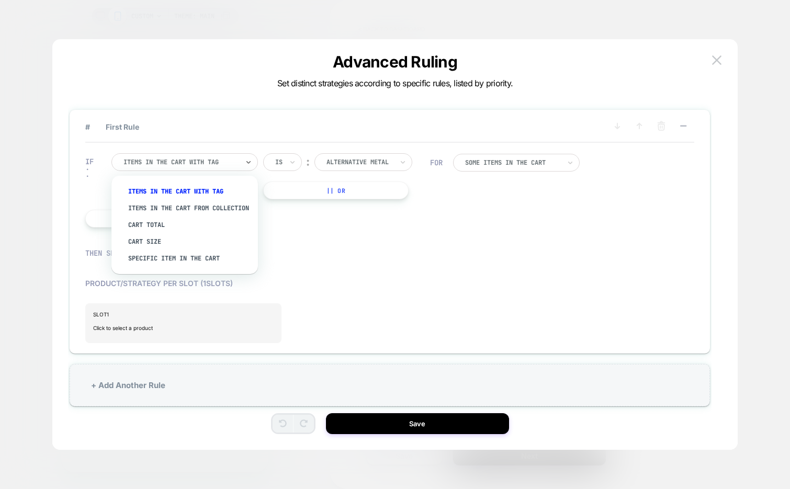
click at [158, 159] on div at bounding box center [181, 162] width 115 height 9
click at [197, 263] on div "Specific item in the cart" at bounding box center [190, 258] width 136 height 17
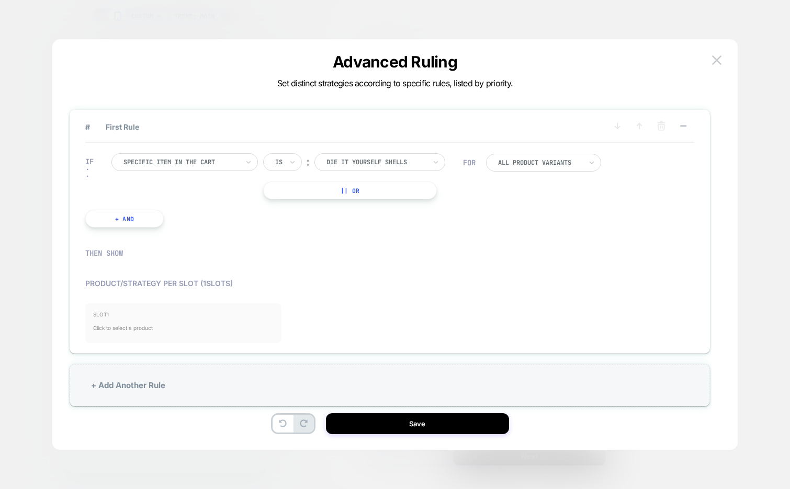
click at [151, 319] on span "Click to select a product" at bounding box center [183, 328] width 181 height 21
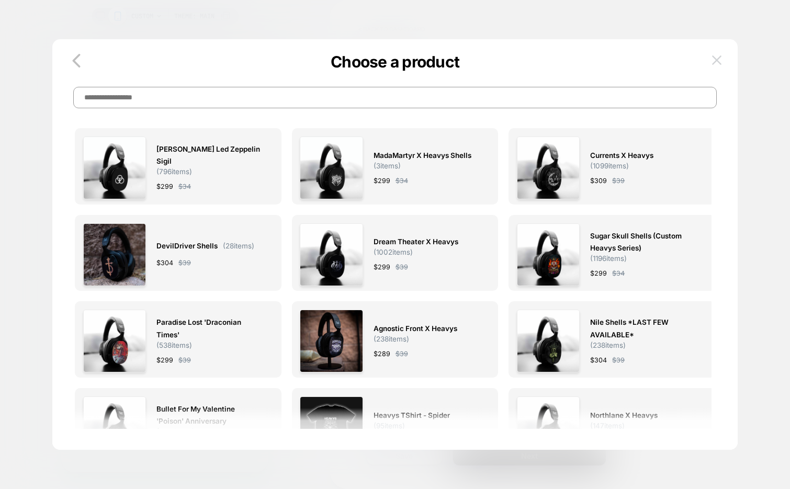
click at [712, 63] on img at bounding box center [716, 59] width 9 height 9
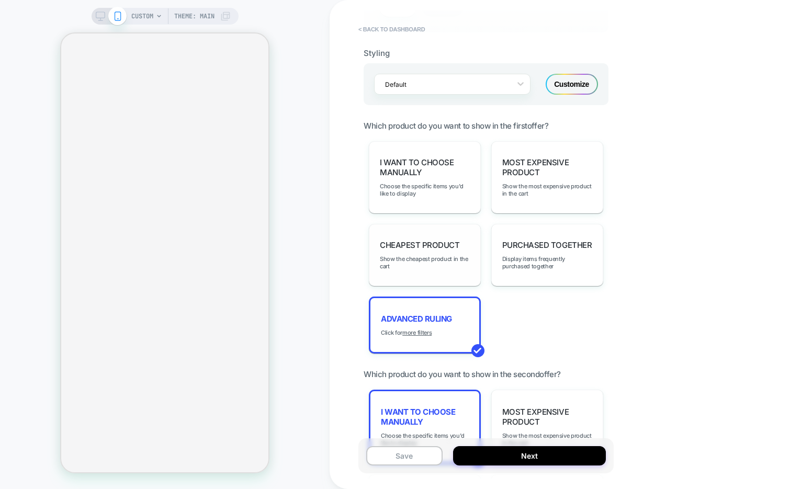
click at [462, 247] on div "Cheapest Product Show the cheapest product in the cart" at bounding box center [425, 255] width 112 height 62
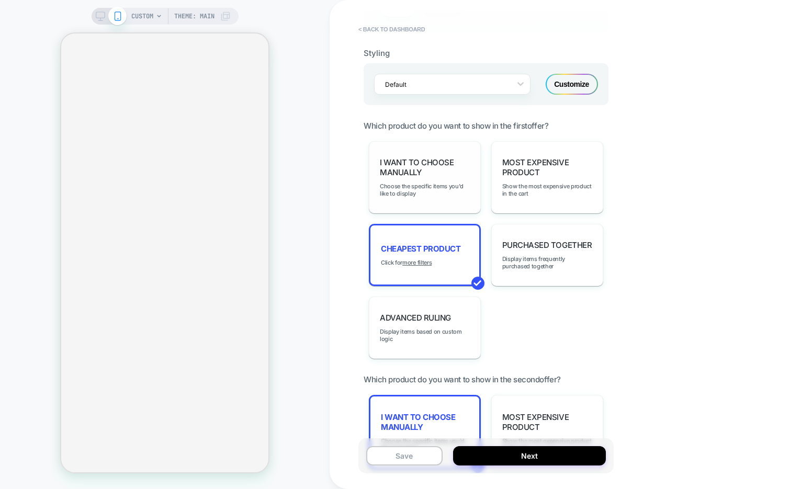
click at [442, 169] on span "I want to choose manually" at bounding box center [425, 168] width 90 height 20
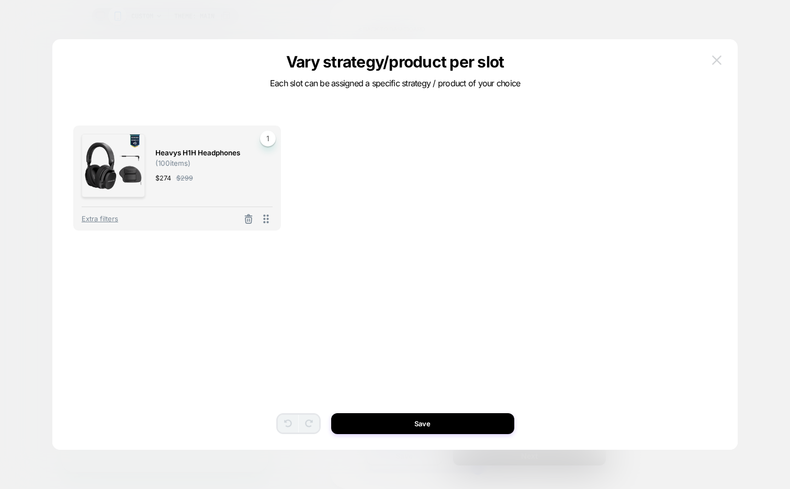
click at [714, 59] on img at bounding box center [716, 59] width 9 height 9
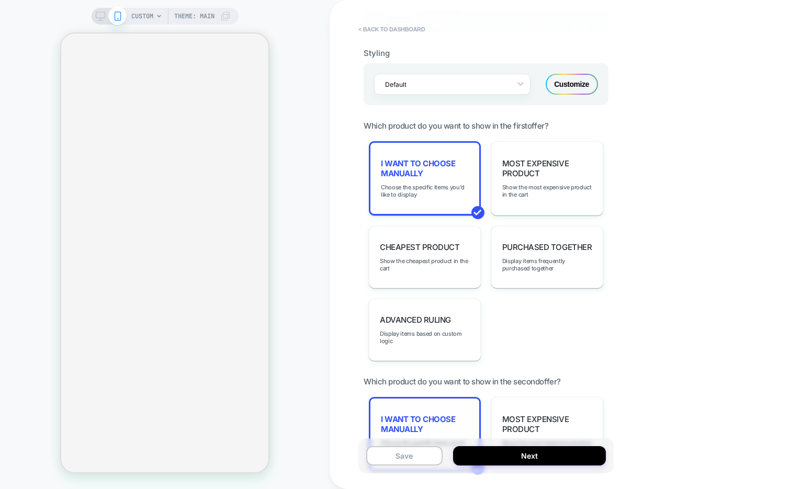
click at [405, 415] on span "I want to choose manually" at bounding box center [425, 425] width 88 height 20
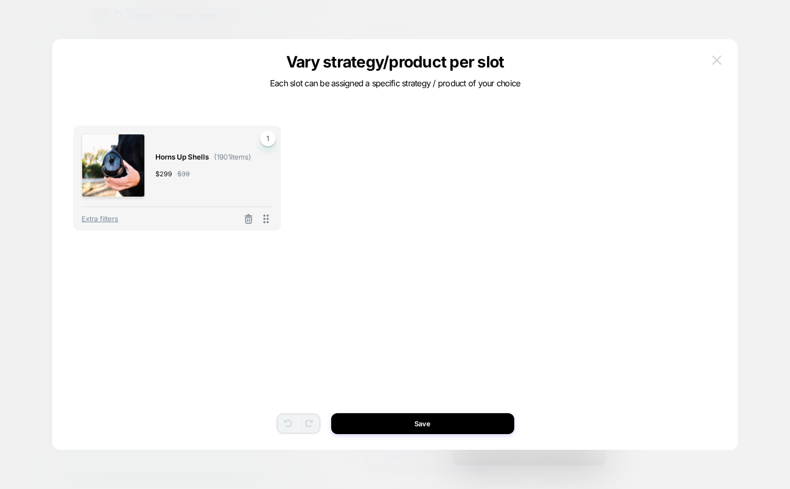
click at [712, 55] on button at bounding box center [717, 60] width 16 height 16
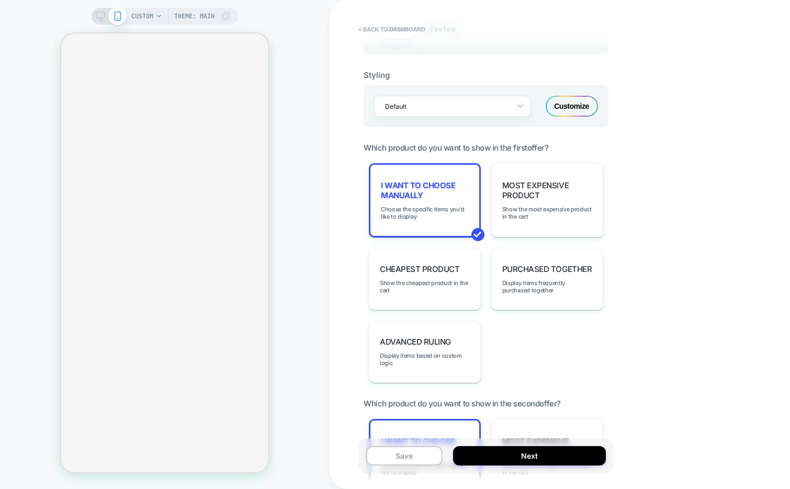
scroll to position [709, 0]
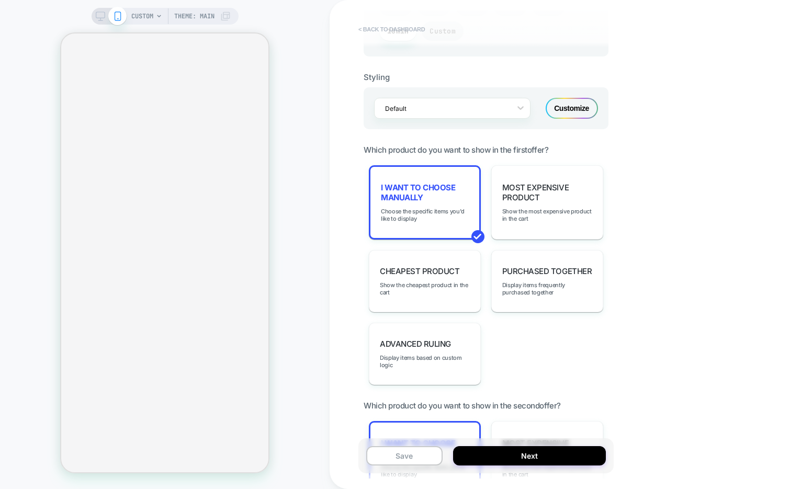
click at [418, 26] on button "< back to dashboard" at bounding box center [391, 29] width 77 height 17
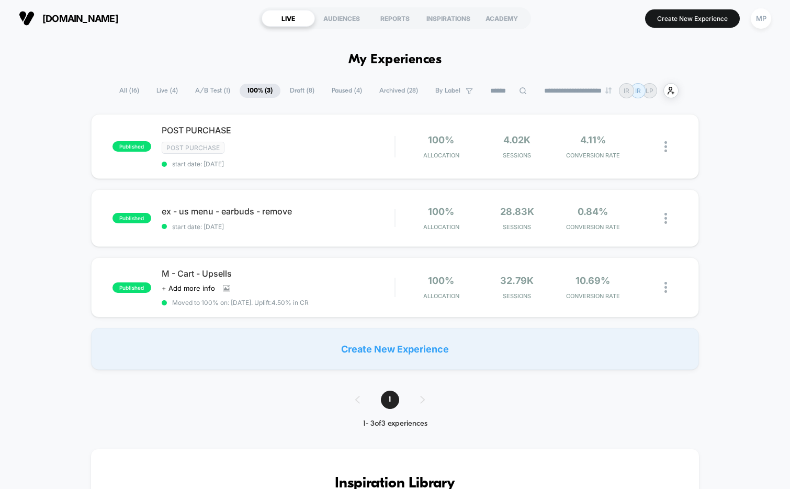
click at [200, 97] on span "A/B Test ( 1 )" at bounding box center [212, 91] width 51 height 14
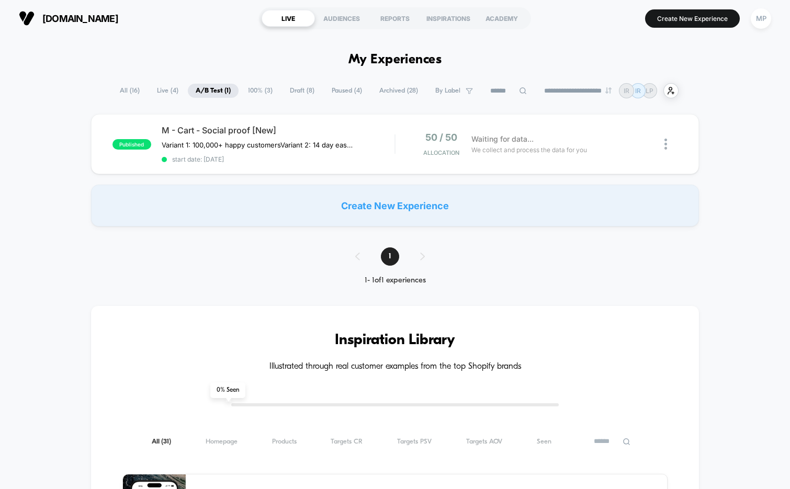
click at [295, 91] on span "Draft ( 8 )" at bounding box center [302, 91] width 40 height 14
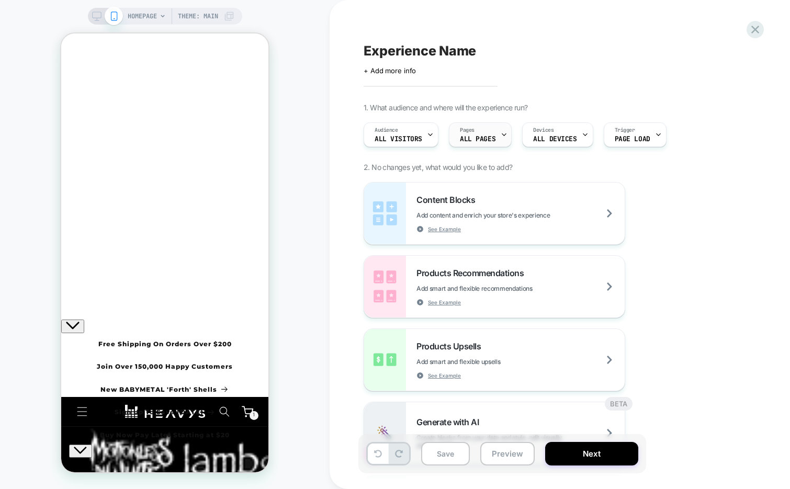
click at [486, 141] on span "ALL PAGES" at bounding box center [478, 139] width 36 height 7
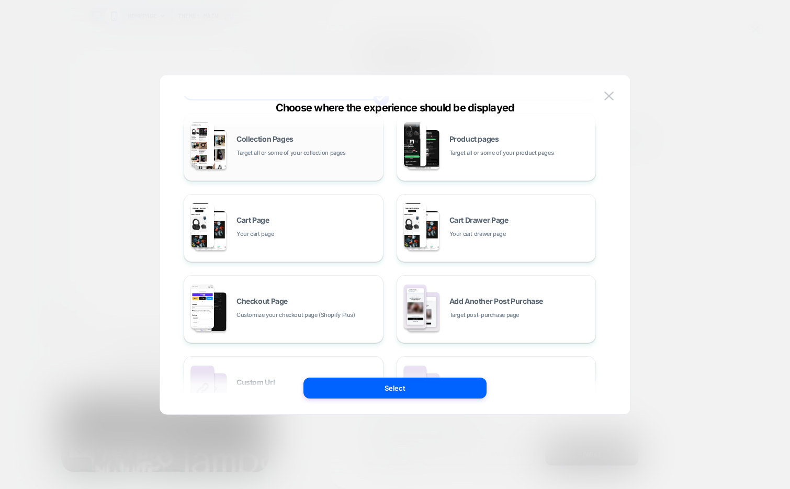
scroll to position [118, 0]
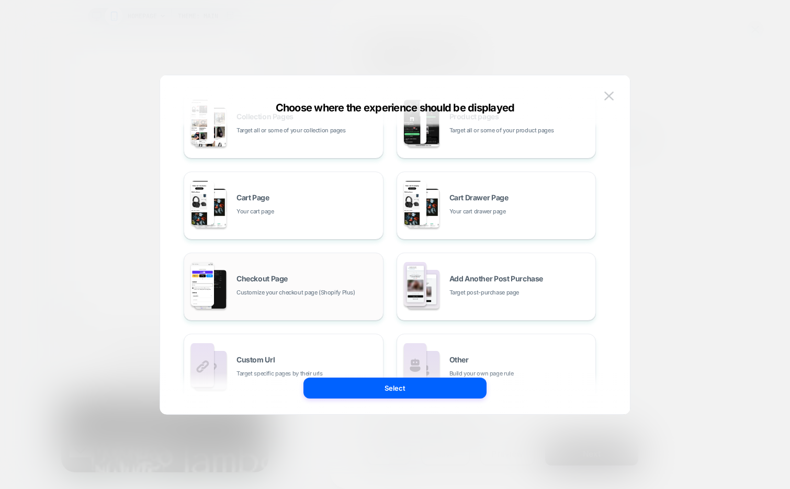
click at [325, 278] on div "Checkout Page Customize your checkout page (Shopify Plus)" at bounding box center [307, 286] width 141 height 23
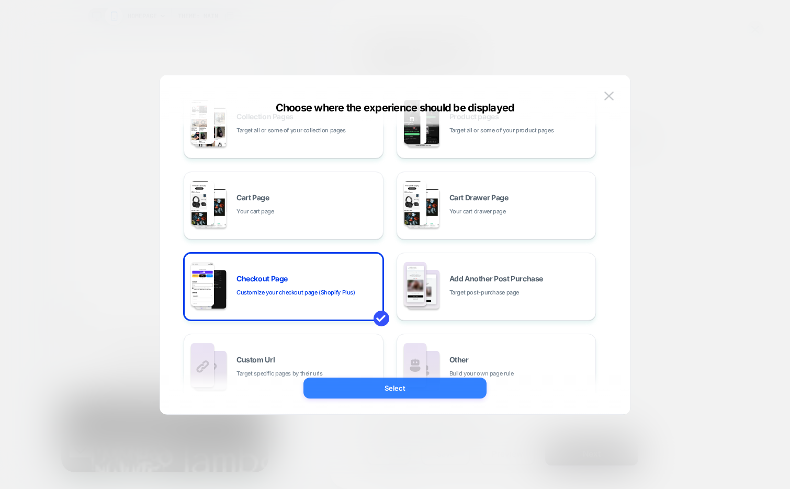
click at [383, 387] on button "Select" at bounding box center [395, 388] width 183 height 21
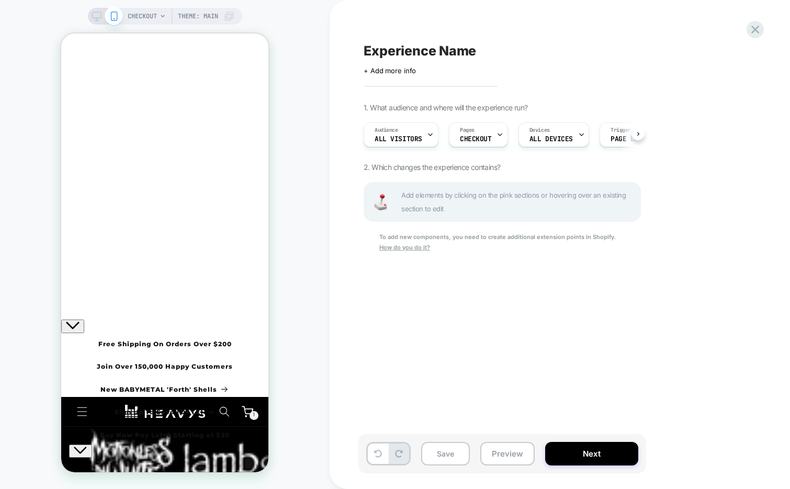
scroll to position [0, 1]
click at [405, 247] on u "How do you do it?" at bounding box center [404, 247] width 51 height 7
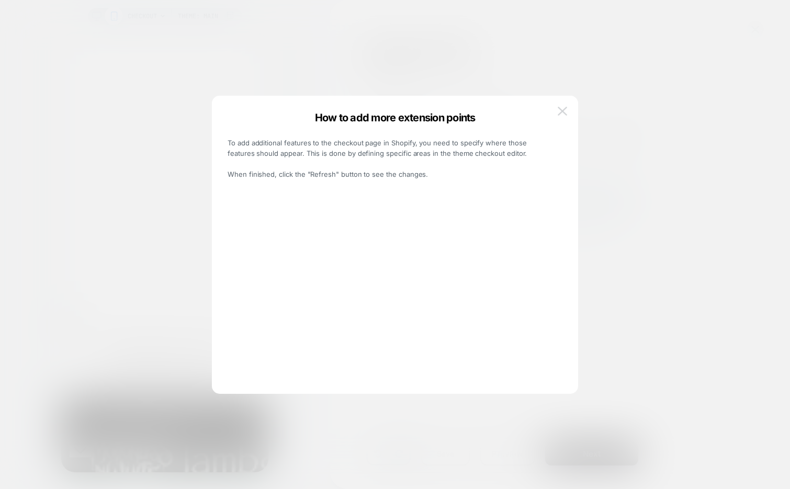
click at [562, 110] on img at bounding box center [562, 111] width 9 height 9
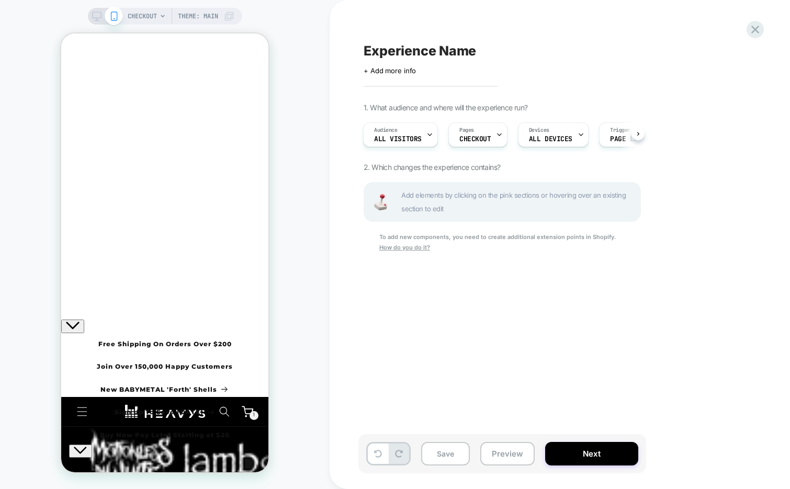
click at [395, 250] on u "How do you do it?" at bounding box center [404, 247] width 51 height 7
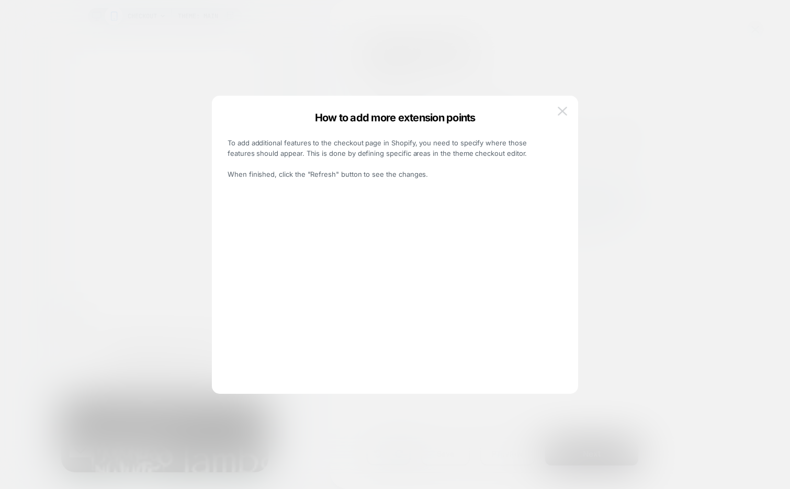
click at [562, 111] on img at bounding box center [562, 111] width 9 height 9
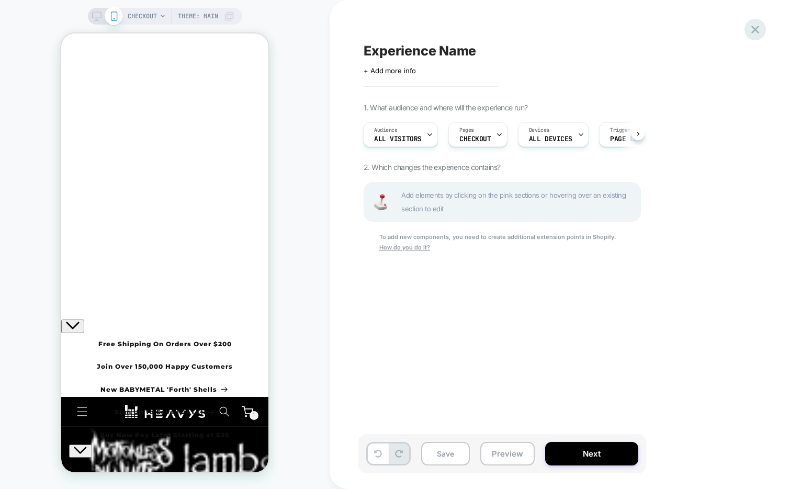
click at [753, 31] on icon at bounding box center [755, 30] width 14 height 14
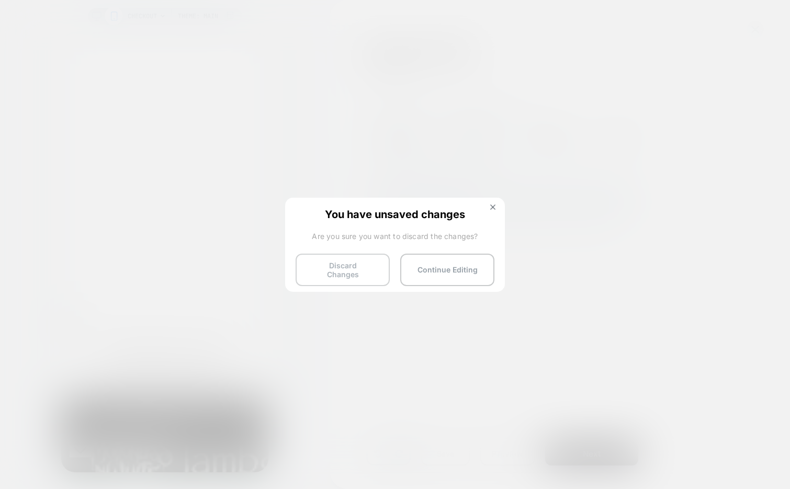
click at [335, 272] on button "Discard Changes" at bounding box center [343, 270] width 94 height 32
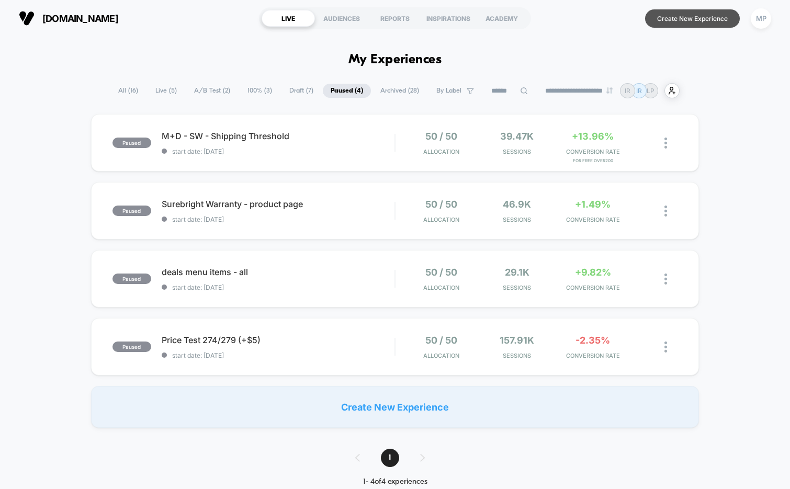
click at [675, 19] on button "Create New Experience" at bounding box center [692, 18] width 95 height 18
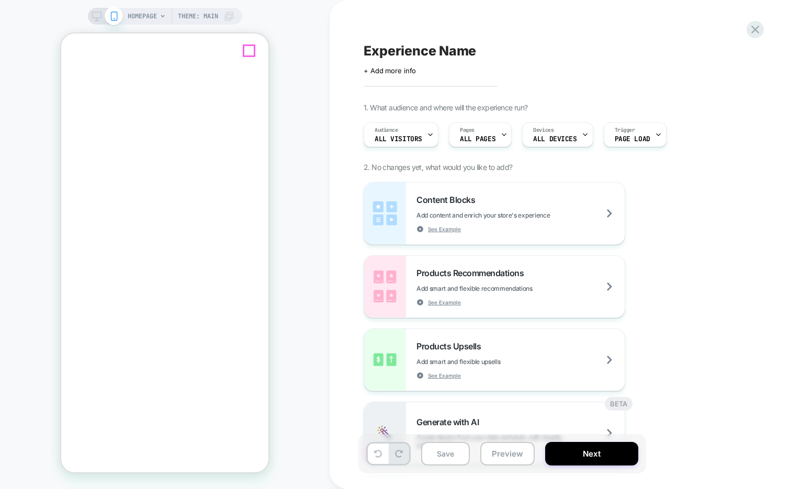
click at [65, 74] on icon "Close" at bounding box center [65, 74] width 0 height 0
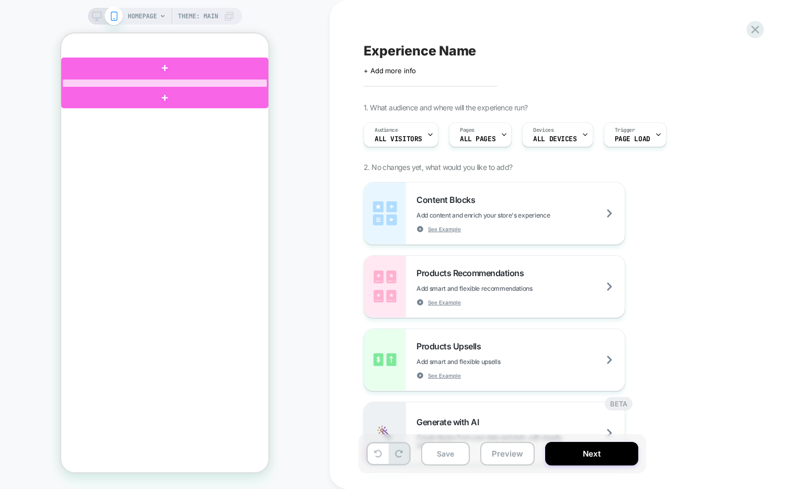
click at [196, 79] on div at bounding box center [164, 83] width 205 height 8
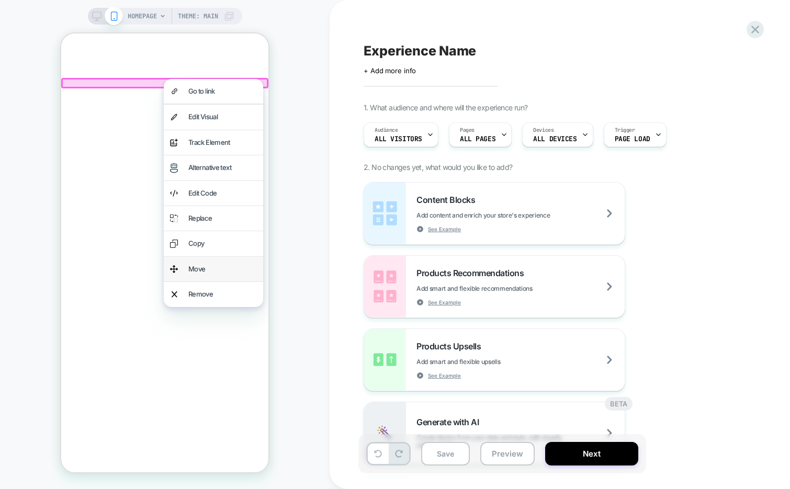
click at [238, 263] on div "Move" at bounding box center [222, 269] width 69 height 12
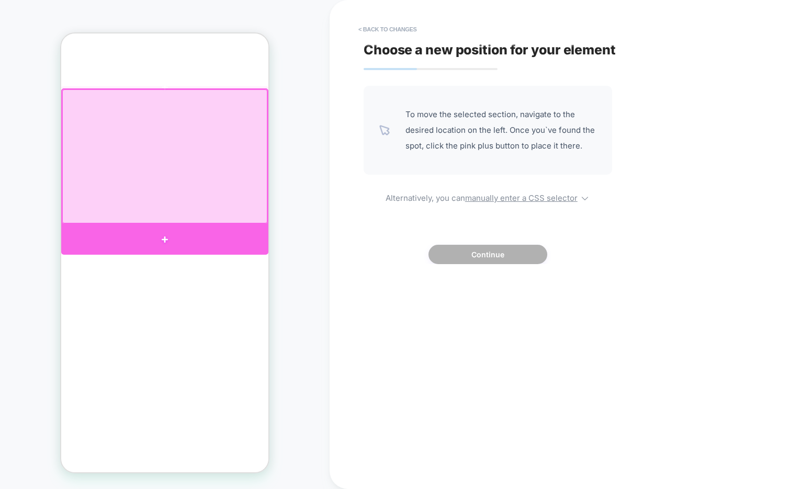
click at [209, 227] on div at bounding box center [164, 240] width 207 height 30
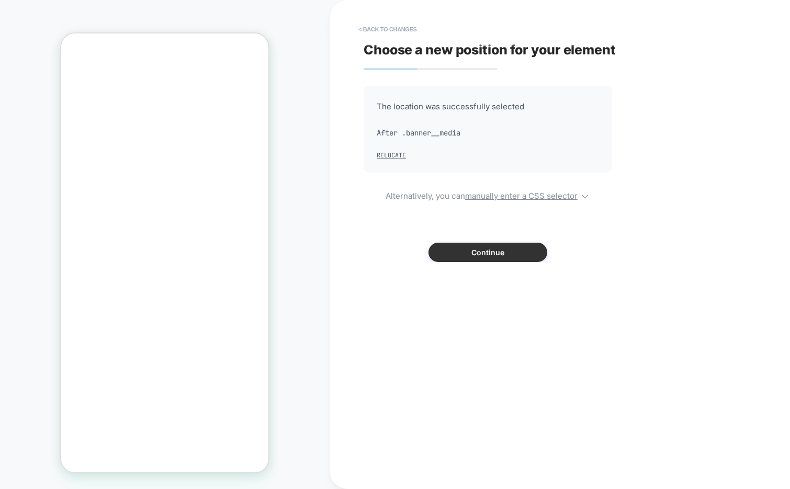
click at [480, 251] on button "Continue" at bounding box center [488, 252] width 119 height 19
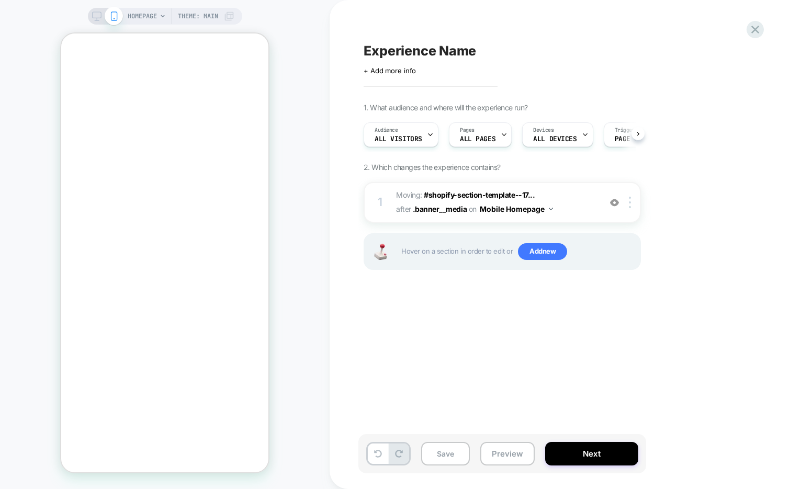
scroll to position [0, 1]
click at [95, 13] on icon at bounding box center [96, 16] width 9 height 9
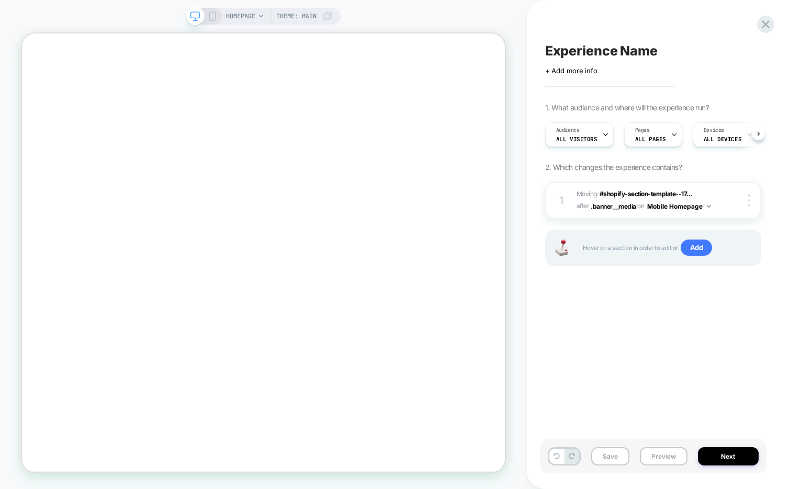
scroll to position [0, 1]
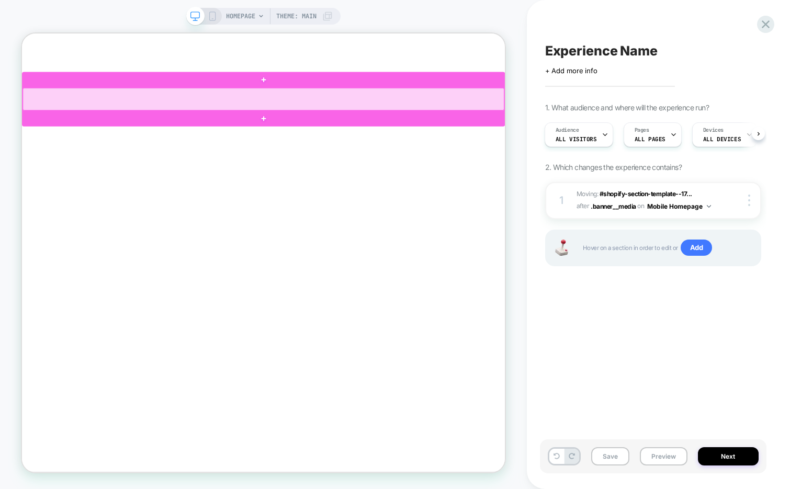
click at [512, 120] on div at bounding box center [344, 121] width 642 height 30
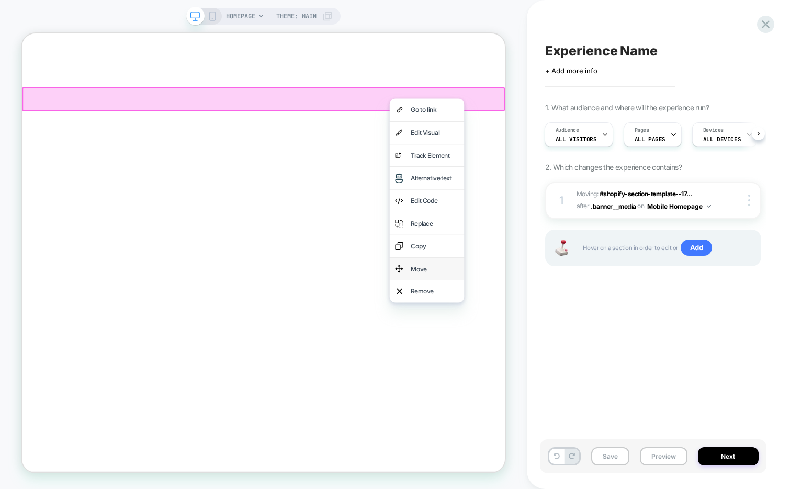
click at [563, 340] on div "Move" at bounding box center [573, 347] width 64 height 15
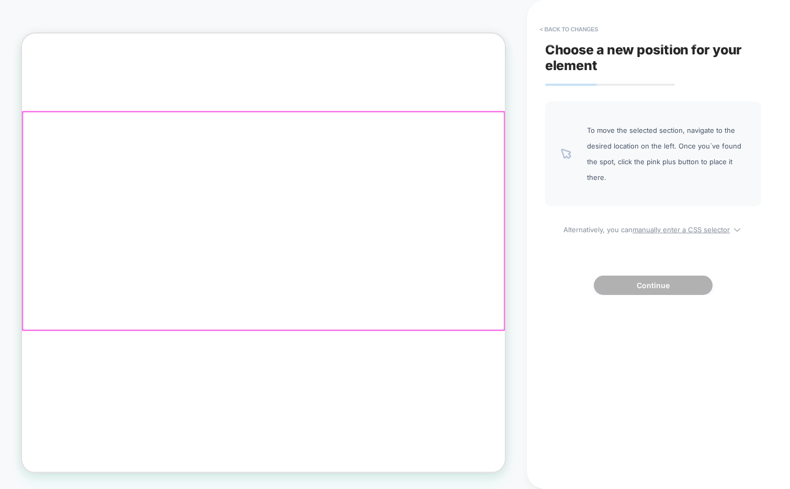
scroll to position [0, 347]
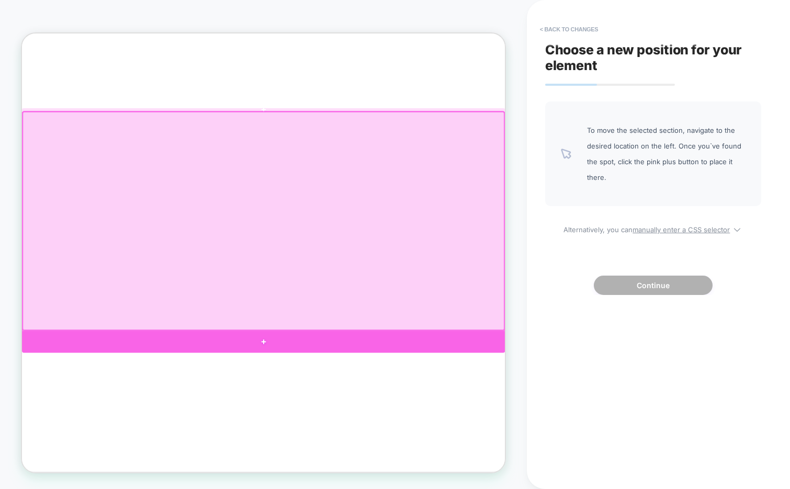
click at [415, 441] on div at bounding box center [344, 444] width 644 height 29
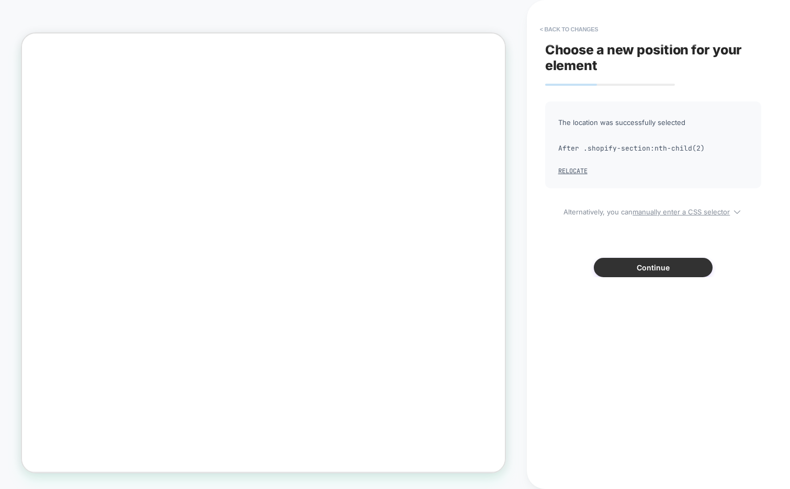
scroll to position [0, 694]
click at [627, 267] on button "Continue" at bounding box center [653, 267] width 119 height 19
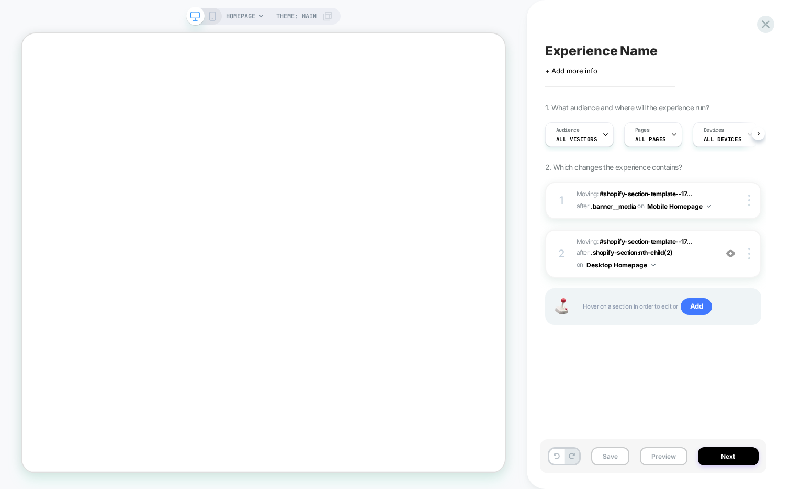
scroll to position [0, 1]
click at [747, 198] on div at bounding box center [751, 201] width 20 height 12
click at [773, 164] on div "Experience Name Click to edit experience details + Add more info 1. What audien…" at bounding box center [658, 244] width 263 height 489
click at [752, 255] on div at bounding box center [751, 254] width 20 height 12
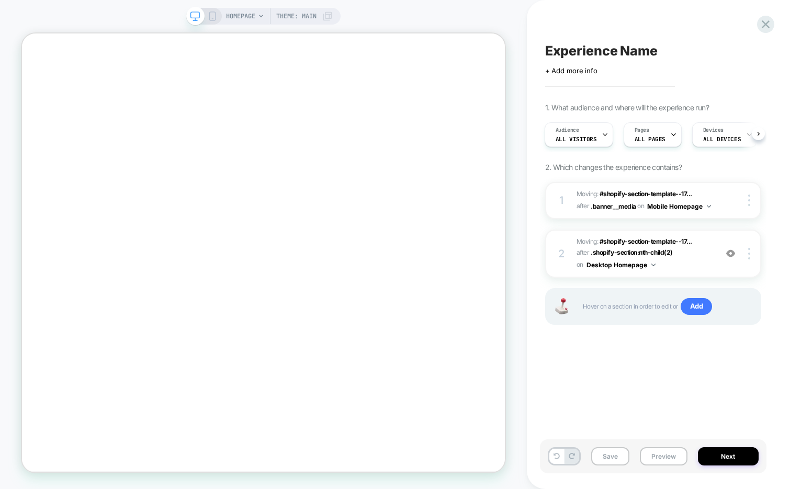
click at [655, 338] on div "1 Moving: #shopify-section-template--17... #shopify-section-template--175747272…" at bounding box center [653, 266] width 216 height 169
click at [751, 253] on div at bounding box center [751, 254] width 20 height 12
click at [690, 272] on div "Delete" at bounding box center [687, 281] width 93 height 28
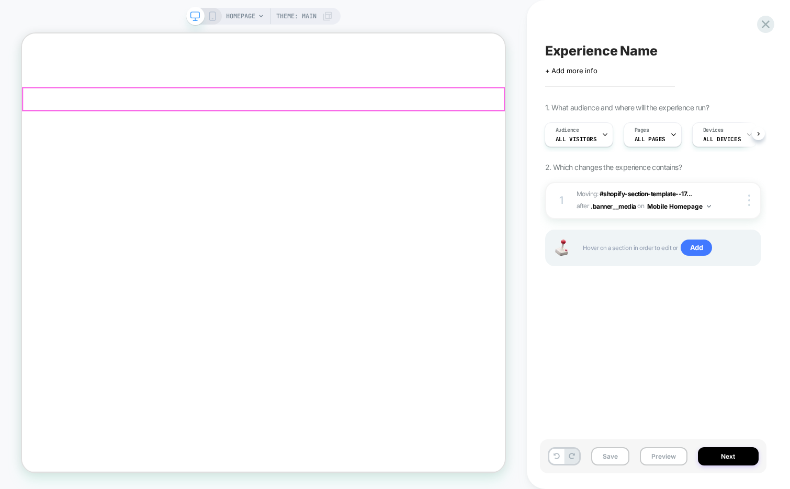
scroll to position [0, 1387]
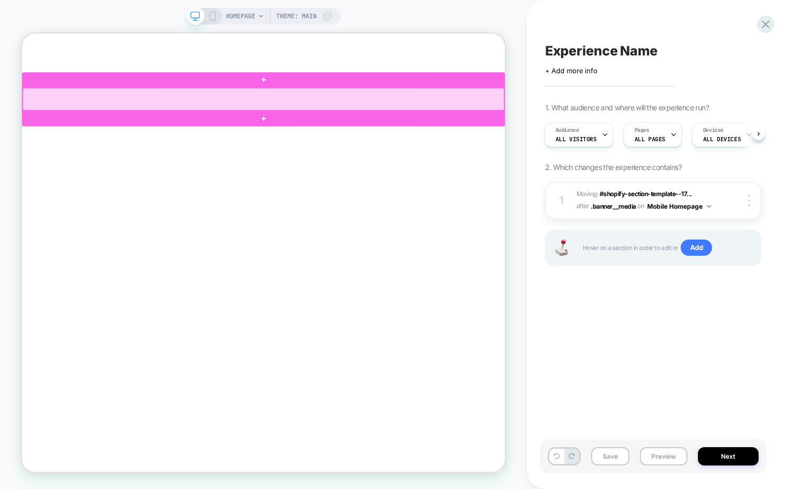
click at [363, 114] on div at bounding box center [344, 121] width 642 height 30
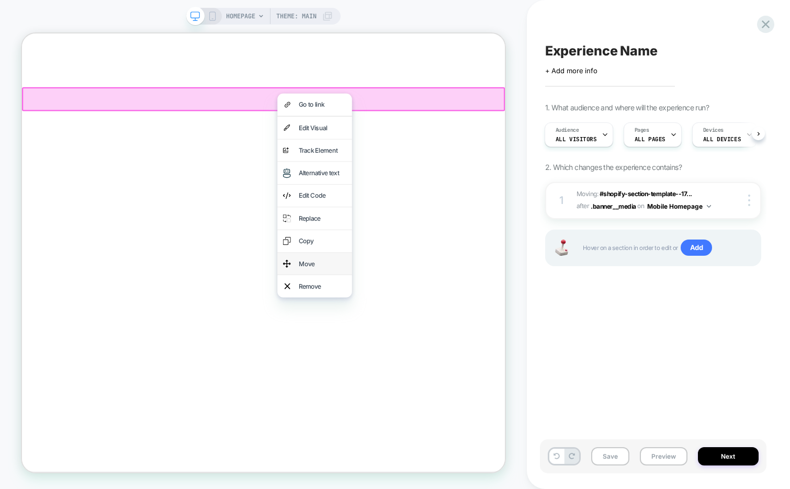
click at [399, 333] on div "Move" at bounding box center [423, 340] width 64 height 15
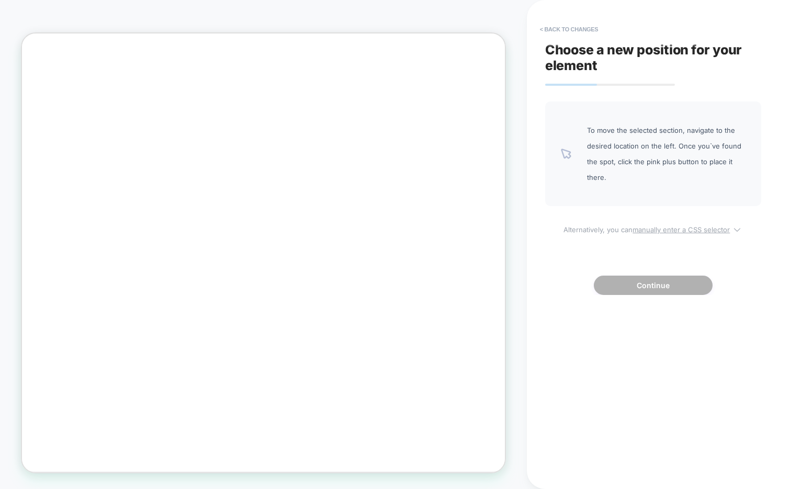
click at [645, 230] on u "manually enter a CSS selector" at bounding box center [681, 230] width 97 height 8
select select "*******"
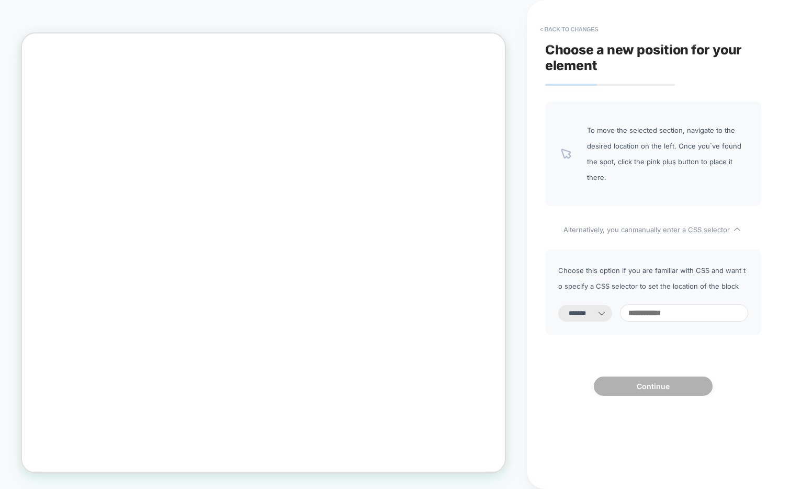
click at [658, 319] on input at bounding box center [684, 313] width 128 height 17
type input "**********"
select select "*********"
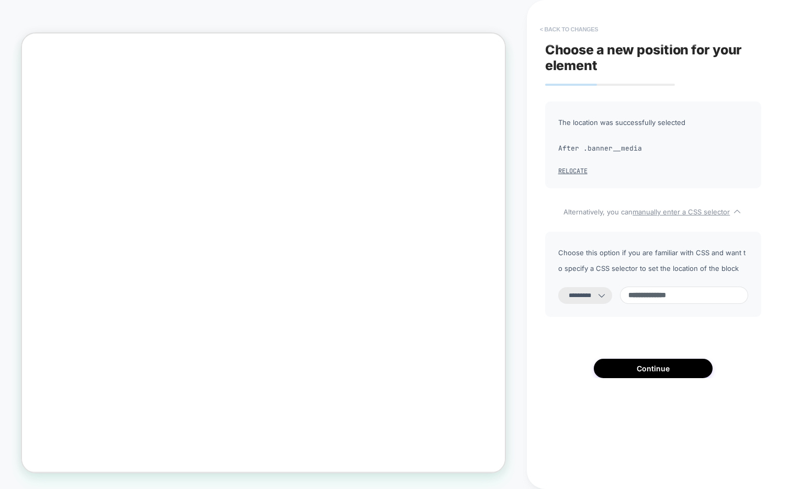
type input "**********"
click at [583, 24] on button "< Back to changes" at bounding box center [569, 29] width 69 height 17
select select "*******"
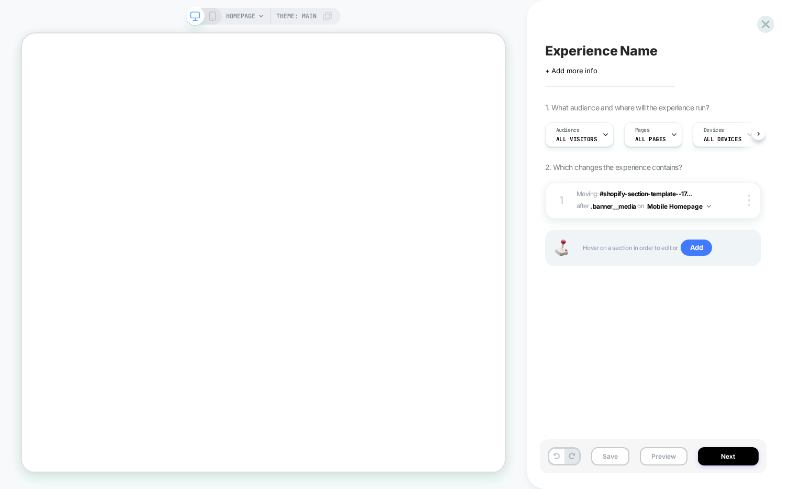
scroll to position [0, 1]
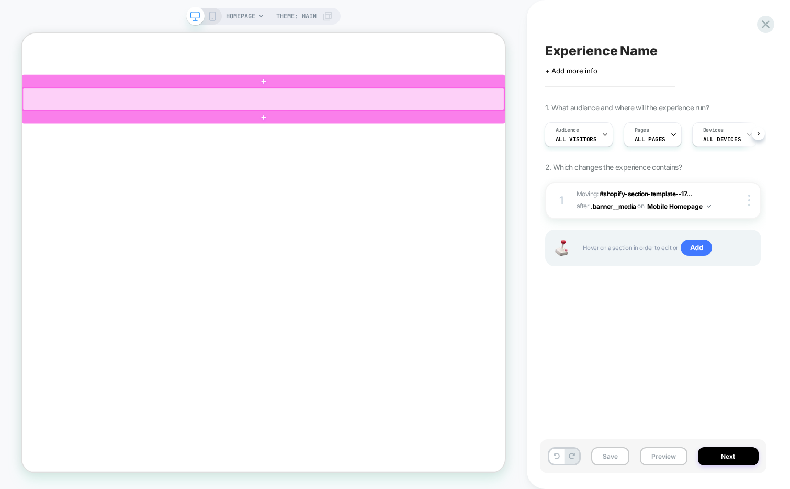
click at [498, 118] on div at bounding box center [344, 121] width 642 height 30
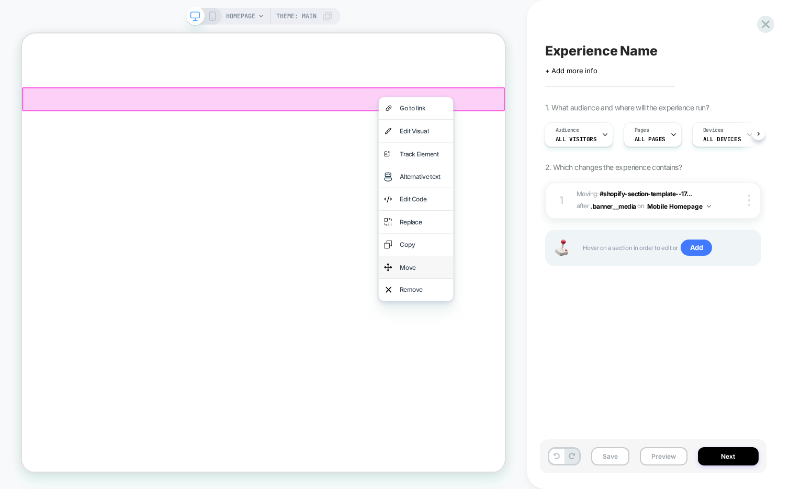
scroll to position [0, 694]
click at [547, 338] on div "Move" at bounding box center [558, 345] width 64 height 15
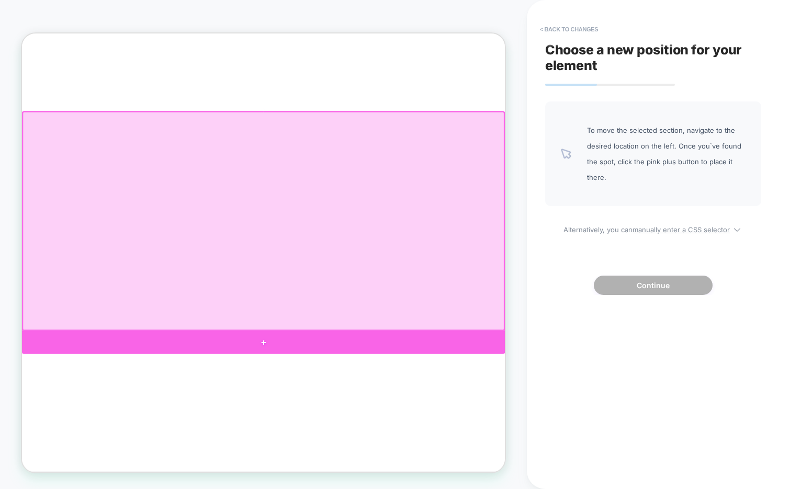
click at [483, 447] on div at bounding box center [344, 445] width 644 height 31
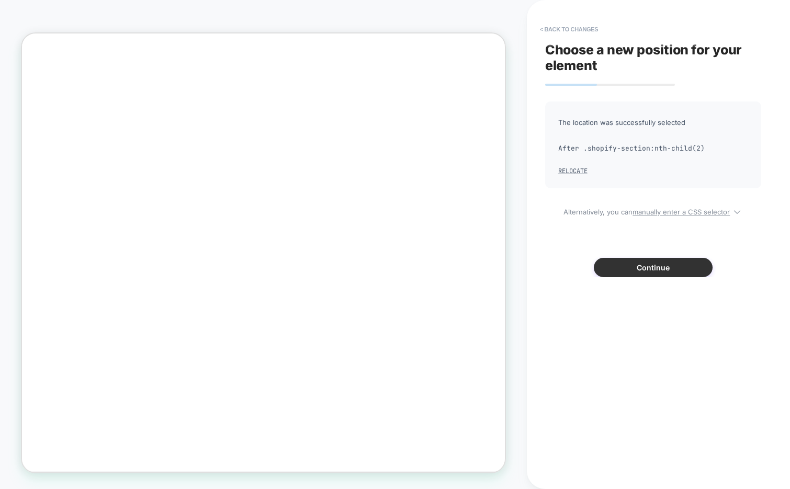
click at [617, 267] on button "Continue" at bounding box center [653, 267] width 119 height 19
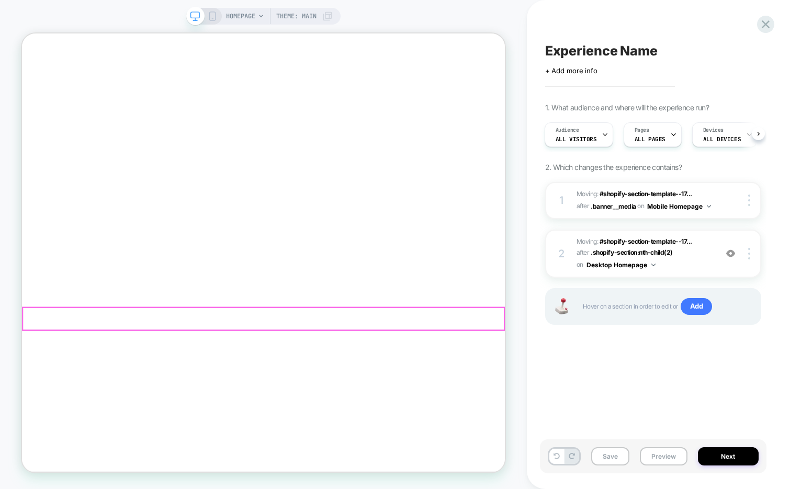
scroll to position [0, 1387]
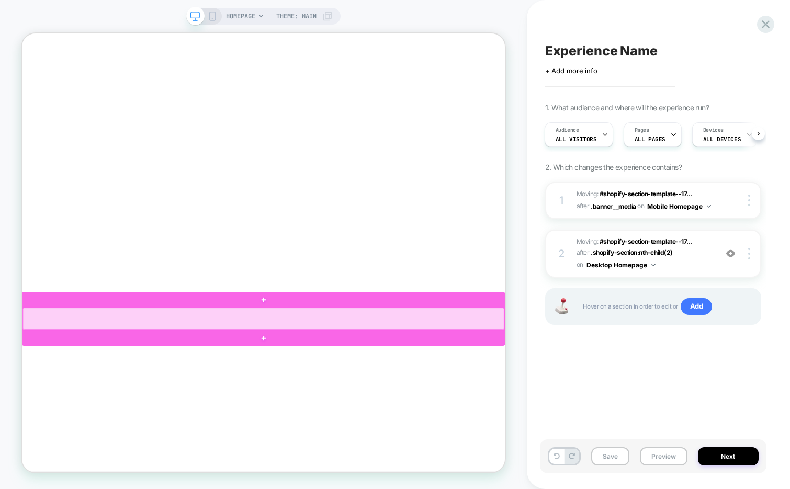
click at [490, 416] on div at bounding box center [344, 414] width 642 height 30
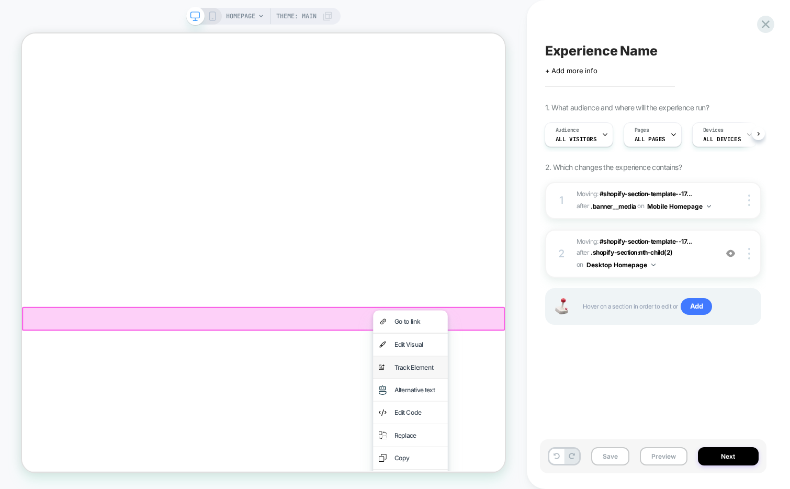
click at [560, 472] on div "Track Element" at bounding box center [551, 479] width 64 height 15
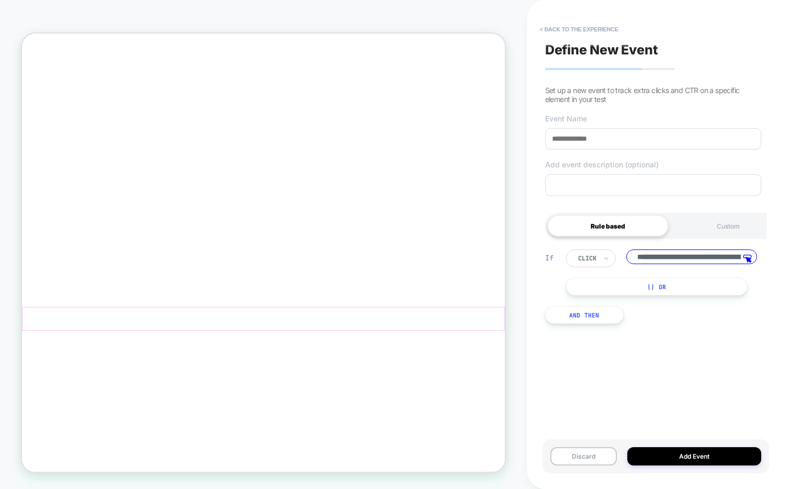
scroll to position [0, 187]
click at [629, 141] on input at bounding box center [653, 138] width 216 height 21
type input "**********"
click at [676, 459] on button "Add Event" at bounding box center [695, 457] width 134 height 18
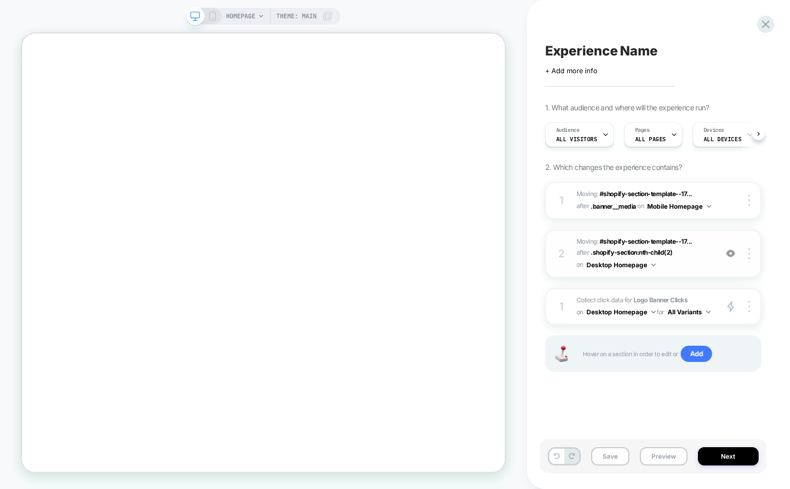
scroll to position [0, 1]
click at [750, 307] on div at bounding box center [751, 307] width 20 height 12
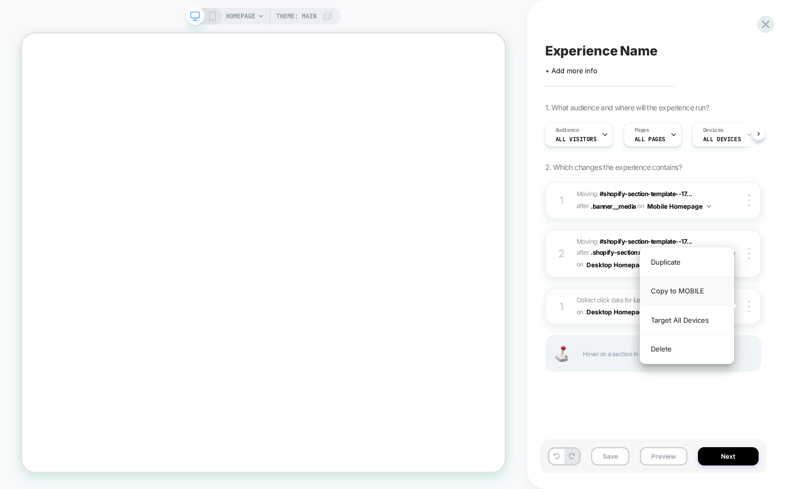
click at [698, 289] on div "Copy to MOBILE" at bounding box center [687, 291] width 93 height 29
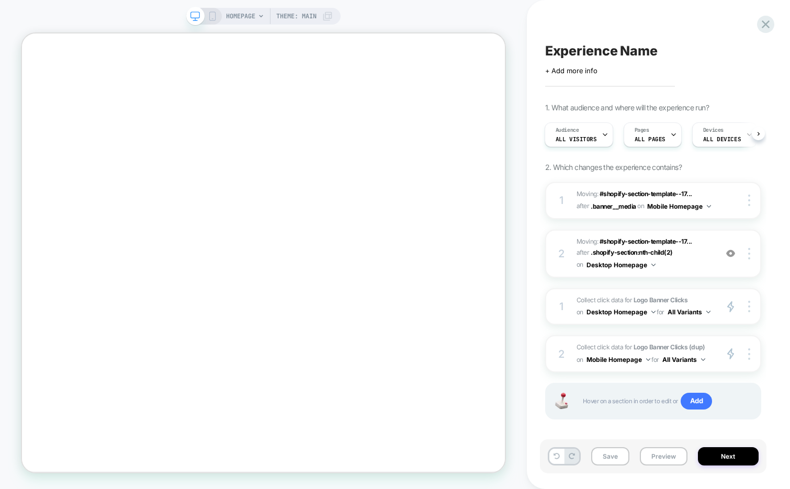
scroll to position [0, 1041]
click at [748, 351] on img at bounding box center [749, 355] width 2 height 12
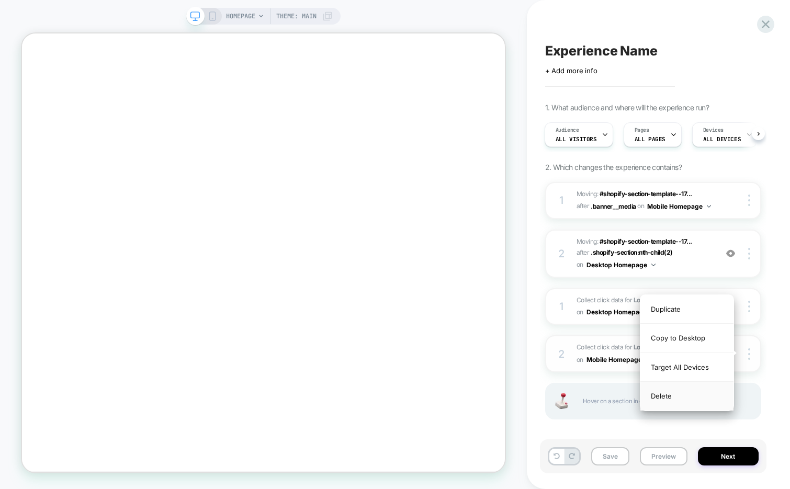
click at [694, 396] on div "Delete" at bounding box center [687, 396] width 93 height 28
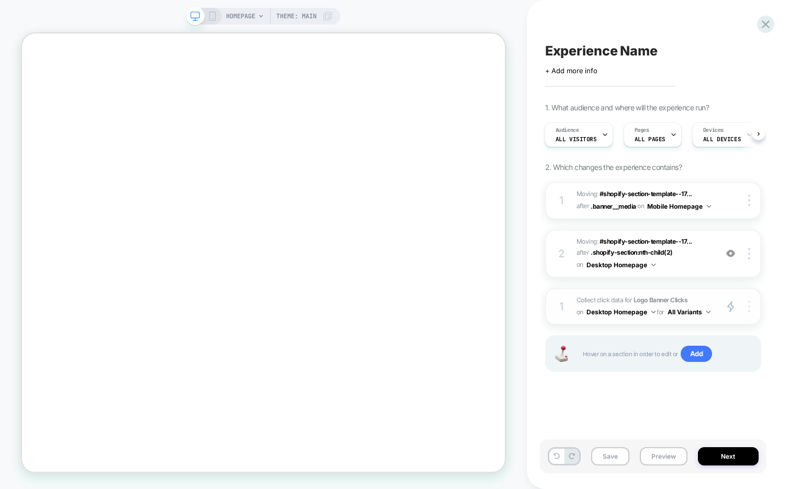
click at [752, 301] on div at bounding box center [751, 307] width 20 height 12
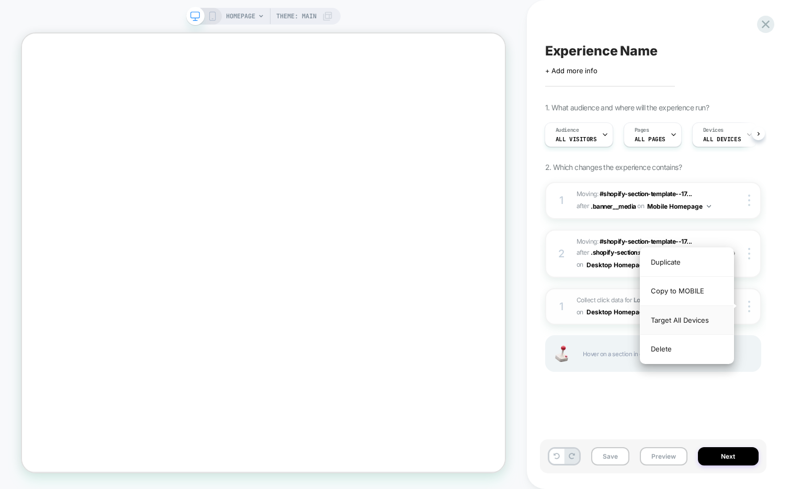
click at [709, 319] on div "Target All Devices" at bounding box center [687, 320] width 93 height 29
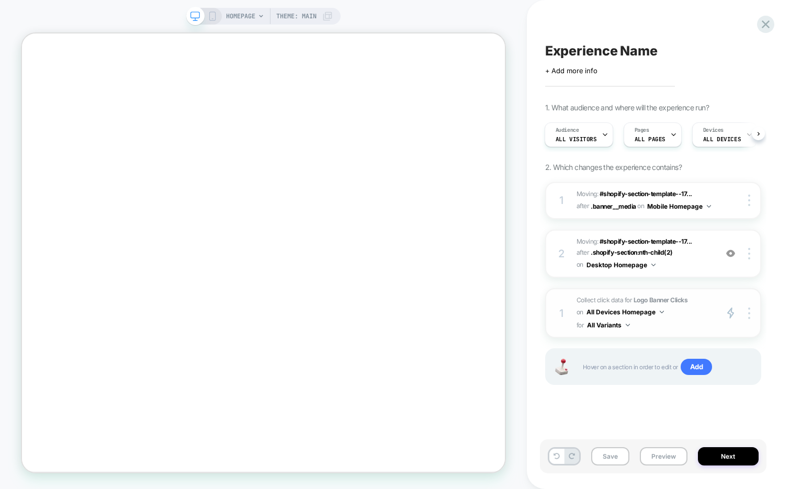
scroll to position [0, 1387]
click at [670, 135] on icon at bounding box center [673, 134] width 7 height 7
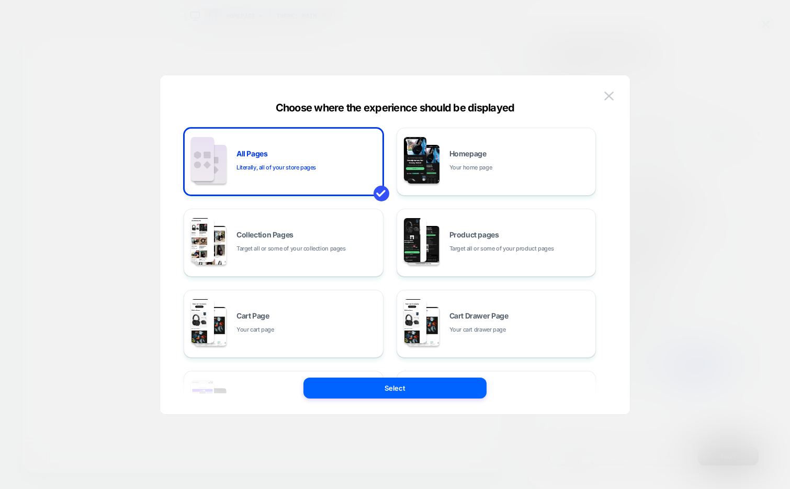
scroll to position [0, 0]
click at [522, 164] on div "Homepage Your home page" at bounding box center [520, 161] width 141 height 23
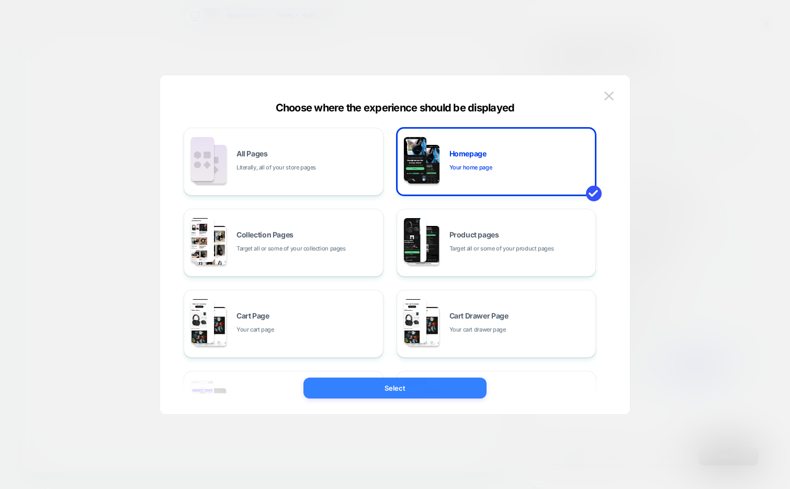
click at [400, 383] on button "Select" at bounding box center [395, 388] width 183 height 21
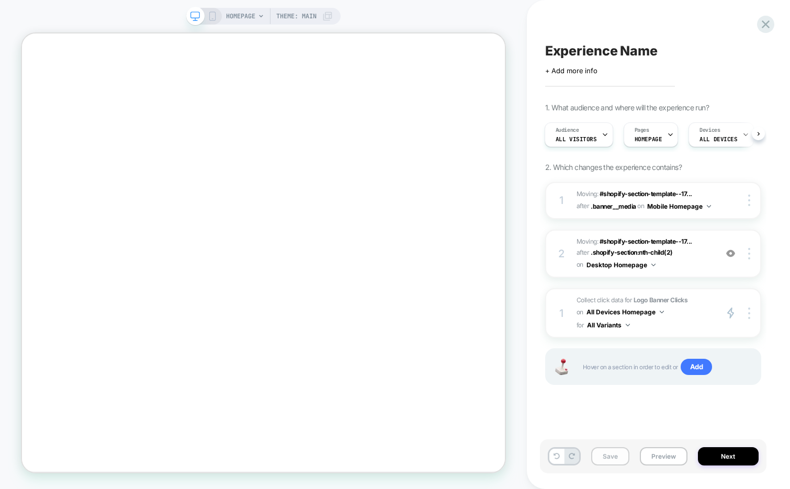
click at [601, 461] on button "Save" at bounding box center [610, 457] width 38 height 18
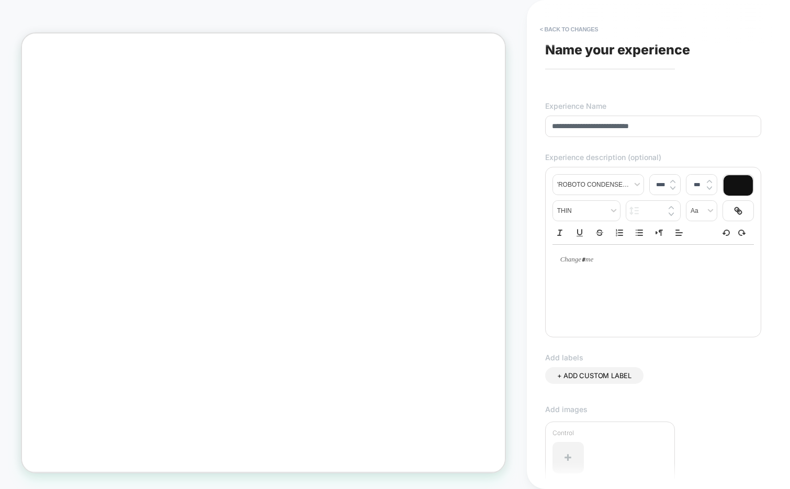
scroll to position [0, 694]
click at [617, 129] on input "**********" at bounding box center [653, 126] width 216 height 21
type input "**********"
click at [660, 319] on div at bounding box center [654, 286] width 202 height 84
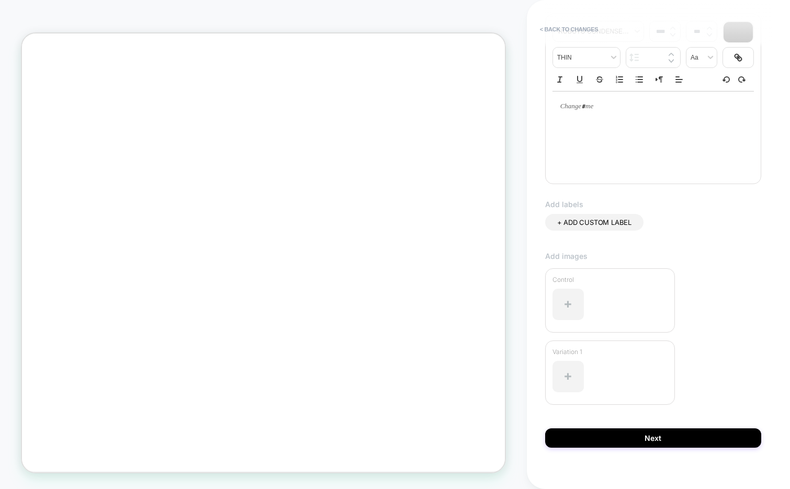
scroll to position [164, 0]
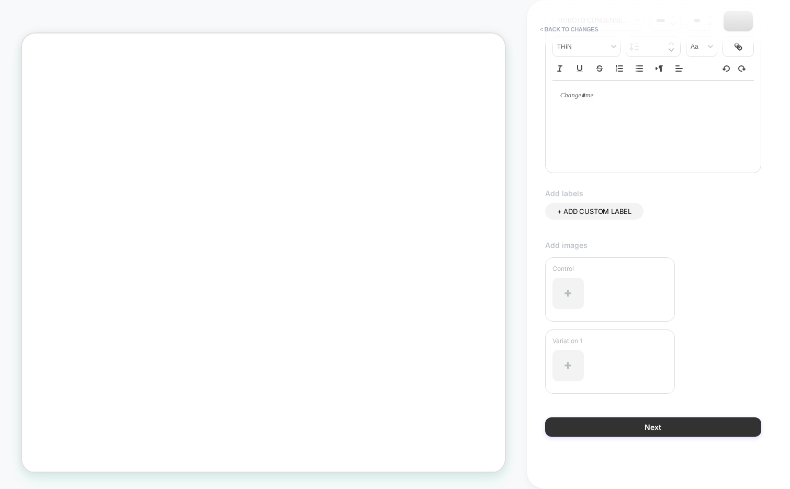
click at [613, 419] on button "Next" at bounding box center [653, 427] width 216 height 19
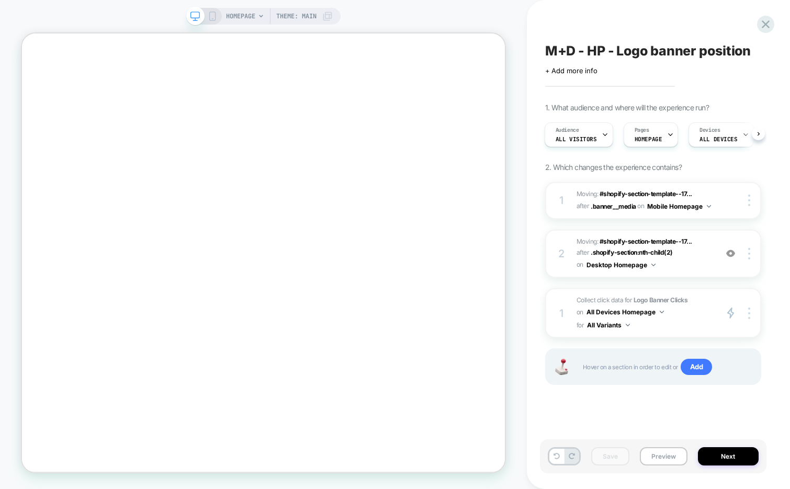
scroll to position [0, 1387]
click at [610, 53] on span "M+D - HP - Logo banner position" at bounding box center [648, 51] width 206 height 16
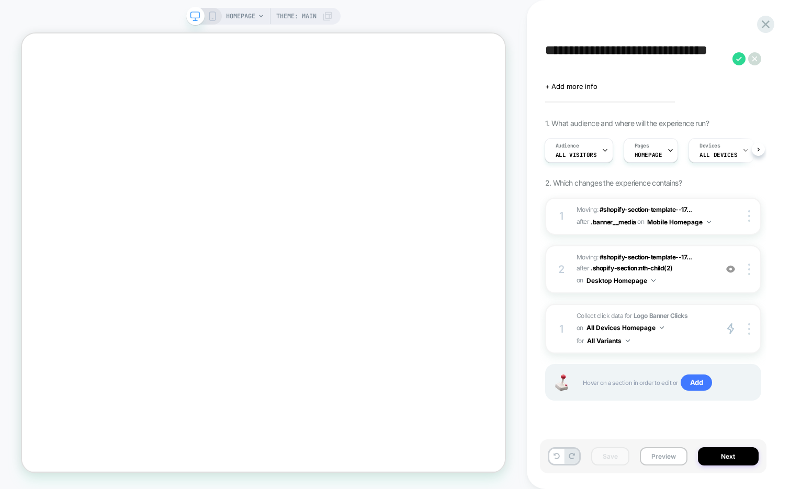
click at [610, 53] on textarea "**********" at bounding box center [636, 58] width 182 height 31
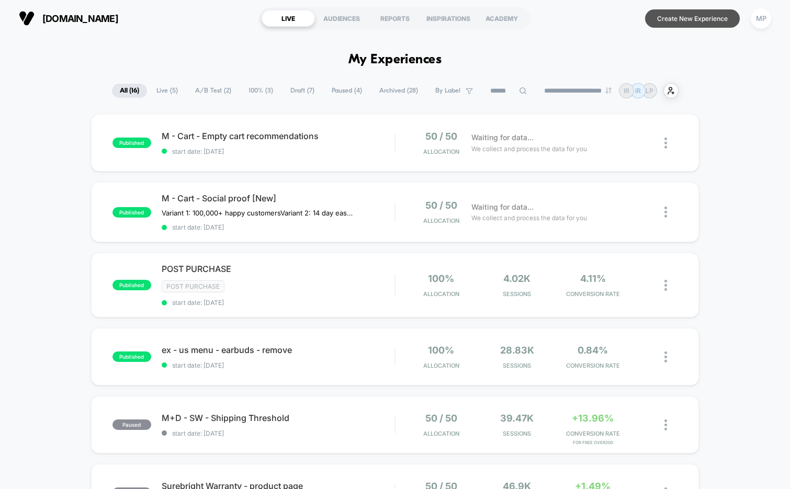
click at [672, 25] on button "Create New Experience" at bounding box center [692, 18] width 95 height 18
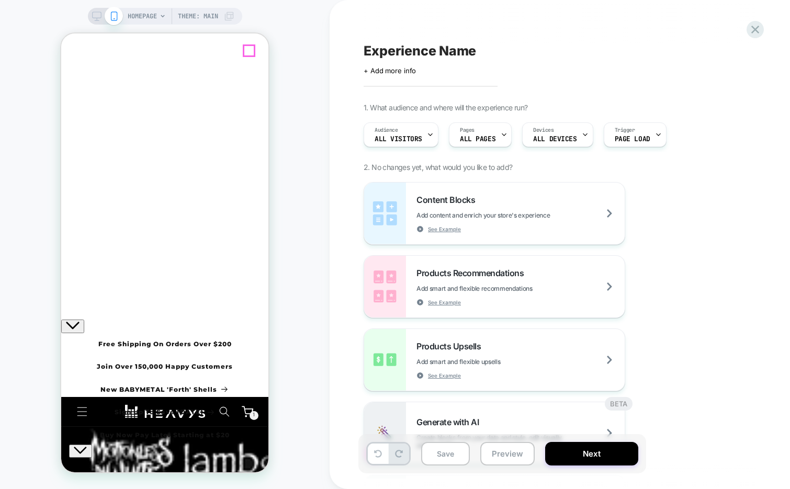
click at [75, 74] on icon "Close" at bounding box center [70, 78] width 9 height 9
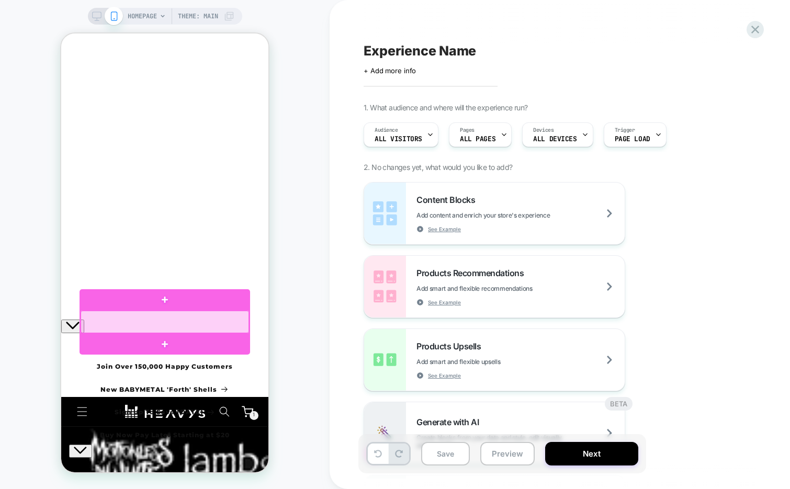
click at [217, 321] on div at bounding box center [165, 322] width 169 height 23
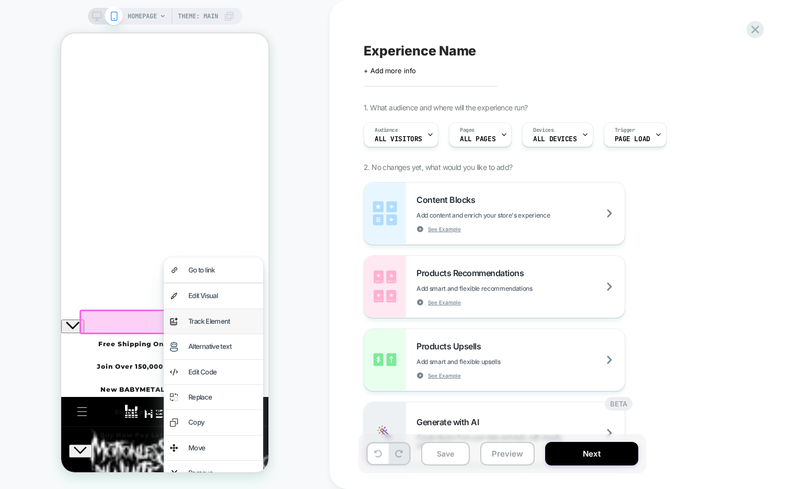
click at [234, 316] on div "Track Element" at bounding box center [222, 322] width 69 height 12
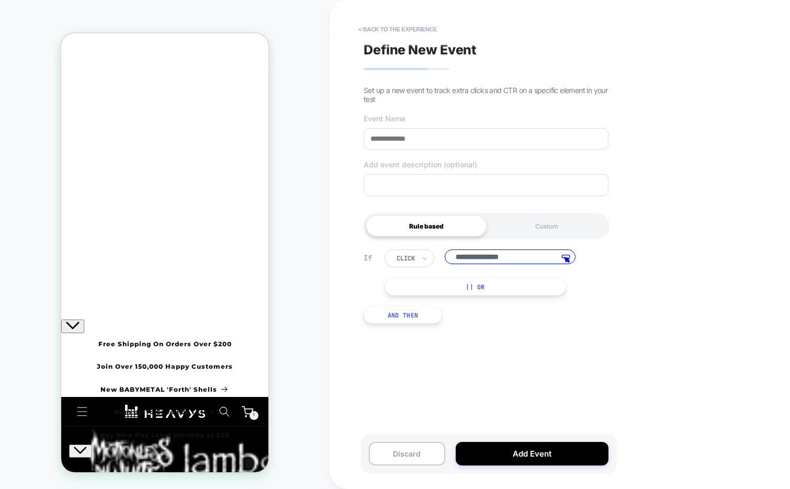
click at [412, 267] on div "click" at bounding box center [410, 259] width 50 height 18
click at [489, 296] on button "|| Or" at bounding box center [476, 287] width 182 height 18
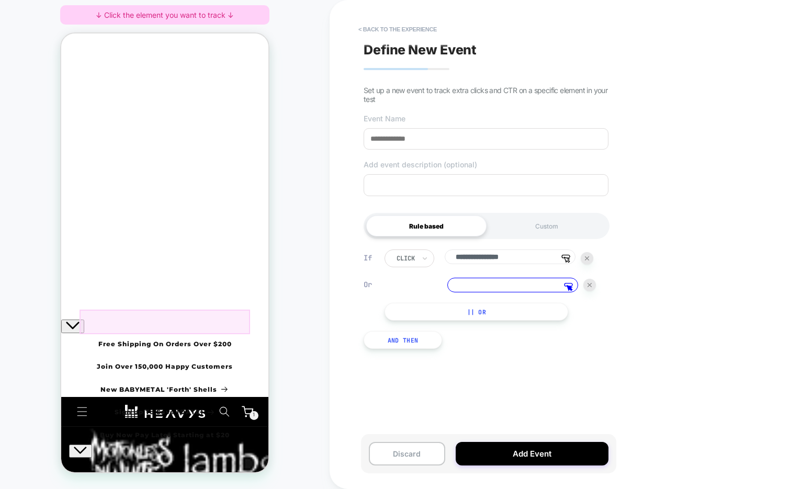
click at [191, 322] on div at bounding box center [165, 322] width 171 height 25
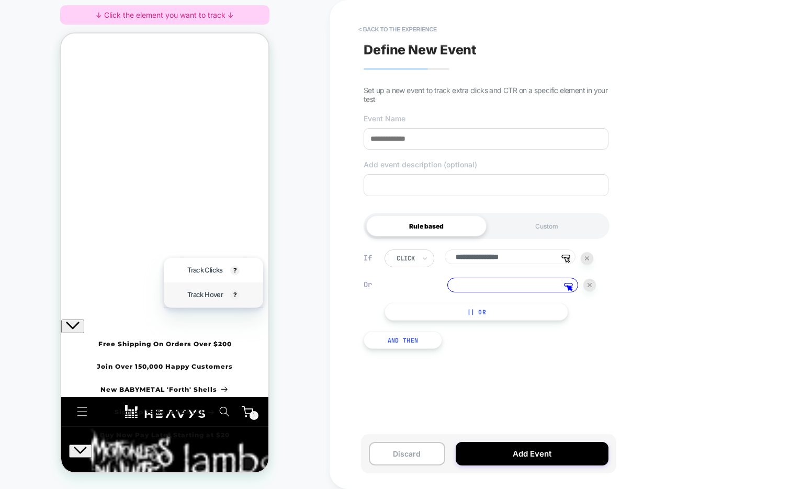
click at [210, 291] on span "Track Hover" at bounding box center [205, 295] width 36 height 12
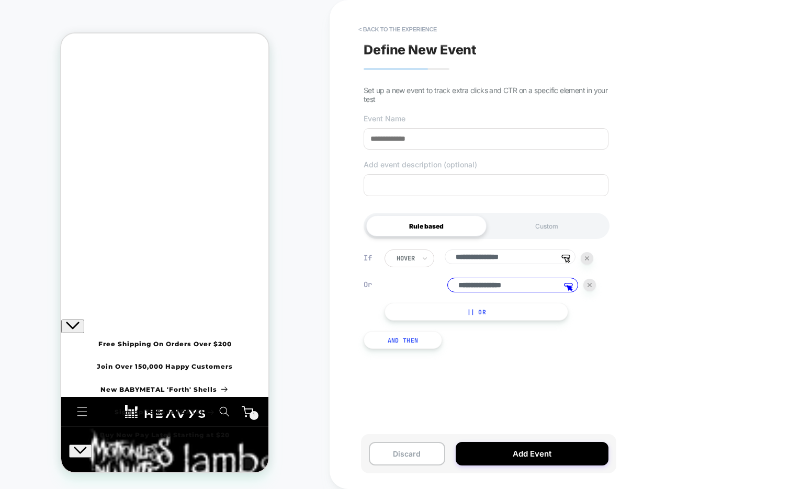
click at [448, 139] on input at bounding box center [486, 138] width 245 height 21
click at [593, 285] on div at bounding box center [590, 285] width 13 height 13
click at [401, 263] on input "text" at bounding box center [399, 258] width 4 height 9
click at [422, 283] on div "click" at bounding box center [429, 289] width 68 height 17
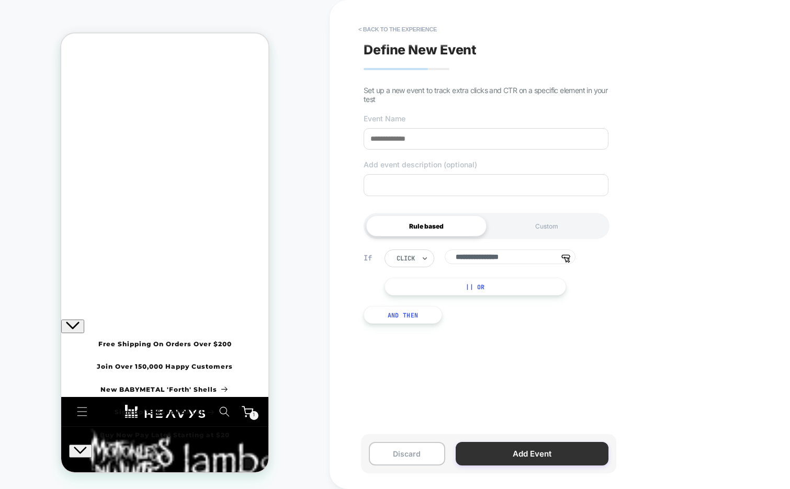
click at [489, 453] on button "Add Event" at bounding box center [532, 454] width 153 height 24
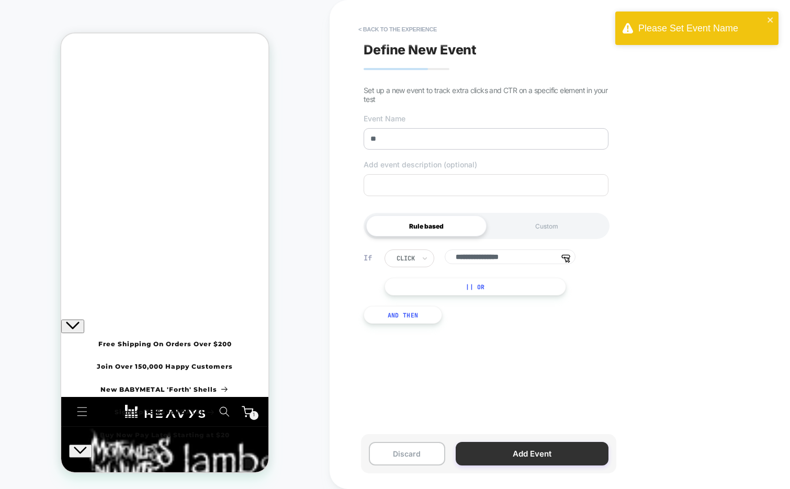
type input "**"
click at [495, 454] on button "Add Event" at bounding box center [532, 454] width 153 height 24
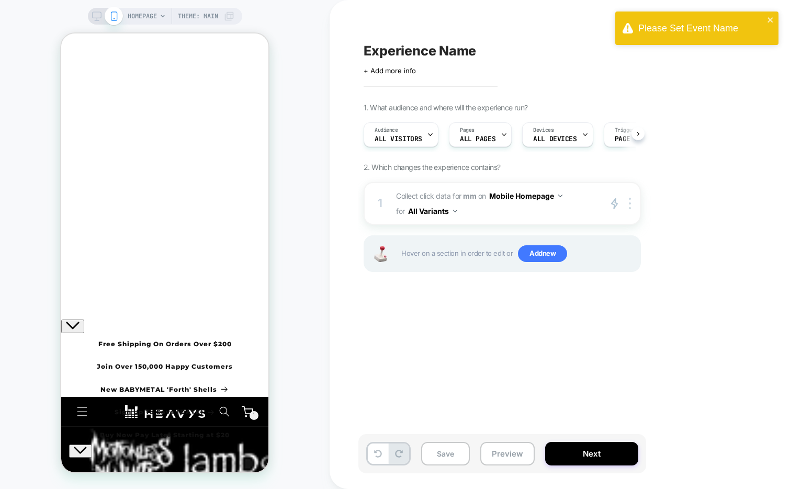
scroll to position [0, 1]
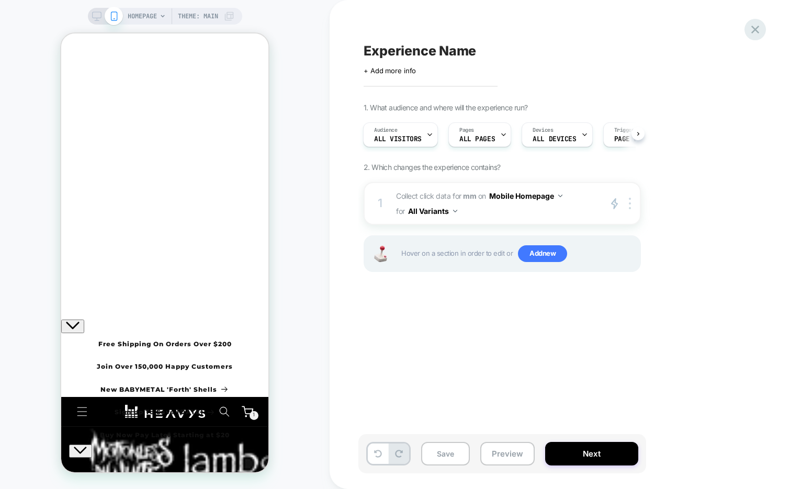
click at [747, 31] on div at bounding box center [755, 29] width 21 height 21
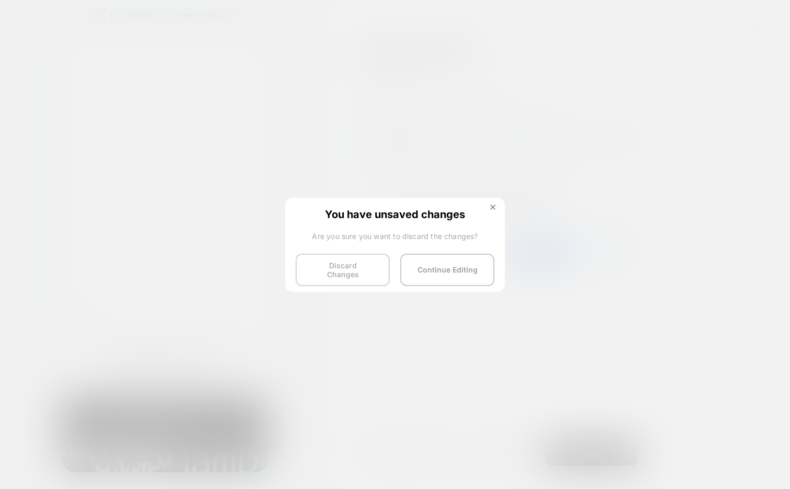
click at [365, 263] on button "Discard Changes" at bounding box center [343, 270] width 94 height 32
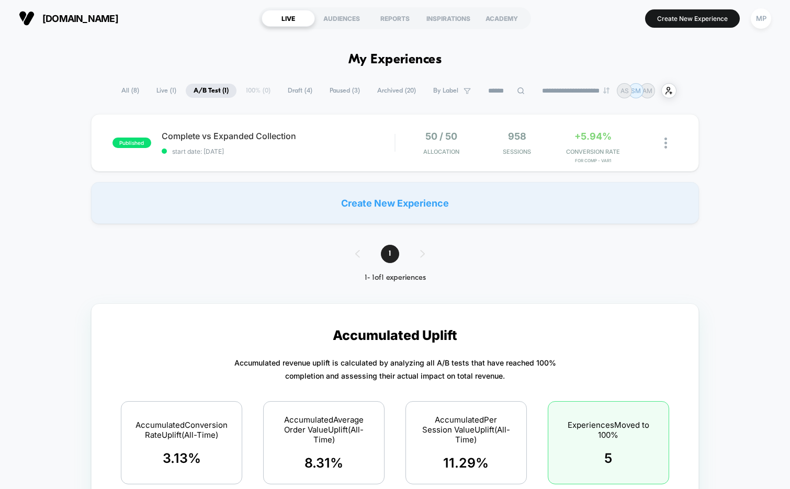
click at [295, 84] on span "Draft ( 4 )" at bounding box center [300, 91] width 40 height 14
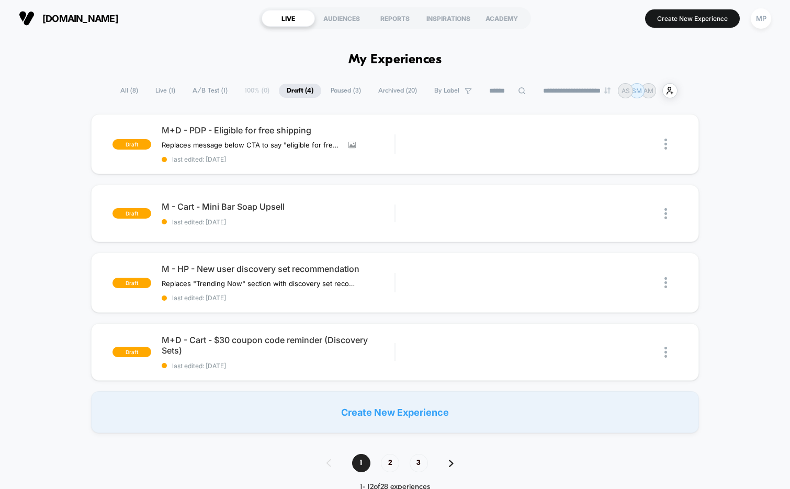
click at [333, 90] on span "Paused ( 3 )" at bounding box center [346, 91] width 46 height 14
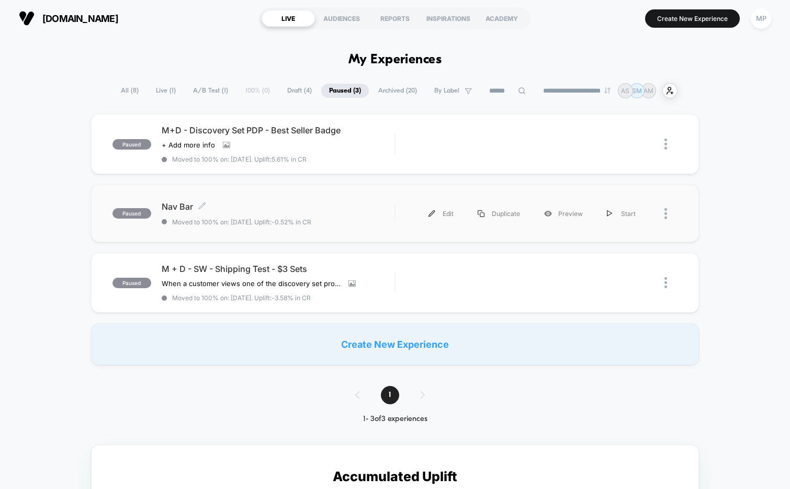
click at [348, 220] on span "Moved to 100% on: [DATE] . Uplift: -0.52% in CR" at bounding box center [278, 222] width 233 height 8
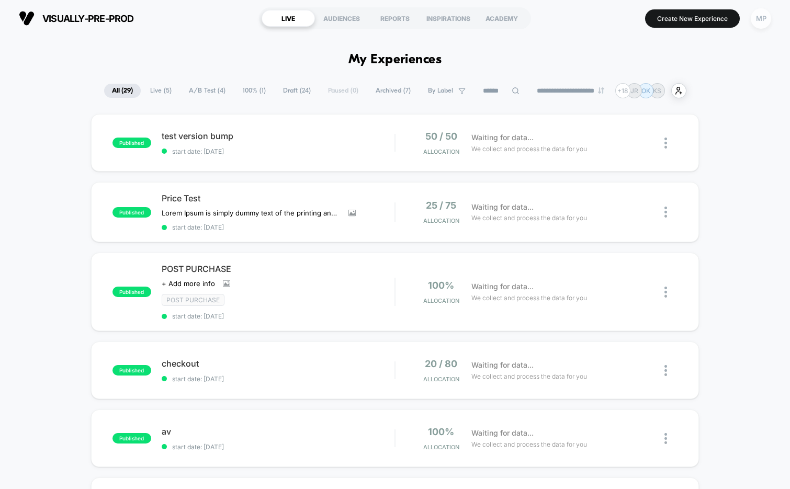
click at [761, 22] on div "MP" at bounding box center [761, 18] width 20 height 20
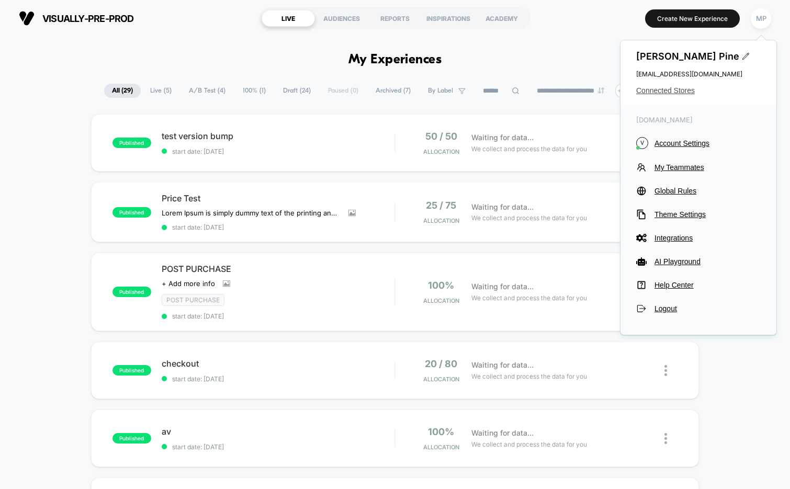
click at [663, 92] on span "Connected Stores" at bounding box center [698, 90] width 125 height 8
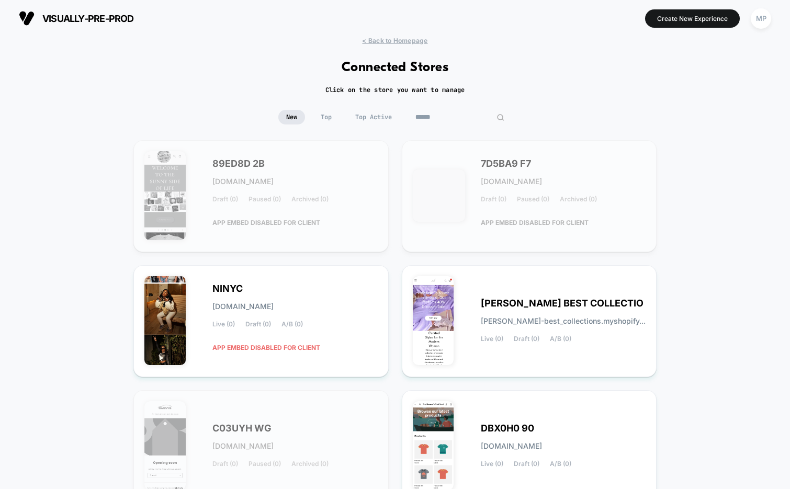
click at [460, 116] on input at bounding box center [460, 117] width 105 height 15
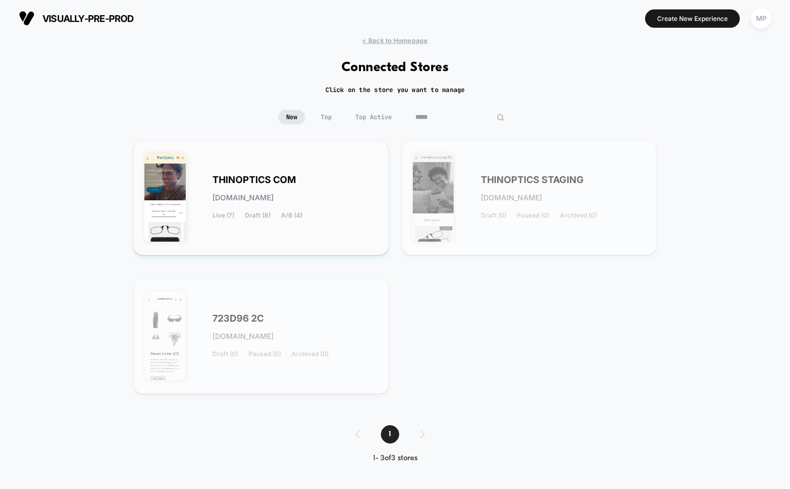
type input "*****"
click at [238, 202] on div "THINOPTICS COM [DOMAIN_NAME] Live (7) Draft (8) A/B (4)" at bounding box center [295, 197] width 165 height 43
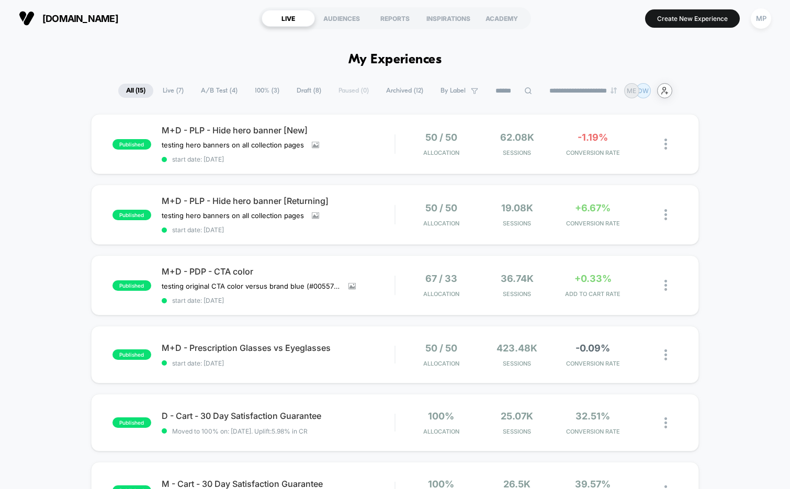
click at [668, 90] on icon "user-plus-alt-1-svgrepo-com" at bounding box center [665, 91] width 8 height 8
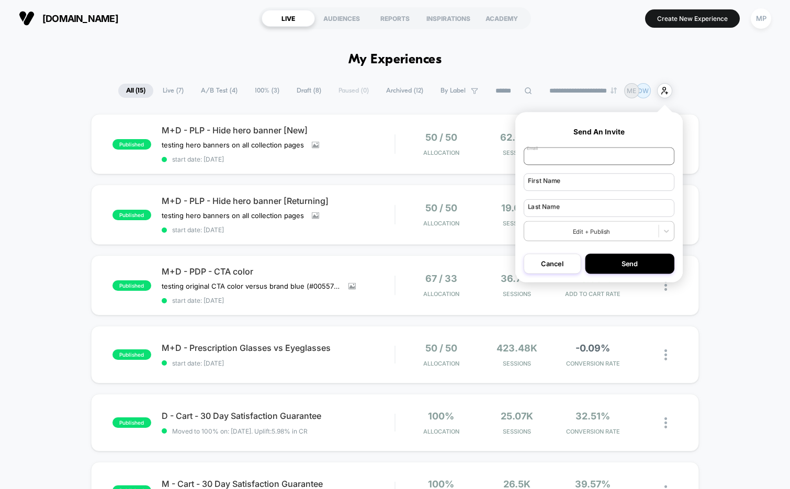
click at [579, 148] on input "email" at bounding box center [599, 157] width 151 height 18
paste input "**********"
type input "**********"
click at [585, 234] on div at bounding box center [591, 231] width 126 height 9
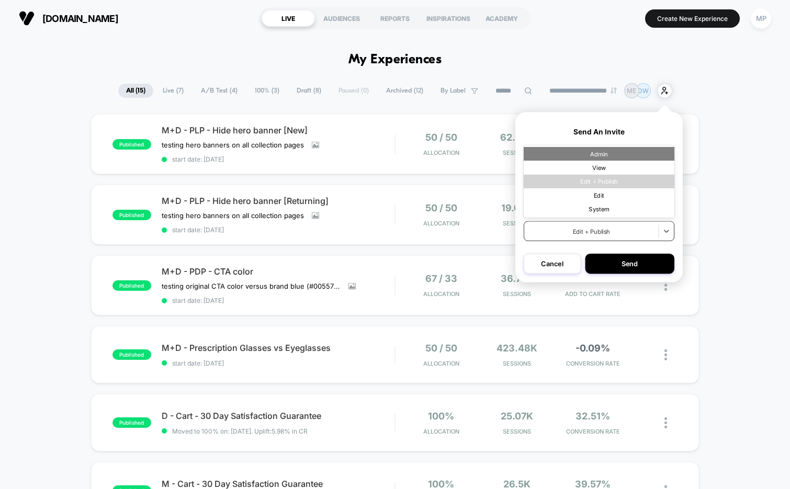
click at [614, 159] on div "Admin" at bounding box center [599, 154] width 151 height 14
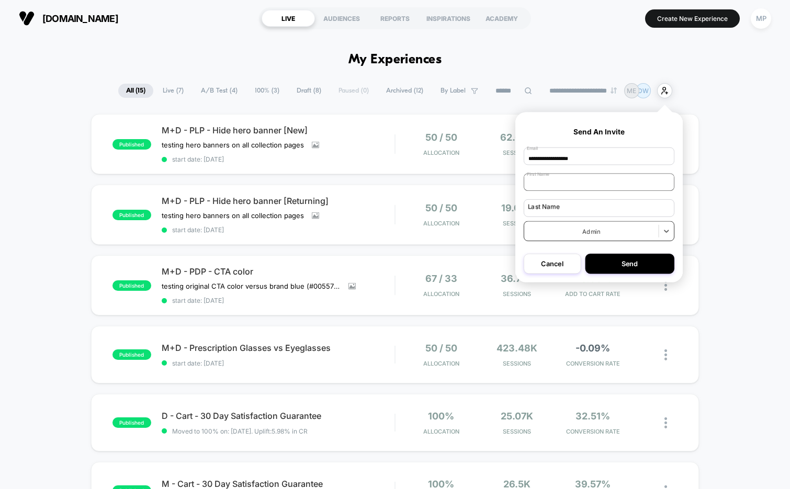
click at [566, 181] on input "text" at bounding box center [599, 182] width 151 height 18
type input "****"
click at [548, 206] on input "text" at bounding box center [599, 208] width 151 height 18
type input "*"
click at [629, 266] on button "Send" at bounding box center [630, 264] width 90 height 20
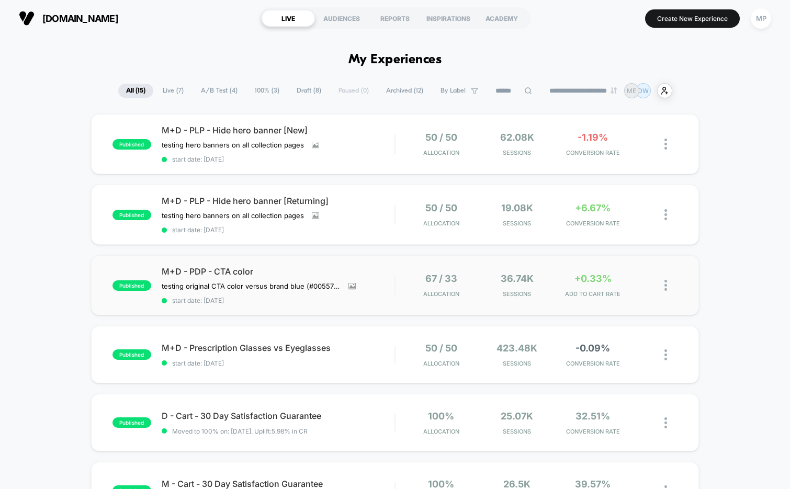
click at [280, 305] on div "published M+D - PDP - CTA color testing original CTA color versus brand blue (#…" at bounding box center [395, 285] width 609 height 60
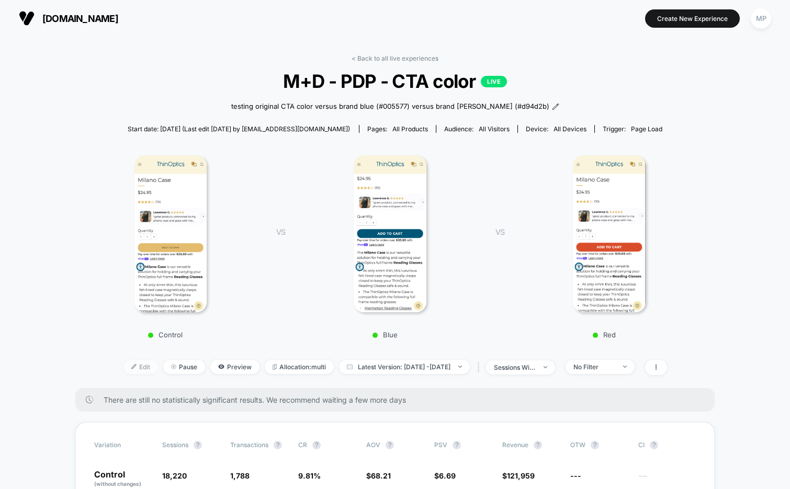
click at [124, 369] on span "Edit" at bounding box center [141, 367] width 35 height 14
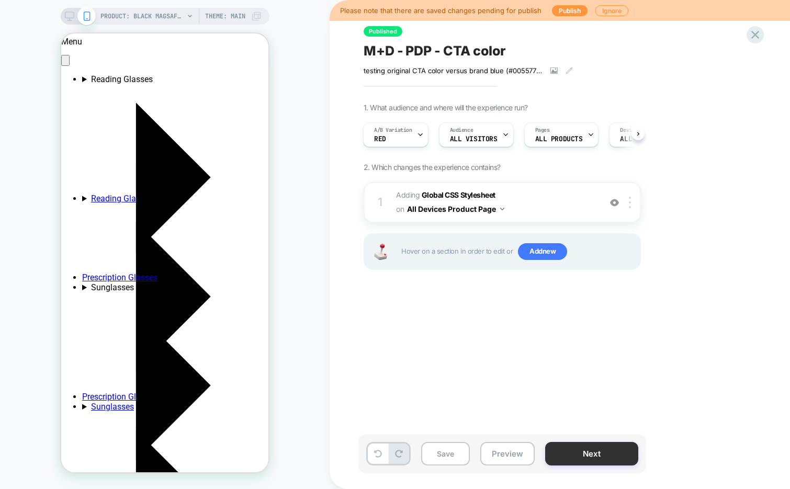
click at [555, 453] on button "Next" at bounding box center [591, 454] width 93 height 24
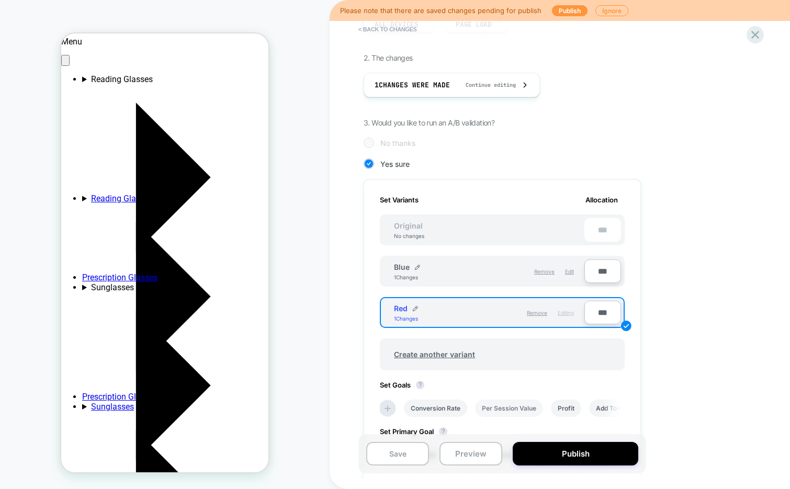
scroll to position [153, 0]
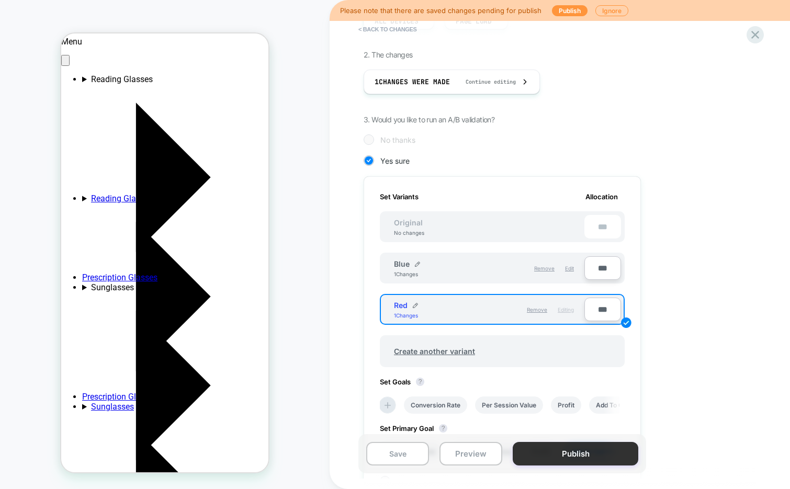
click at [545, 455] on button "Publish" at bounding box center [576, 454] width 126 height 24
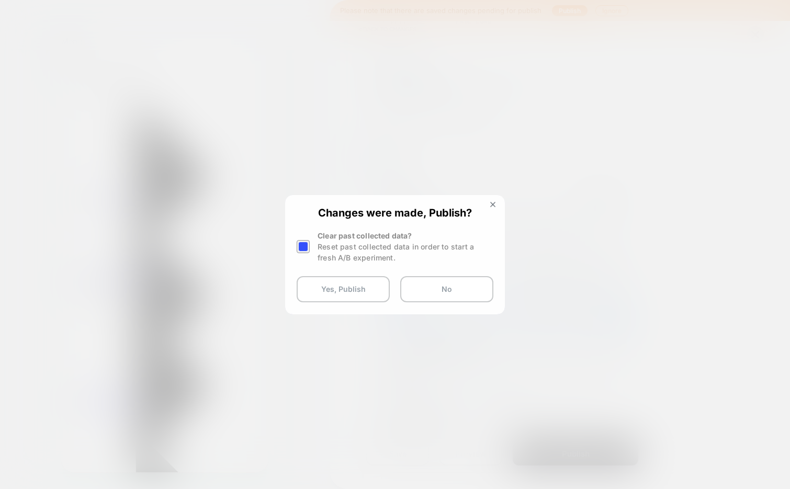
scroll to position [0, 0]
click at [350, 293] on button "Yes, Publish" at bounding box center [343, 289] width 93 height 26
